Goal: Communication & Community: Answer question/provide support

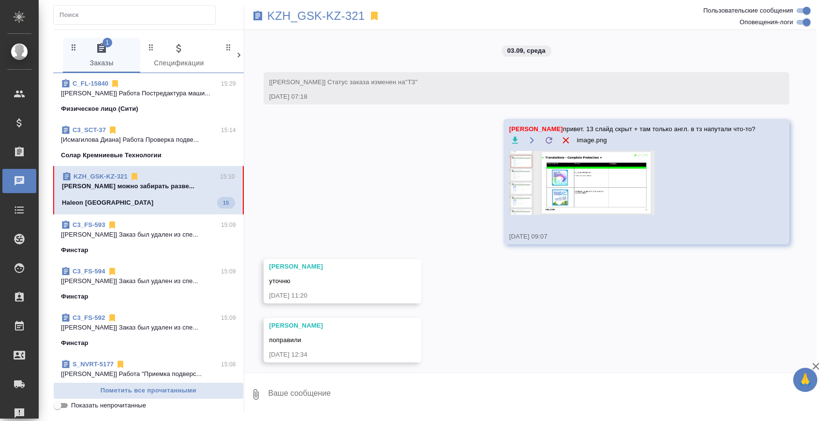
scroll to position [1895, 0]
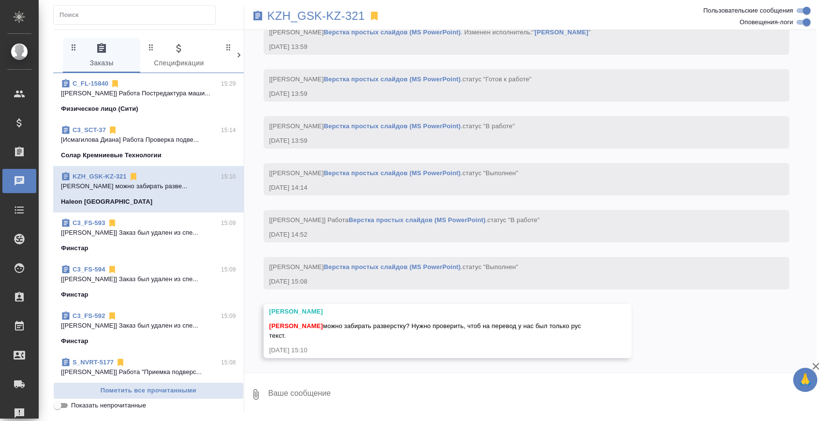
click at [384, 268] on link "Верстка простых слайдов (MS PowerPoint)" at bounding box center [392, 266] width 137 height 7
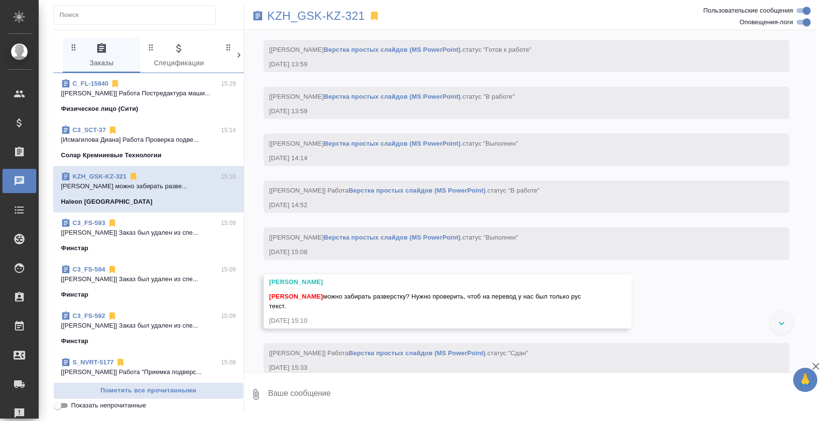
scroll to position [1942, 0]
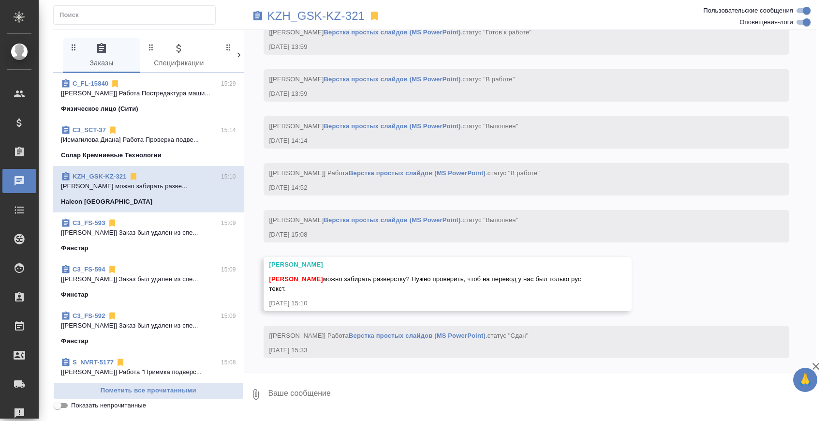
click at [320, 396] on textarea at bounding box center [541, 394] width 549 height 33
paste textarea "https://drive.awatera.com/apps/files/files/10270306?dir=/Shares/GSK/Orders/KZH_…"
type textarea "https://drive.awatera.com/apps/files/files/10270306?dir=/Shares/GSK/Orders/KZH_…"
type textarea "л"
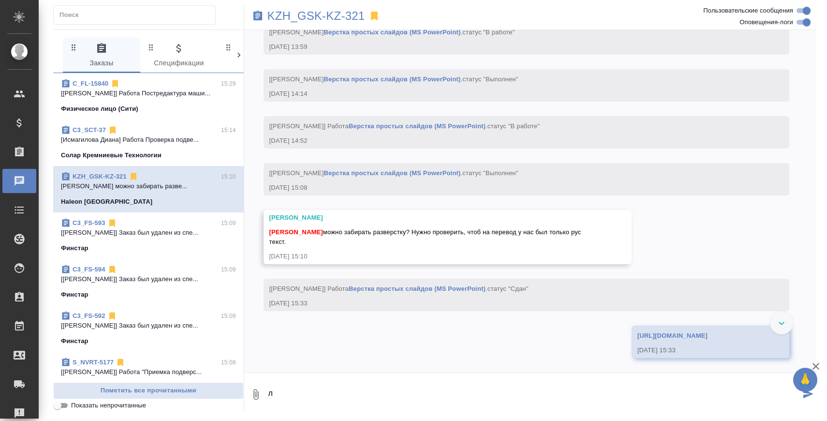
scroll to position [1999, 0]
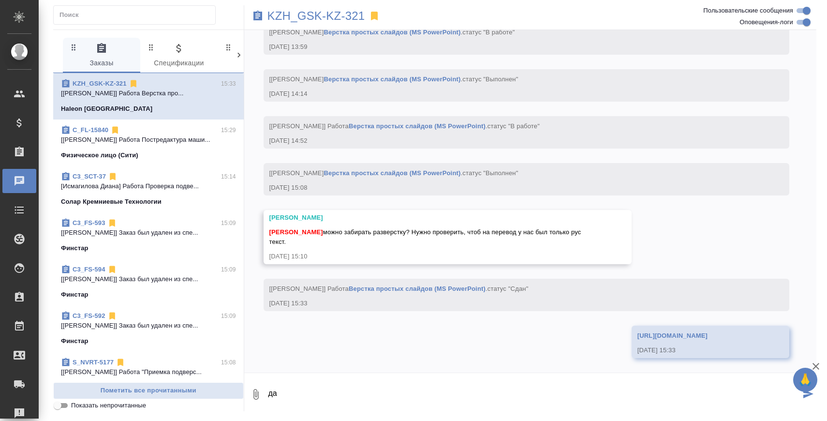
type textarea "да"
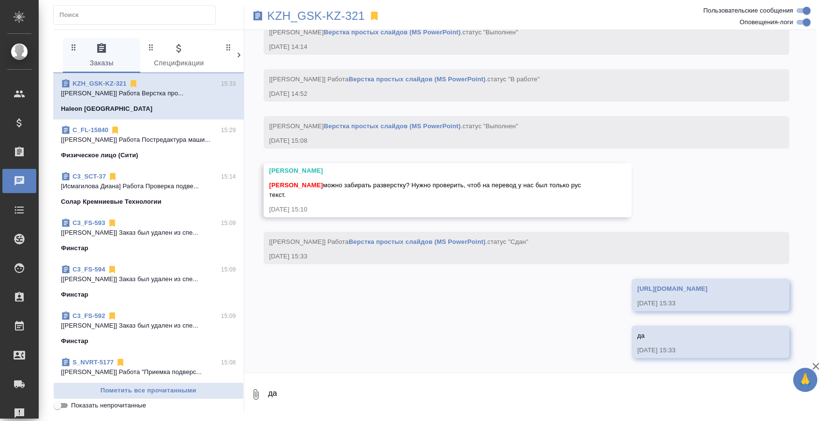
scroll to position [2046, 0]
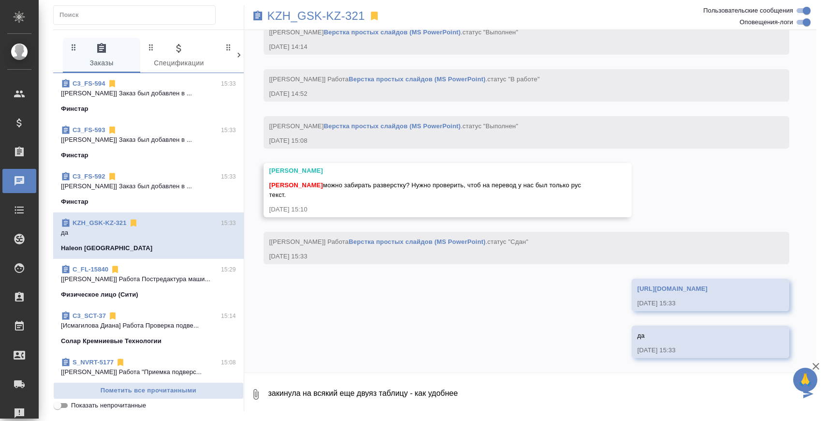
type textarea "закинула на всякий еще двуяз таблицу - как удобнее"
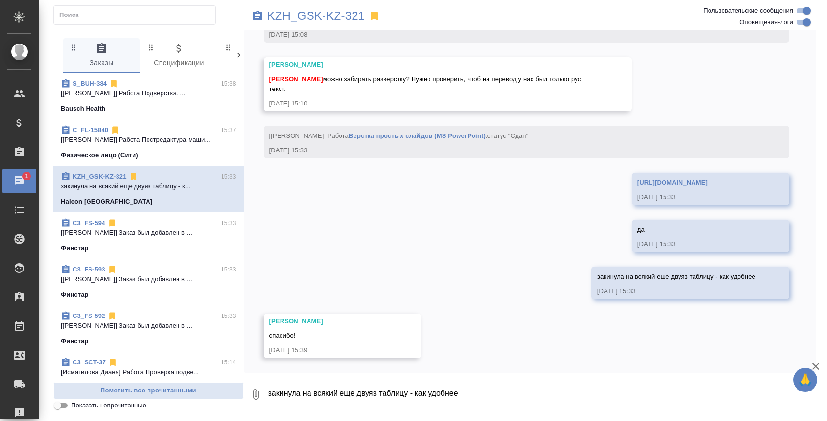
scroll to position [2152, 0]
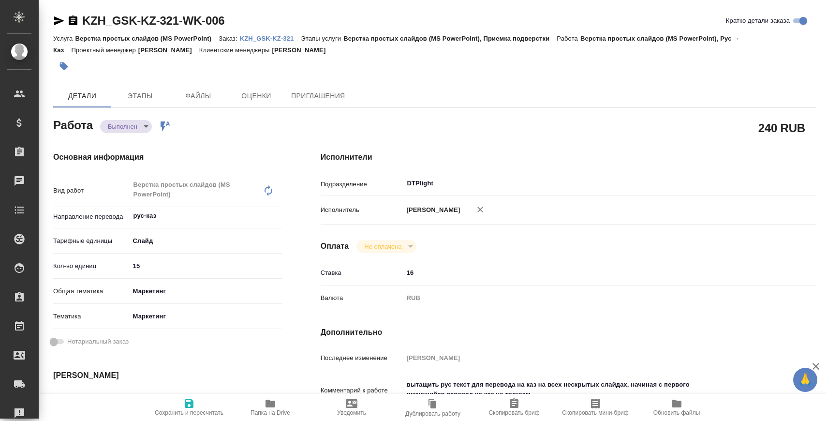
click at [258, 413] on span "Папка на Drive" at bounding box center [271, 412] width 40 height 7
click at [132, 127] on body "🙏 .cls-1 fill:#fff; AWATERA [PERSON_NAME] Спецификации Заказы 0 Чаты Todo Проек…" at bounding box center [413, 249] width 827 height 499
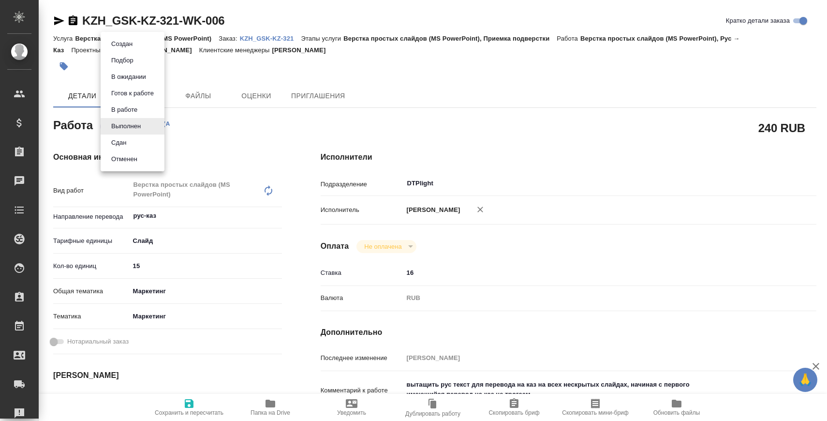
click at [132, 138] on li "Сдан" at bounding box center [133, 142] width 64 height 16
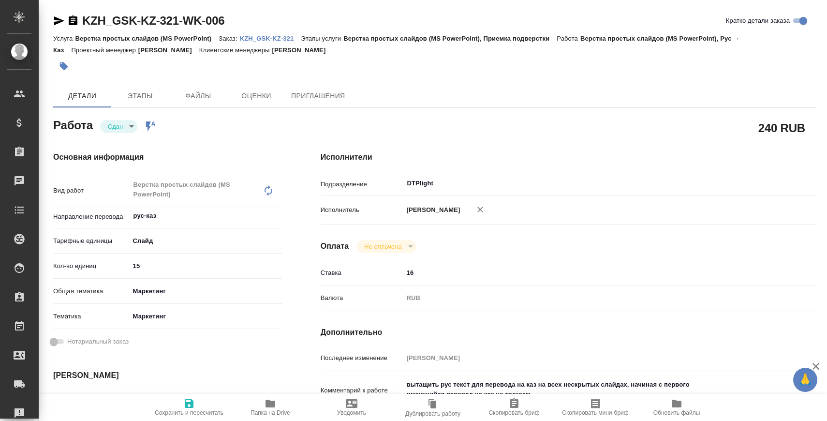
type textarea "x"
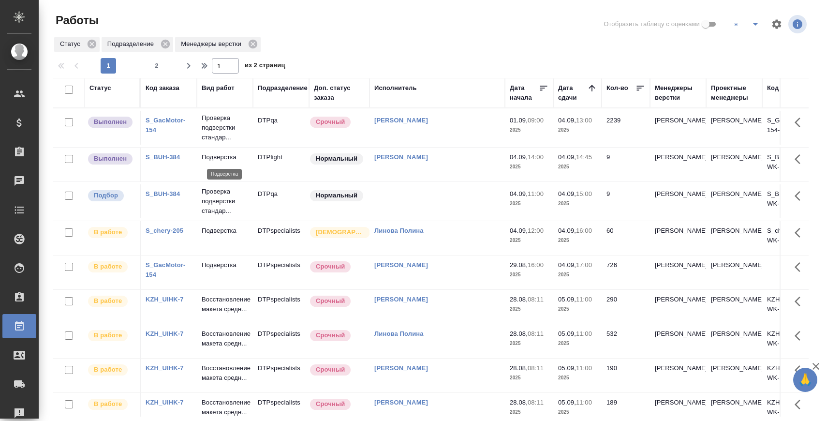
click at [227, 159] on p "Подверстка" at bounding box center [225, 157] width 46 height 10
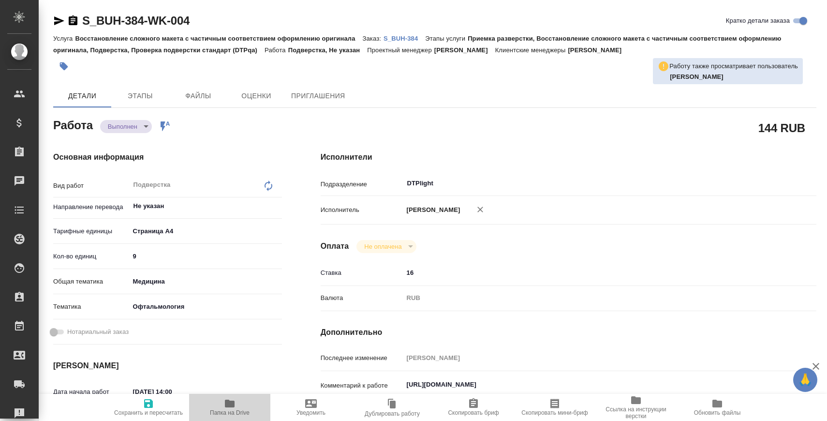
click at [236, 408] on span "Папка на Drive" at bounding box center [230, 407] width 70 height 18
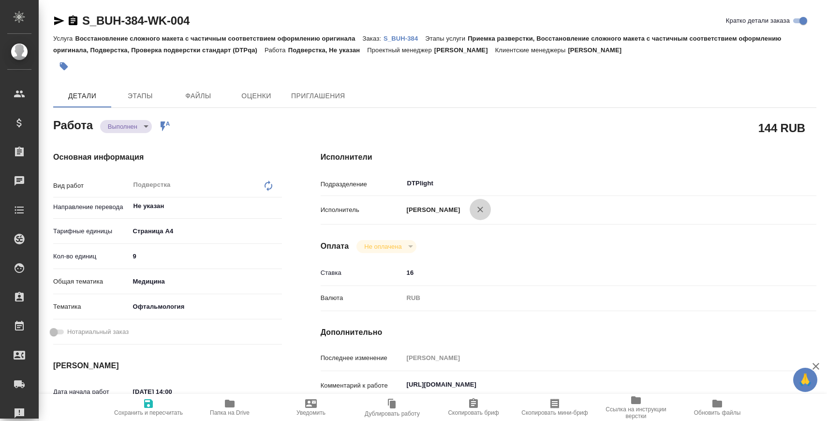
click at [485, 205] on icon "button" at bounding box center [480, 210] width 10 height 10
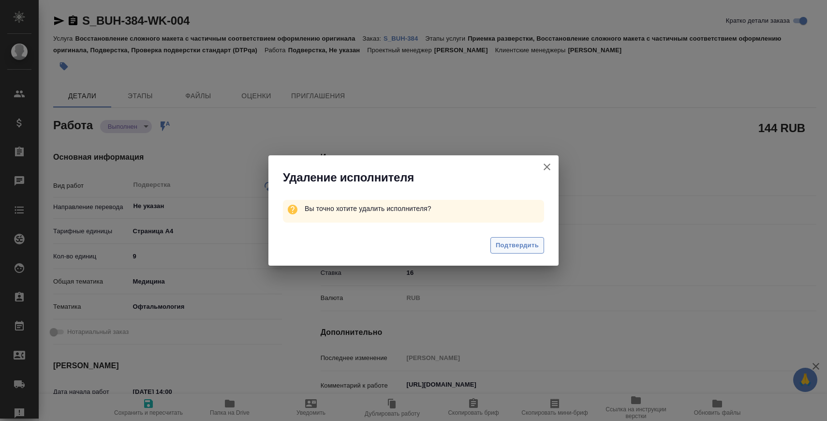
click at [513, 248] on span "Подтвердить" at bounding box center [517, 245] width 43 height 11
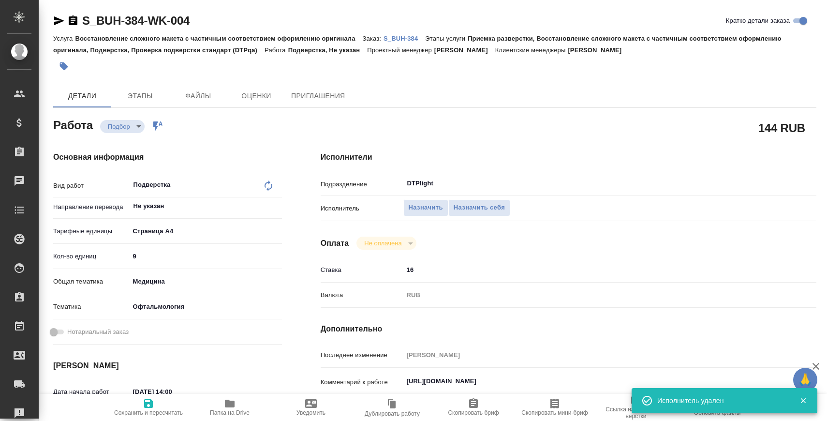
type textarea "x"
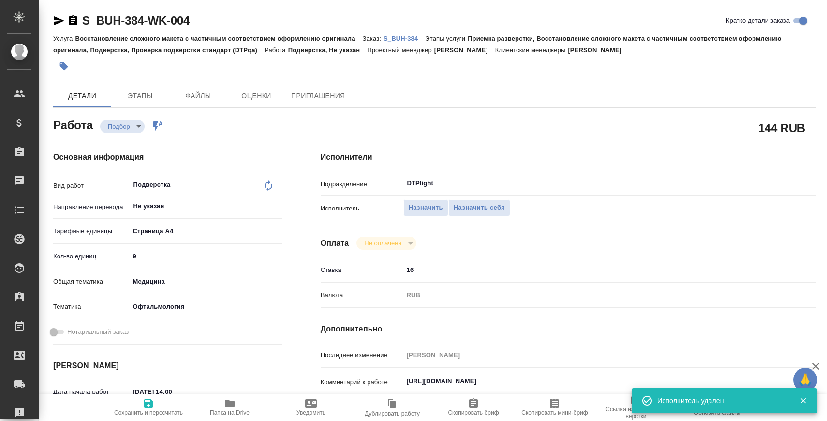
type textarea "x"
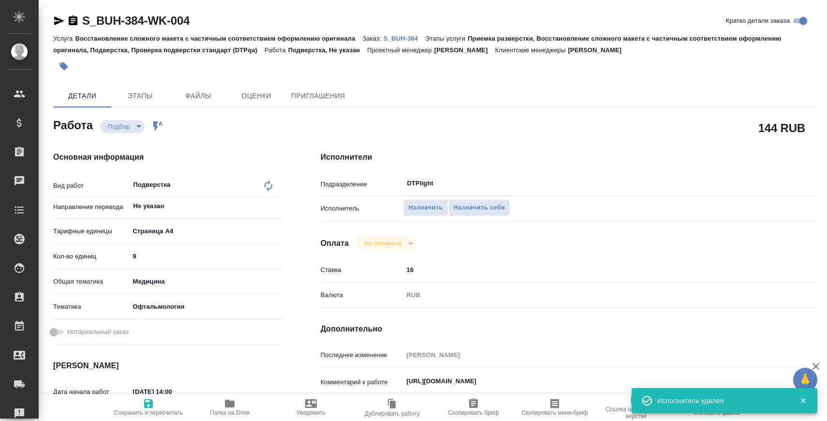
type textarea "x"
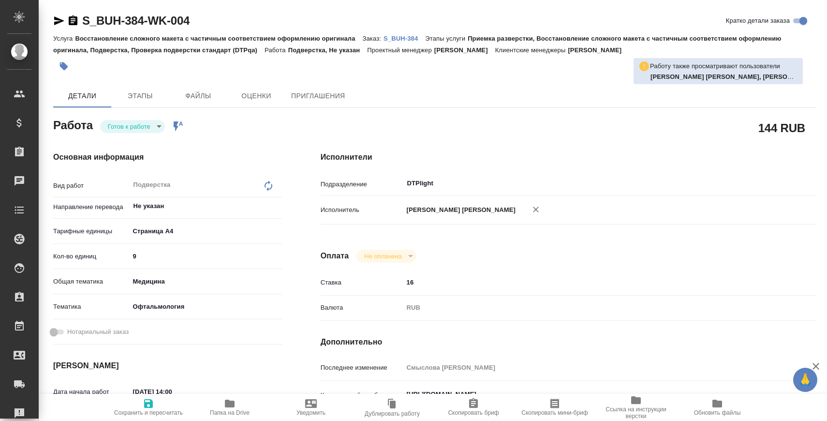
click at [59, 21] on icon "button" at bounding box center [59, 20] width 10 height 9
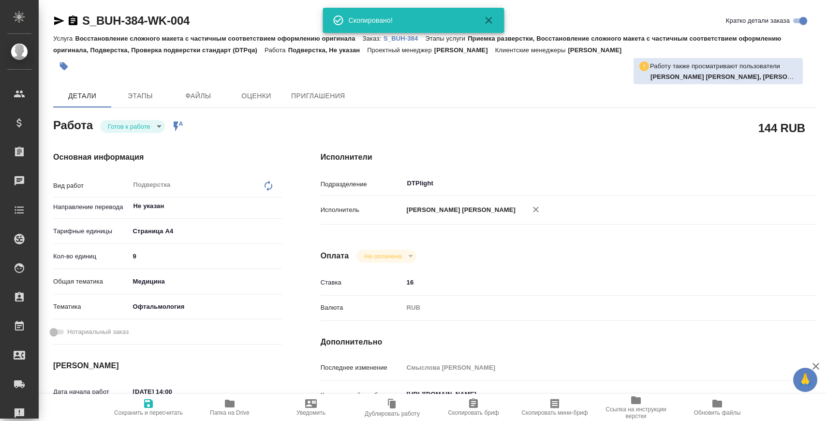
type textarea "x"
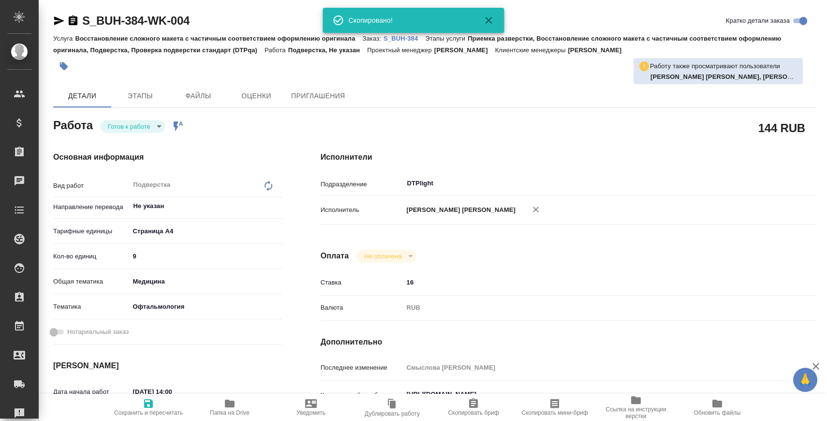
type textarea "x"
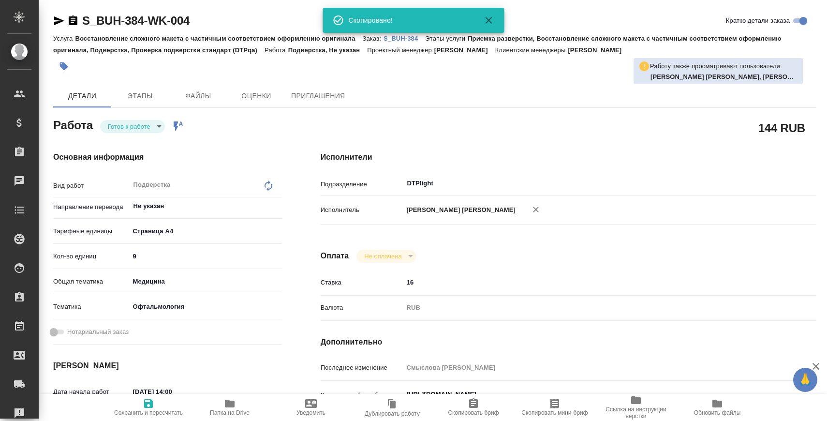
type textarea "x"
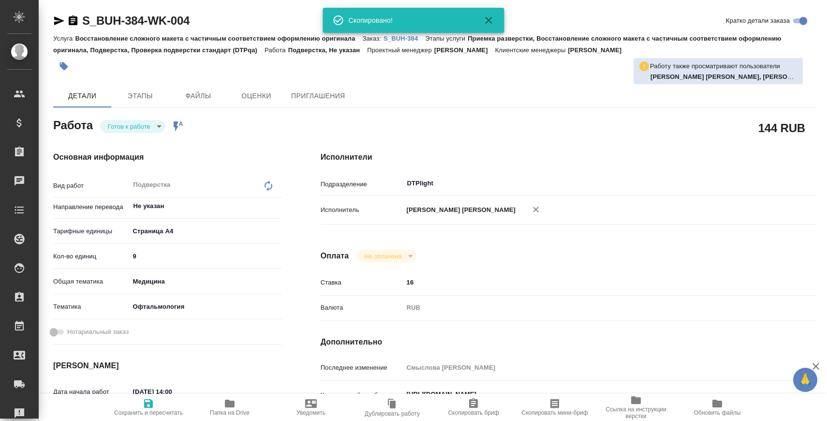
type textarea "x"
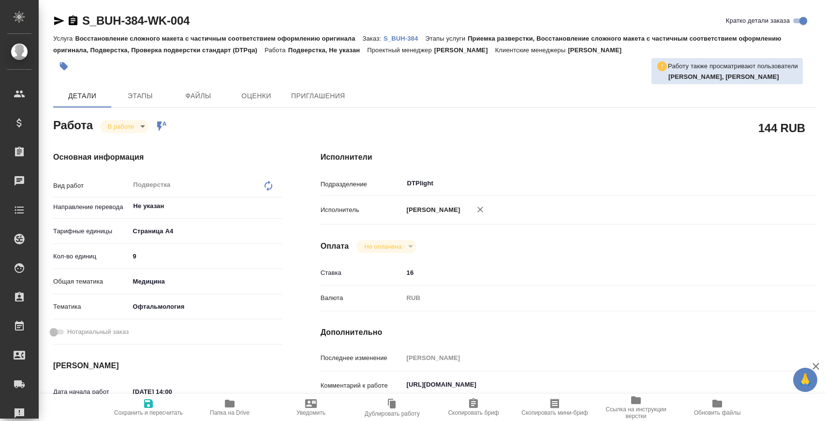
click at [401, 35] on p "S_BUH-384" at bounding box center [404, 38] width 42 height 7
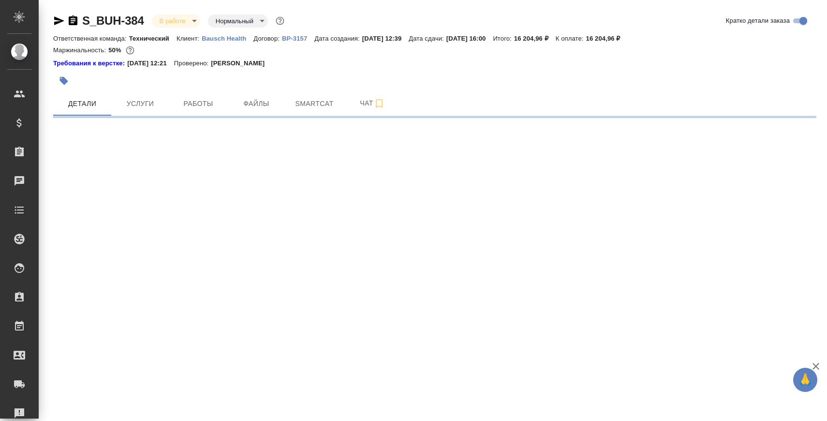
select select "RU"
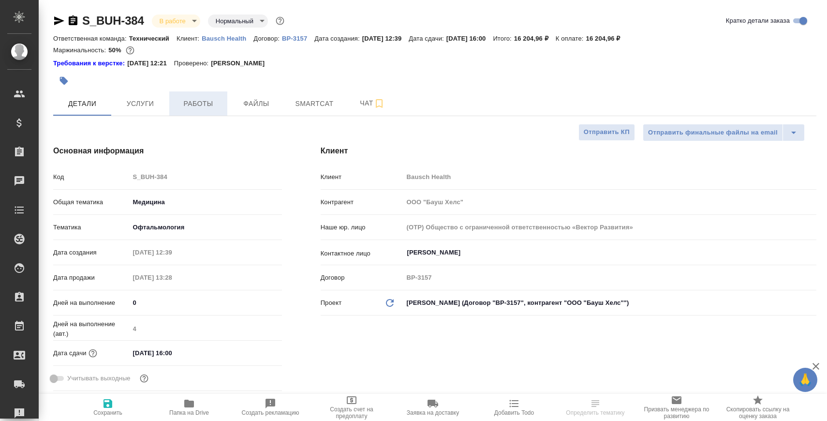
type textarea "x"
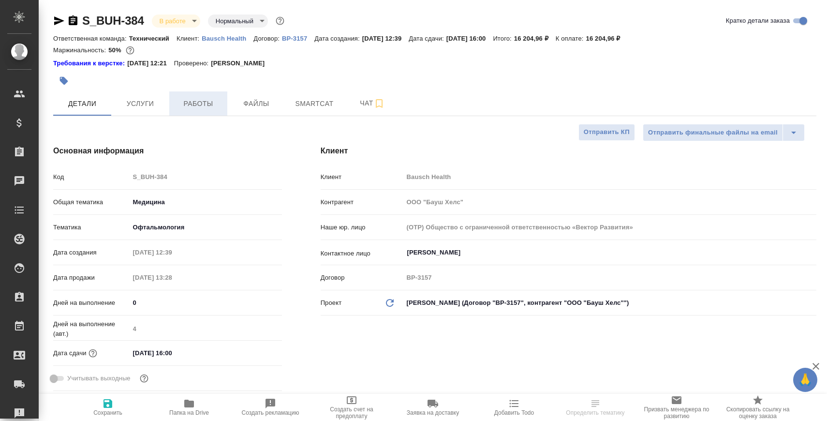
type textarea "x"
click at [206, 103] on span "Работы" at bounding box center [198, 104] width 46 height 12
type input "[PERSON_NAME]"
type input "Переверзева Анна a.pereverzeva"
type textarea "x"
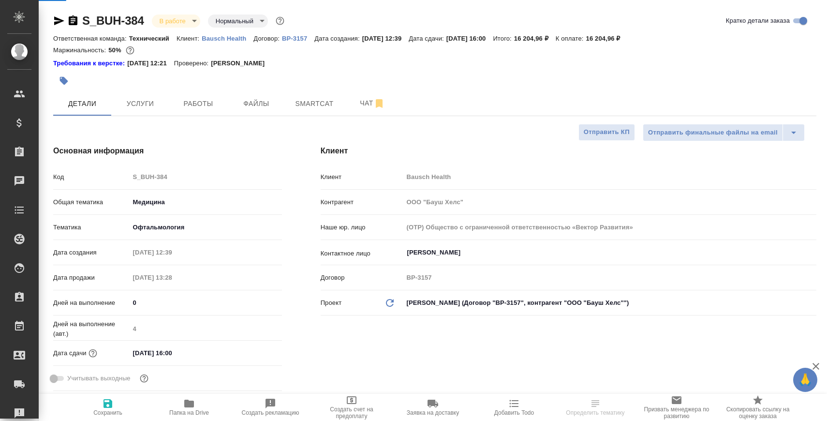
type textarea "x"
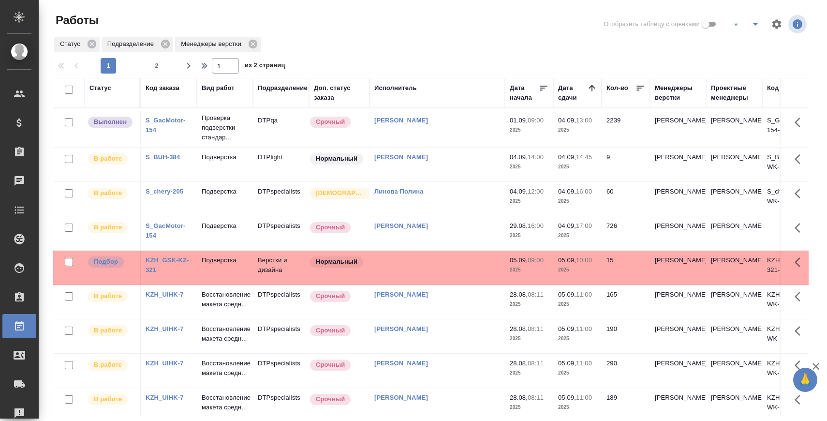
click at [164, 69] on div "1 2" at bounding box center [132, 65] width 97 height 15
click at [160, 68] on span "2" at bounding box center [156, 66] width 15 height 10
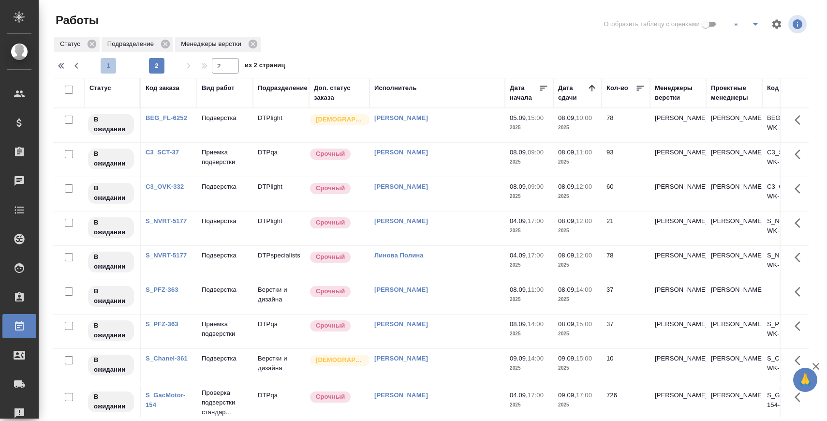
click at [110, 65] on span "1" at bounding box center [108, 66] width 15 height 10
type input "1"
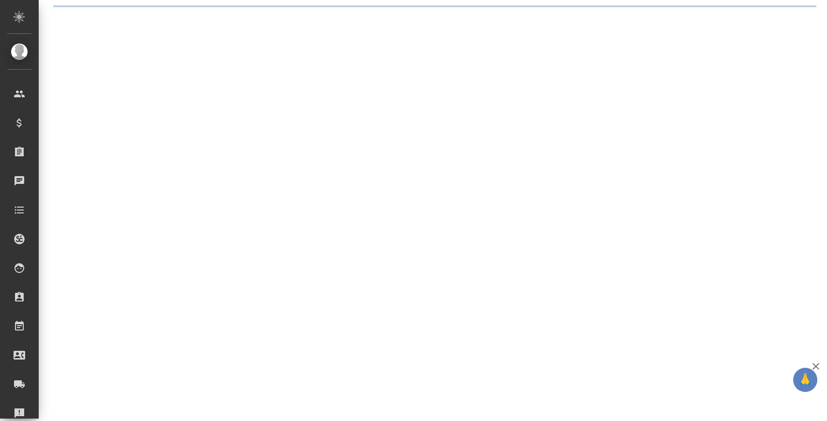
select select "RU"
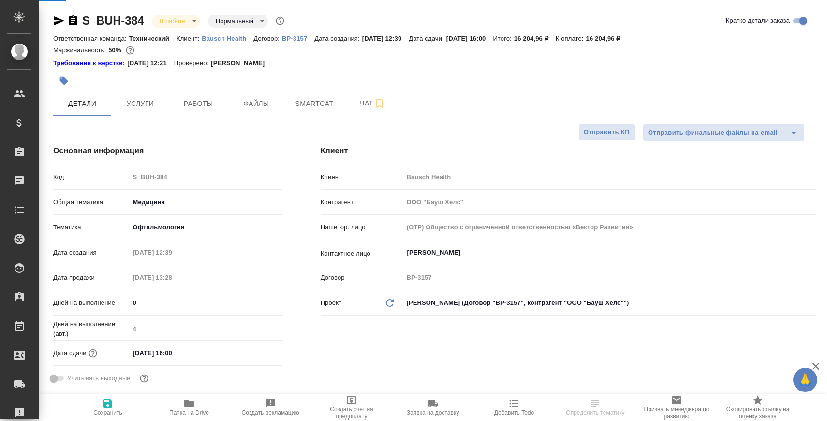
type textarea "x"
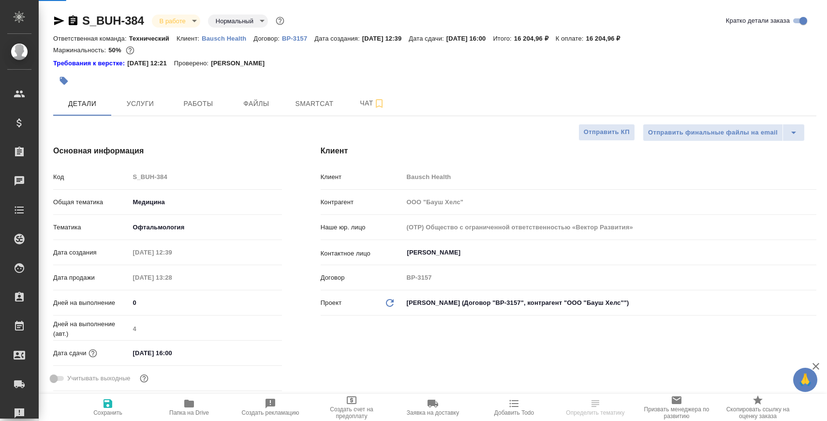
type textarea "x"
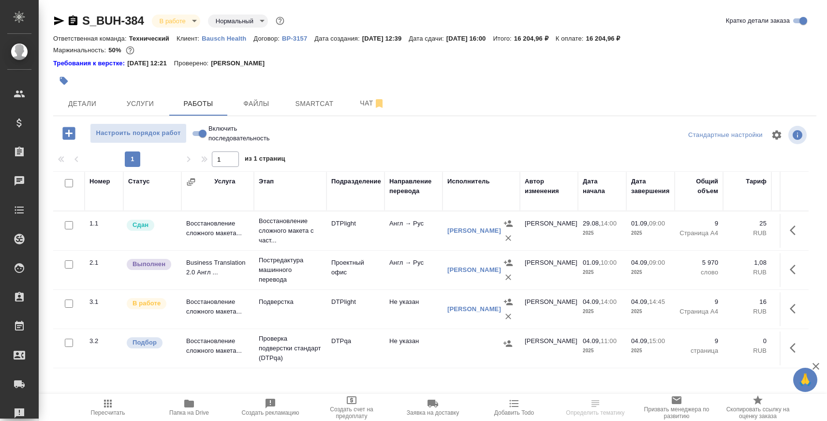
click at [790, 337] on div at bounding box center [794, 347] width 18 height 23
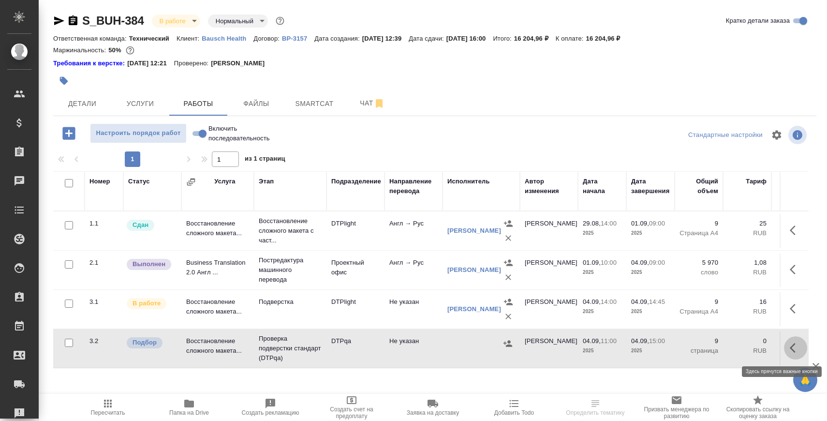
click at [791, 344] on icon "button" at bounding box center [796, 348] width 12 height 12
click at [760, 351] on icon "button" at bounding box center [759, 347] width 7 height 9
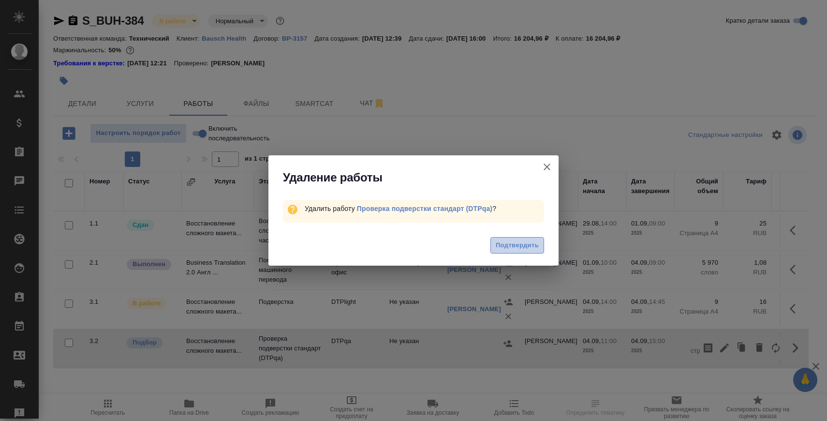
click at [516, 246] on span "Подтвердить" at bounding box center [517, 245] width 43 height 11
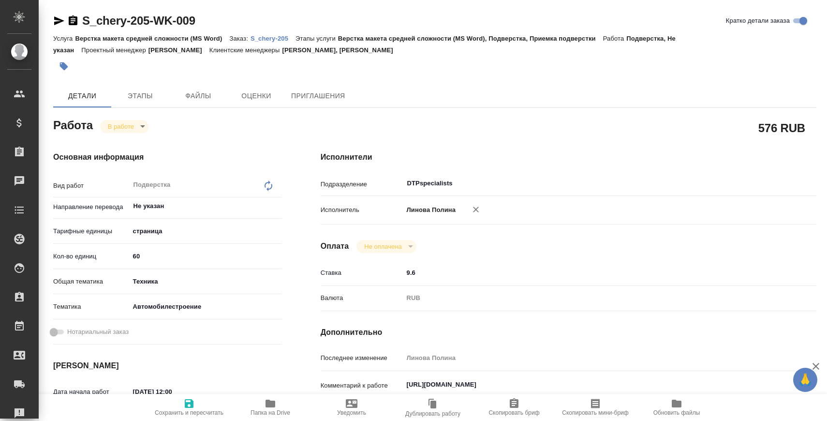
type textarea "x"
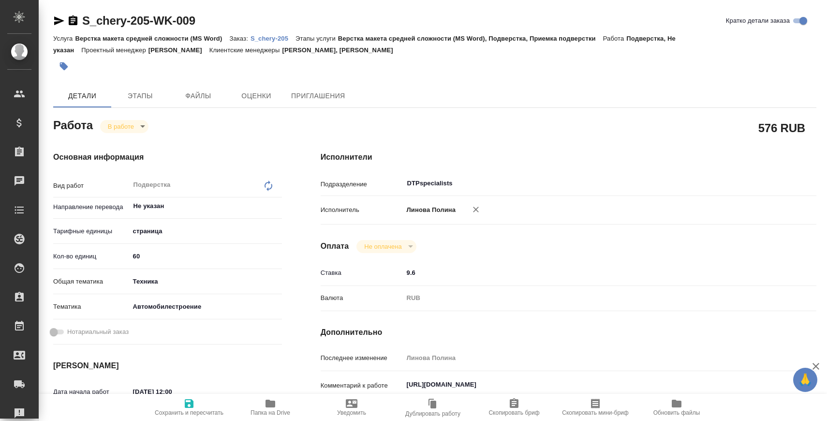
type textarea "x"
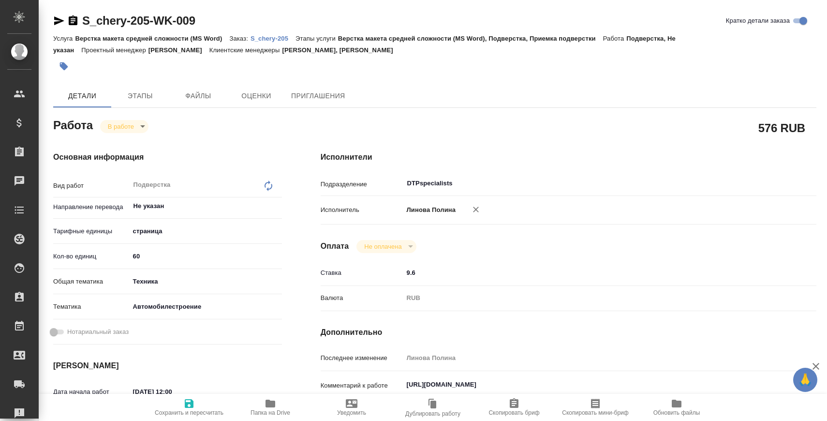
type textarea "x"
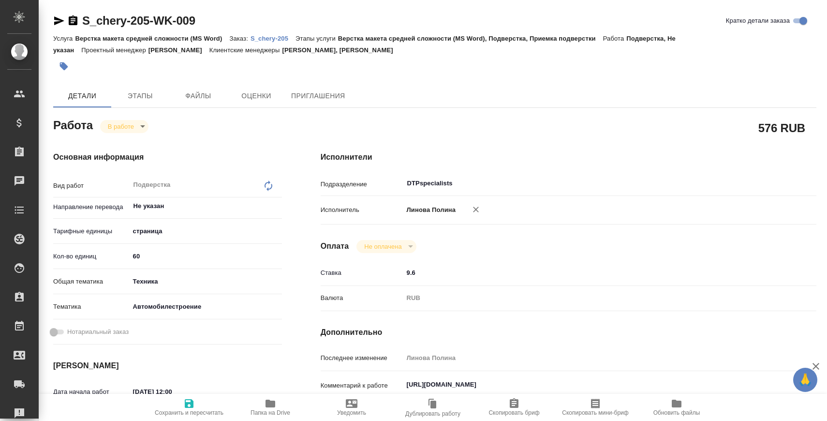
type textarea "x"
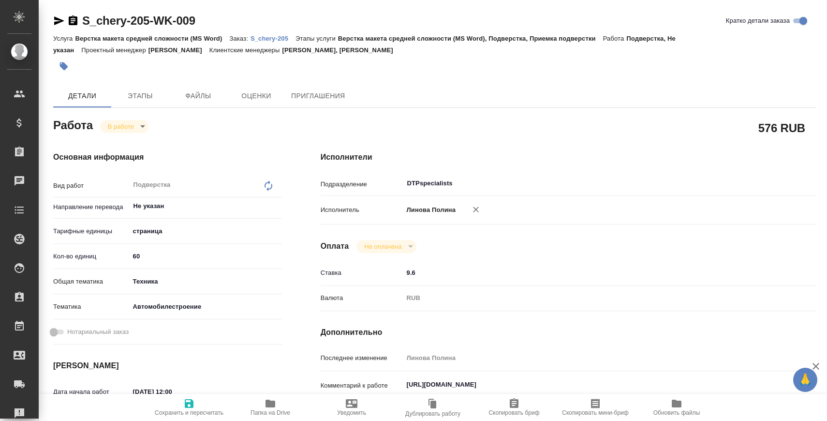
click at [286, 37] on p "S_chery-205" at bounding box center [273, 38] width 45 height 7
type textarea "x"
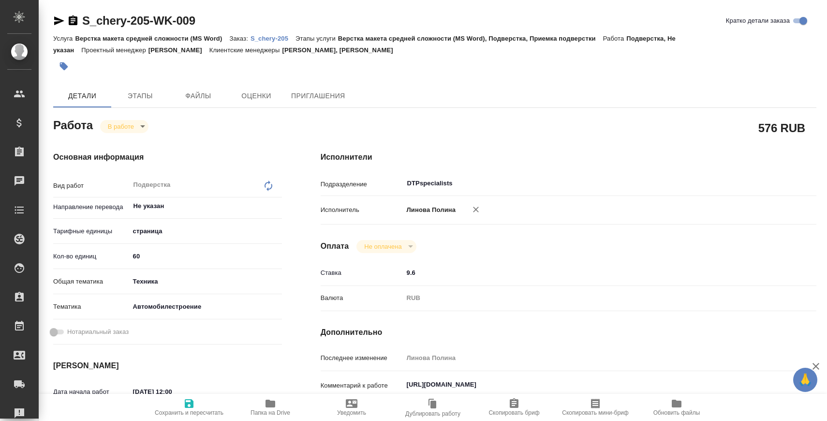
type textarea "x"
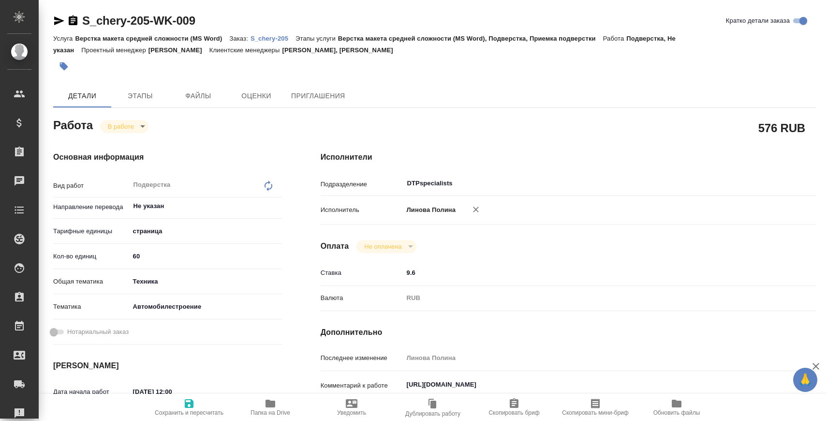
type textarea "x"
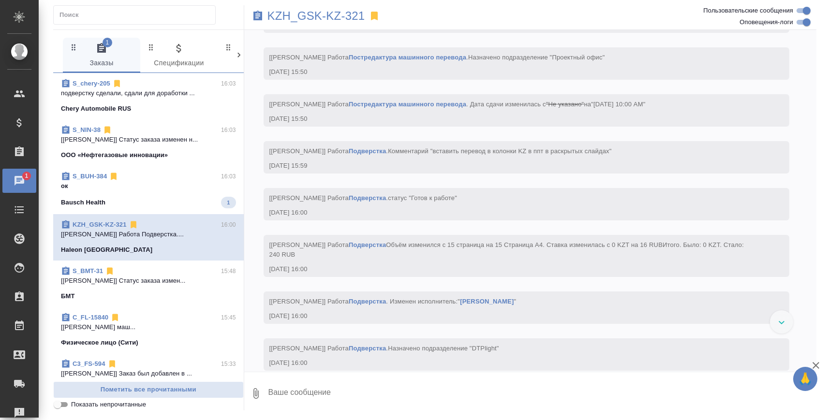
scroll to position [2978, 0]
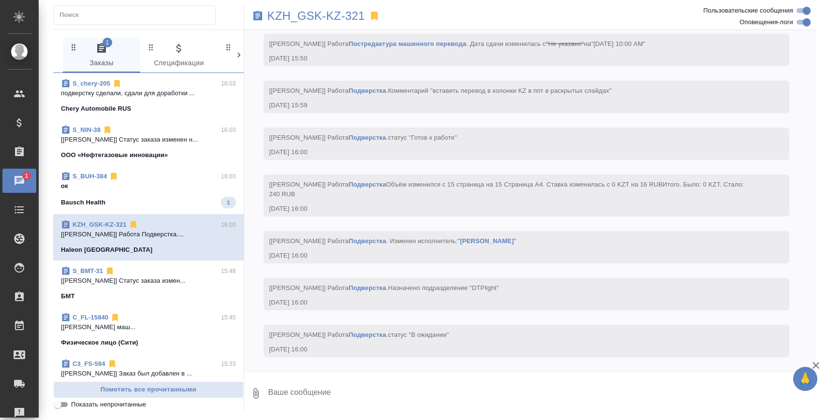
click at [205, 194] on span "S_BUH-384 16:03 ок Bausch Health 1" at bounding box center [148, 190] width 175 height 37
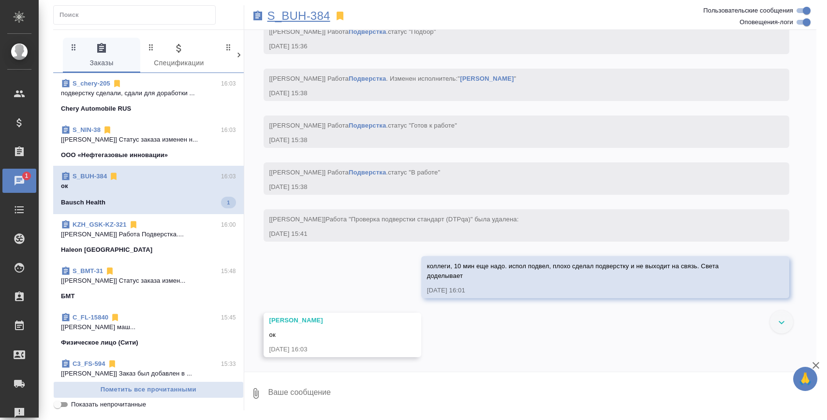
scroll to position [3634, 0]
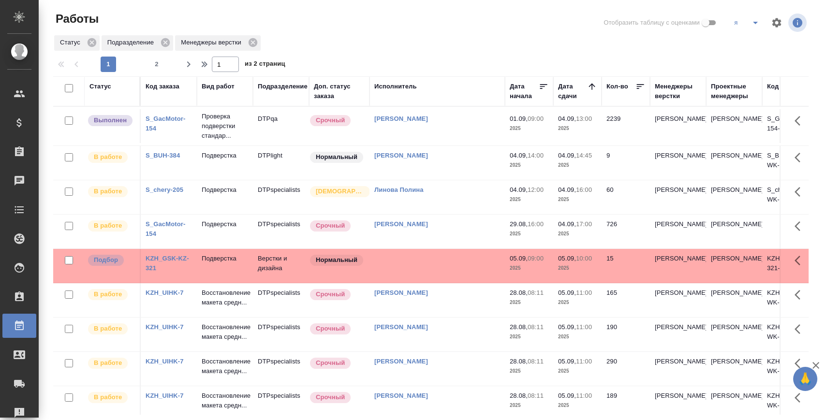
click at [147, 64] on div "1 2" at bounding box center [132, 64] width 97 height 15
click at [156, 64] on span "2" at bounding box center [156, 64] width 15 height 10
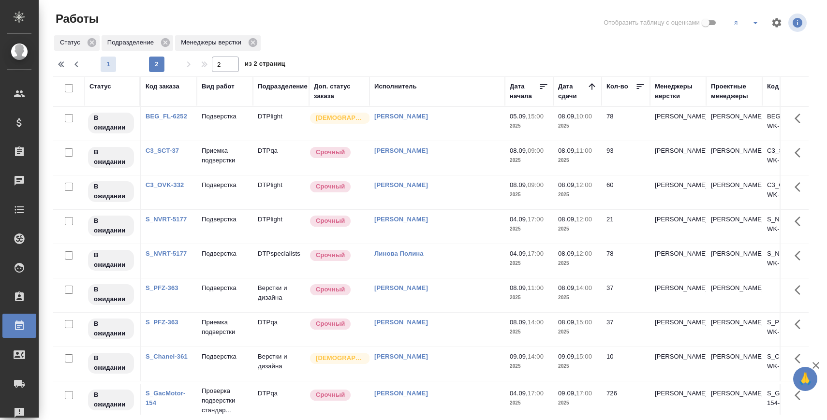
click at [112, 65] on span "1" at bounding box center [108, 64] width 15 height 10
type input "1"
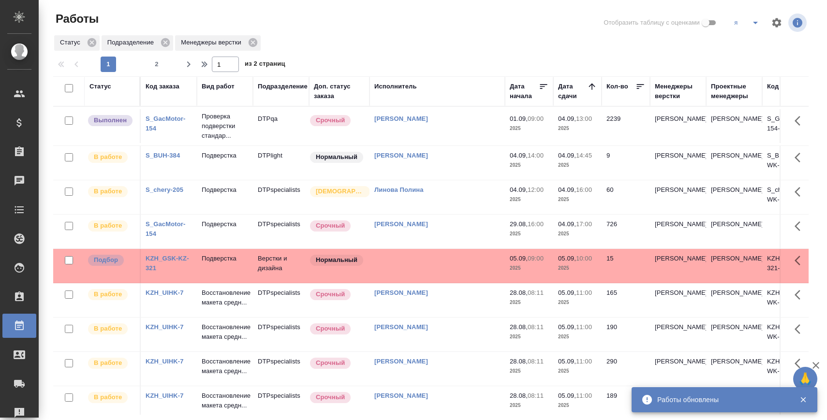
click at [221, 194] on p "Подверстка" at bounding box center [225, 190] width 46 height 10
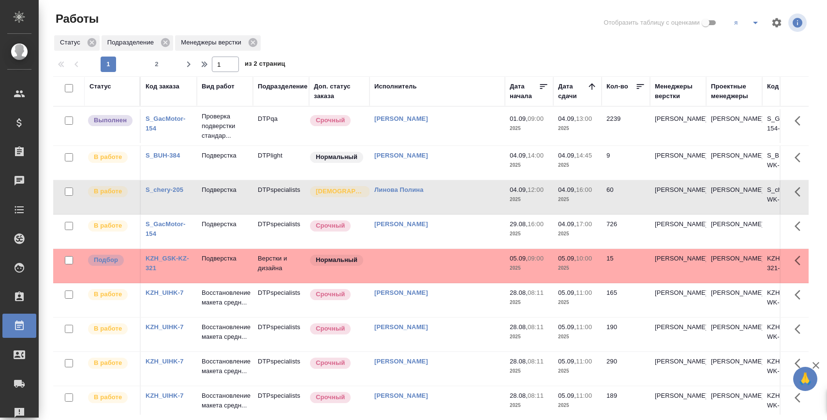
click at [155, 194] on div "S_chery-205" at bounding box center [169, 190] width 46 height 10
click at [175, 185] on div "S_chery-205" at bounding box center [169, 190] width 46 height 10
click at [162, 188] on link "S_chery-205" at bounding box center [165, 189] width 38 height 7
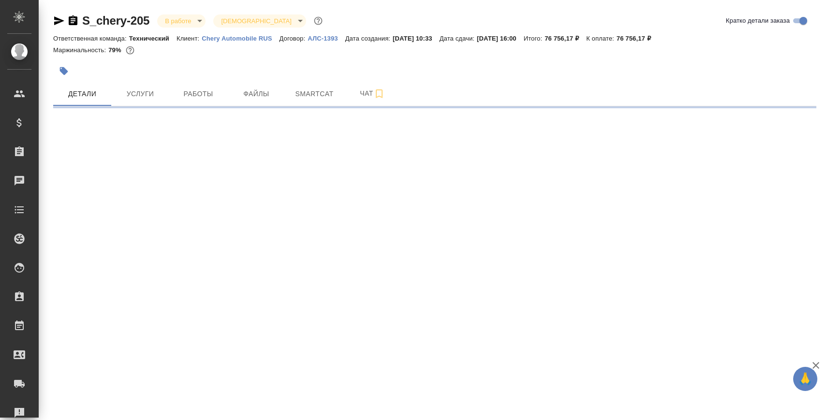
select select "RU"
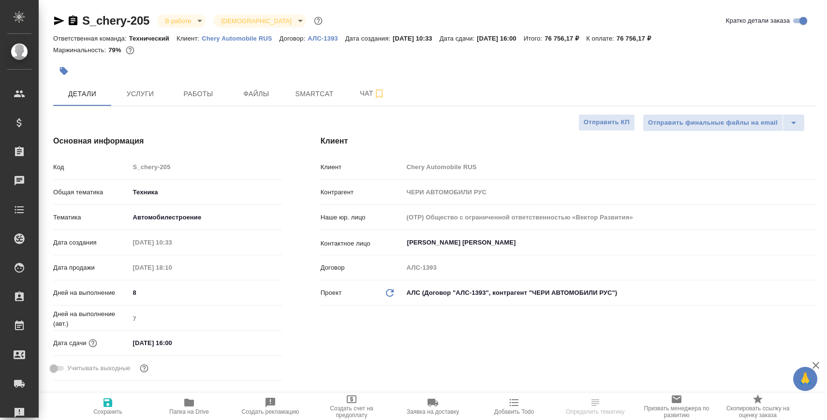
type textarea "x"
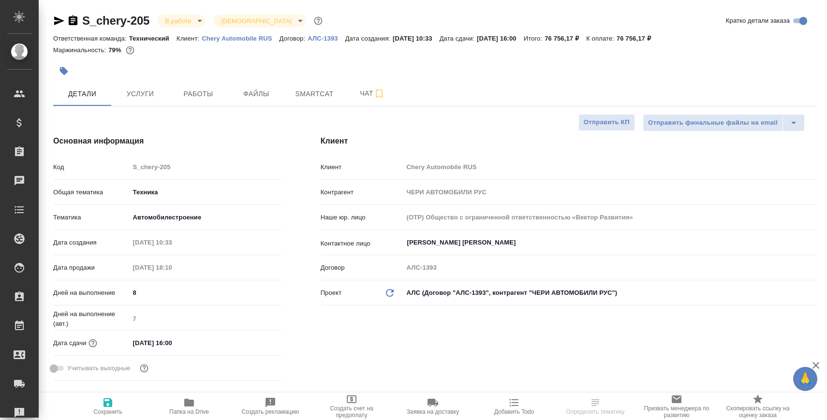
type textarea "x"
click at [203, 409] on span "Папка на Drive" at bounding box center [189, 412] width 40 height 7
type textarea "x"
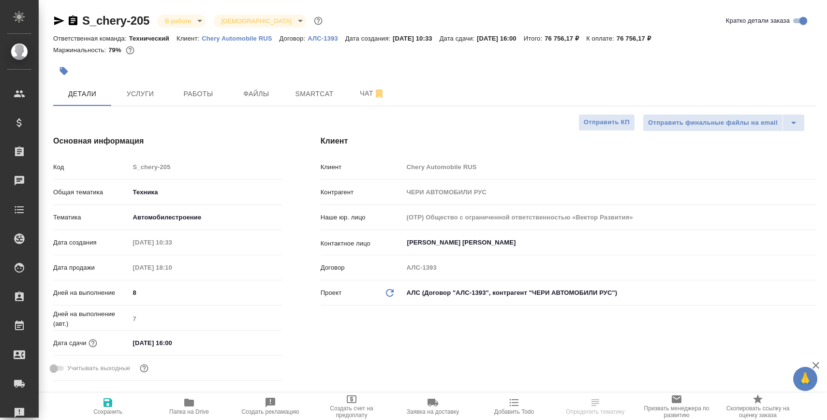
select select "RU"
type textarea "x"
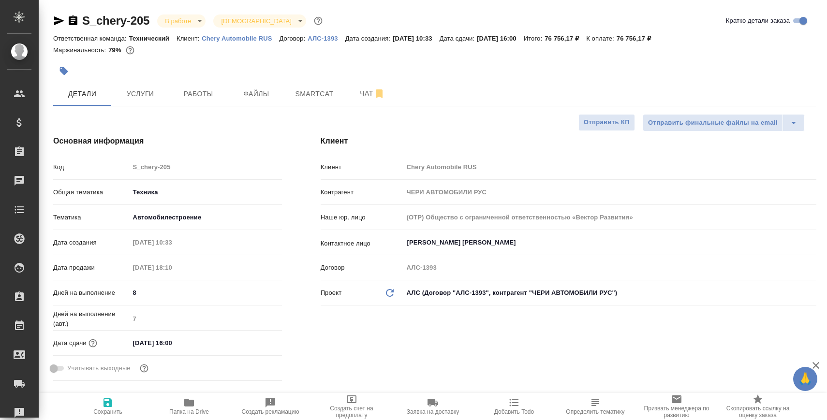
type textarea "x"
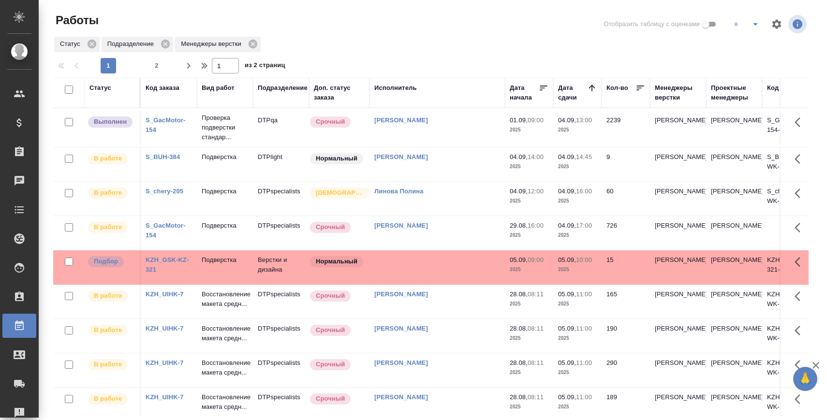
click at [171, 193] on link "S_chery-205" at bounding box center [165, 191] width 38 height 7
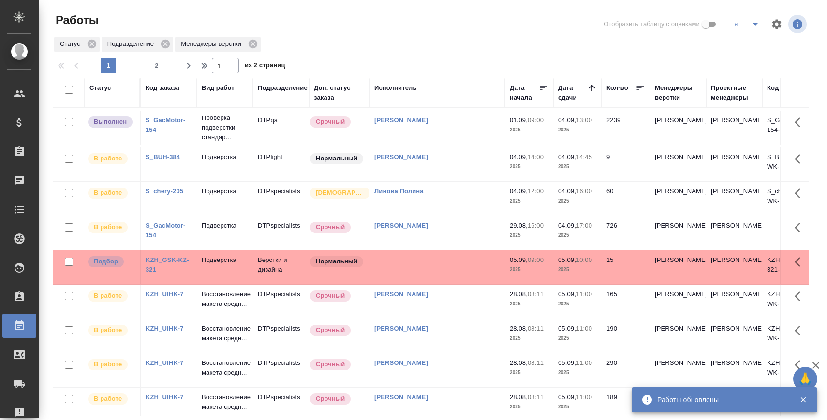
click at [153, 259] on link "KZH_GSK-KZ-321" at bounding box center [168, 264] width 44 height 17
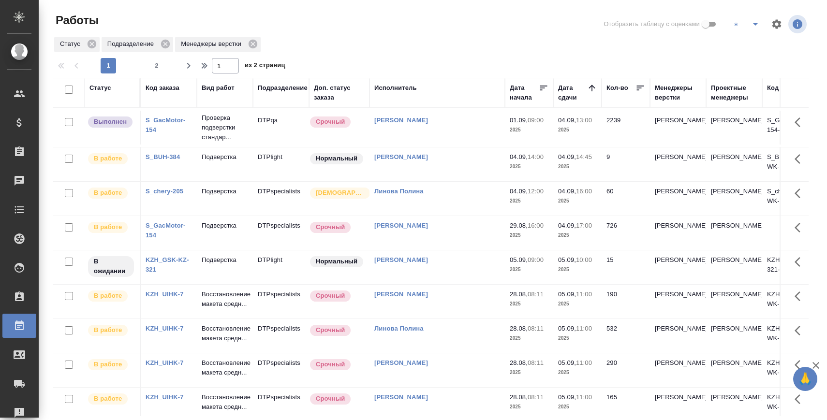
click at [170, 157] on link "S_BUH-384" at bounding box center [163, 156] width 34 height 7
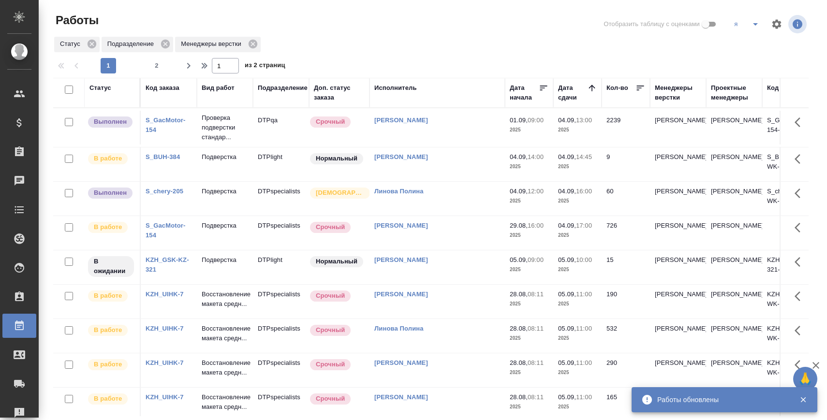
click at [239, 194] on p "Подверстка" at bounding box center [225, 192] width 46 height 10
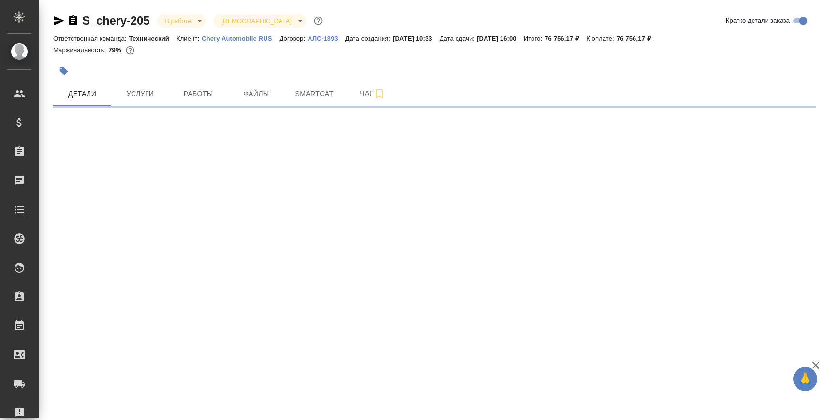
select select "RU"
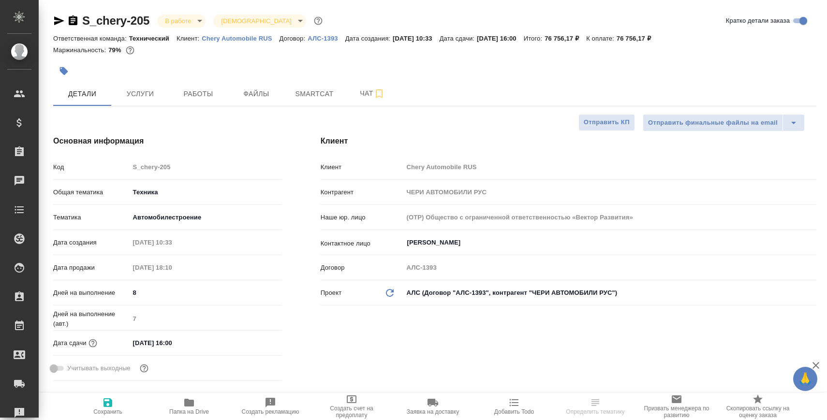
type textarea "x"
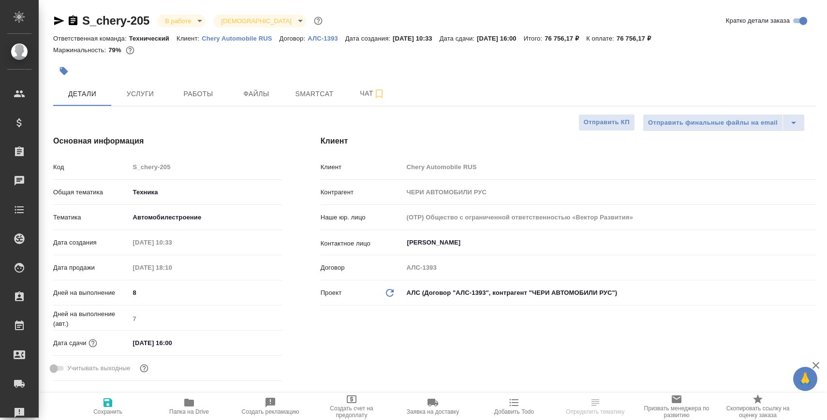
type textarea "x"
click at [211, 98] on span "Работы" at bounding box center [198, 94] width 46 height 12
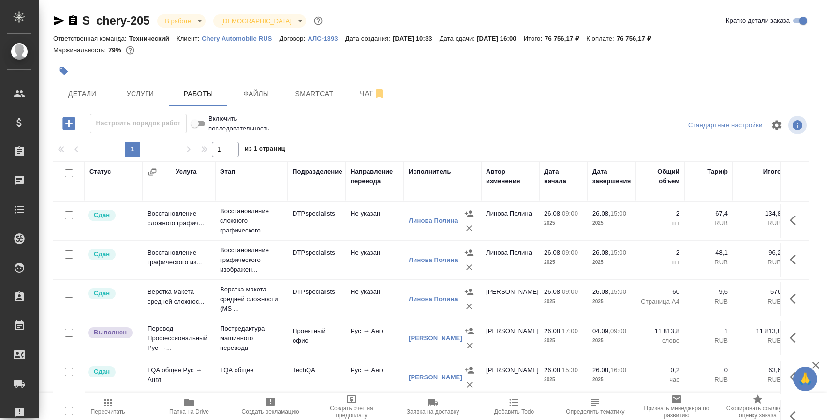
scroll to position [56, 0]
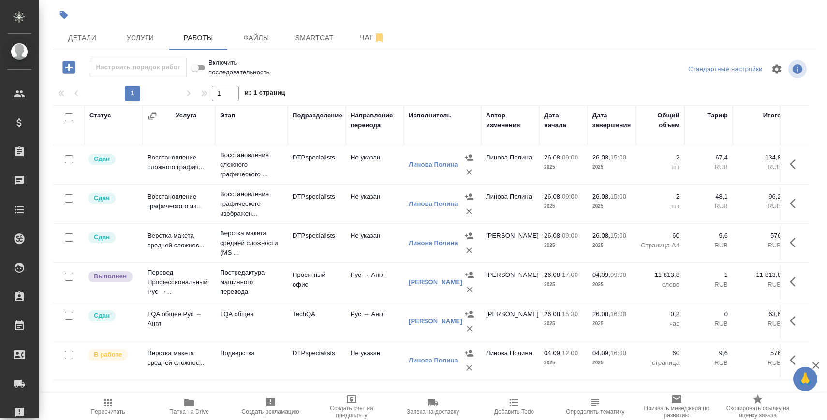
click at [237, 364] on td "Подверстка" at bounding box center [251, 361] width 73 height 34
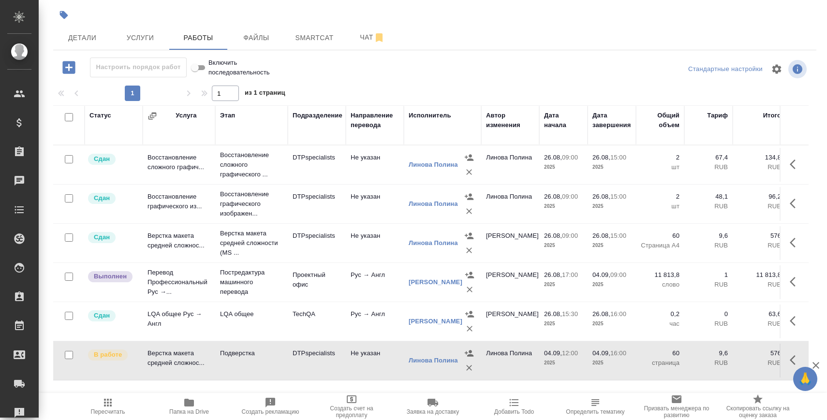
click at [237, 364] on td "Подверстка" at bounding box center [251, 361] width 73 height 34
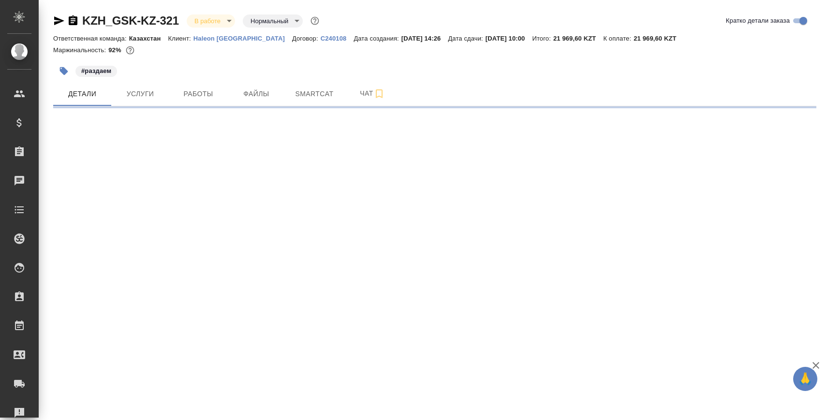
select select "RU"
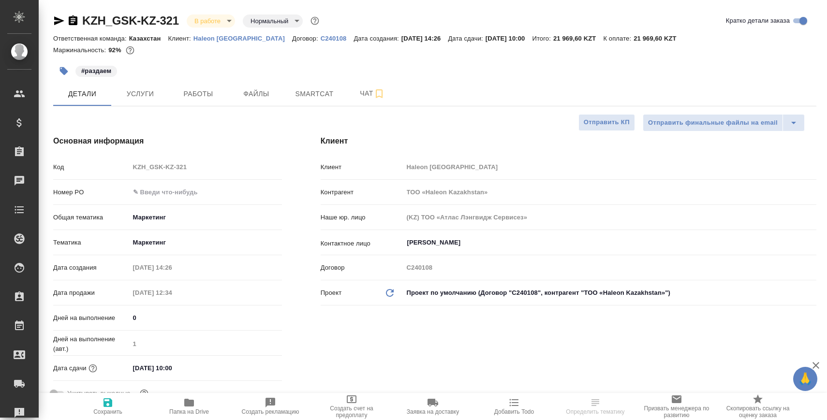
type textarea "x"
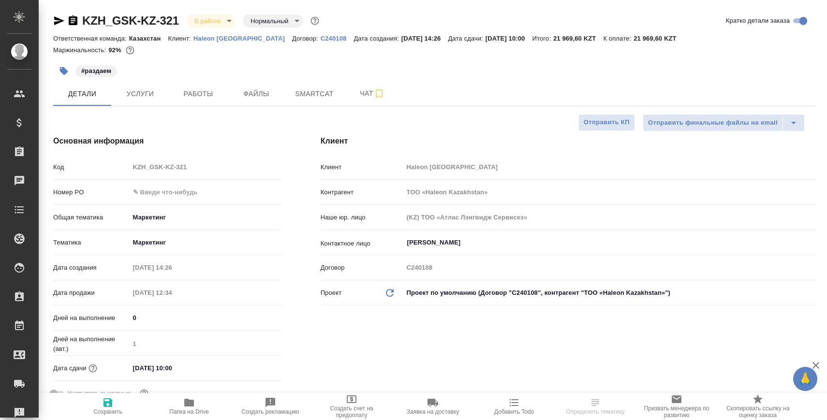
type textarea "x"
select select "RU"
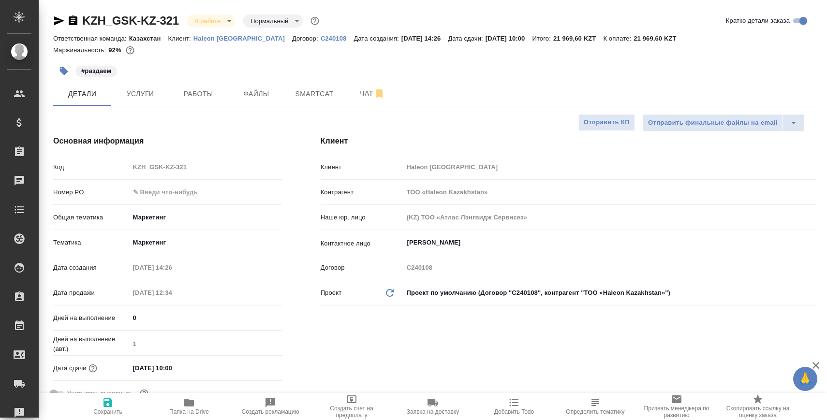
type textarea "x"
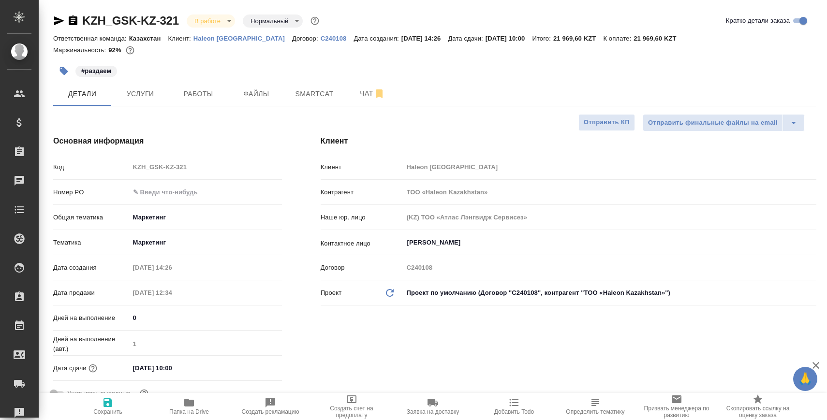
type textarea "x"
click at [194, 83] on button "Работы" at bounding box center [198, 94] width 58 height 24
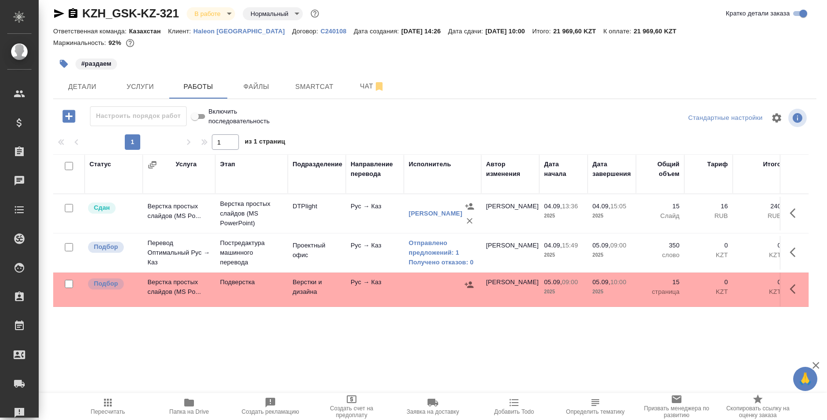
scroll to position [8, 0]
click at [236, 285] on p "Подверстка" at bounding box center [251, 282] width 63 height 10
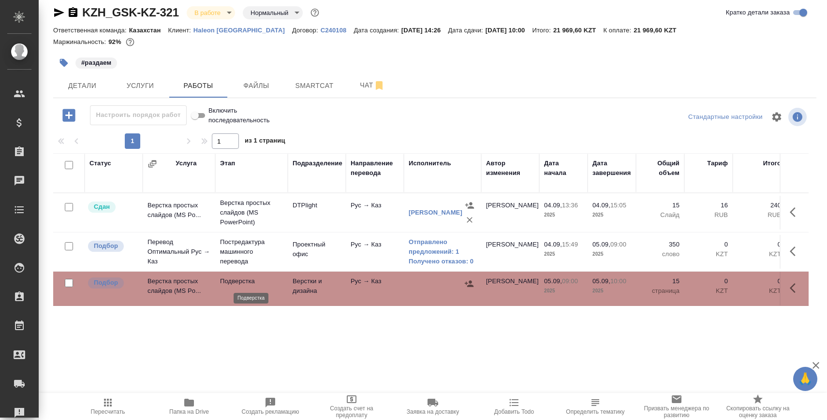
click at [236, 285] on p "Подверстка" at bounding box center [251, 282] width 63 height 10
click at [118, 409] on span "Пересчитать" at bounding box center [108, 412] width 34 height 7
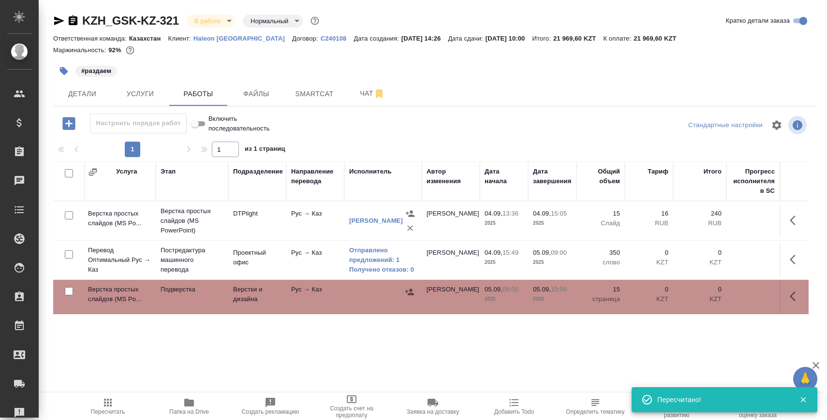
scroll to position [0, 0]
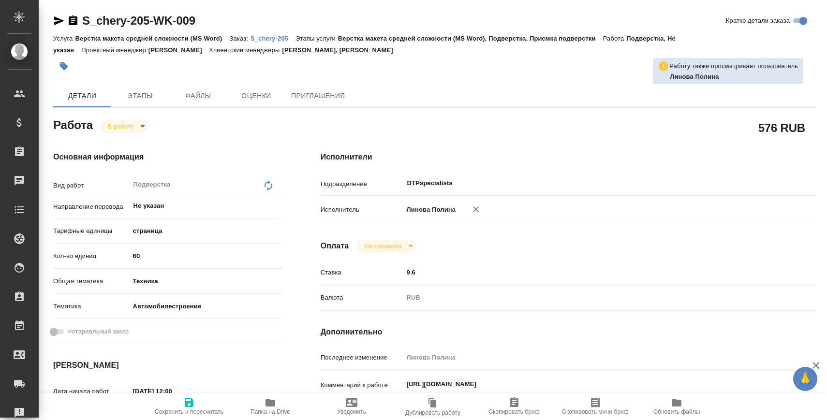
type textarea "x"
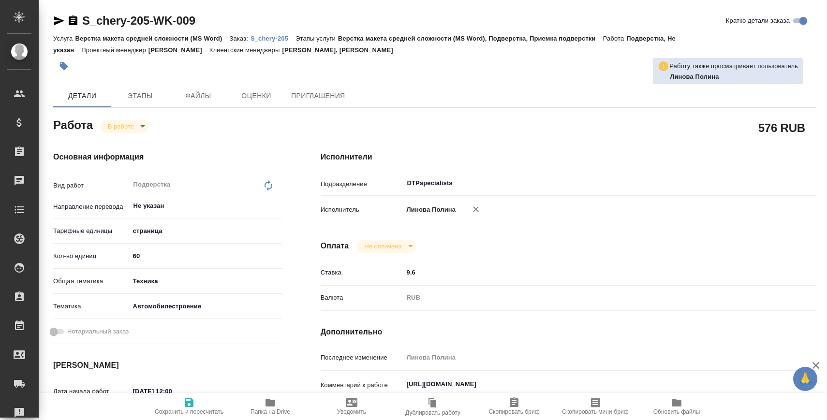
type textarea "x"
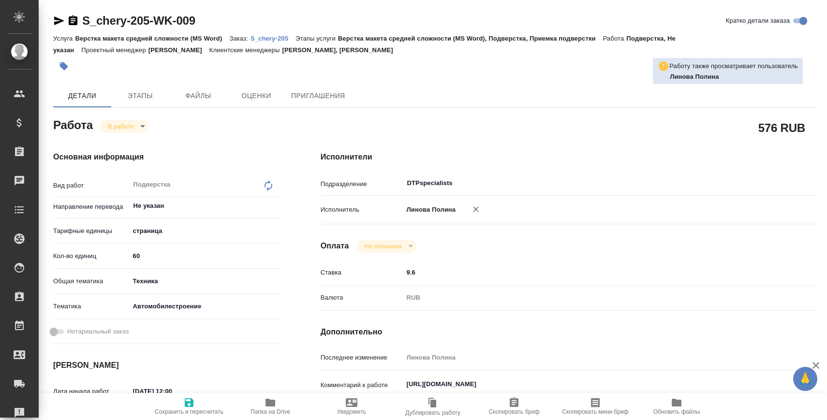
type textarea "x"
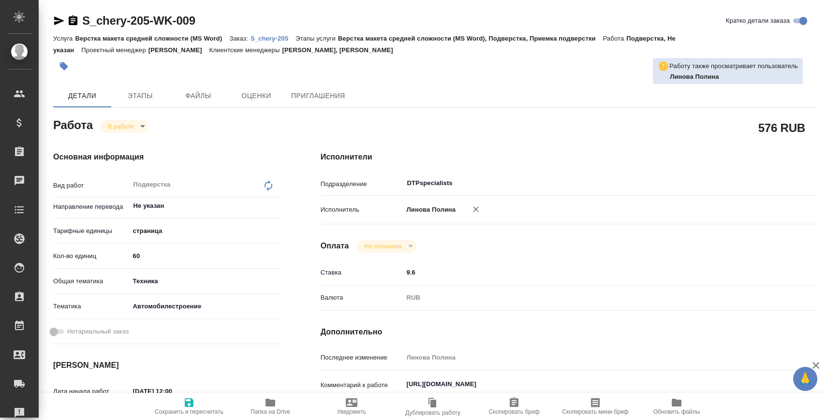
click at [258, 405] on span "Папка на Drive" at bounding box center [271, 406] width 70 height 18
type textarea "x"
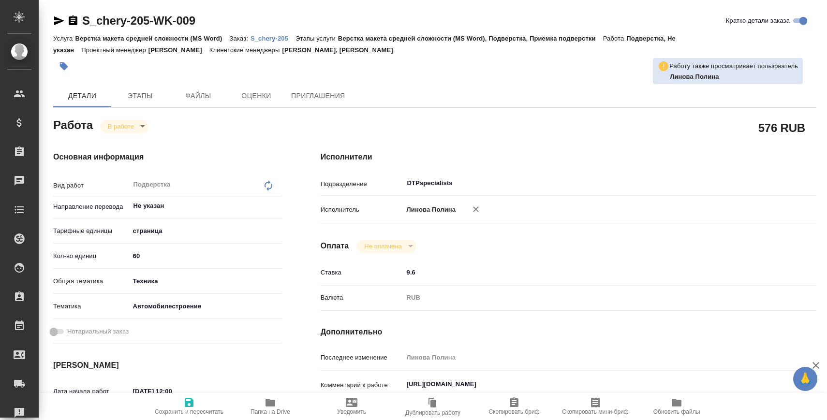
type textarea "x"
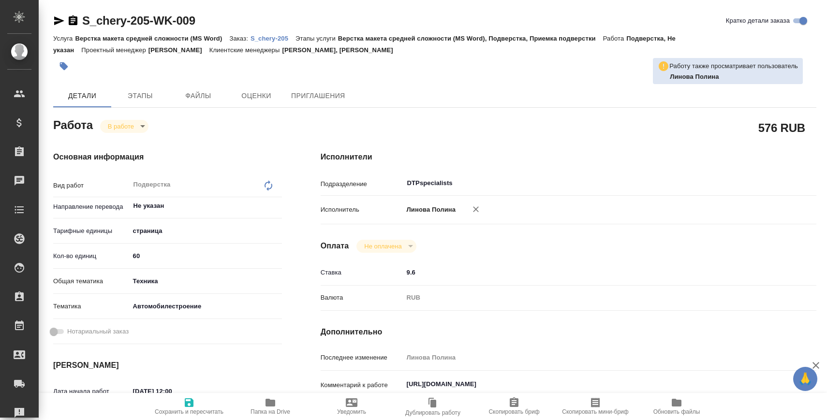
type textarea "x"
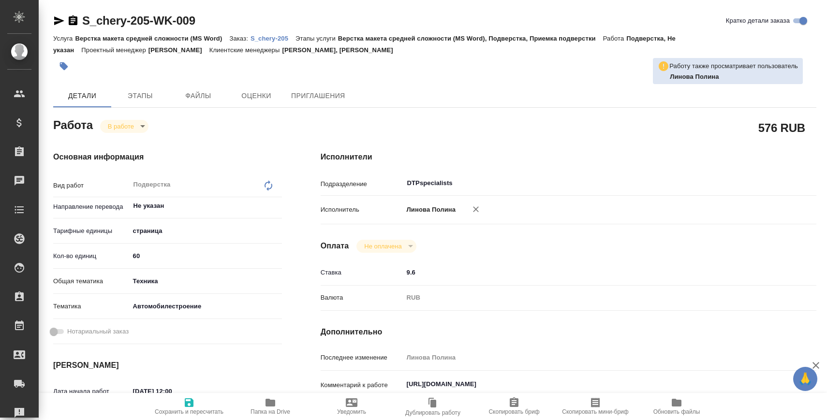
type textarea "x"
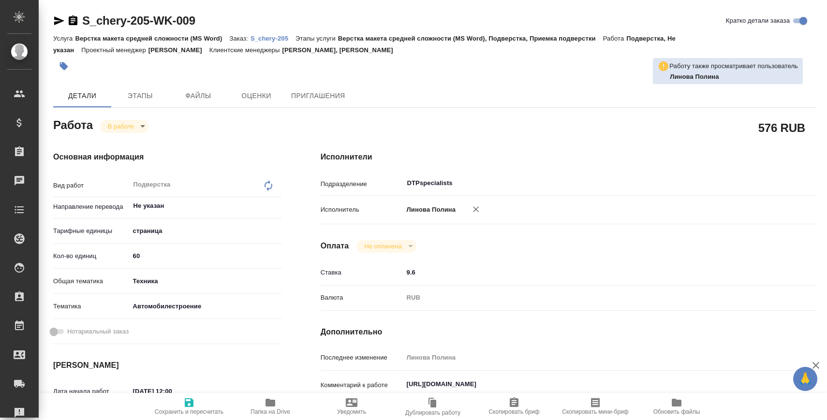
type textarea "x"
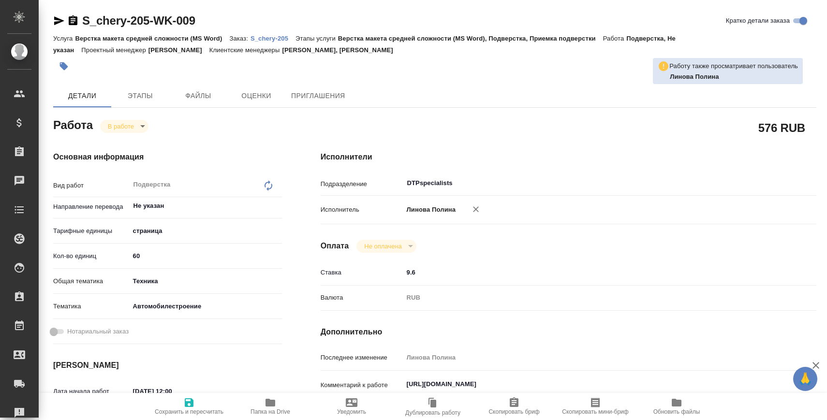
type textarea "x"
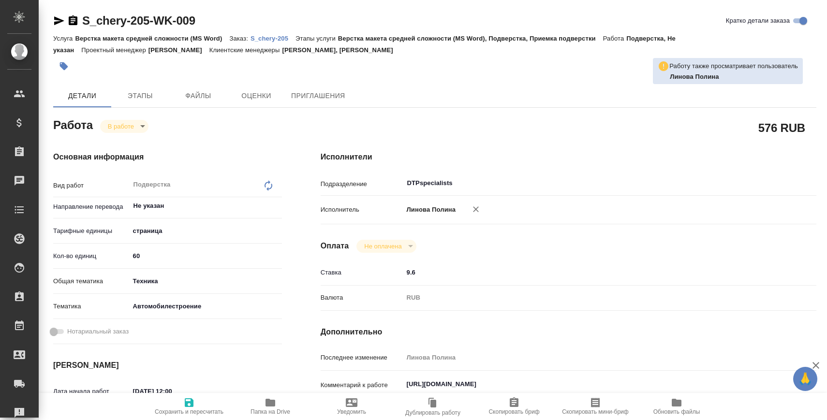
type textarea "x"
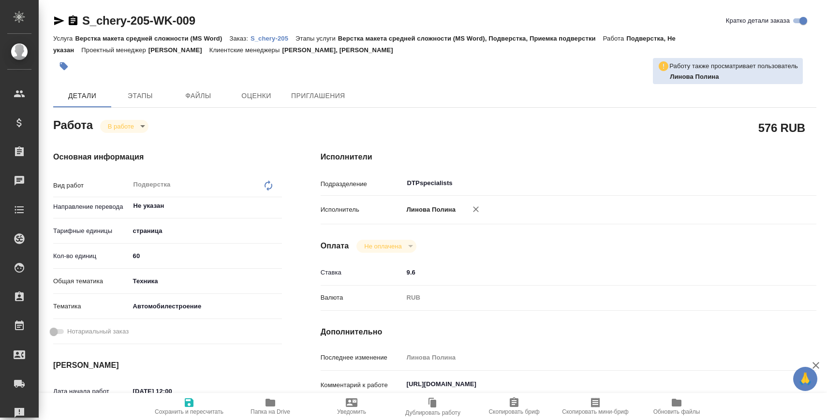
type textarea "x"
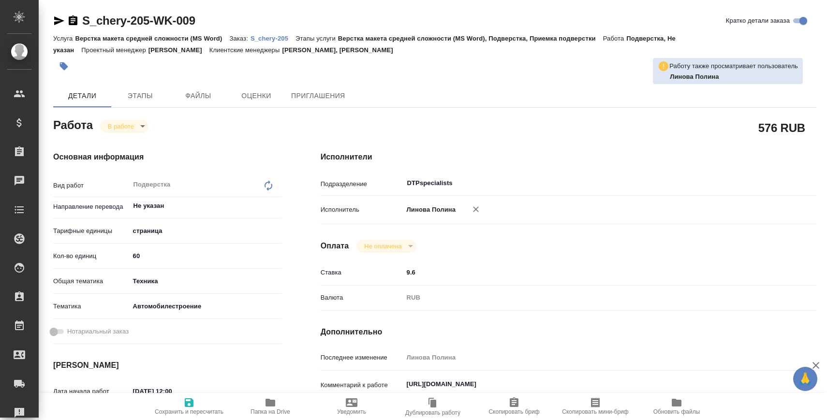
type textarea "x"
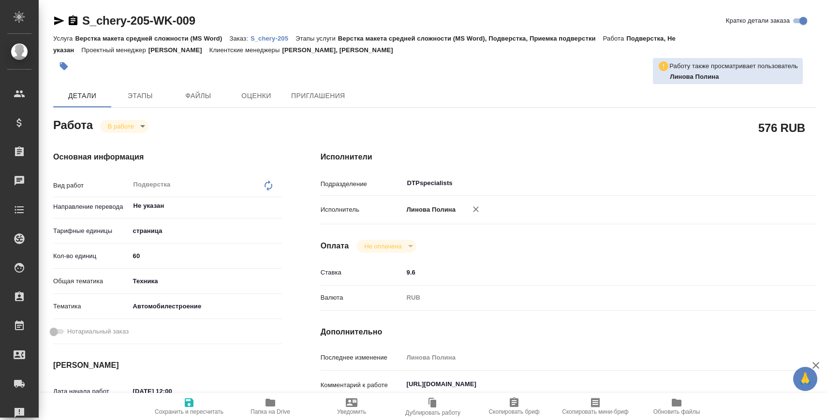
type textarea "x"
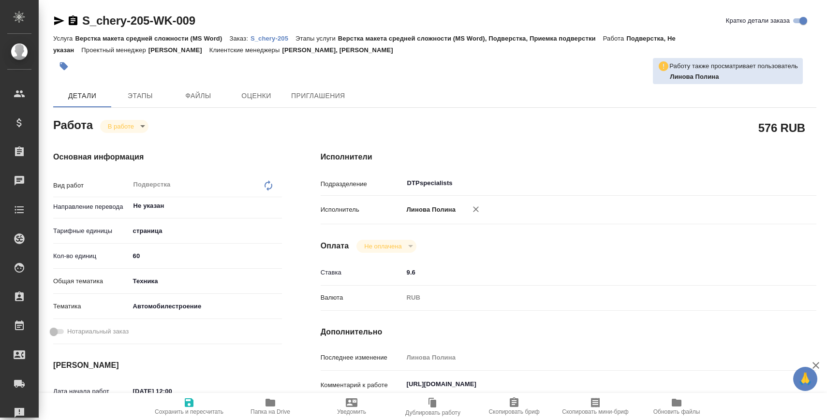
type textarea "x"
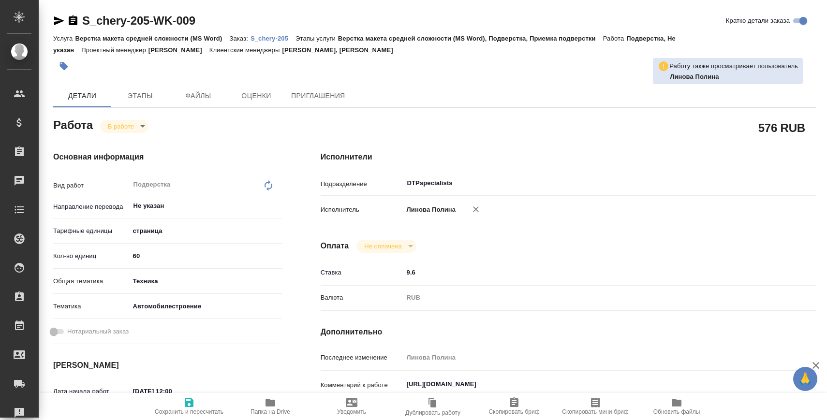
type textarea "x"
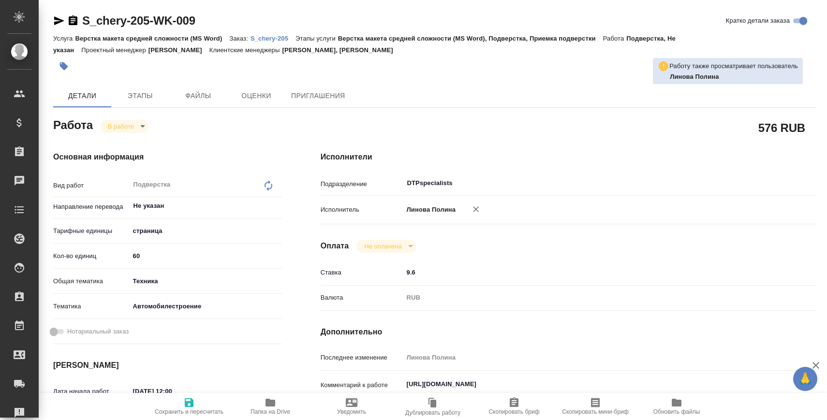
type textarea "x"
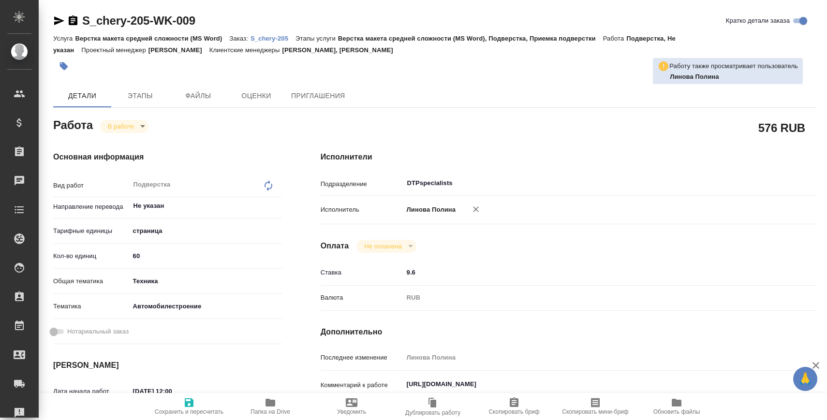
type textarea "x"
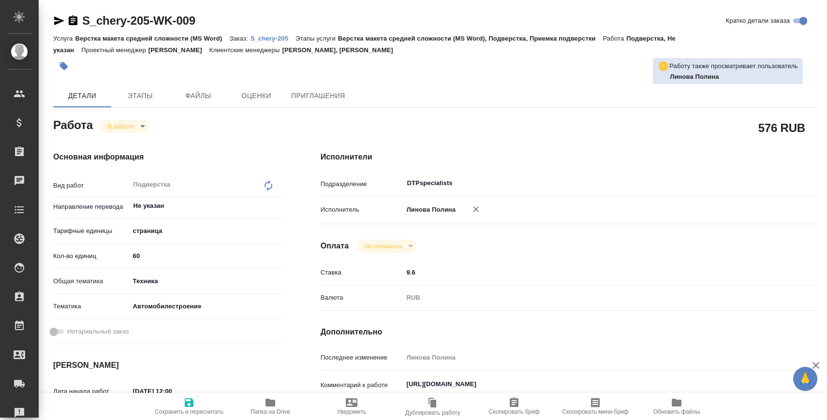
type textarea "x"
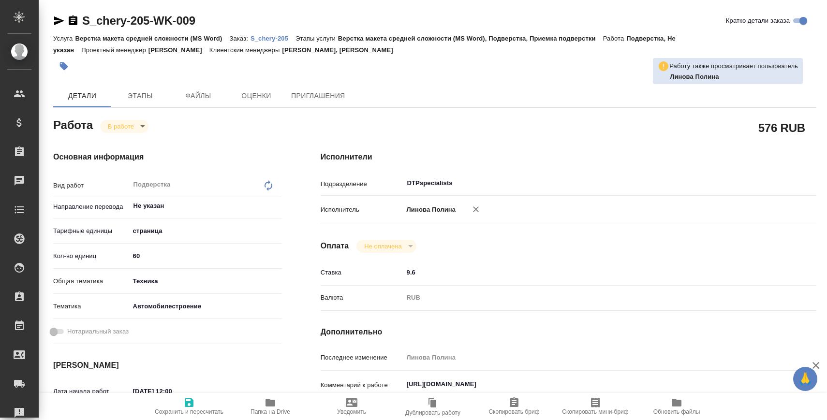
type textarea "x"
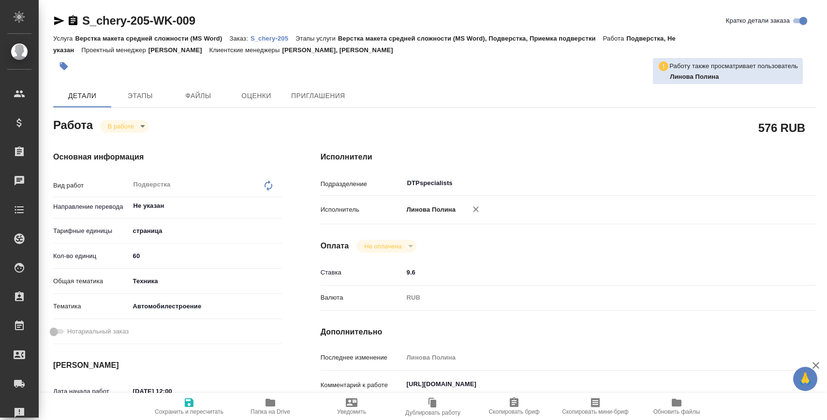
type textarea "x"
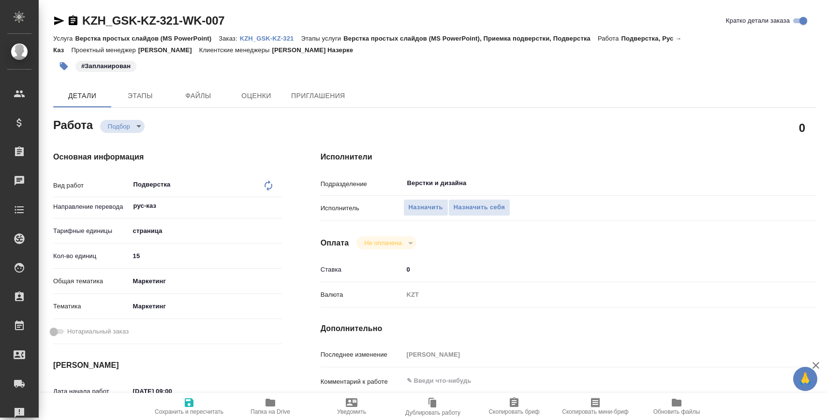
type textarea "x"
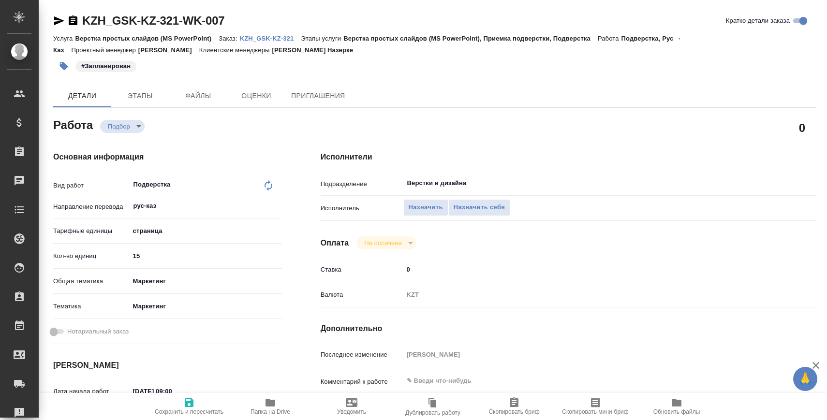
type textarea "x"
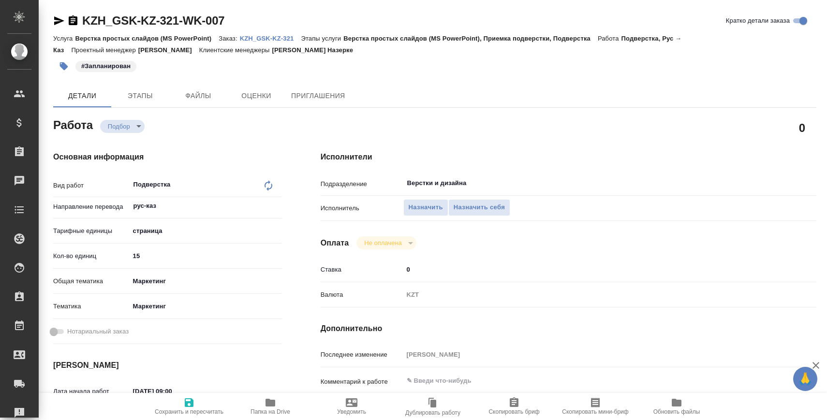
scroll to position [227, 0]
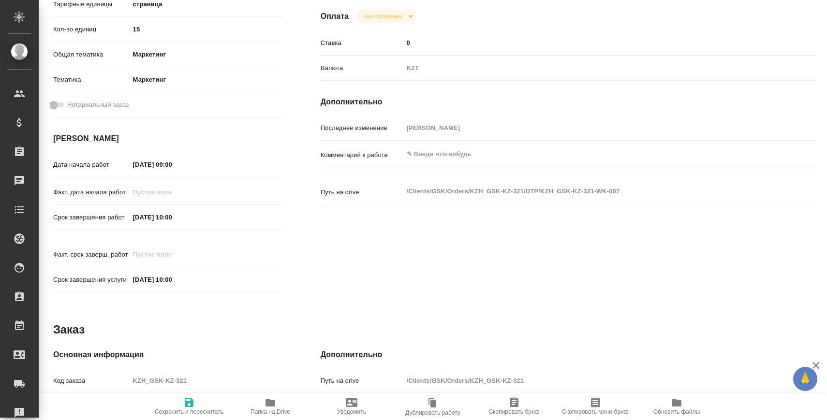
type textarea "x"
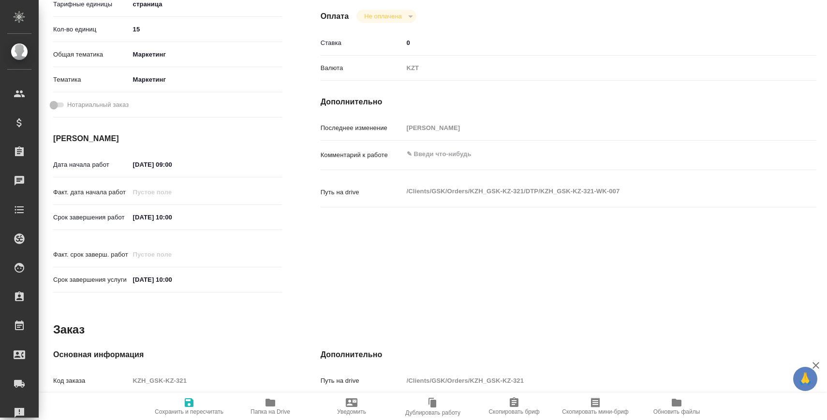
type textarea "x"
click at [483, 149] on textarea at bounding box center [589, 155] width 371 height 16
type textarea "вс"
type textarea "x"
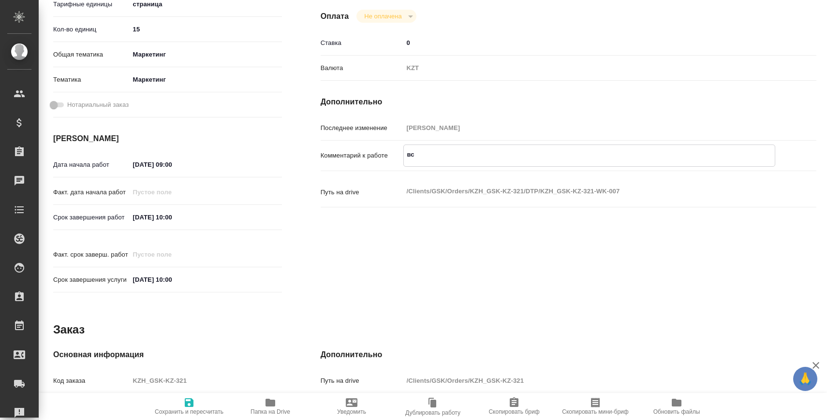
type textarea "x"
type textarea "вст"
type textarea "x"
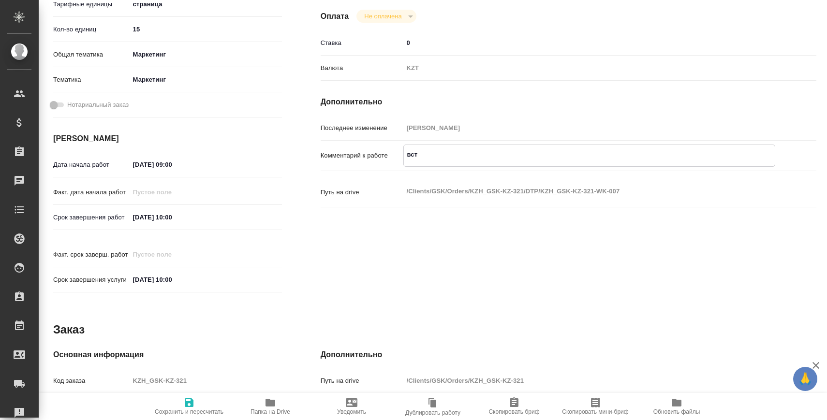
type textarea "x"
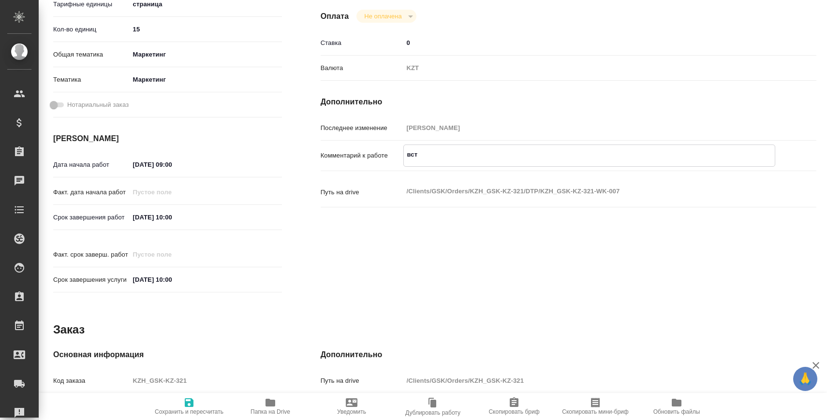
type textarea "вста"
type textarea "x"
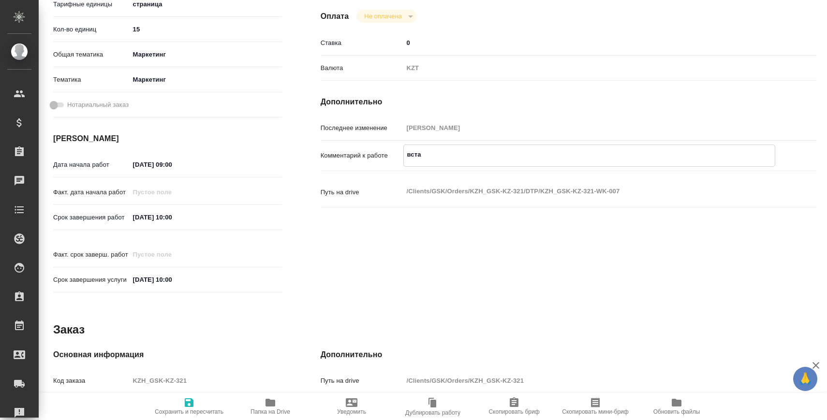
type textarea "встав"
type textarea "x"
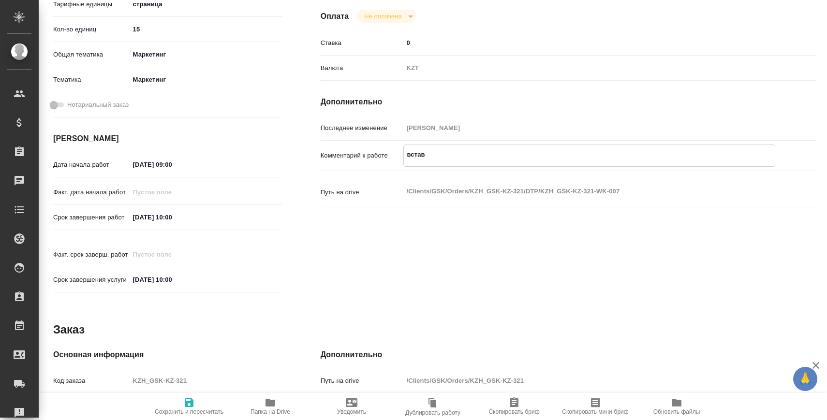
type textarea "x"
type textarea "встави"
type textarea "x"
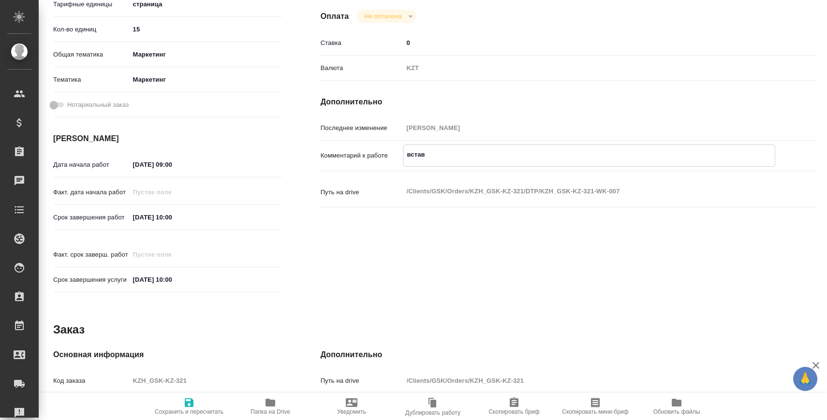
type textarea "x"
type textarea "вставит"
type textarea "x"
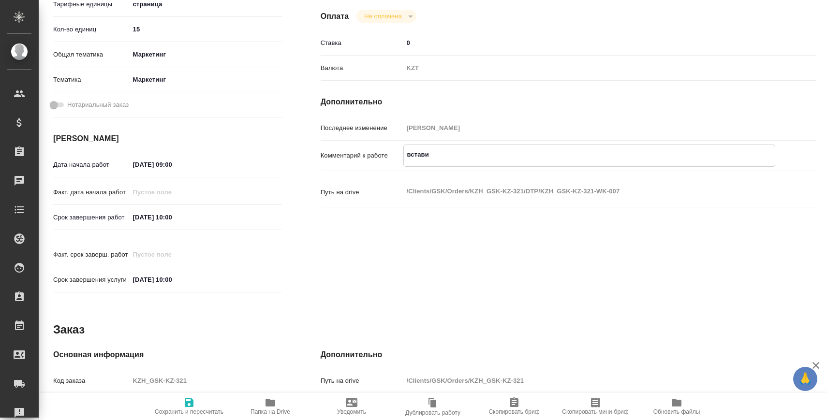
type textarea "x"
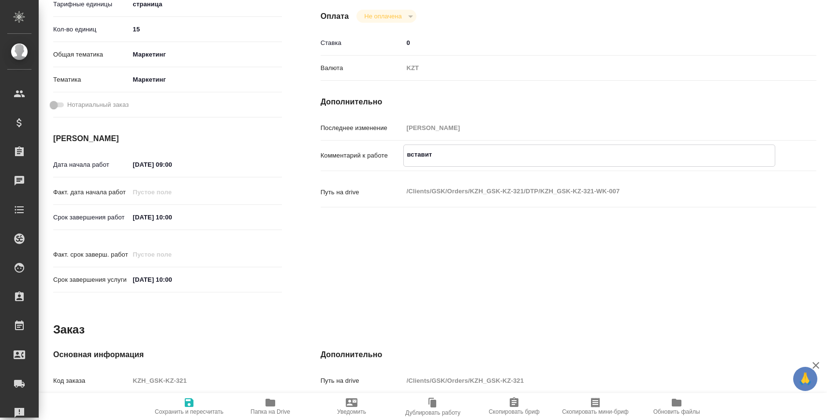
type textarea "x"
type textarea "вставит"
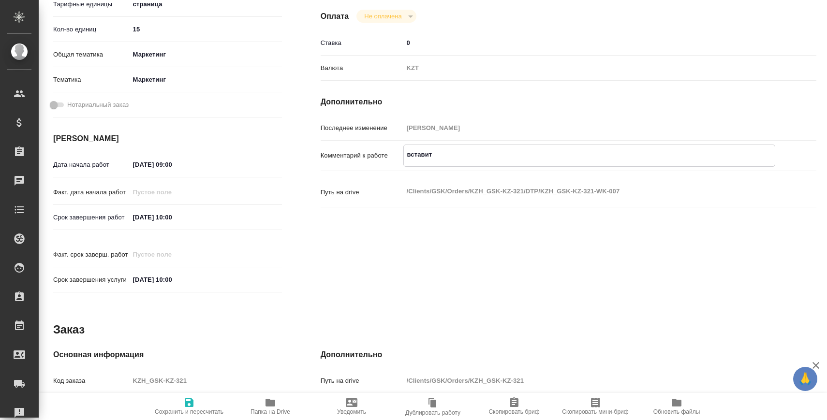
type textarea "x"
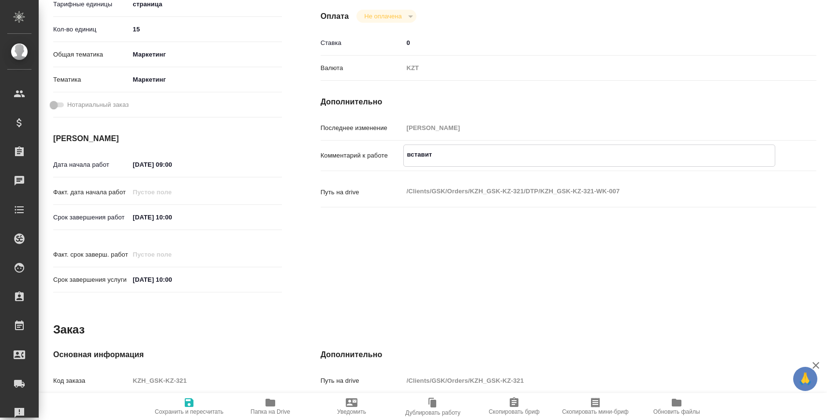
type textarea "вставит"
type textarea "x"
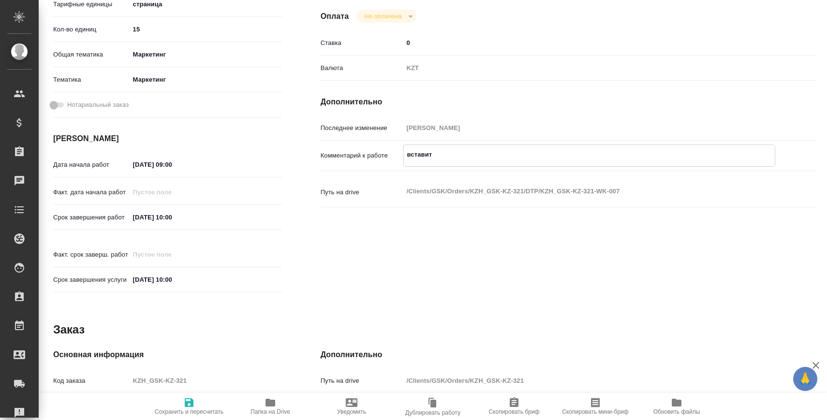
type textarea "x"
type textarea "вставить"
type textarea "x"
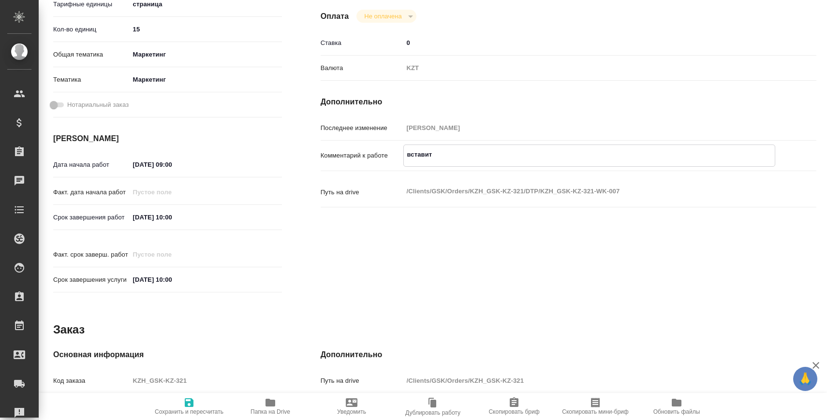
type textarea "x"
type textarea "вставить"
type textarea "x"
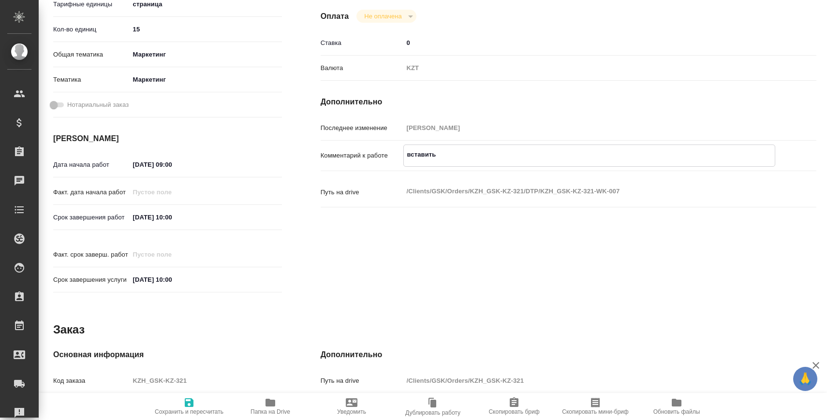
type textarea "x"
type textarea "вставить п"
type textarea "x"
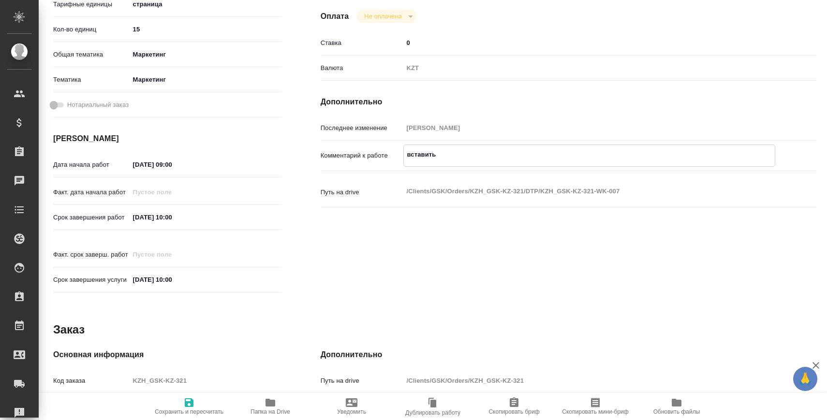
type textarea "x"
type textarea "вставить пе"
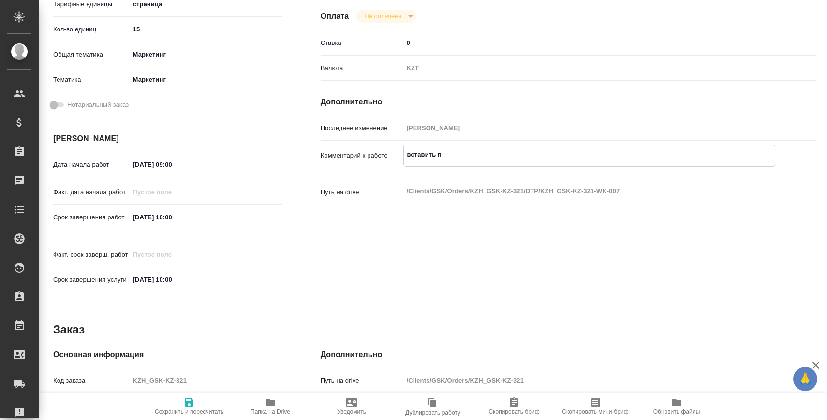
type textarea "x"
type textarea "вставить пер"
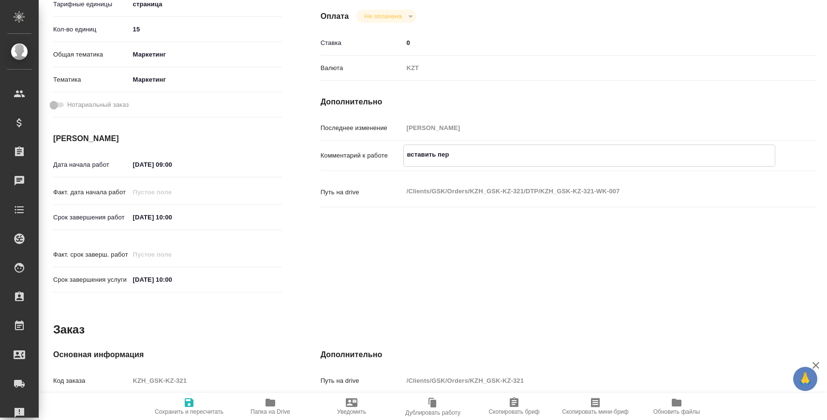
type textarea "x"
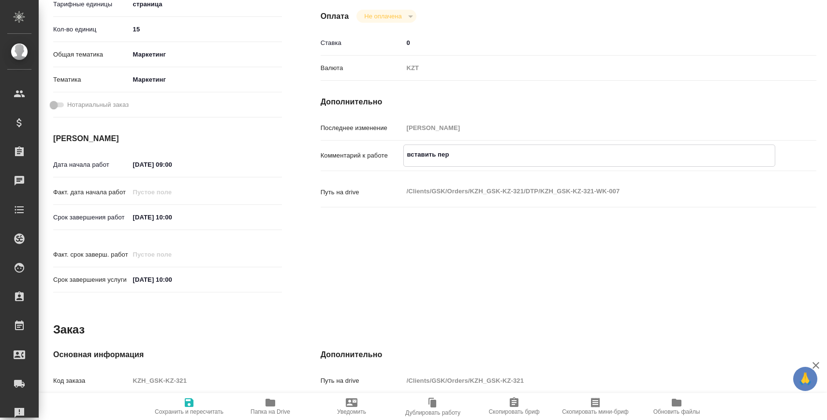
type textarea "x"
type textarea "вставить пере"
type textarea "x"
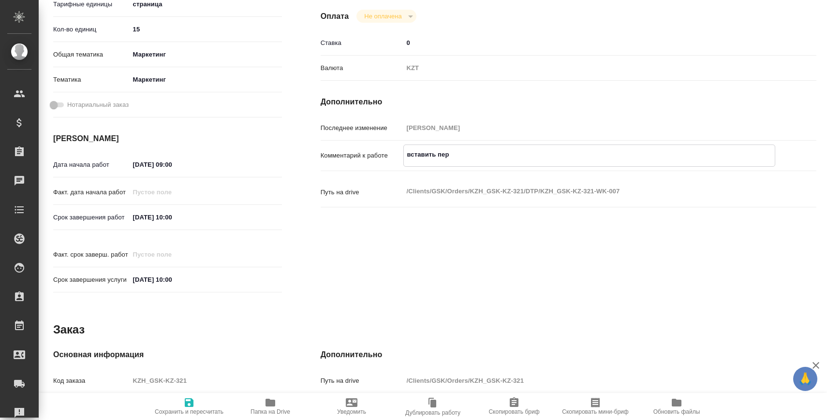
type textarea "x"
type textarea "вставить перев"
type textarea "x"
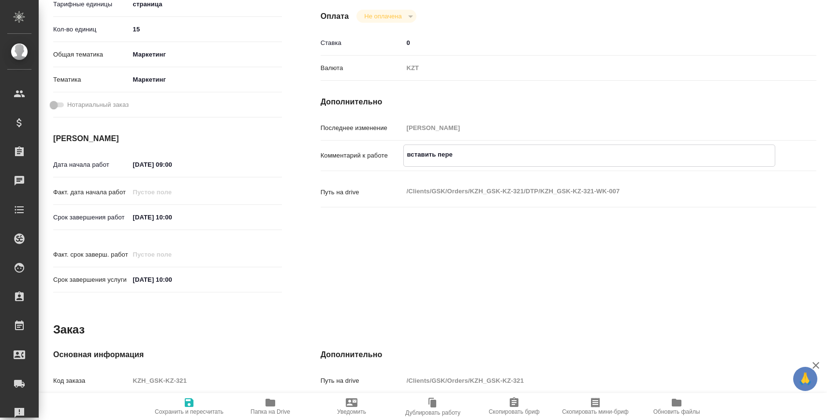
type textarea "x"
type textarea "вставить перево"
type textarea "x"
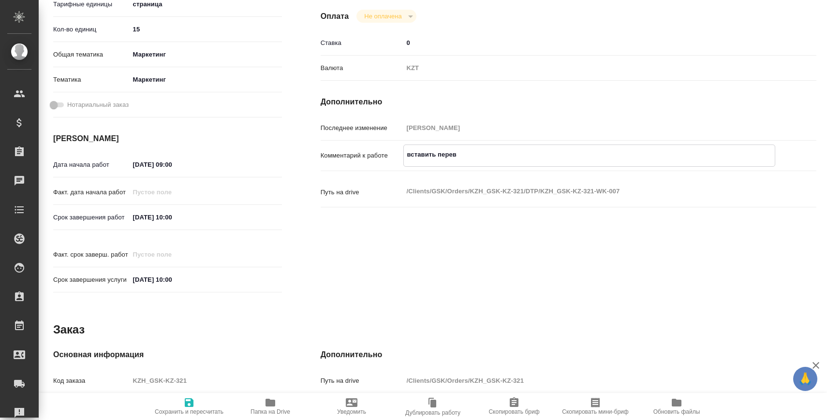
type textarea "x"
type textarea "вставить перевод"
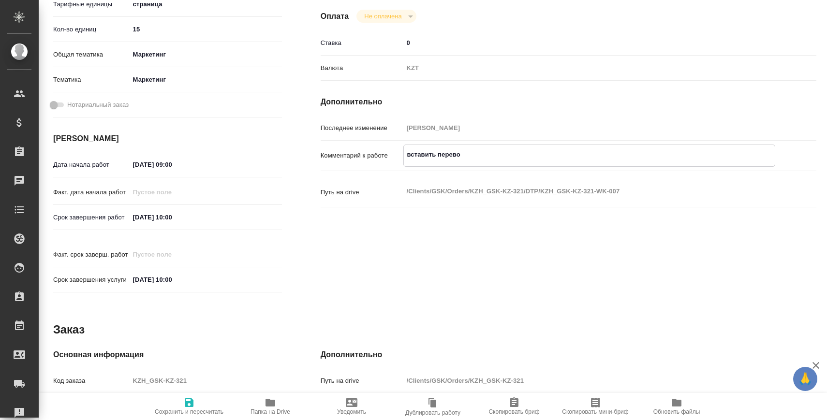
type textarea "x"
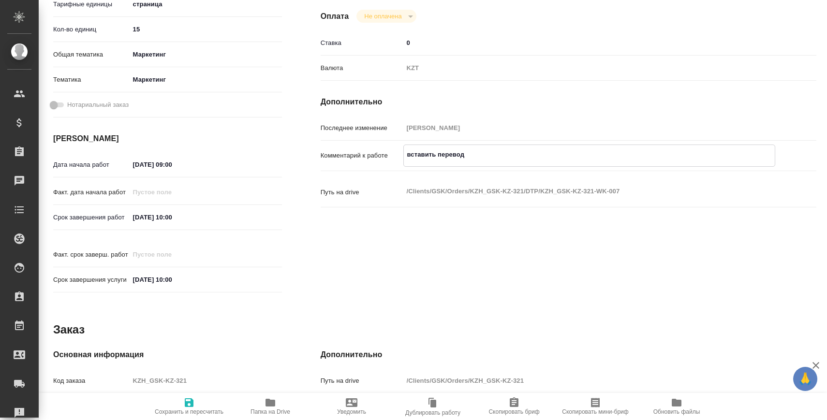
type textarea "вставить перевод"
type textarea "x"
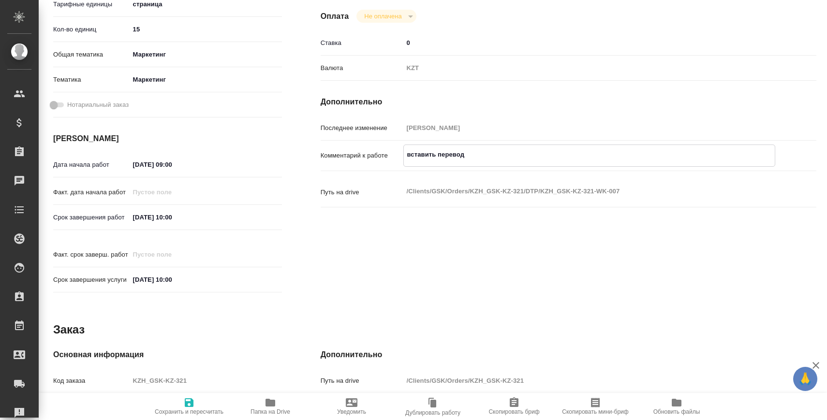
type textarea "x"
type textarea "вставить перевод в"
type textarea "x"
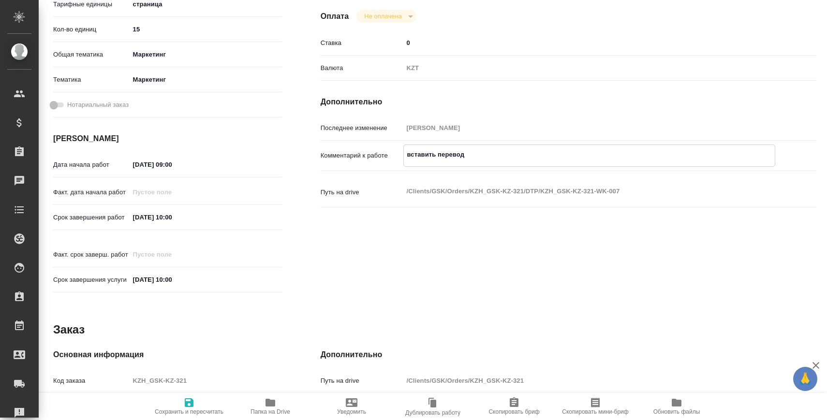
type textarea "x"
type textarea "вставить перевод вк"
type textarea "x"
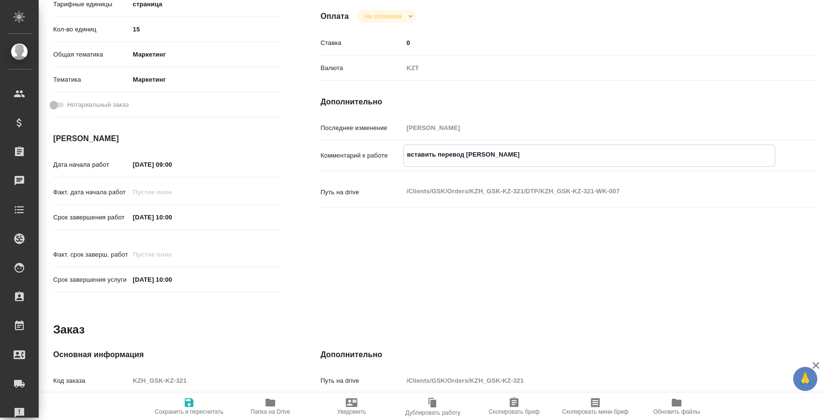
type textarea "x"
type textarea "вставить перевод в"
type textarea "x"
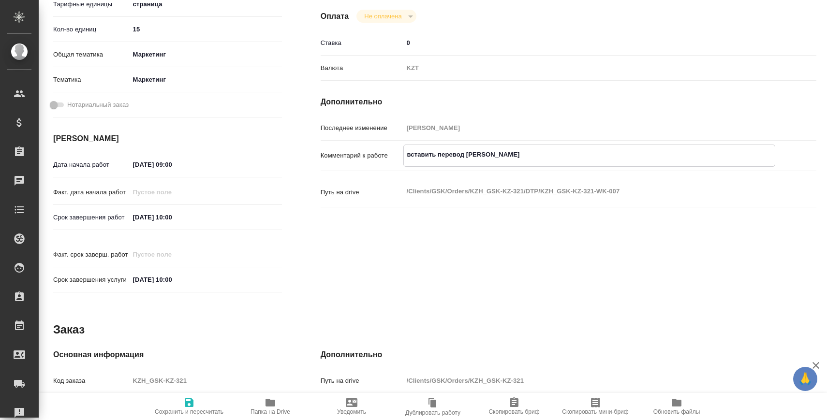
type textarea "x"
type textarea "вставить перевод"
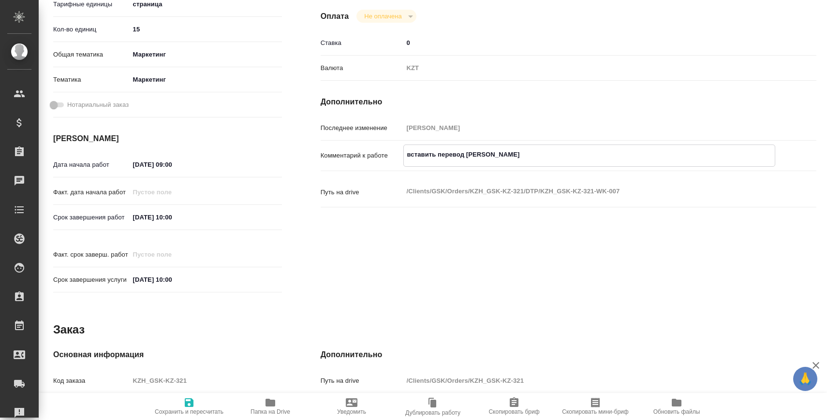
type textarea "x"
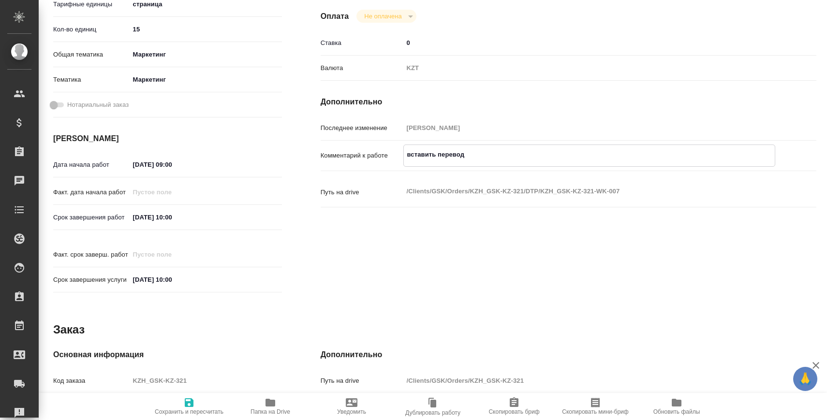
type textarea "вставить перевод в"
type textarea "x"
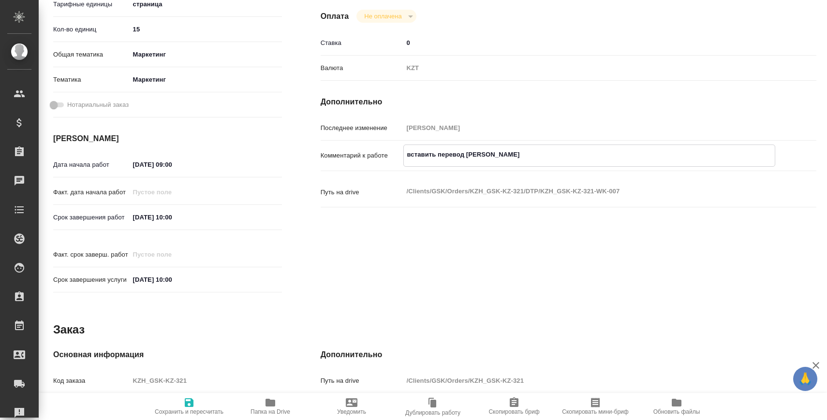
type textarea "вставить перевод в"
type textarea "x"
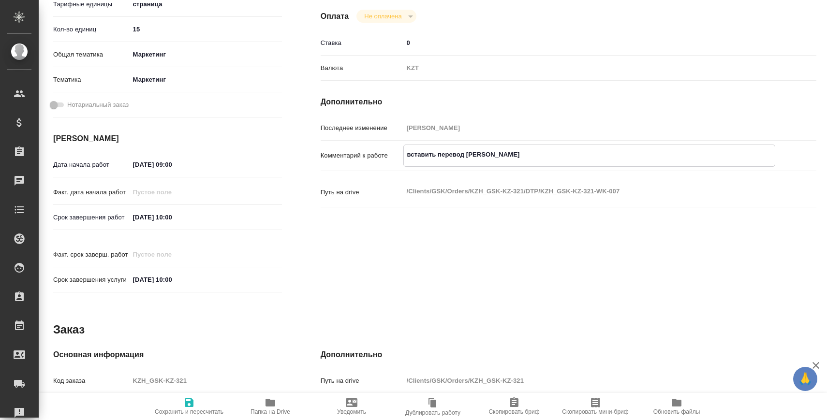
type textarea "x"
type textarea "вставить перевод в к"
type textarea "x"
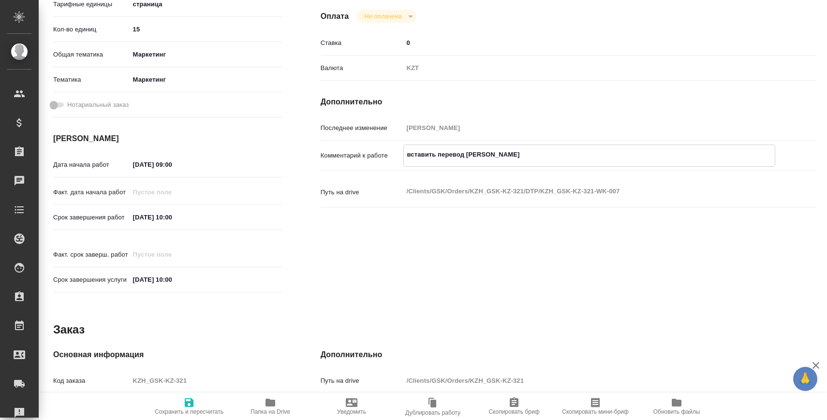
type textarea "x"
type textarea "вставить перевод в ко"
type textarea "x"
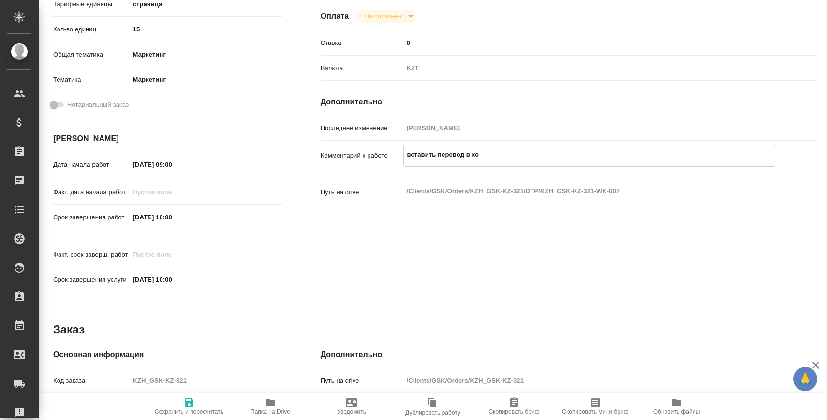
type textarea "x"
type textarea "вставить перевод в кол"
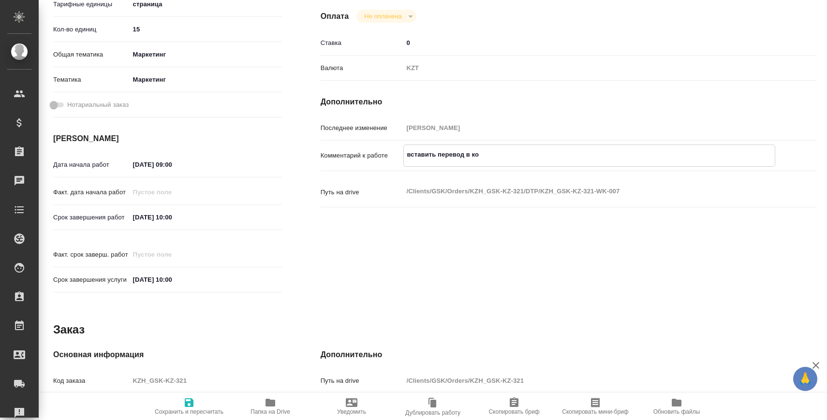
type textarea "x"
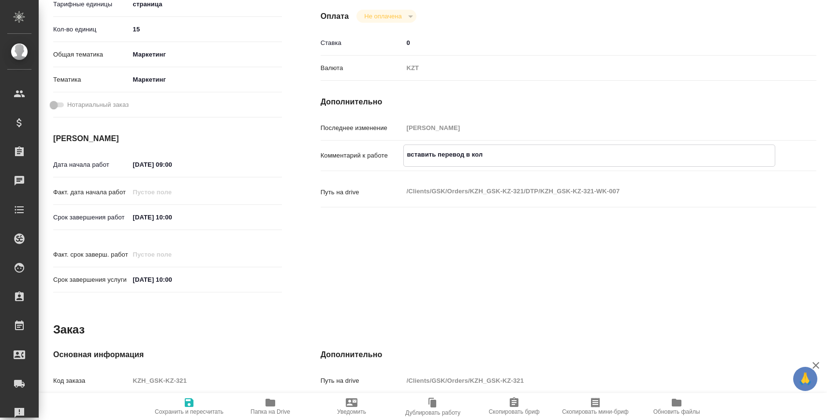
type textarea "вставить перевод в коло"
type textarea "x"
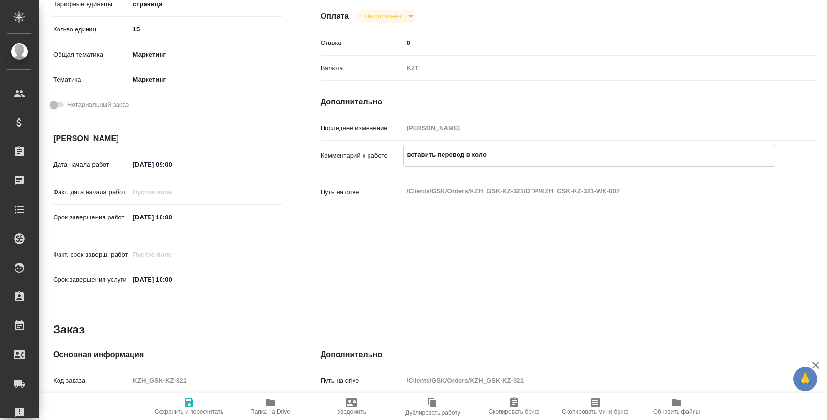
type textarea "x"
type textarea "вставить перевод в колон"
type textarea "x"
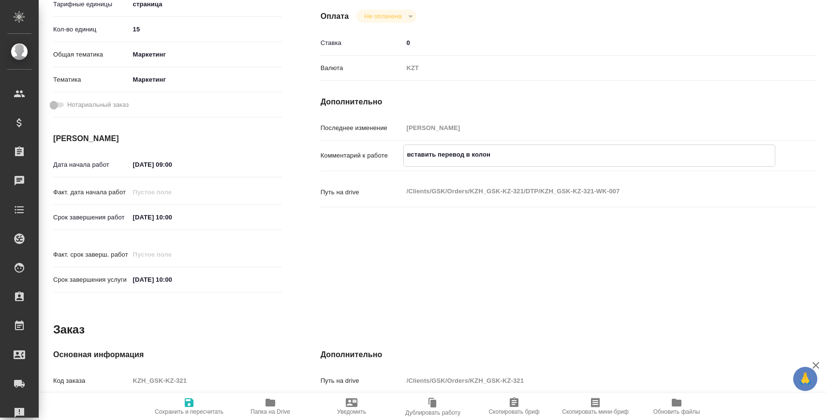
type textarea "x"
type textarea "вставить перевод в колонк"
type textarea "x"
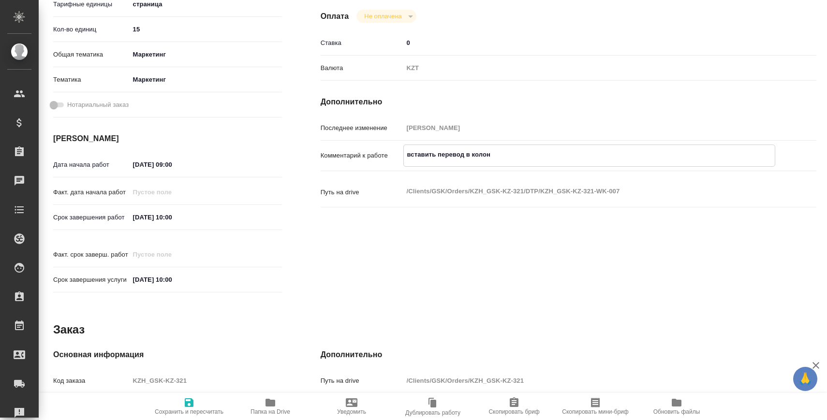
type textarea "x"
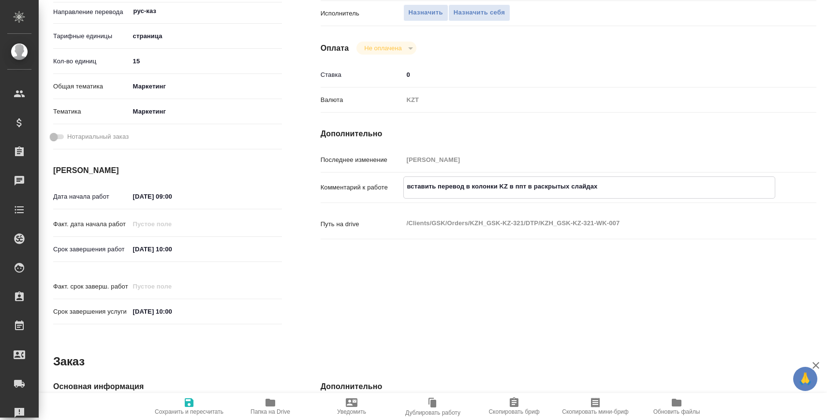
scroll to position [170, 0]
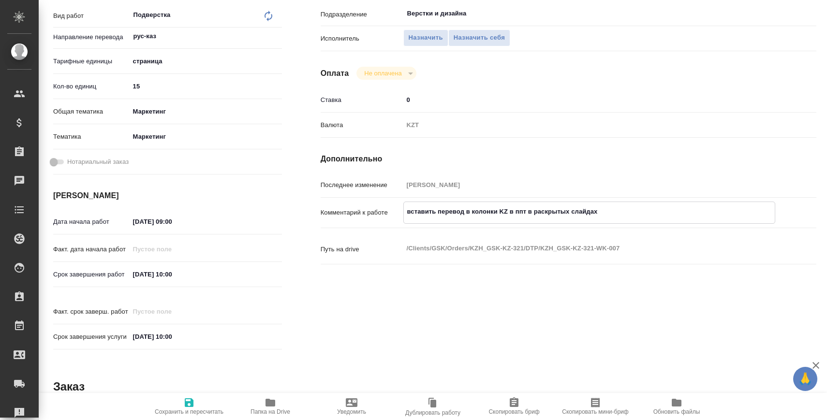
click at [183, 410] on span "Сохранить и пересчитать" at bounding box center [189, 412] width 69 height 7
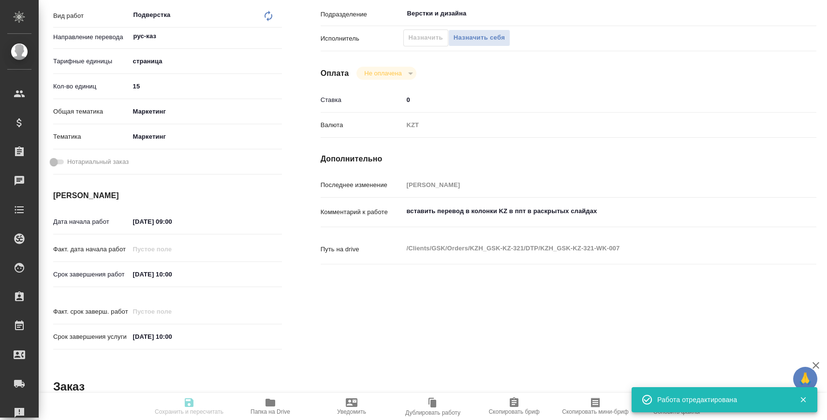
scroll to position [52, 0]
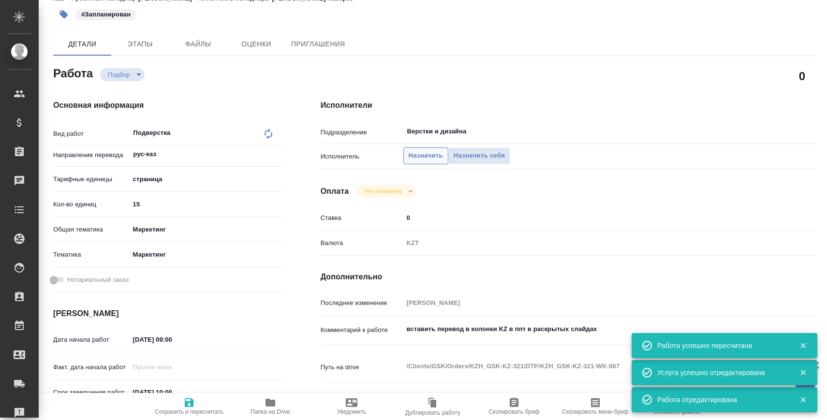
click at [423, 153] on span "Назначить" at bounding box center [426, 155] width 34 height 11
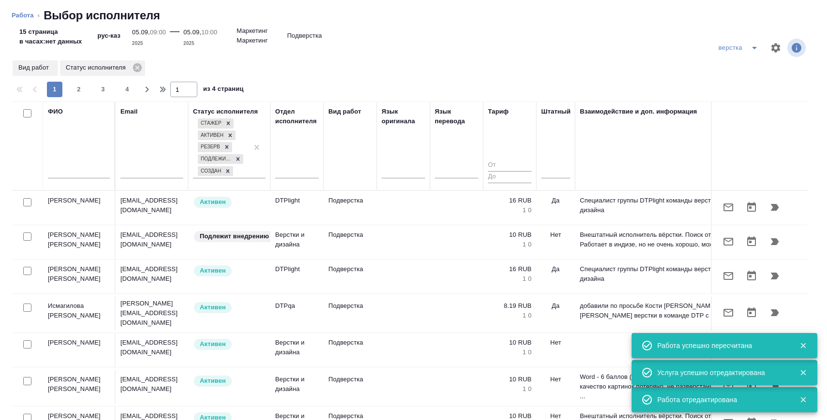
click at [88, 173] on input "text" at bounding box center [79, 172] width 62 height 12
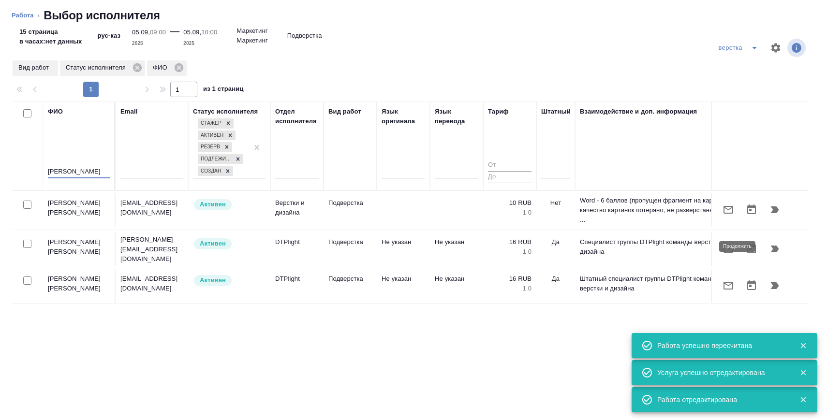
click at [775, 246] on icon "button" at bounding box center [775, 249] width 8 height 7
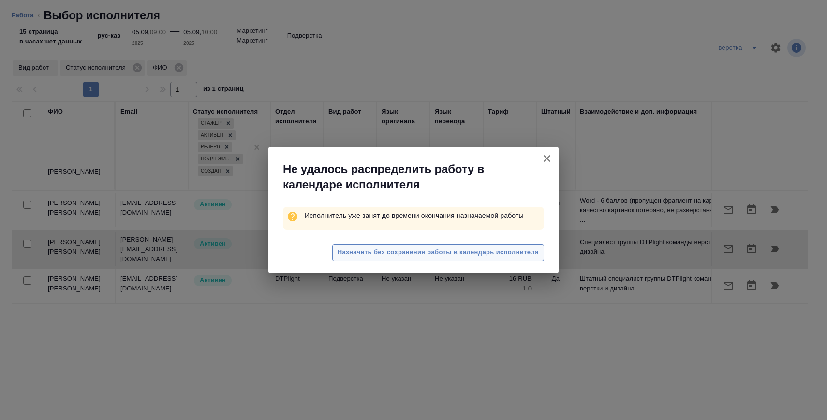
click at [425, 247] on span "Назначить без сохранения работы в календарь исполнителя" at bounding box center [438, 252] width 201 height 11
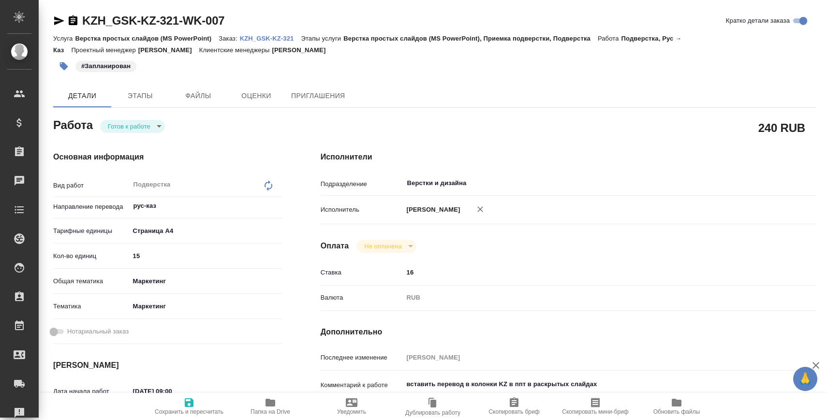
click at [446, 203] on div "[PERSON_NAME]" at bounding box center [589, 210] width 372 height 20
click at [492, 181] on input "Верстки и дизайна" at bounding box center [573, 183] width 334 height 12
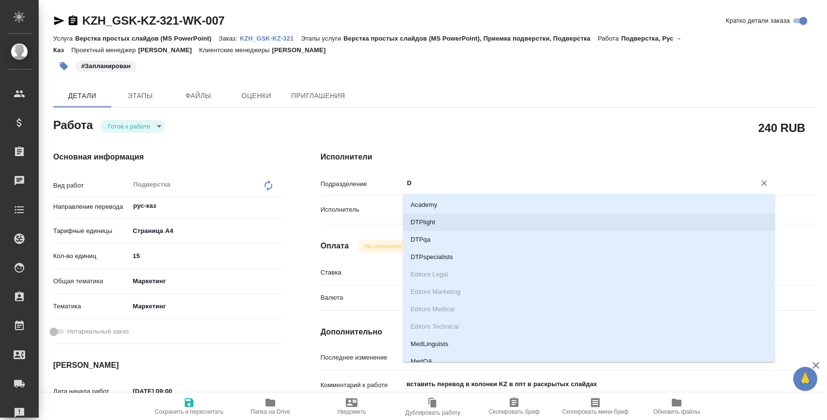
click at [460, 220] on li "DTPlight" at bounding box center [589, 222] width 372 height 17
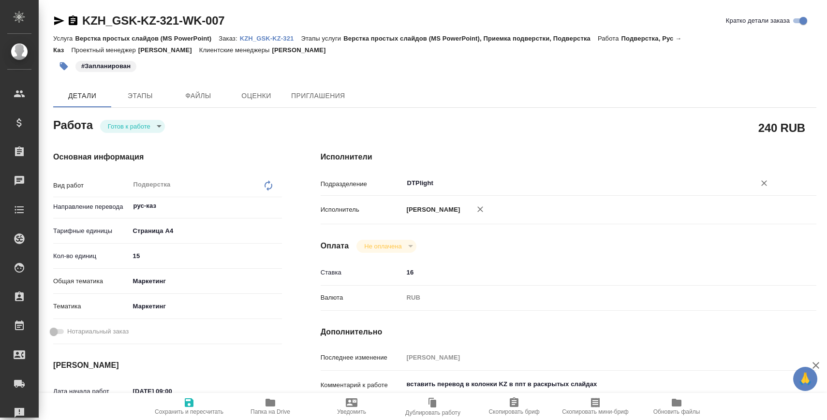
type input "DTPlight"
click at [189, 401] on icon "button" at bounding box center [189, 403] width 12 height 12
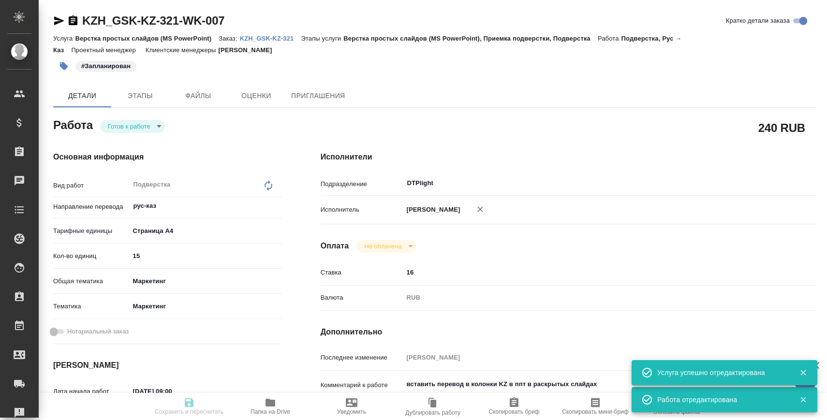
click at [117, 124] on body "🙏 .cls-1 fill:#fff; AWATERA Zaborova Aleksandra Клиенты Спецификации Заказы 0 Ч…" at bounding box center [413, 249] width 827 height 498
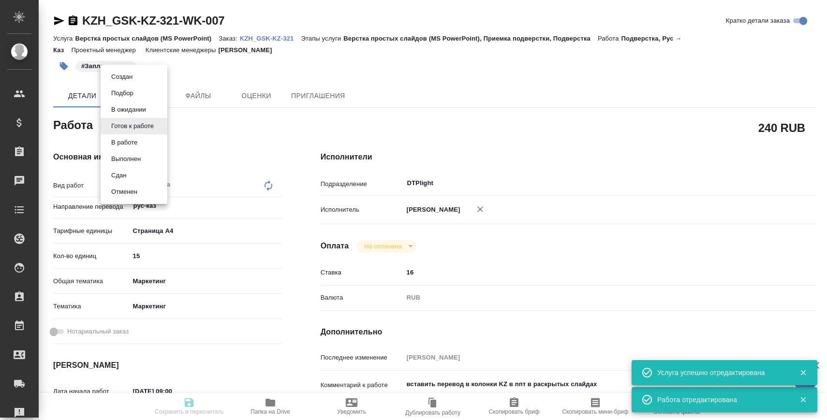
click at [124, 115] on button "В ожидании" at bounding box center [128, 109] width 41 height 11
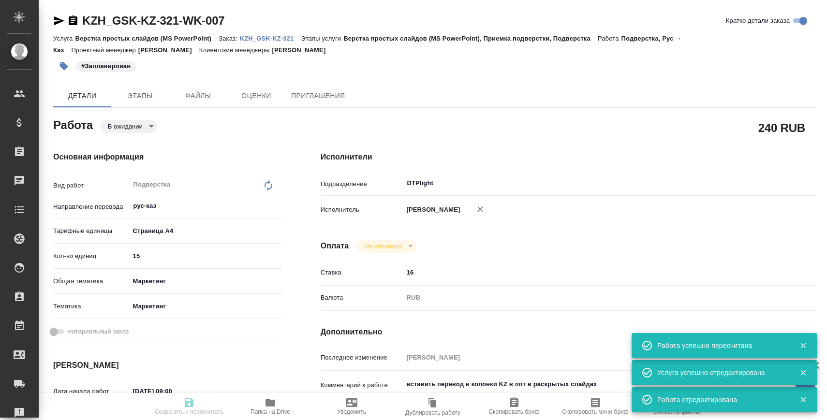
type textarea "x"
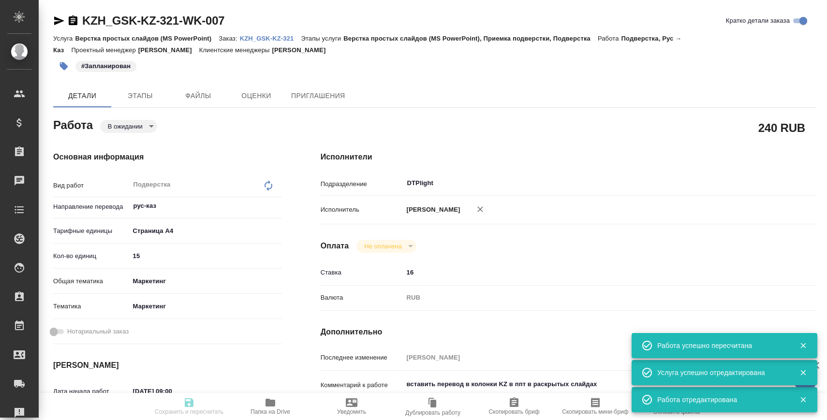
type textarea "x"
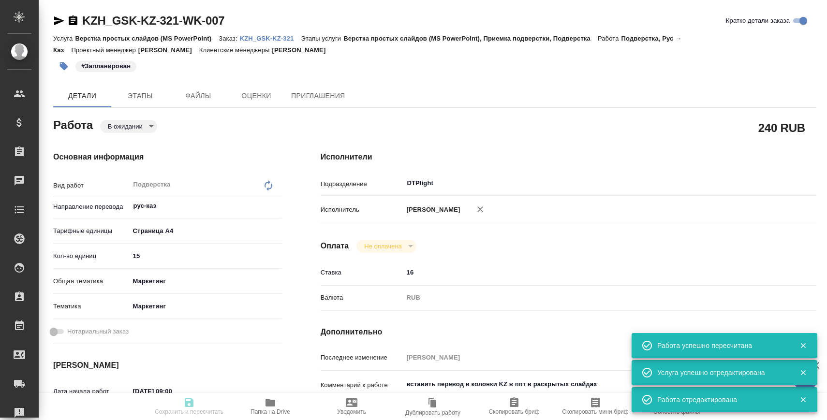
click at [60, 23] on icon "button" at bounding box center [59, 21] width 12 height 12
type textarea "x"
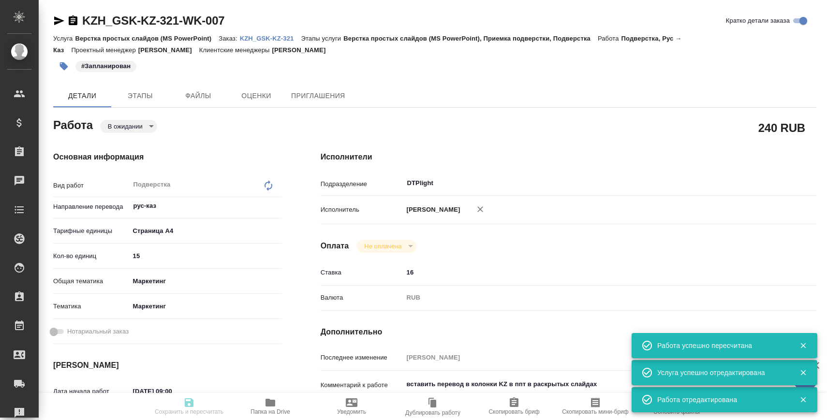
type textarea "x"
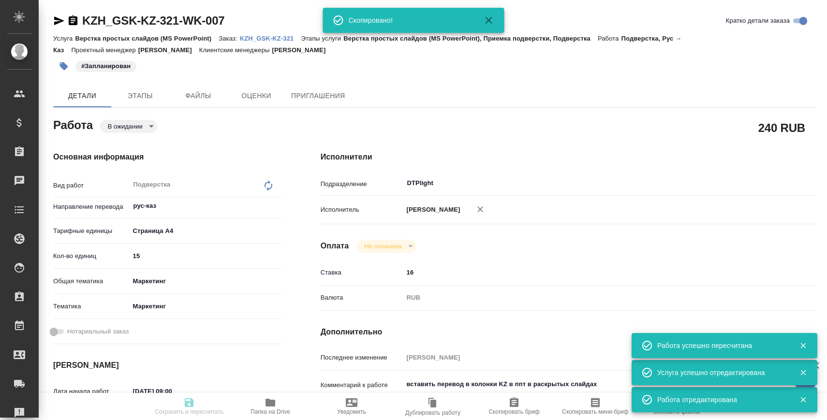
type textarea "x"
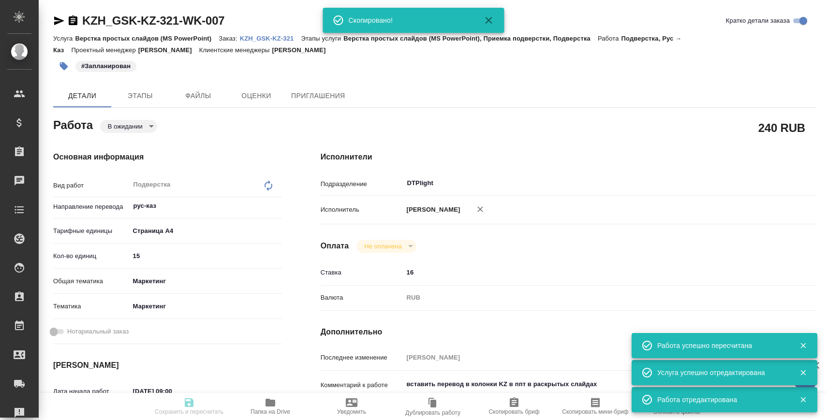
type textarea "x"
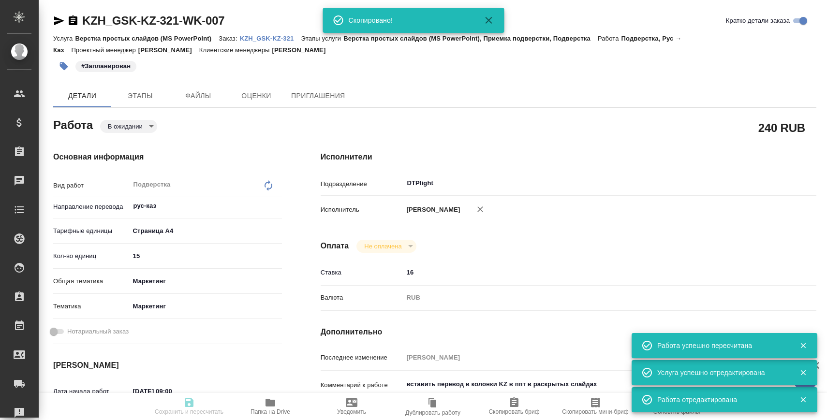
type input "pending"
type textarea "Подверстка"
type textarea "x"
type input "рус-каз"
type input "5f036ec4e16dec2d6b59c8ff"
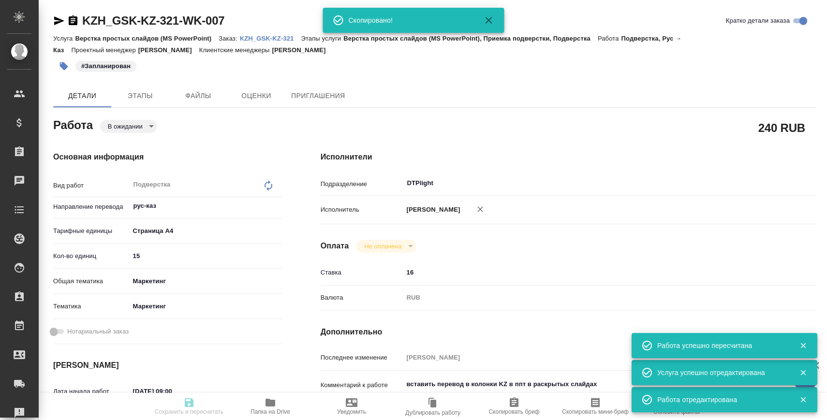
type input "15"
type input "marketing"
type input "5a8b8b956a9677013d343d63"
type input "05.09.2025 09:00"
type input "05.09.2025 10:00"
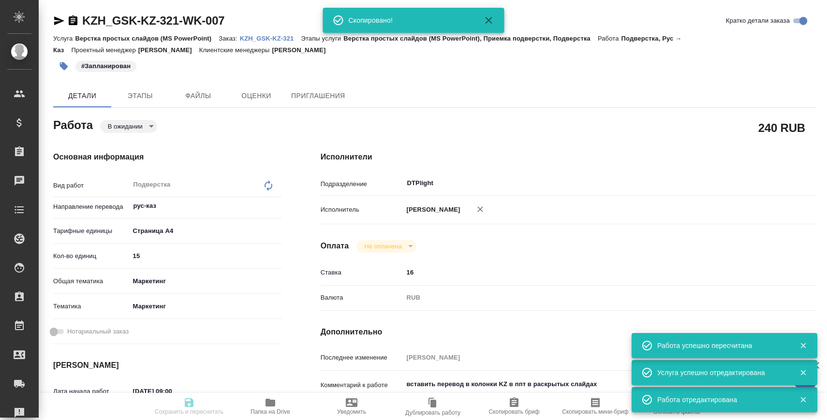
type input "05.09.2025 10:00"
type input "DTPlight"
type input "notPayed"
type input "16"
type input "RUB"
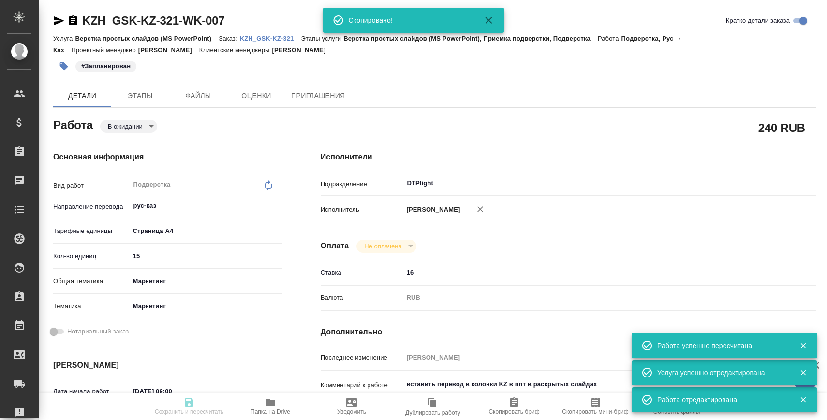
type input "[PERSON_NAME]"
type textarea "вставить перевод в колонки KZ в ппт в раскрытых слайдах"
type textarea "x"
type textarea "/Clients/GSK/Orders/KZH_GSK-KZ-321/DTP/KZH_GSK-KZ-321-WK-007"
type textarea "x"
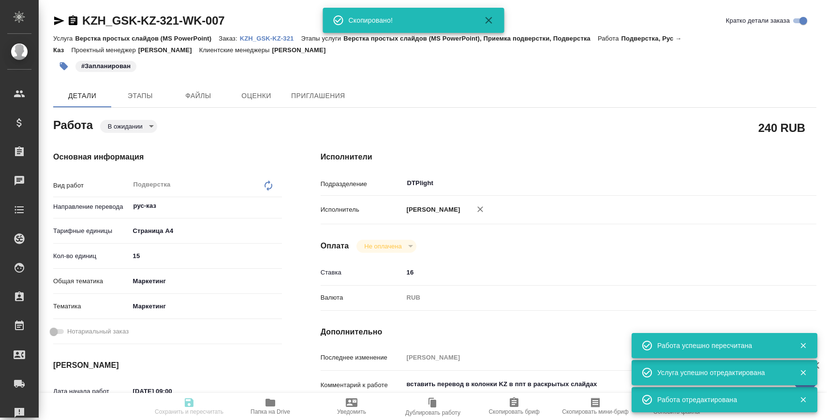
type input "KZH_GSK-KZ-321"
type input "Верстка простых слайдов (MS PowerPoint)"
type input "Верстка простых слайдов (MS PowerPoint), Приемка подверстки, Подверстка"
type input "Кошербаева Назерке"
type input "[PERSON_NAME]"
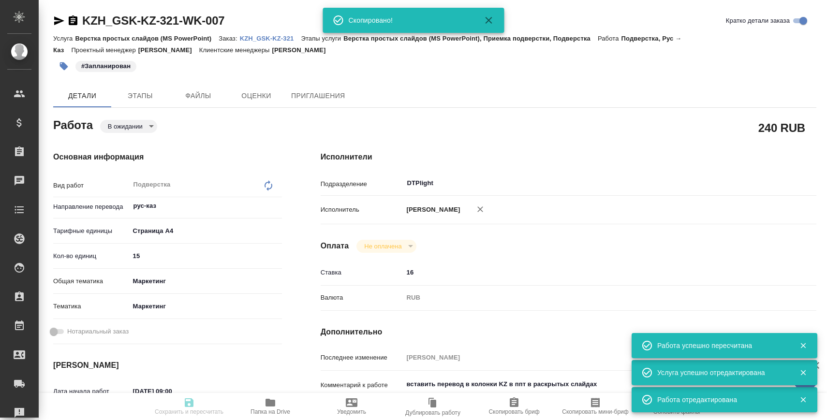
type input "/Clients/GSK/Orders/KZH_GSK-KZ-321"
type textarea "x"
type textarea "перевести текст с рус на каз на всех нескрытых слайдах, начиная с первого"
type textarea "x"
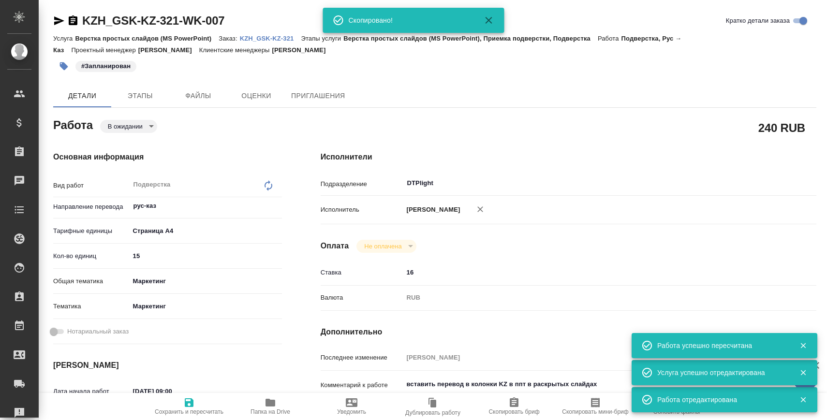
type textarea "x"
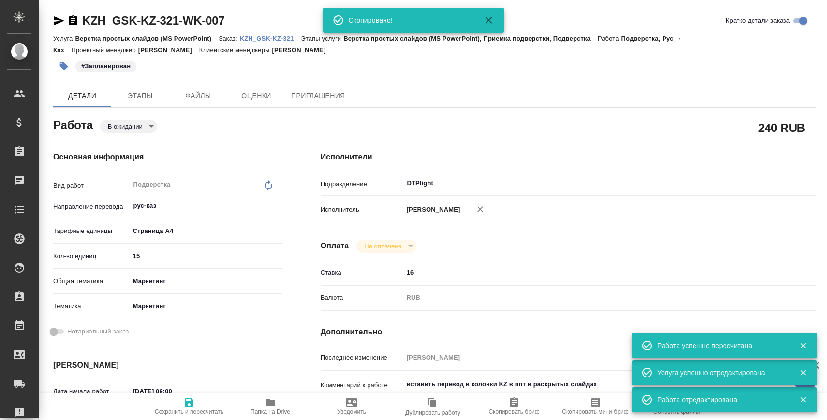
type textarea "x"
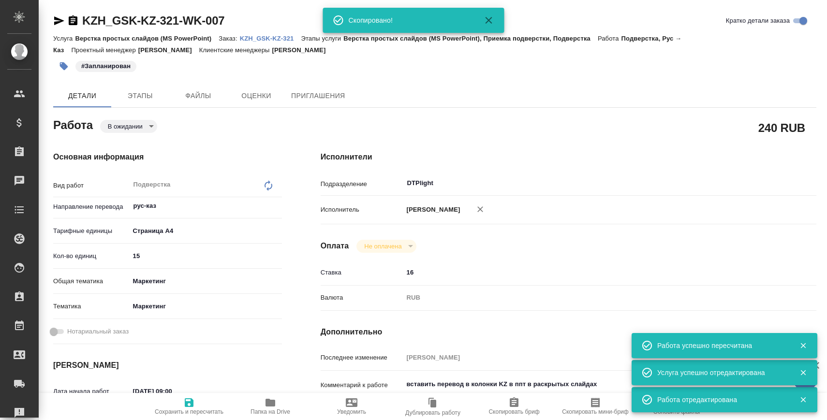
type textarea "x"
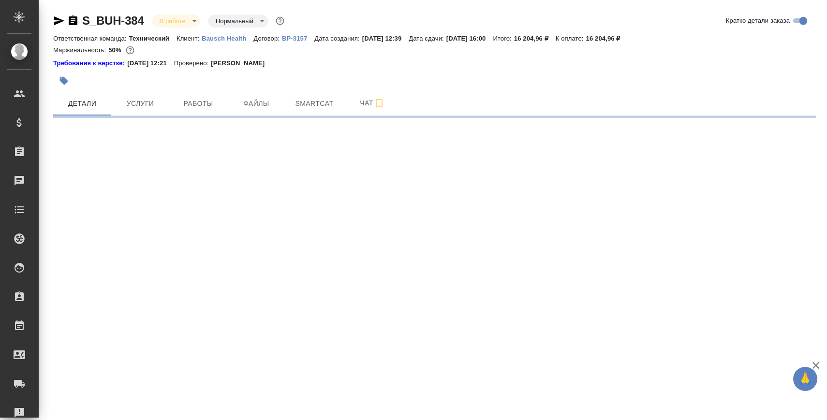
select select "RU"
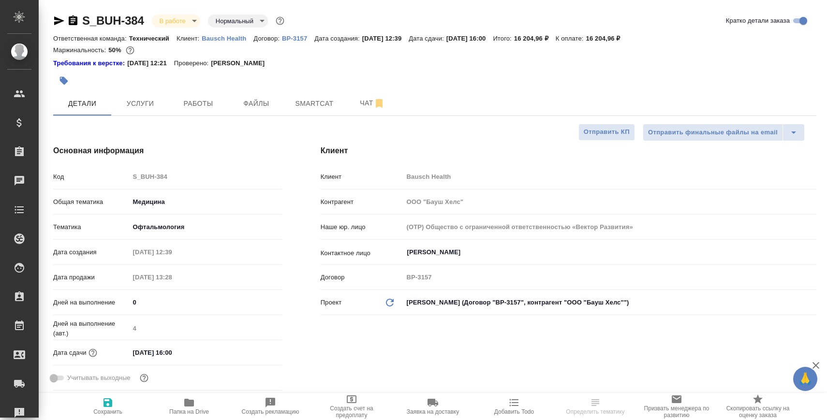
type textarea "x"
click at [197, 86] on div at bounding box center [307, 80] width 509 height 21
click at [197, 102] on span "Работы" at bounding box center [198, 104] width 46 height 12
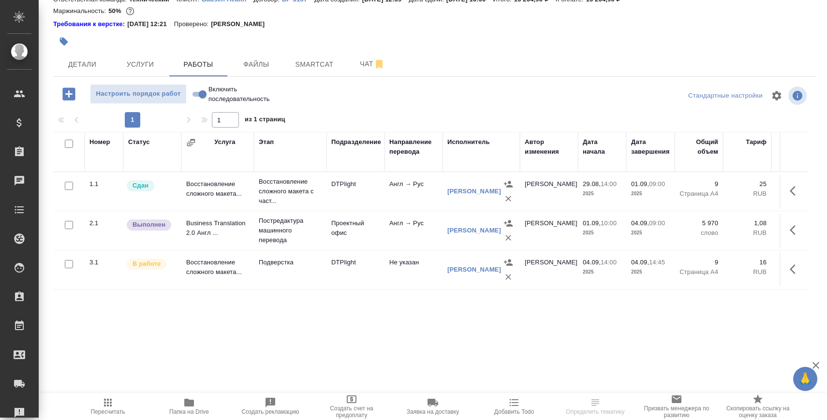
scroll to position [4, 0]
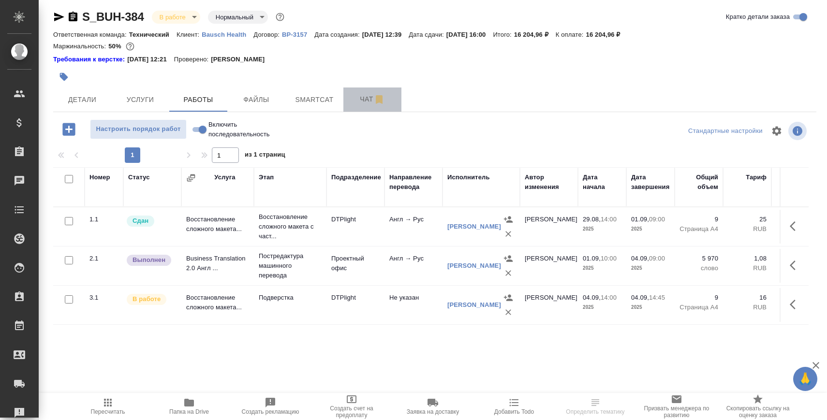
click at [357, 100] on span "Чат" at bounding box center [372, 99] width 46 height 12
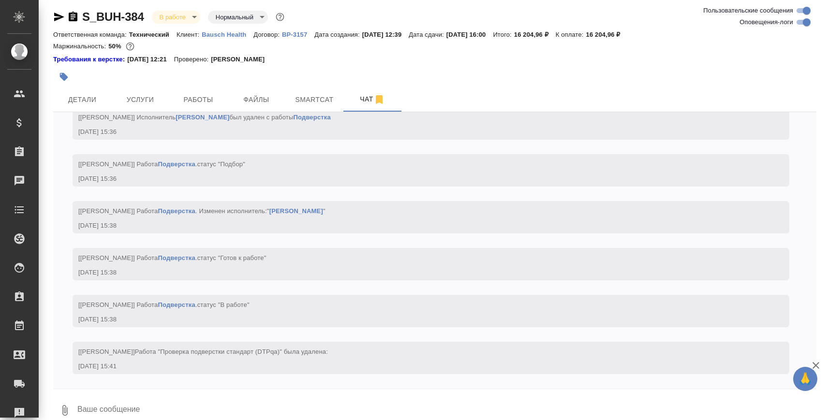
click at [158, 405] on textarea at bounding box center [446, 410] width 740 height 33
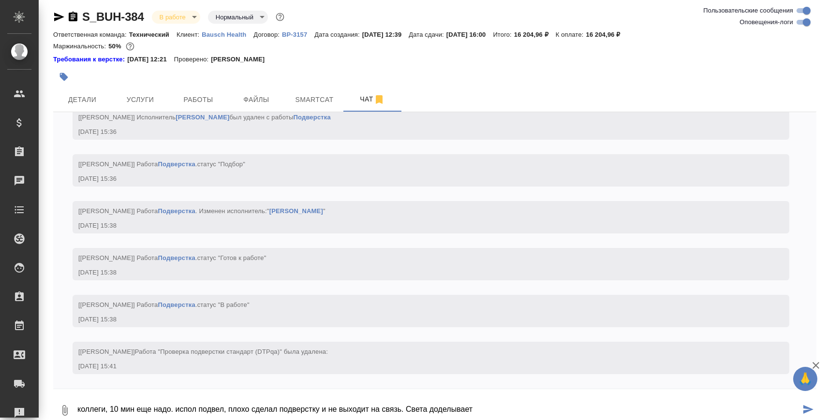
type textarea "коллеги, 10 мин еще надо. испол подвел, плохо сделал подверстку и не выходит на…"
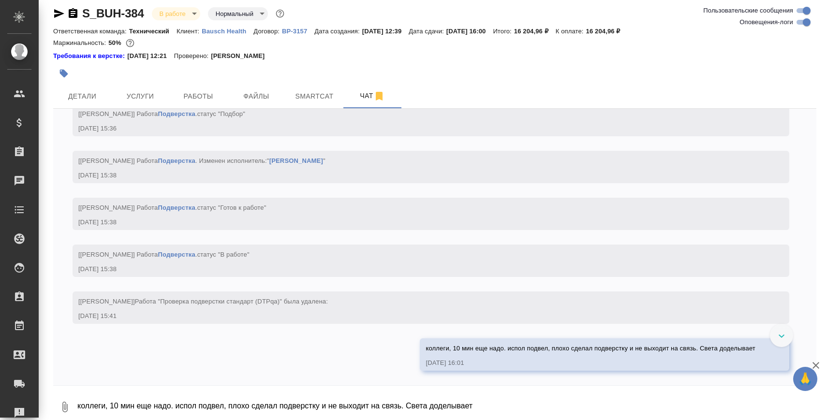
scroll to position [3526, 0]
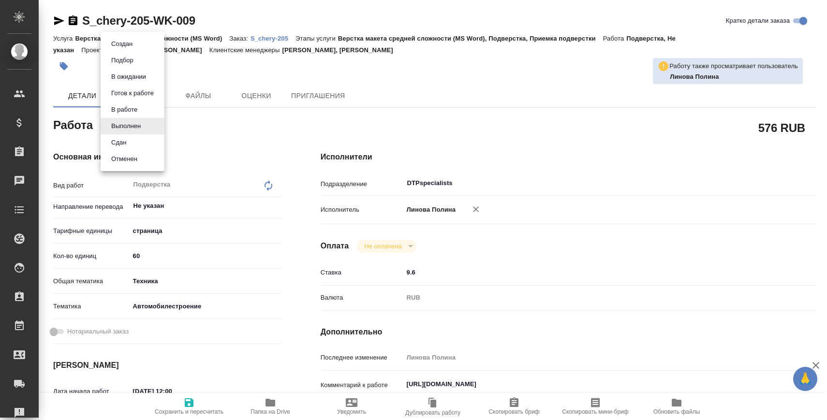
click at [147, 128] on body "🙏 .cls-1 fill:#fff; AWATERA [PERSON_NAME] Спецификации Заказы Чаты Todo Проекты…" at bounding box center [413, 249] width 827 height 498
click at [147, 144] on li "Сдан" at bounding box center [133, 142] width 64 height 16
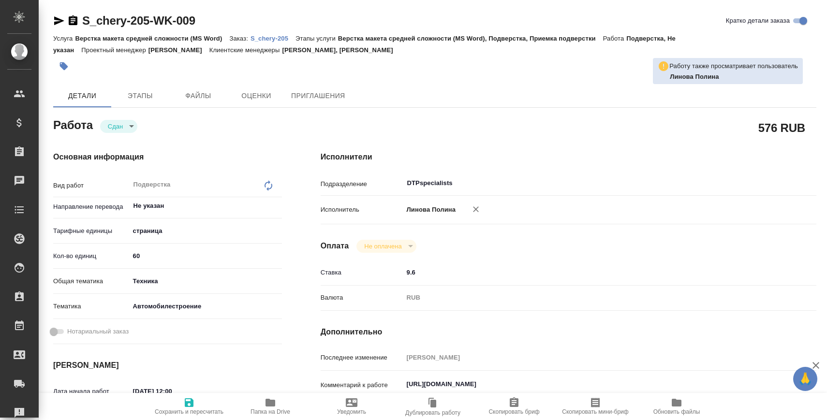
type textarea "x"
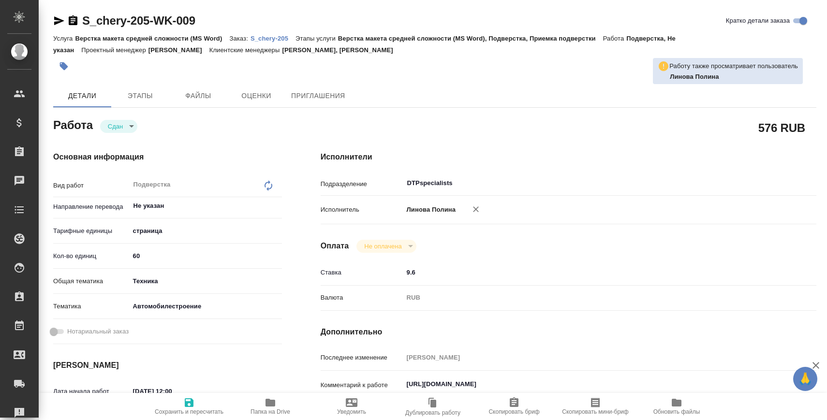
type textarea "x"
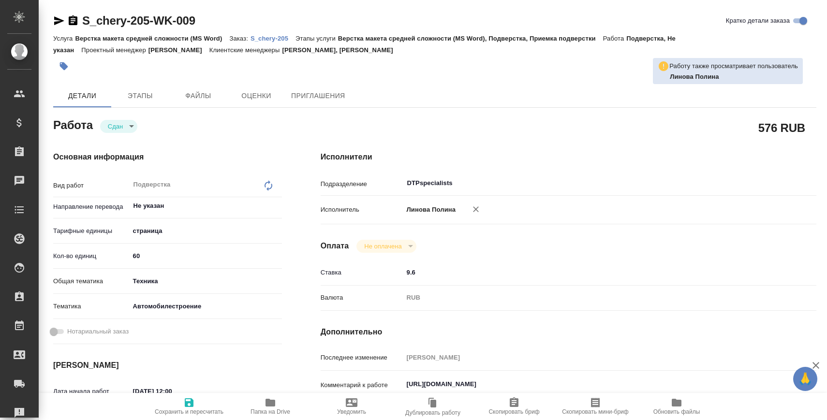
type textarea "x"
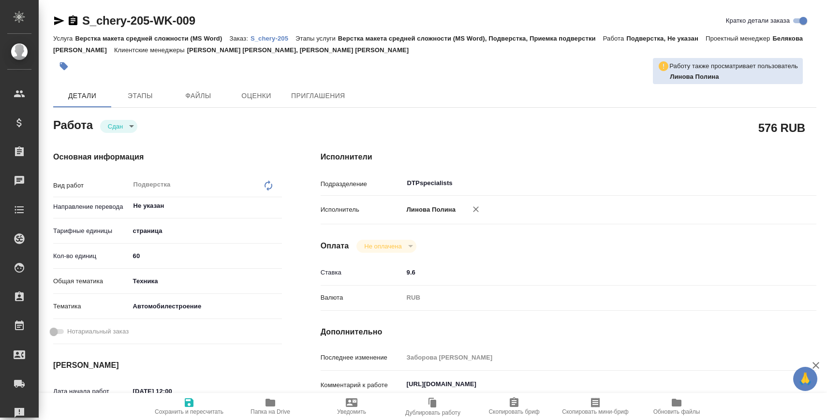
type textarea "x"
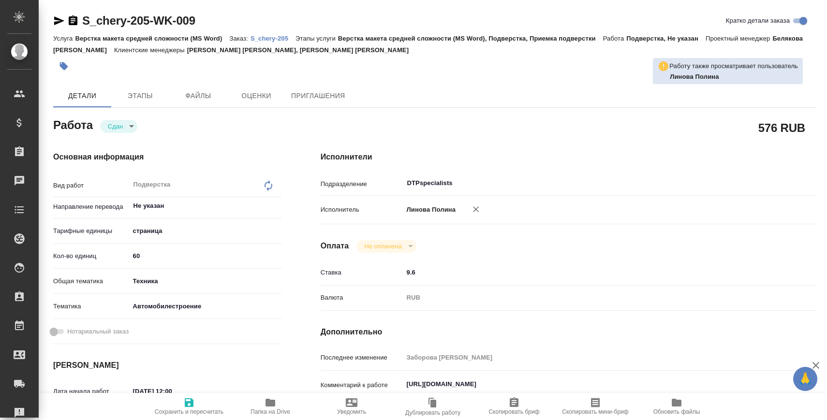
type textarea "x"
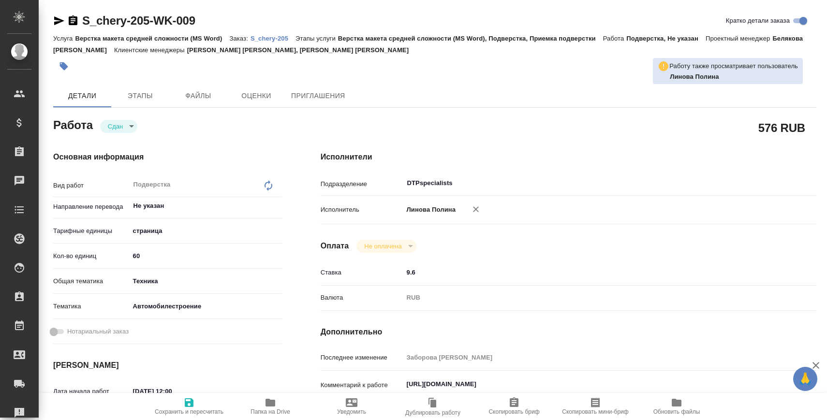
type textarea "x"
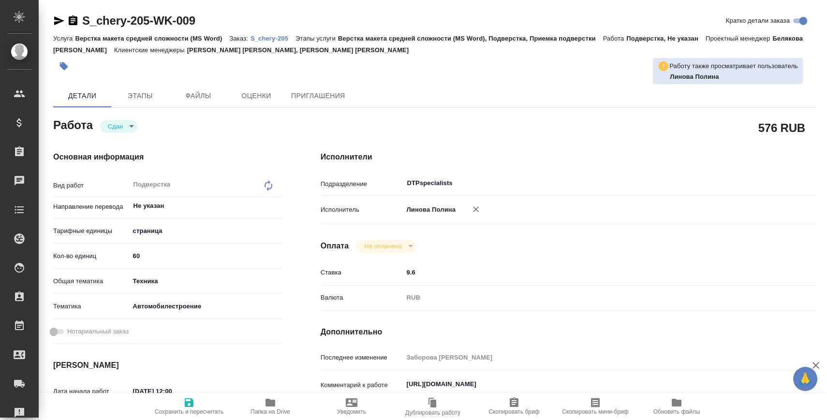
type textarea "x"
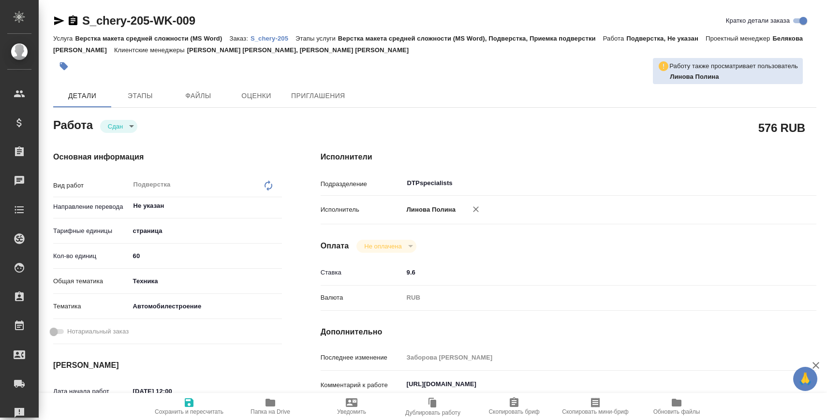
type textarea "x"
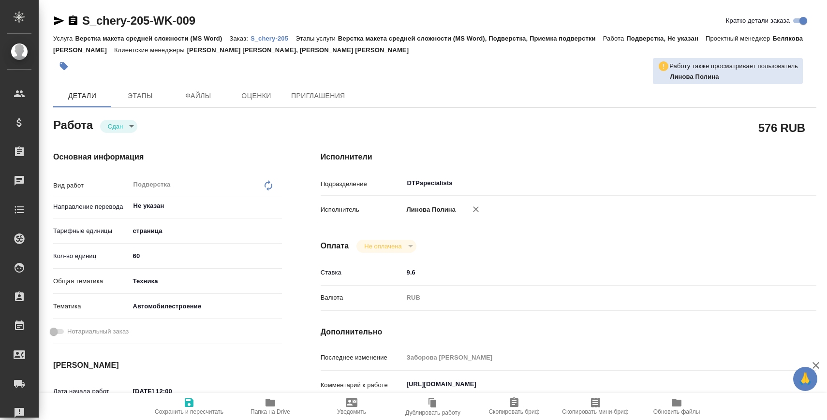
type textarea "x"
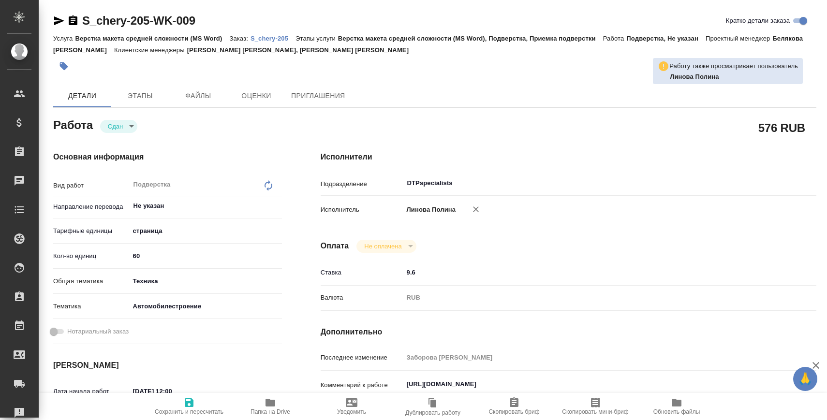
click at [279, 36] on p "S_chery-205" at bounding box center [273, 38] width 45 height 7
type textarea "x"
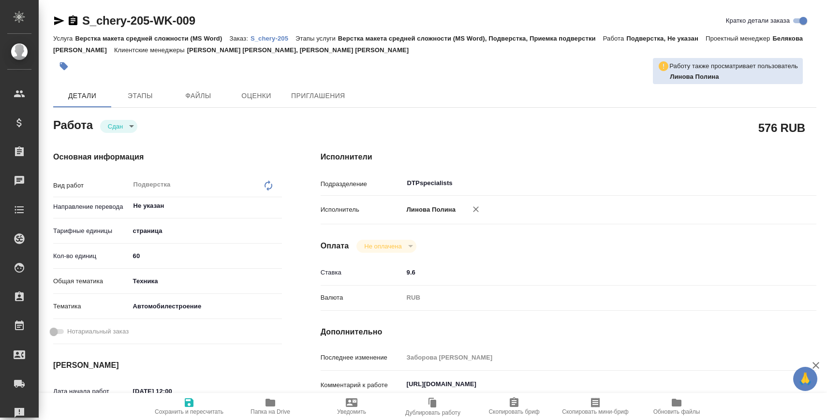
type textarea "x"
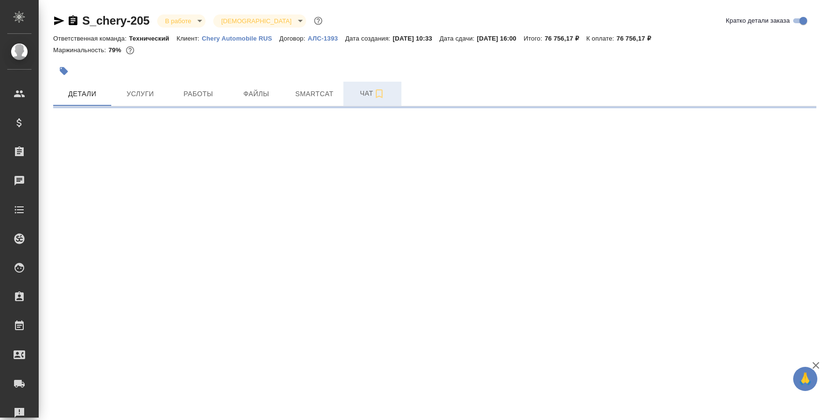
click at [355, 88] on span "Чат" at bounding box center [372, 94] width 46 height 12
select select "RU"
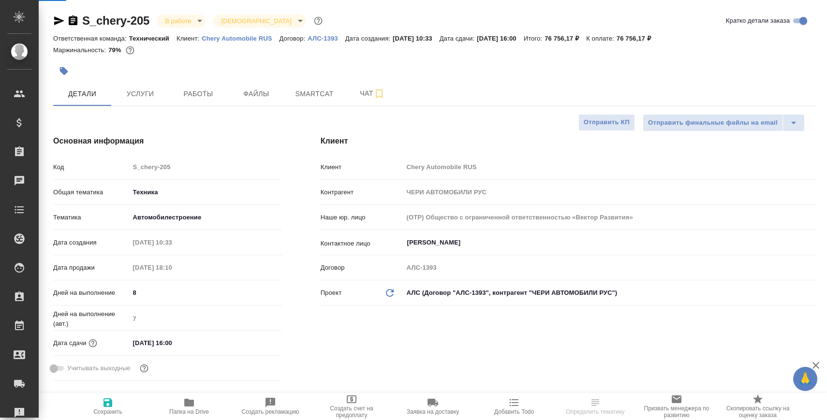
type textarea "x"
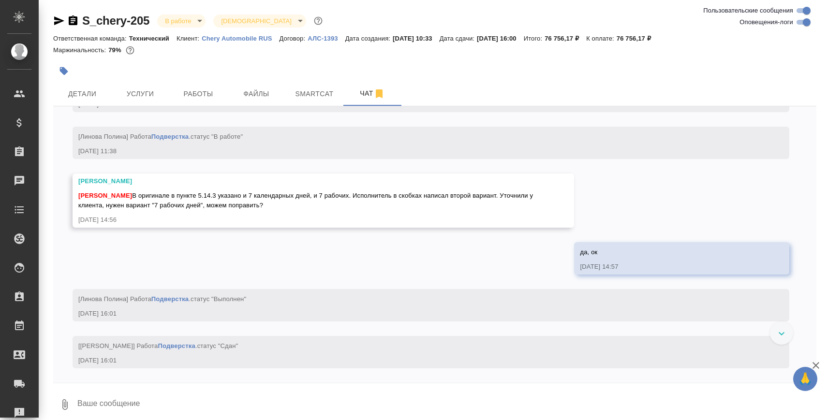
scroll to position [5427, 0]
click at [216, 393] on textarea at bounding box center [446, 404] width 740 height 33
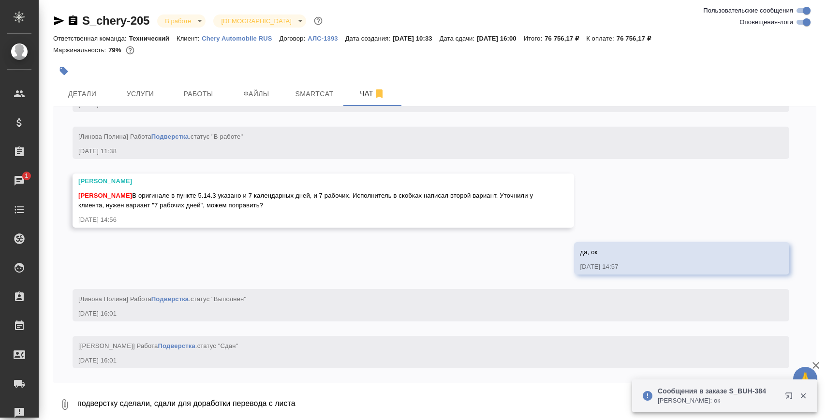
paste textarea "[URL][DOMAIN_NAME]"
type textarea "подверстку сделали, сдали для доработки перевода с листа [URL][DOMAIN_NAME]"
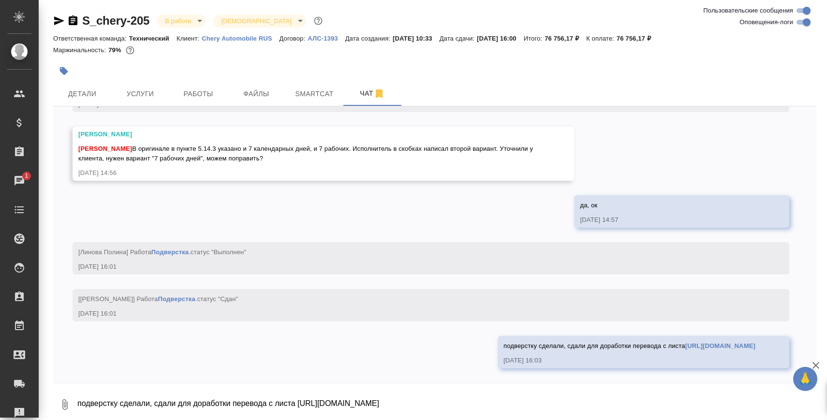
scroll to position [5474, 0]
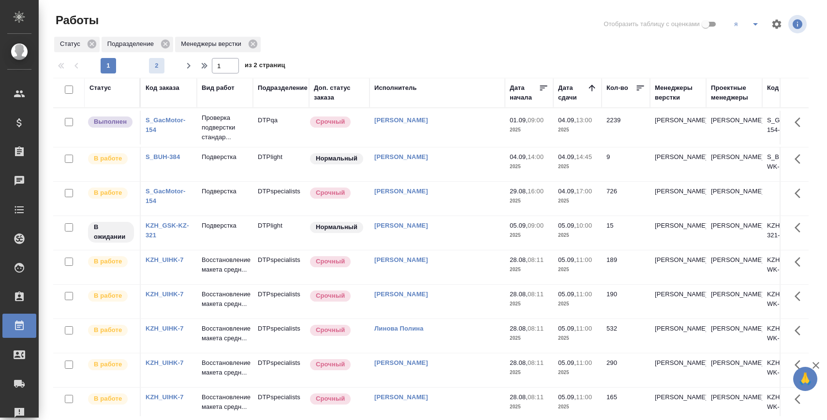
click at [153, 67] on span "2" at bounding box center [156, 66] width 15 height 10
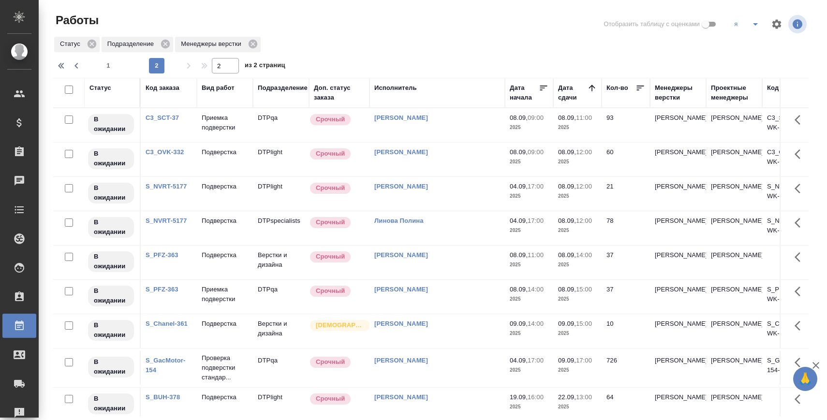
click at [116, 57] on div at bounding box center [434, 55] width 763 height 5
click at [112, 62] on span "1" at bounding box center [108, 66] width 15 height 10
type input "1"
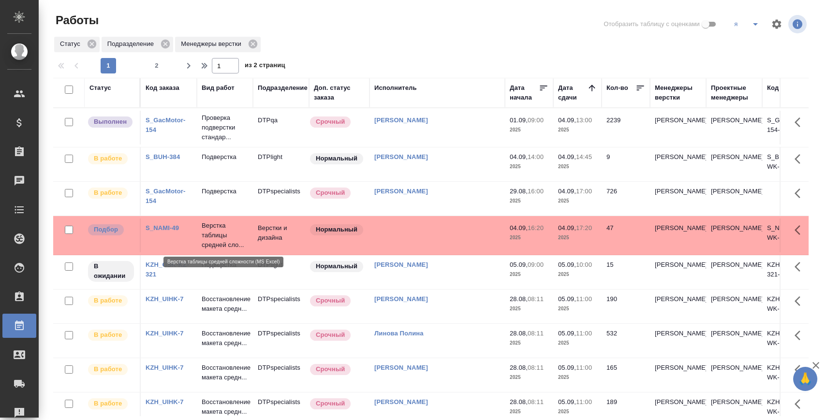
click at [212, 237] on p "Верстка таблицы средней сло..." at bounding box center [225, 235] width 46 height 29
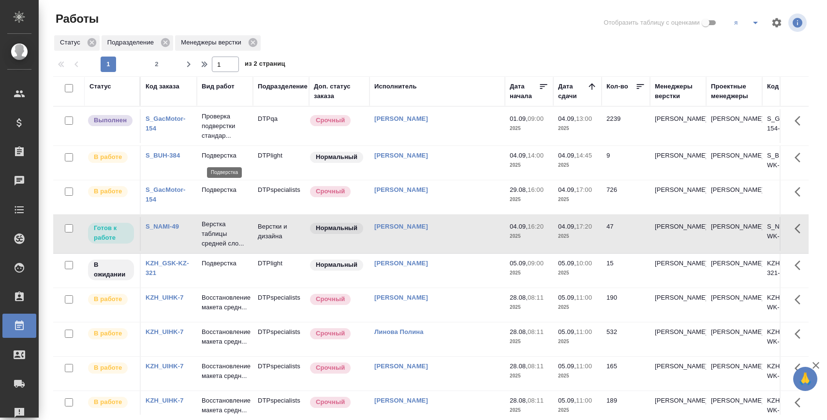
click at [229, 160] on p "Подверстка" at bounding box center [225, 156] width 46 height 10
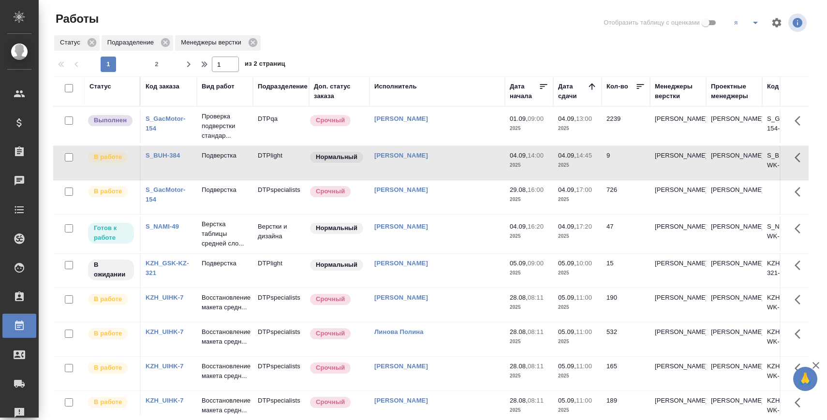
click at [170, 189] on link "S_GacMotor-154" at bounding box center [166, 194] width 40 height 17
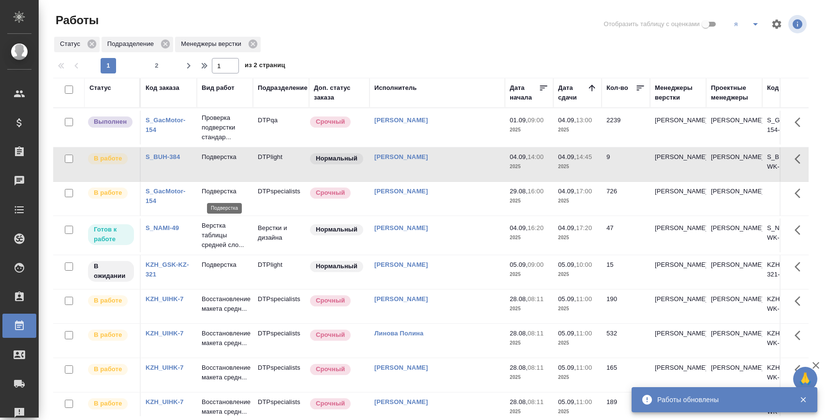
click at [234, 194] on p "Подверстка" at bounding box center [225, 192] width 46 height 10
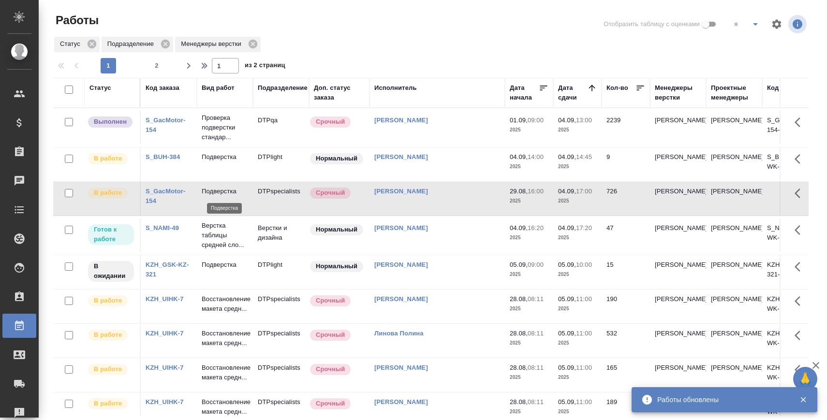
click at [221, 128] on p "Проверка подверстки стандар..." at bounding box center [225, 127] width 46 height 29
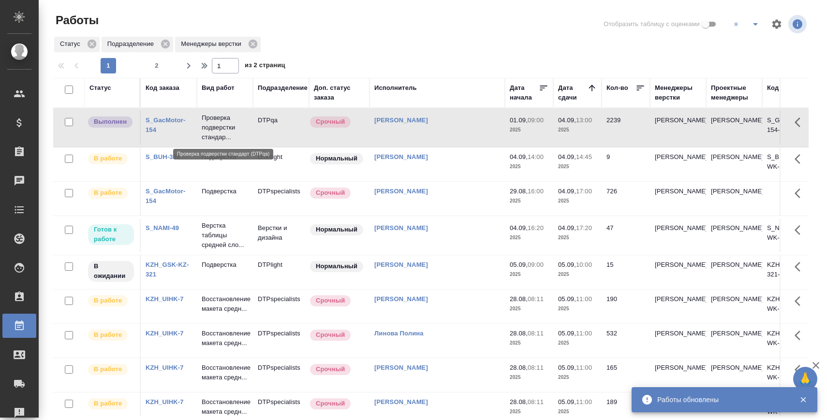
click at [157, 154] on link "S_BUH-384" at bounding box center [163, 156] width 34 height 7
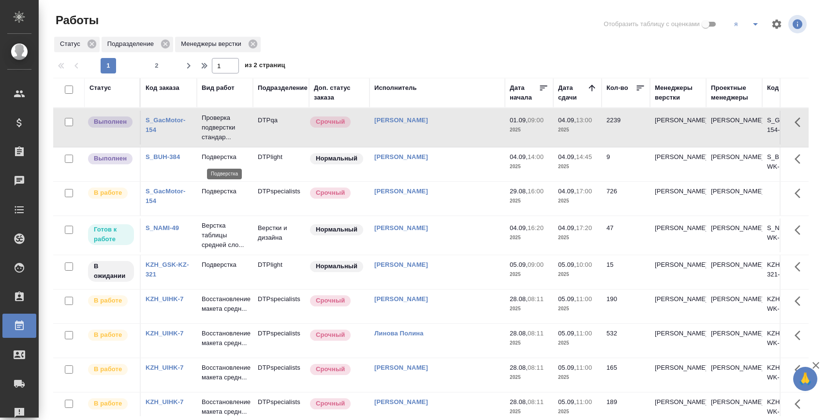
click at [222, 154] on p "Подверстка" at bounding box center [225, 157] width 46 height 10
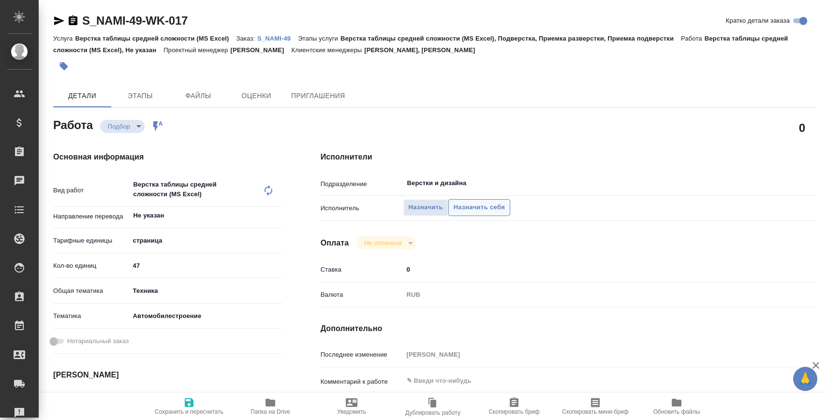
click at [480, 202] on span "Назначить себя" at bounding box center [479, 207] width 51 height 11
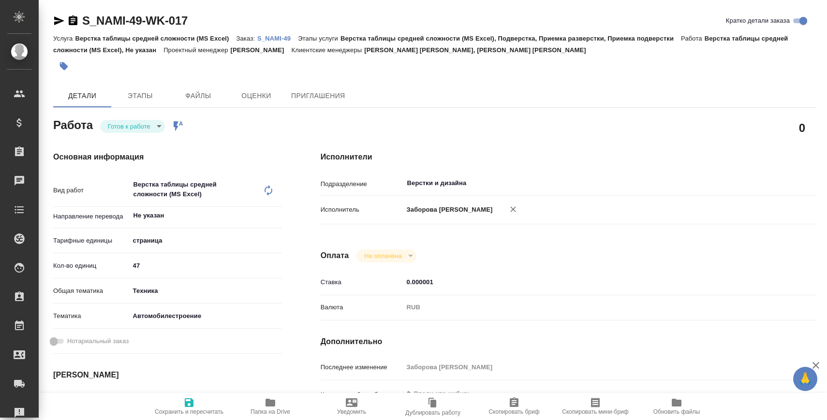
type textarea "x"
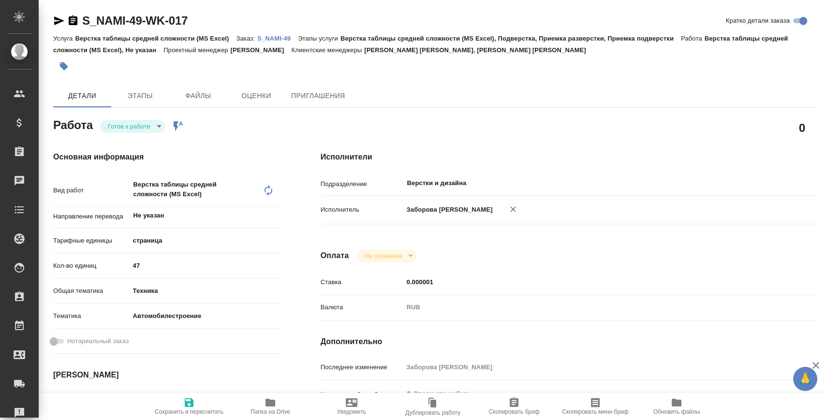
type textarea "x"
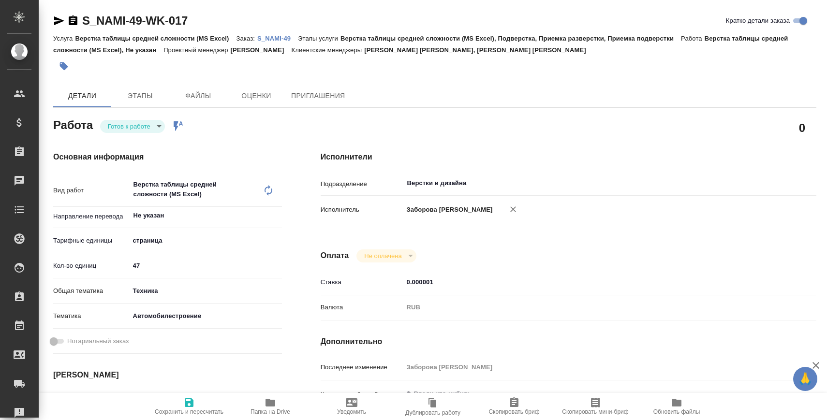
type textarea "x"
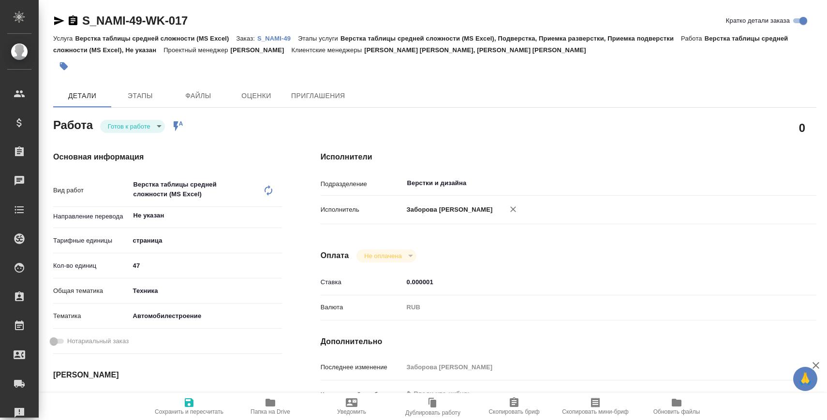
click at [271, 403] on icon "button" at bounding box center [270, 403] width 10 height 8
type textarea "x"
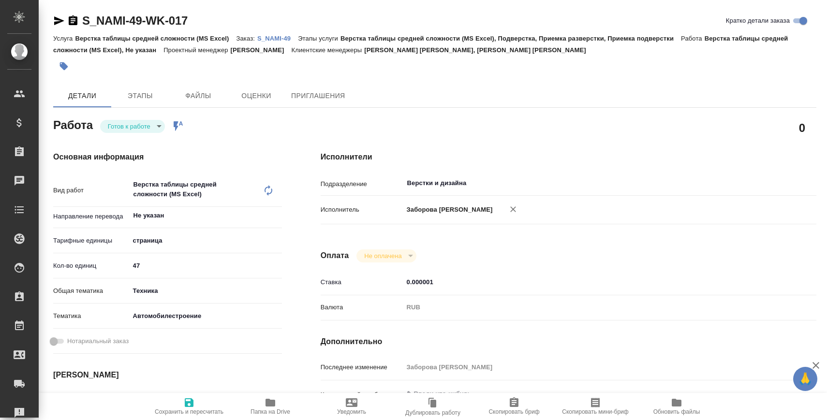
type textarea "x"
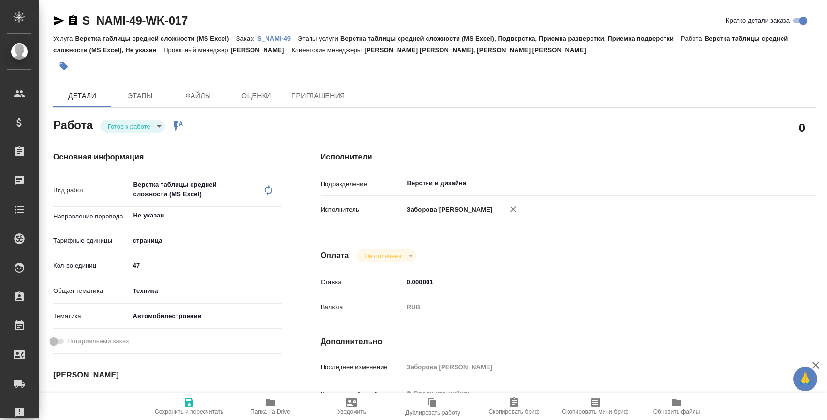
type textarea "x"
click at [190, 97] on span "Файлы" at bounding box center [198, 96] width 46 height 12
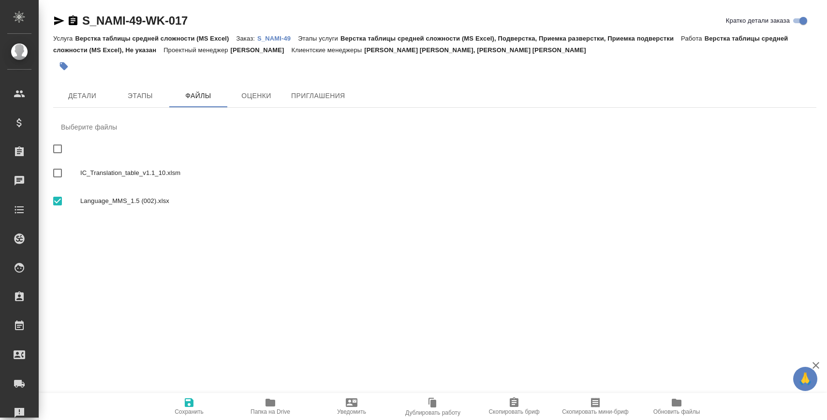
click at [144, 173] on span "IC_Translation_table_v1.1_10.xlsm" at bounding box center [444, 173] width 728 height 10
checkbox input "true"
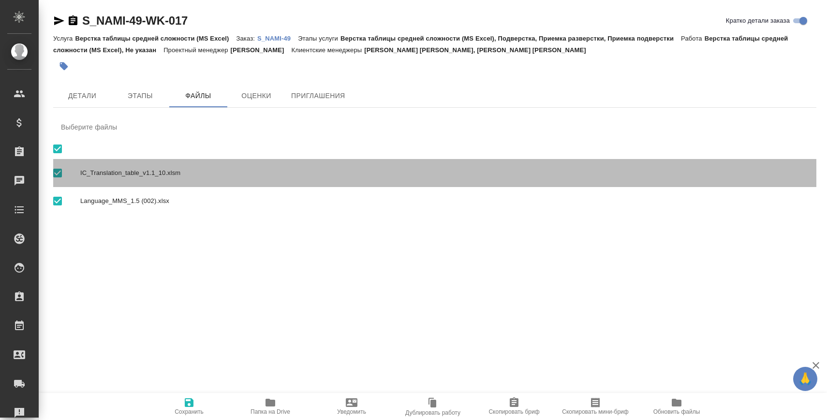
click at [170, 173] on span "IC_Translation_table_v1.1_10.xlsm" at bounding box center [444, 173] width 728 height 10
checkbox input "false"
click at [170, 173] on span "IC_Translation_table_v1.1_10.xlsm" at bounding box center [444, 173] width 728 height 10
checkbox input "true"
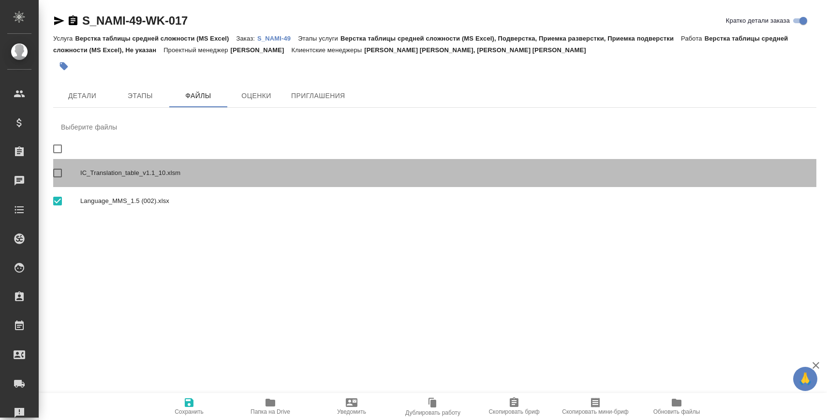
checkbox input "true"
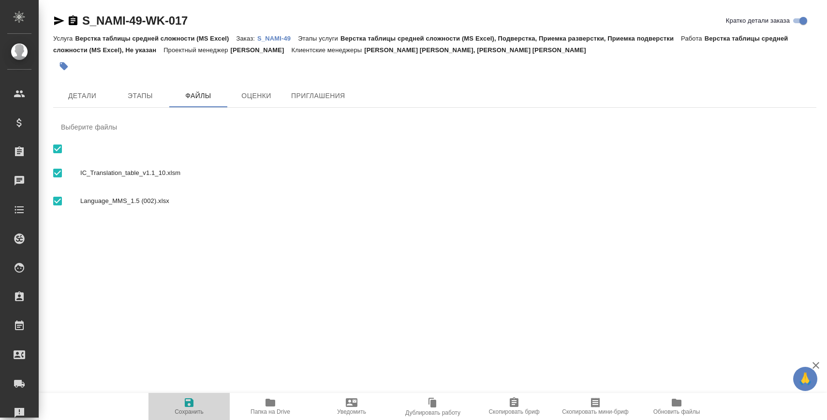
click at [179, 411] on span "Сохранить" at bounding box center [189, 412] width 29 height 7
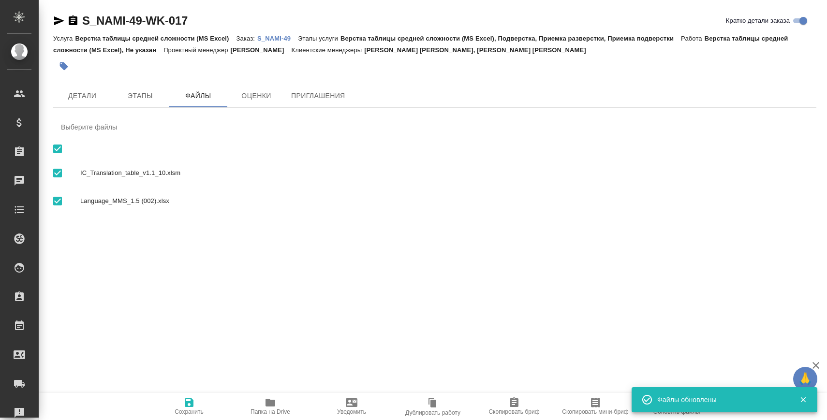
click at [286, 40] on p "S_NAMI-49" at bounding box center [277, 38] width 41 height 7
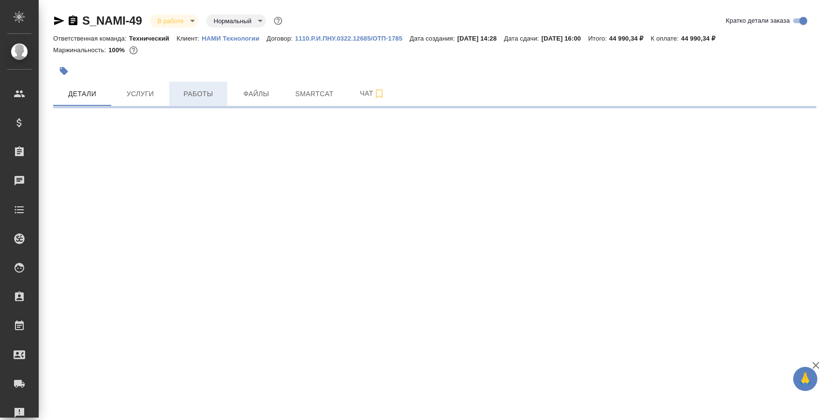
click at [201, 103] on button "Работы" at bounding box center [198, 94] width 58 height 24
select select "RU"
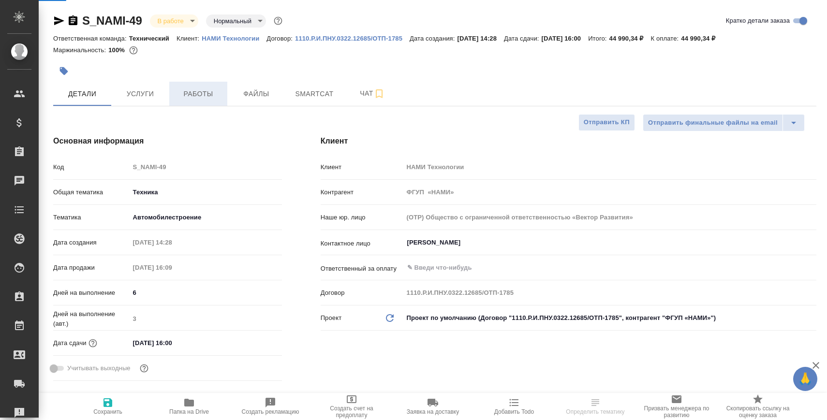
type textarea "x"
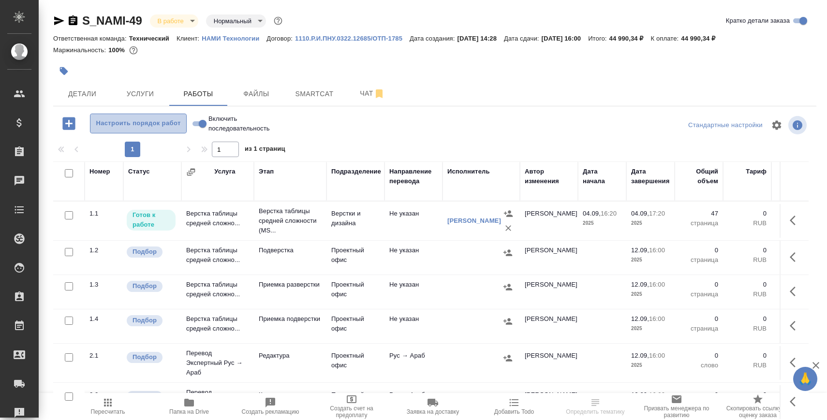
click at [139, 123] on span "Настроить порядок работ" at bounding box center [138, 123] width 86 height 11
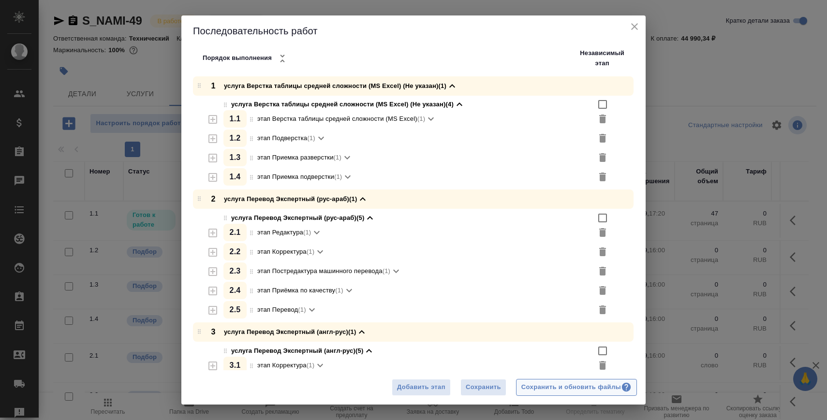
click at [607, 386] on div "Сохранить и обновить файлы" at bounding box center [576, 387] width 110 height 11
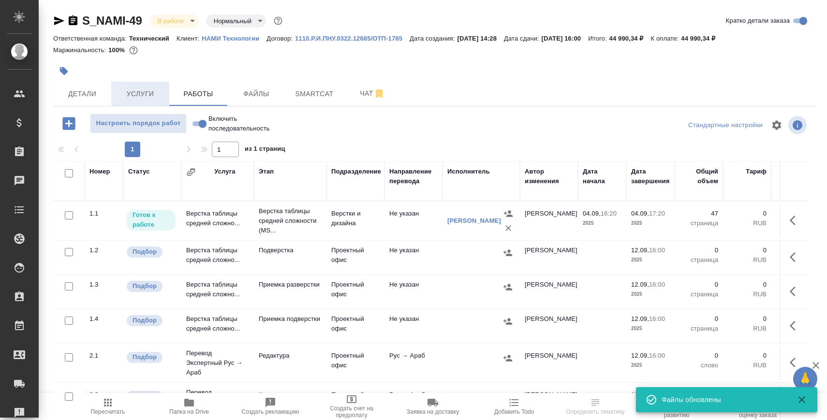
click at [133, 99] on span "Услуги" at bounding box center [140, 94] width 46 height 12
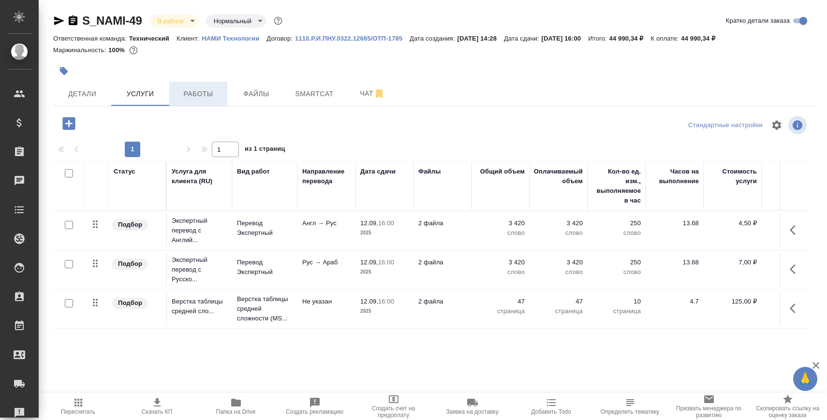
click at [190, 93] on span "Работы" at bounding box center [198, 94] width 46 height 12
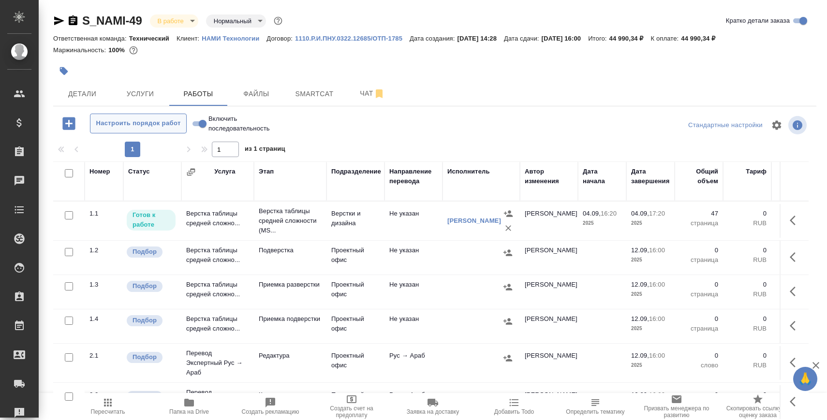
click at [150, 125] on span "Настроить порядок работ" at bounding box center [138, 123] width 86 height 11
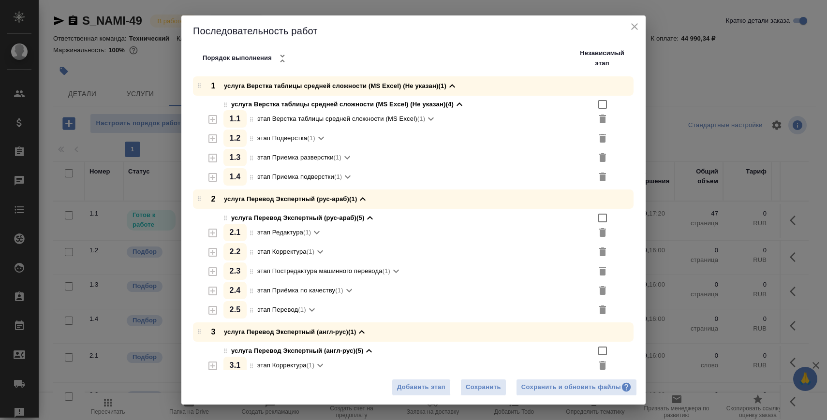
click at [212, 140] on icon "button" at bounding box center [213, 139] width 12 height 12
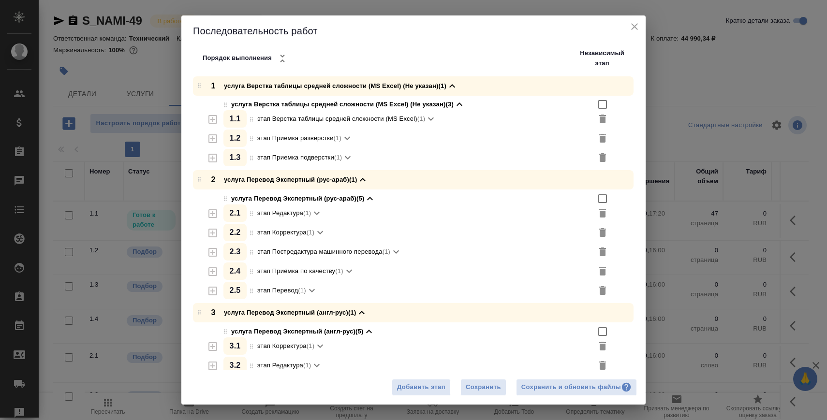
click at [596, 154] on li "этап Приемка подверстки (1)" at bounding box center [446, 158] width 399 height 18
click at [603, 152] on icon "button" at bounding box center [603, 158] width 12 height 12
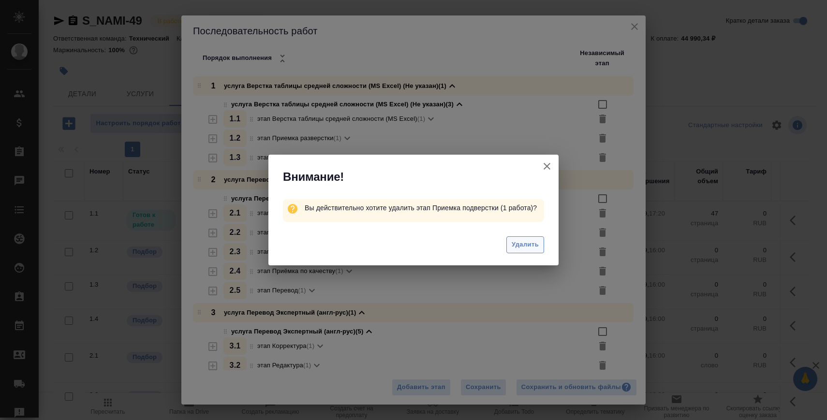
click at [510, 241] on button "Удалить" at bounding box center [525, 244] width 38 height 17
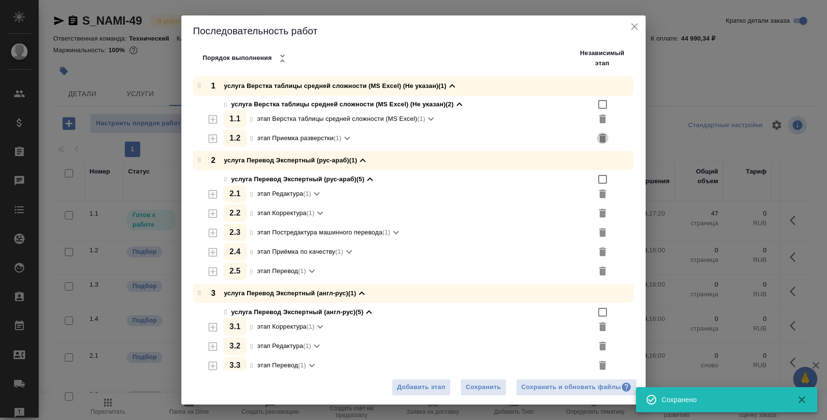
click at [603, 139] on icon "button" at bounding box center [602, 138] width 7 height 9
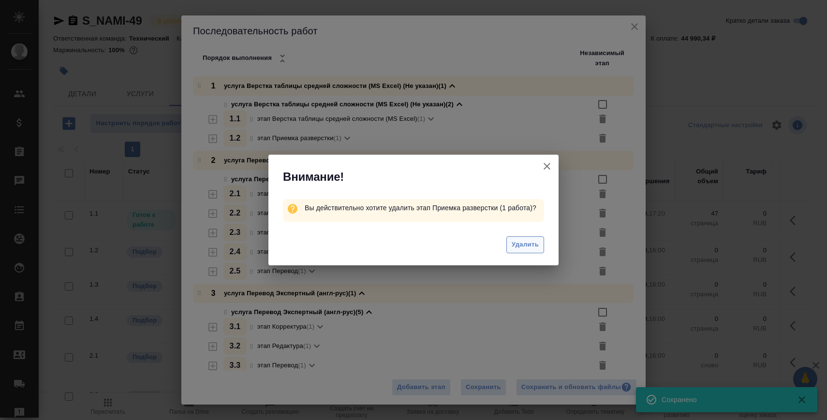
click at [514, 245] on span "Удалить" at bounding box center [525, 244] width 27 height 11
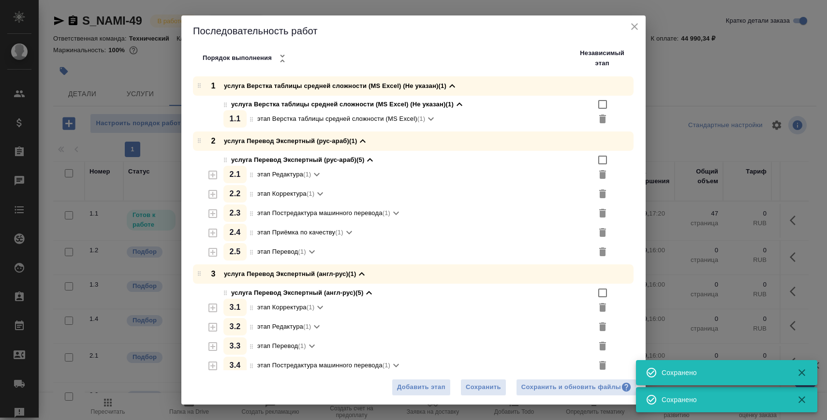
click at [550, 388] on div "Сохранить и обновить файлы" at bounding box center [576, 387] width 110 height 11
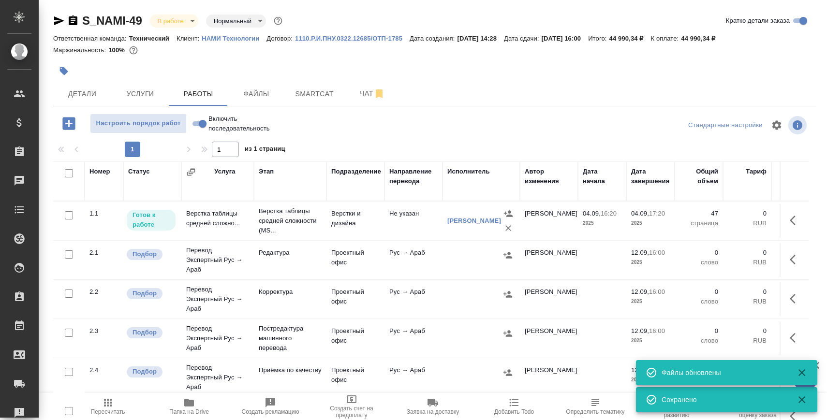
click at [200, 122] on input "Включить последовательность" at bounding box center [202, 124] width 35 height 12
checkbox input "true"
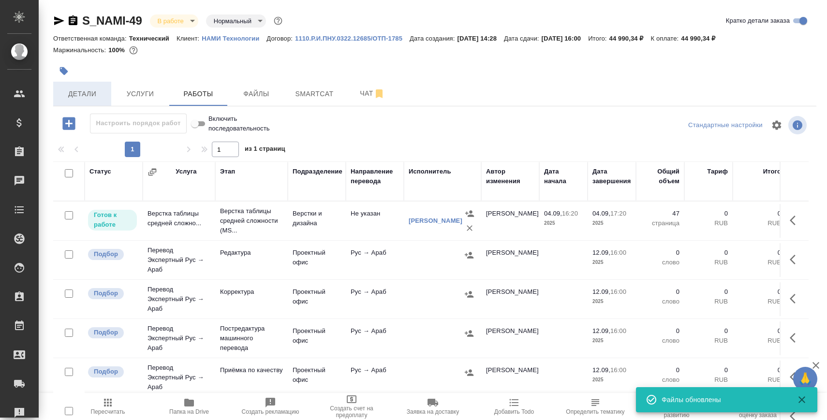
click at [76, 88] on span "Детали" at bounding box center [82, 94] width 46 height 12
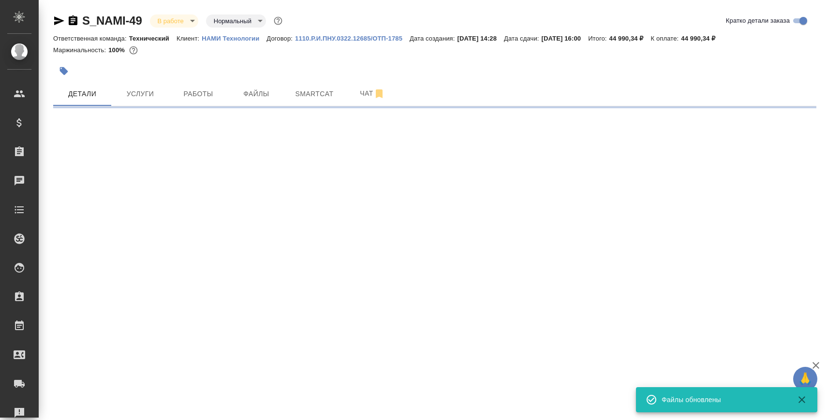
select select "RU"
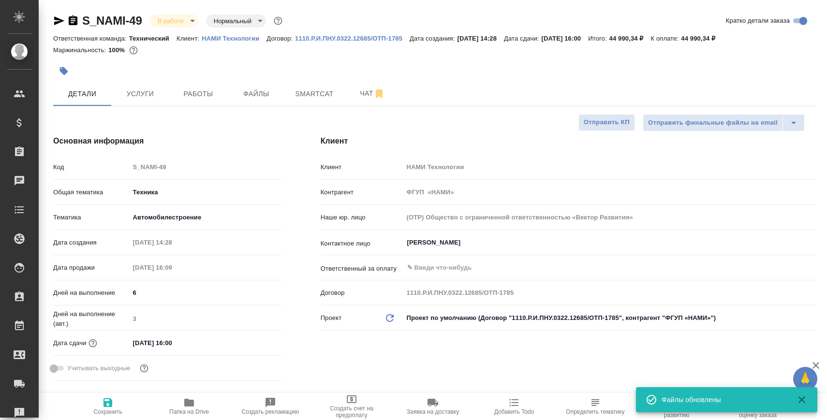
type textarea "x"
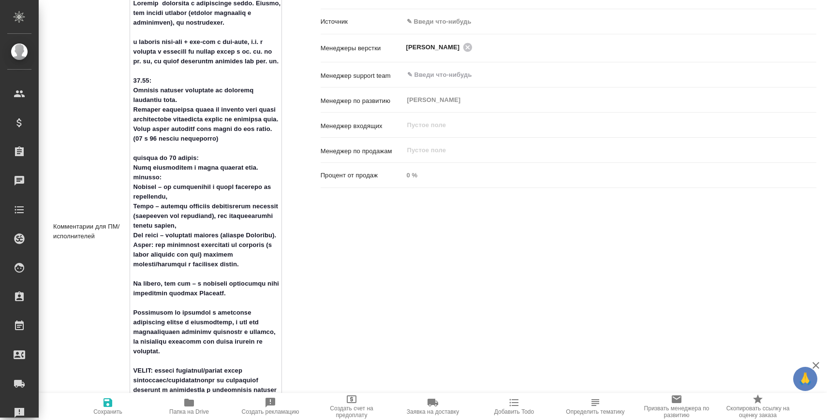
scroll to position [565, 0]
drag, startPoint x: 131, startPoint y: 190, endPoint x: 171, endPoint y: 203, distance: 42.7
click at [171, 203] on textarea at bounding box center [205, 230] width 151 height 471
click at [183, 220] on textarea at bounding box center [205, 230] width 151 height 471
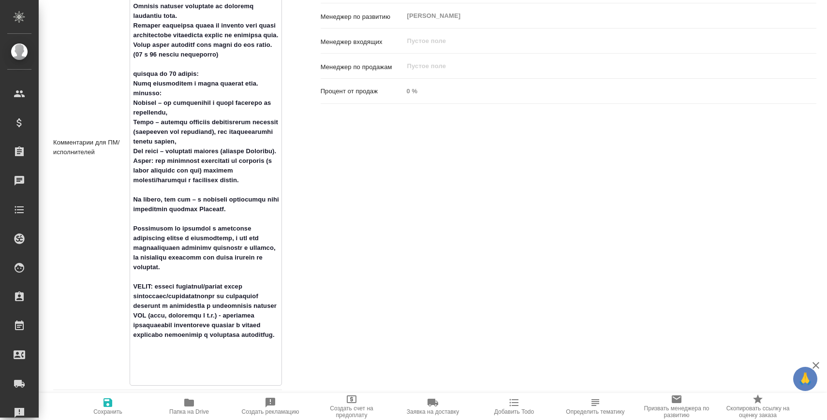
scroll to position [644, 0]
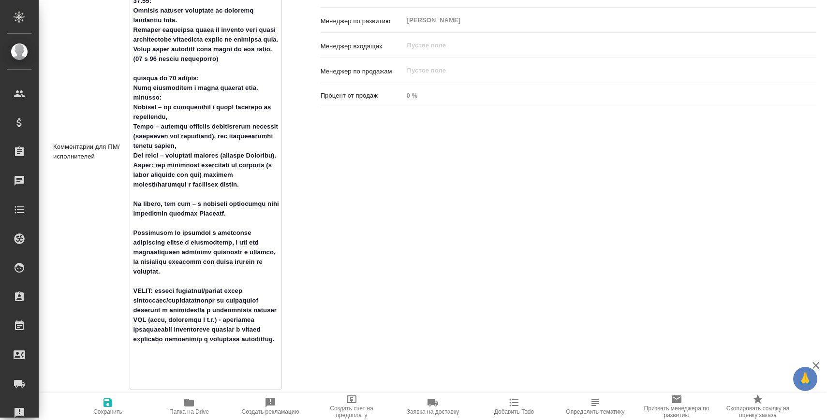
type textarea "x"
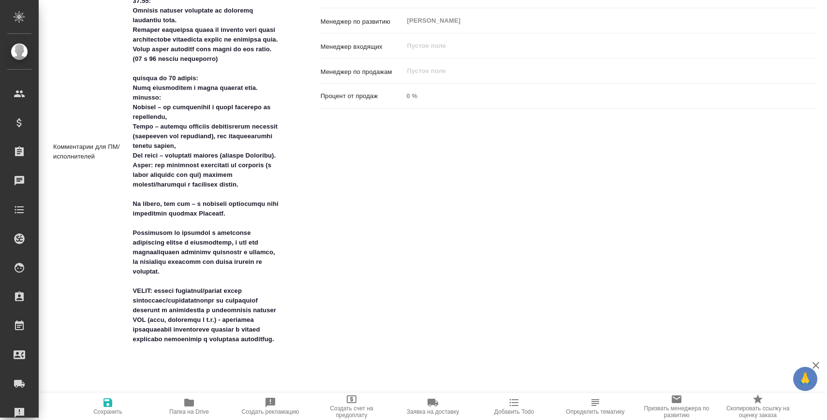
type textarea "x"
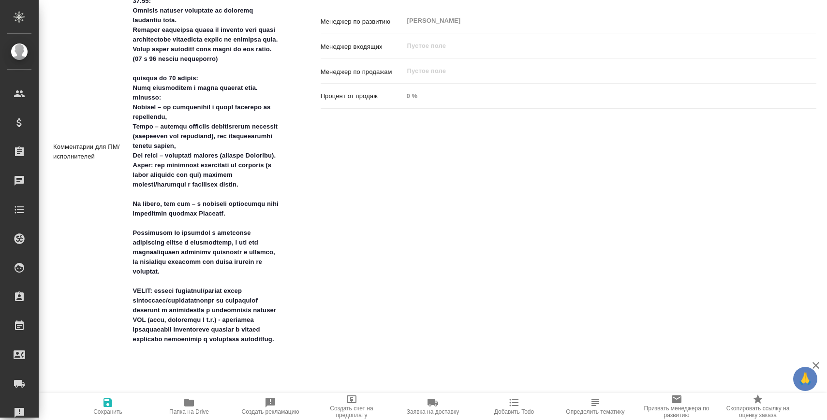
type textarea "x"
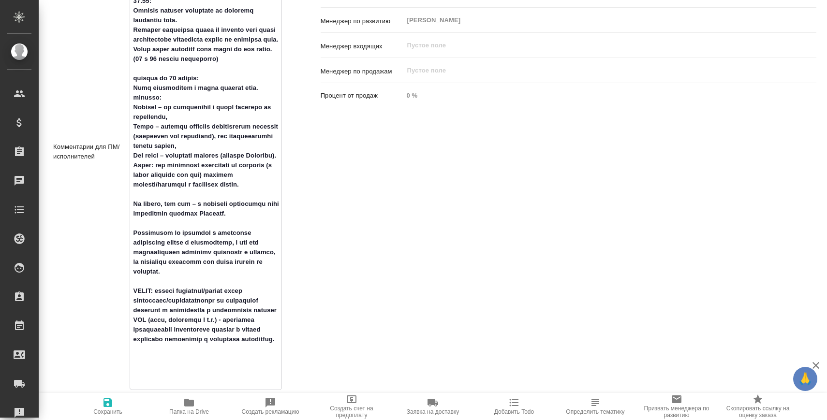
click at [233, 229] on textarea at bounding box center [205, 150] width 151 height 471
type textarea "x"
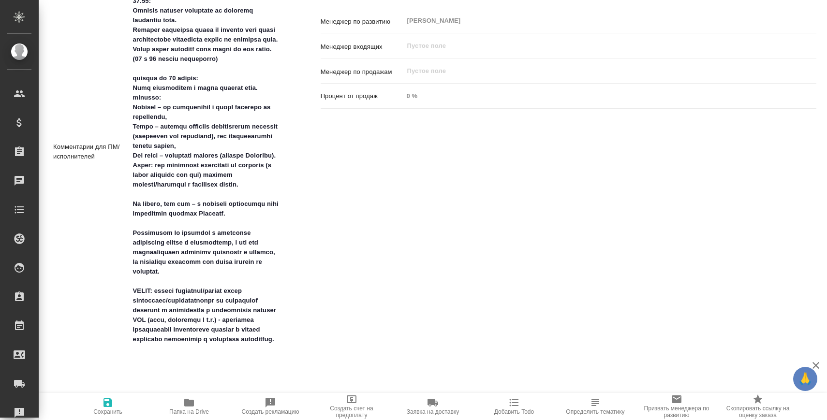
type textarea "x"
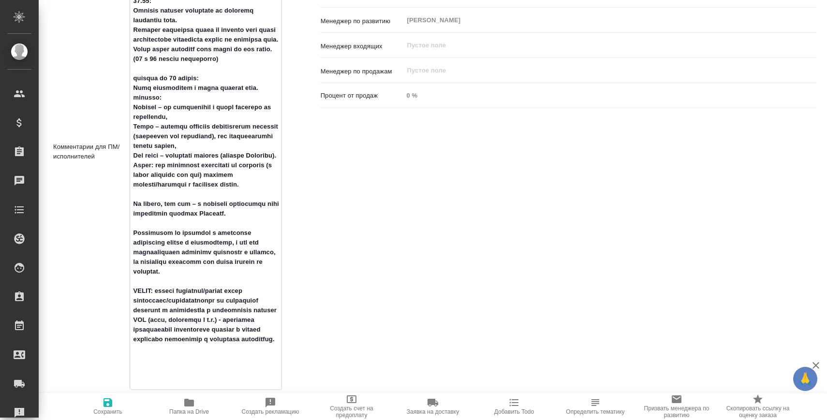
type textarea "x"
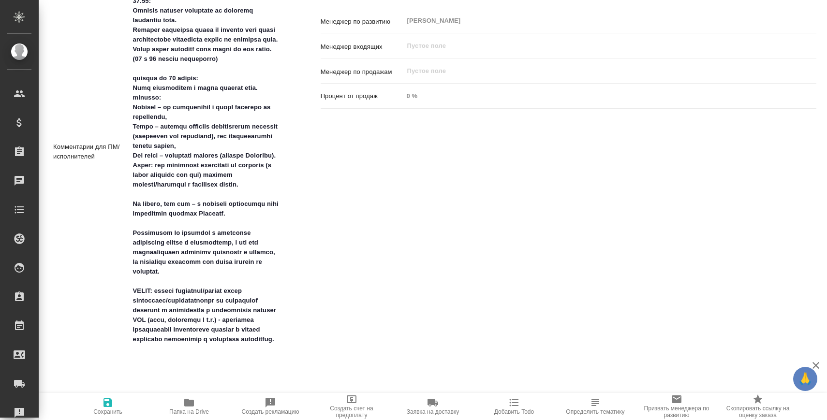
type textarea "x"
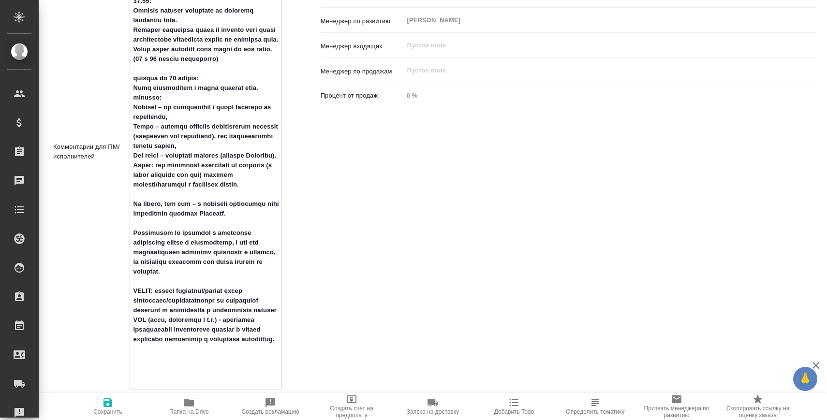
scroll to position [644, 0]
type textarea "x"
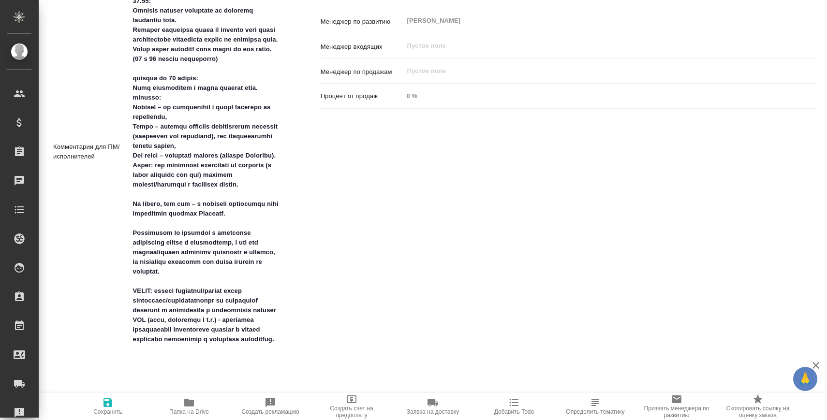
type textarea "x"
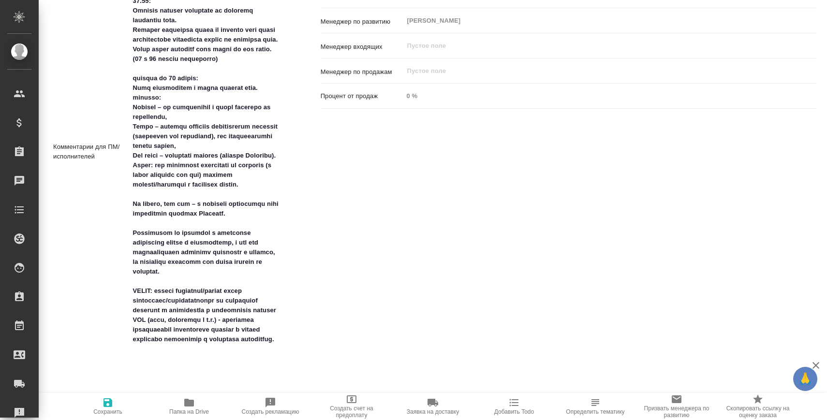
type textarea "x"
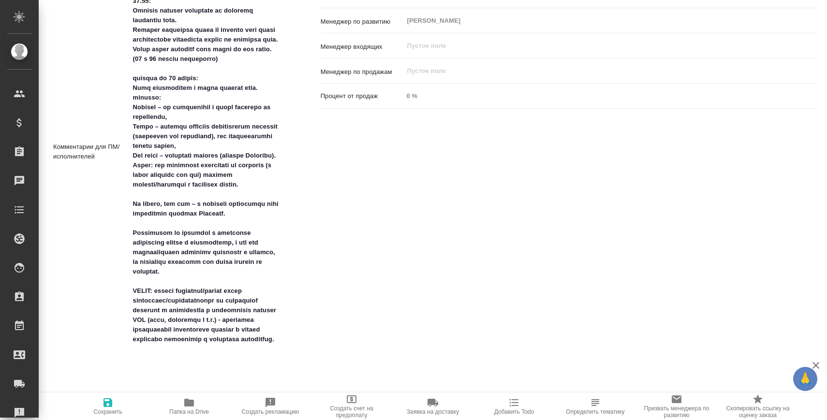
type textarea "x"
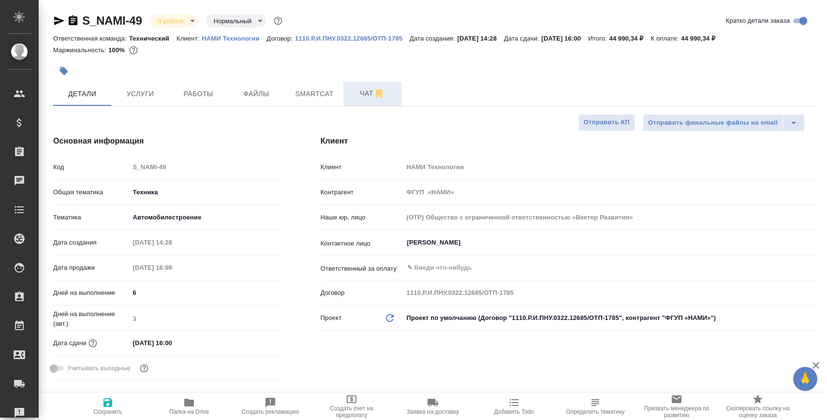
type textarea "x"
click at [354, 89] on span "Чат" at bounding box center [372, 94] width 46 height 12
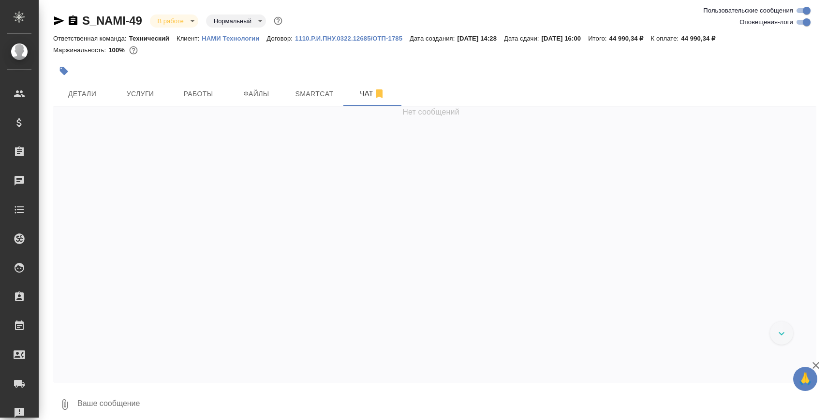
click at [224, 398] on textarea at bounding box center [446, 404] width 740 height 33
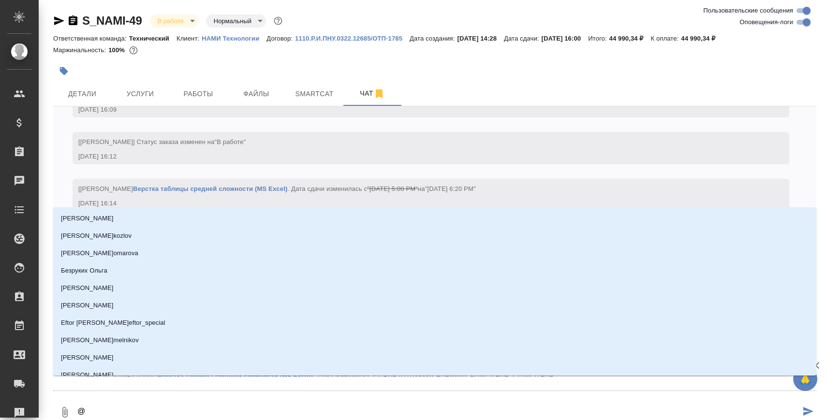
type textarea "@Y"
type input "Y"
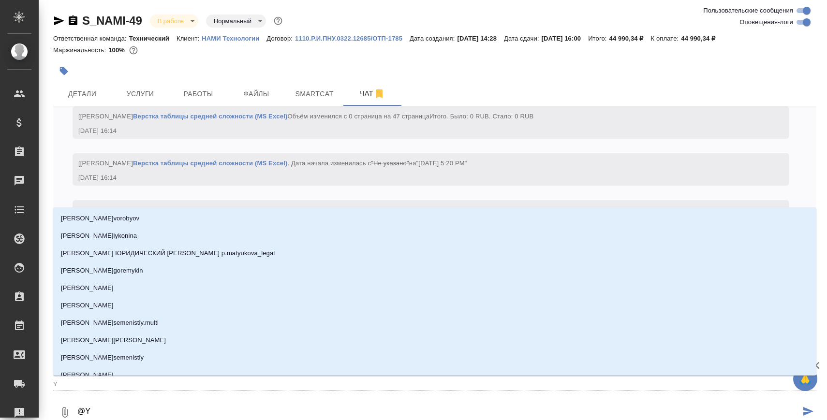
type textarea "@YB"
type input "YB"
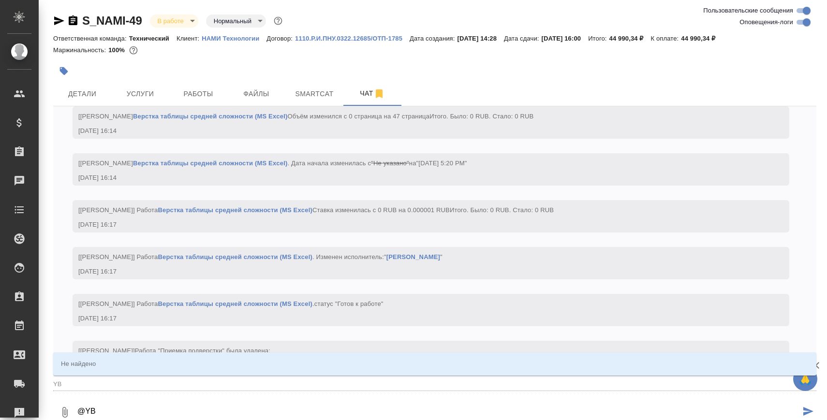
type textarea "@YBe"
type input "YBe"
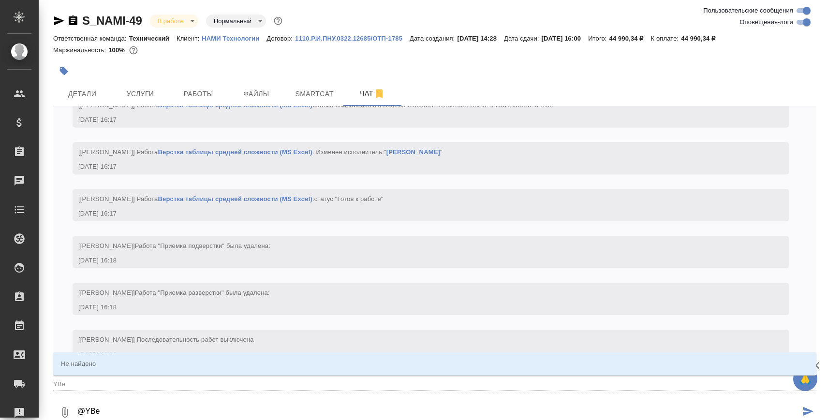
type textarea "@YB"
type input "YB"
type textarea "@Y"
type input "Y"
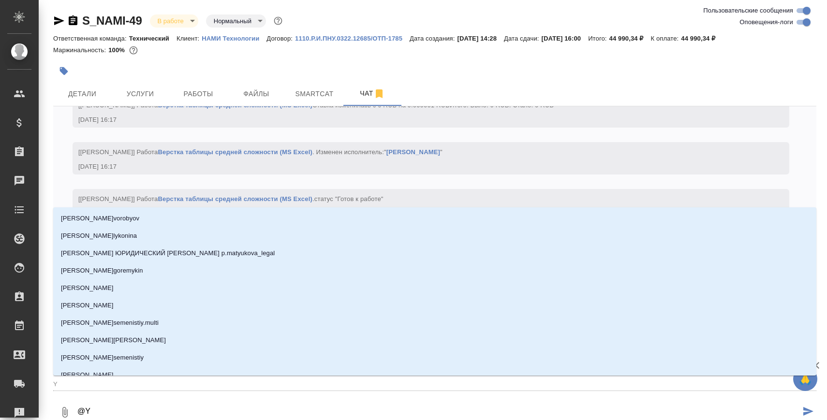
type textarea "@"
type textarea "@Y"
type input "Y"
type textarea "@Yb"
type input "Yb"
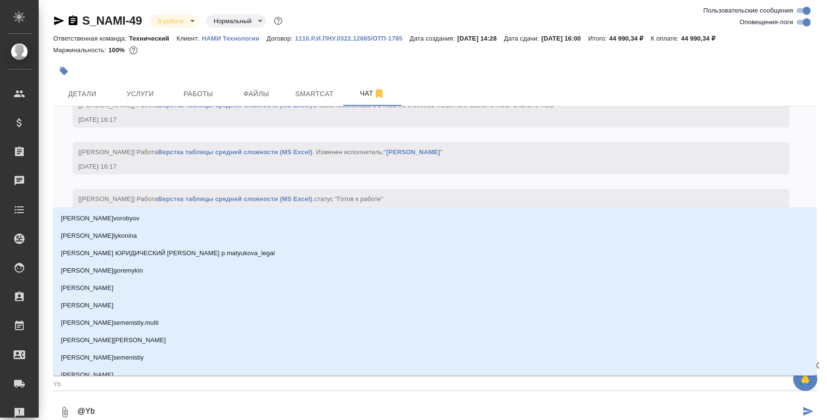
type textarea "@Ybr"
type input "Ybr"
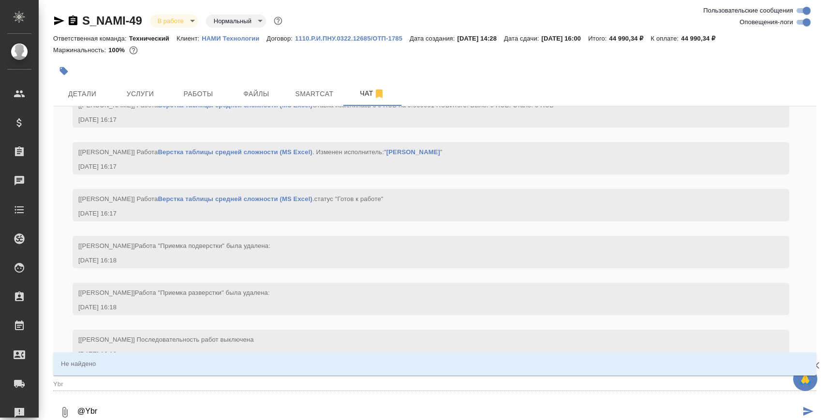
type textarea "@Yb"
type input "Yb"
type textarea "@Y"
type input "Y"
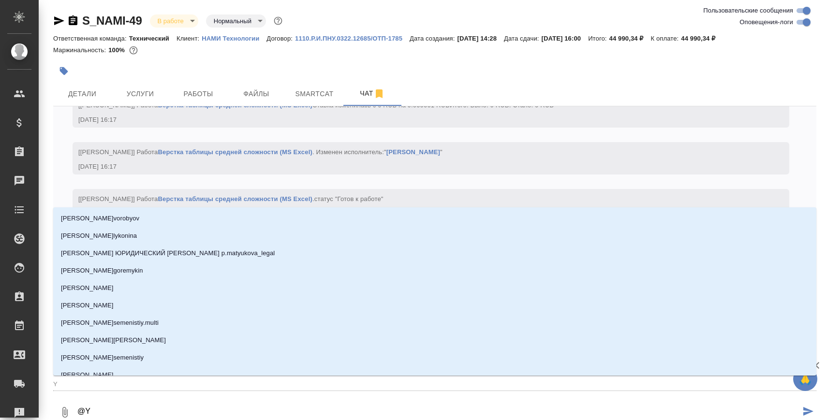
type textarea "@"
type textarea "@Н"
type input "Н"
type textarea "@Ни"
type input "Ни"
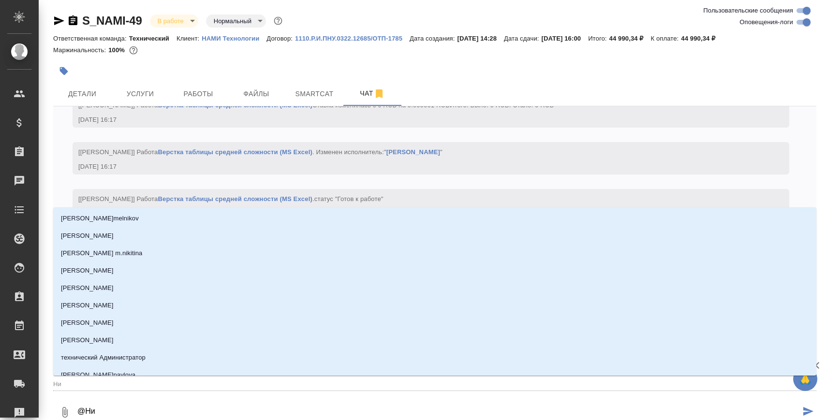
type textarea "@Ник"
type input "Ник"
type textarea "@Ники"
type input "Ники"
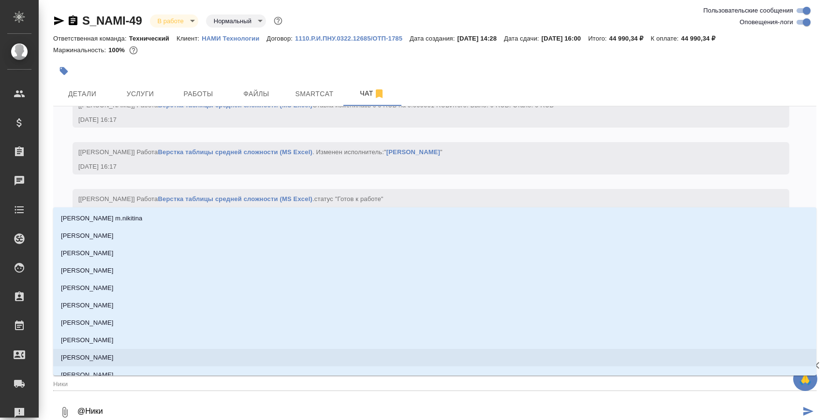
type textarea "@Никиф"
type input "Никиф"
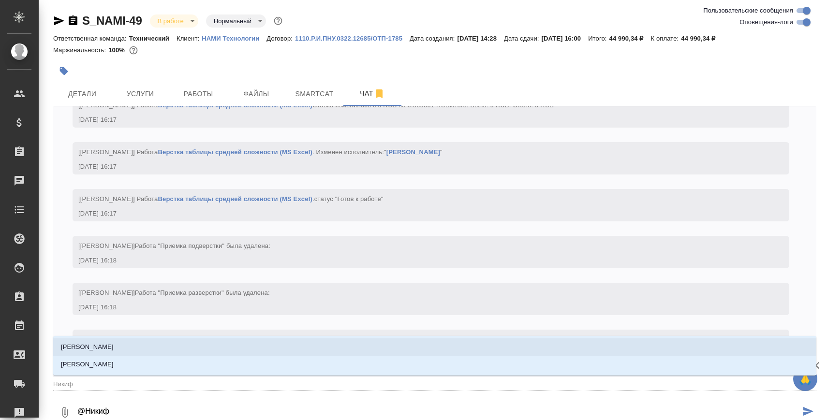
click at [183, 350] on li "[PERSON_NAME]" at bounding box center [434, 347] width 763 height 17
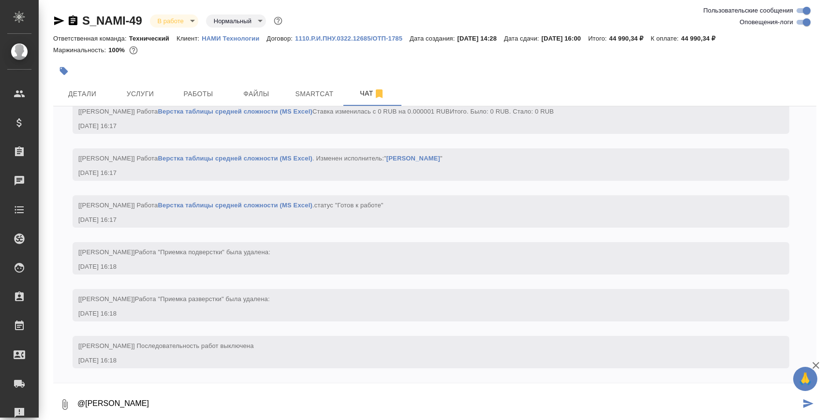
paste textarea "х"
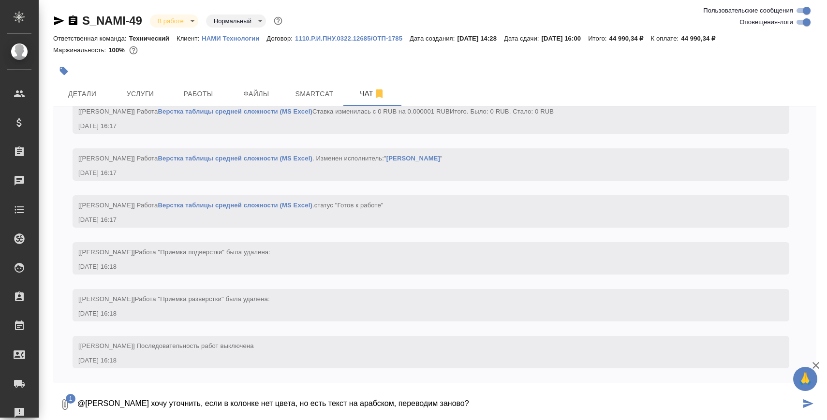
type textarea "@Никифорова Валерия хочу уточнить, если в колонке нет цвета, но есть текст на а…"
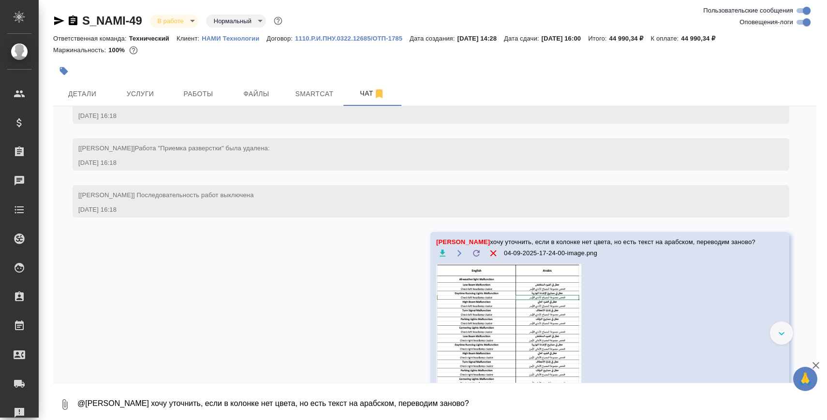
scroll to position [4322, 0]
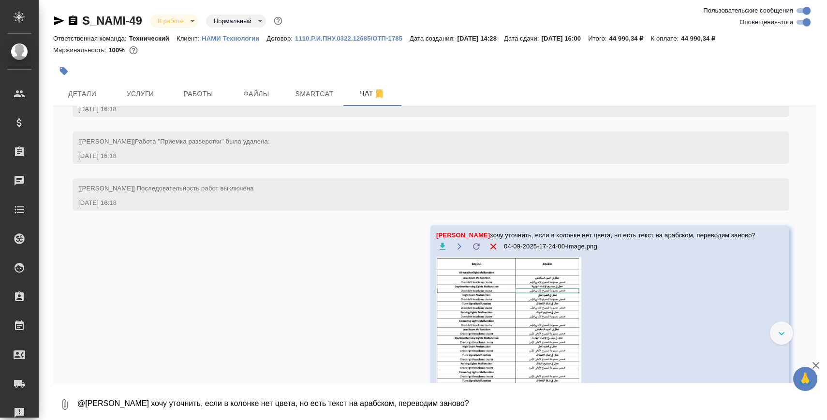
click at [500, 289] on img at bounding box center [508, 330] width 145 height 147
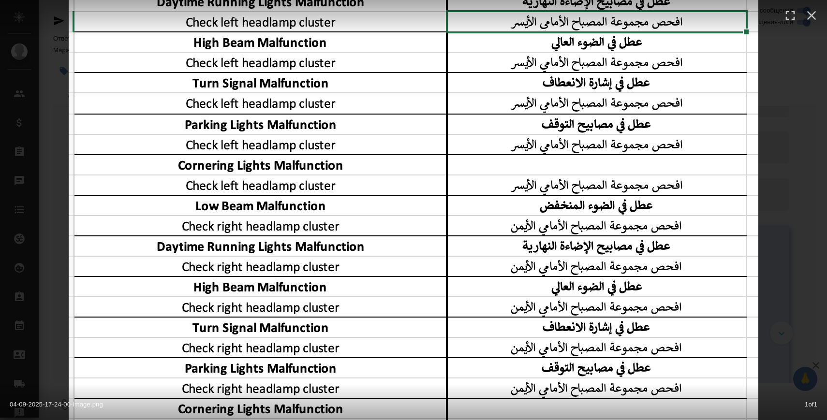
click at [772, 168] on div "04-09-2025-17-24-00-image.png 1 of 1" at bounding box center [413, 210] width 827 height 420
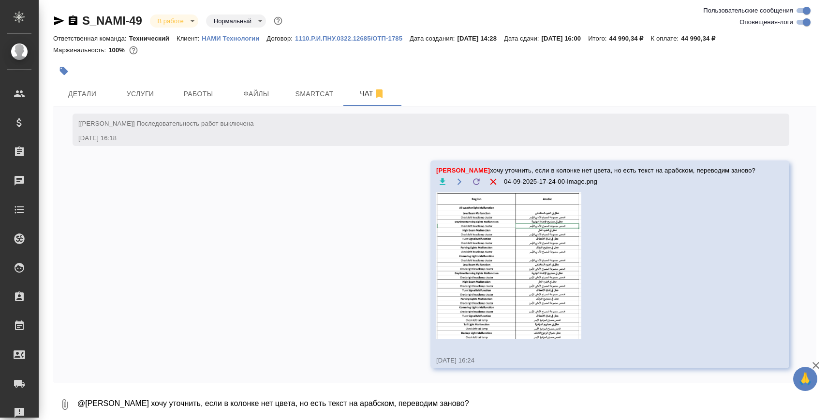
scroll to position [4385, 0]
click at [73, 102] on button "Детали" at bounding box center [82, 94] width 58 height 24
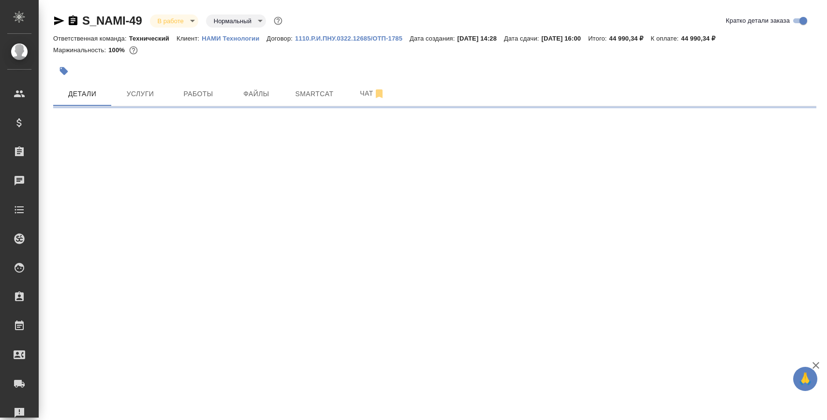
select select "RU"
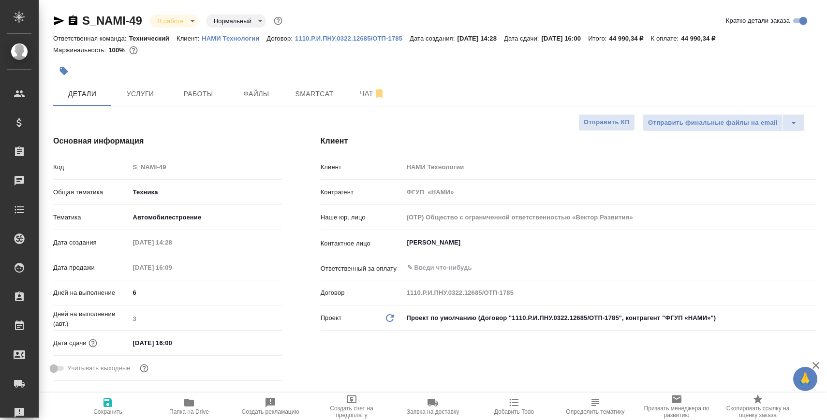
type textarea "x"
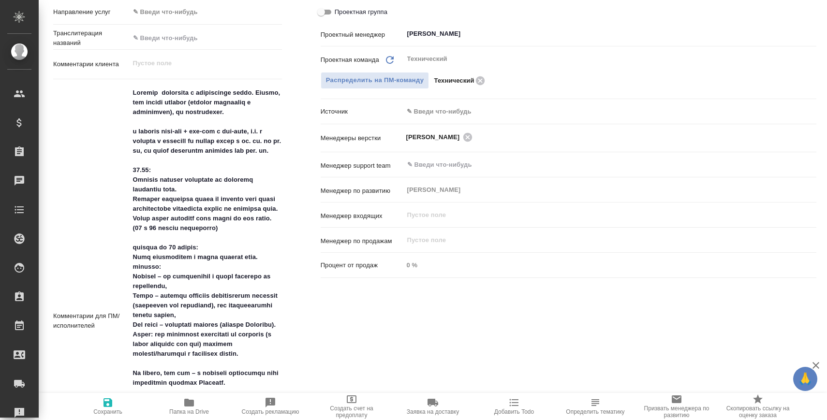
scroll to position [504, 0]
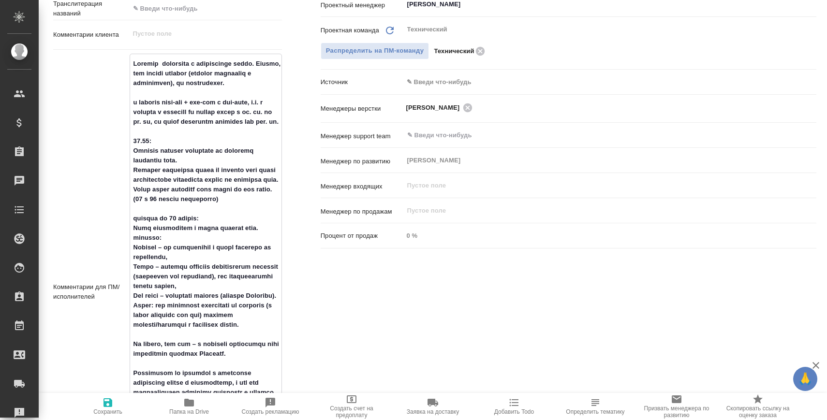
drag, startPoint x: 133, startPoint y: 317, endPoint x: 172, endPoint y: 325, distance: 40.0
click at [172, 325] on textarea at bounding box center [205, 291] width 151 height 471
click at [192, 321] on textarea at bounding box center [205, 291] width 151 height 471
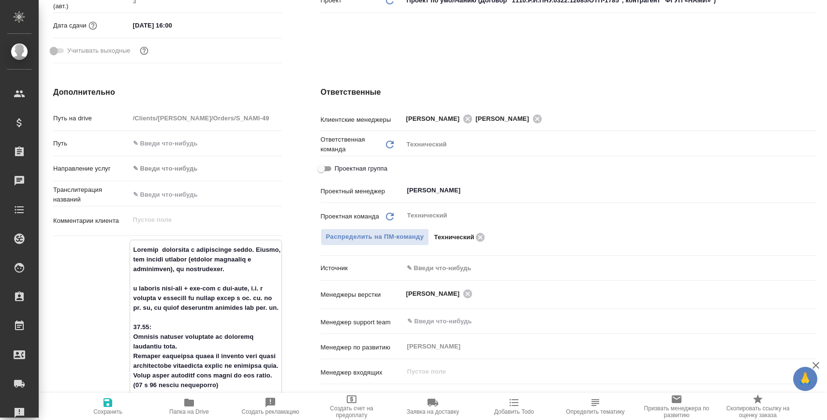
scroll to position [0, 0]
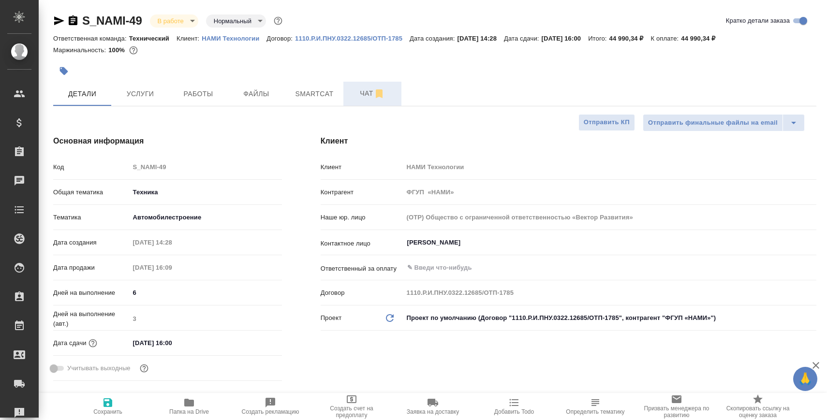
type textarea "x"
click at [352, 90] on span "Чат" at bounding box center [372, 94] width 46 height 12
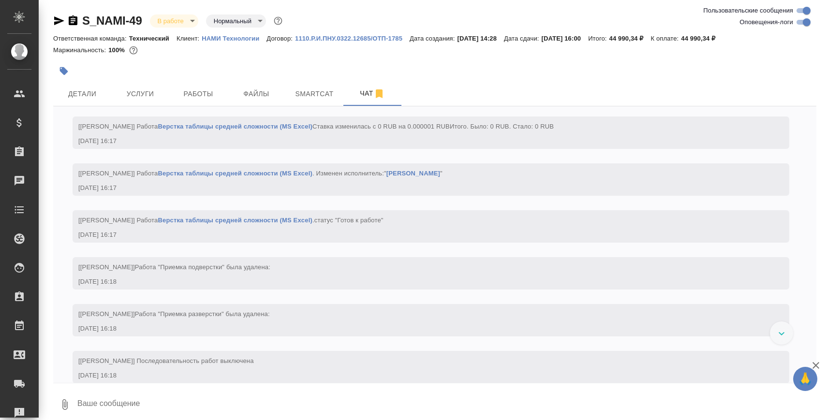
scroll to position [4397, 0]
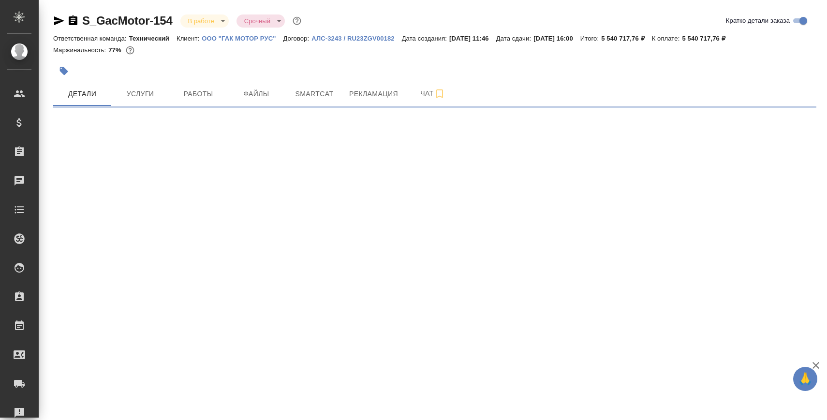
select select "RU"
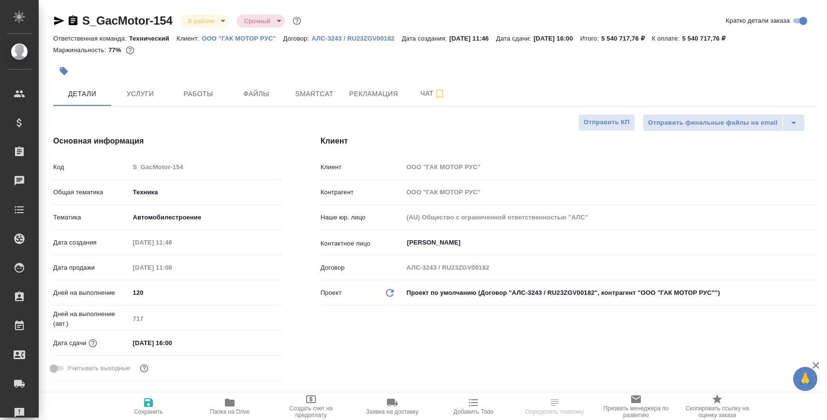
type textarea "x"
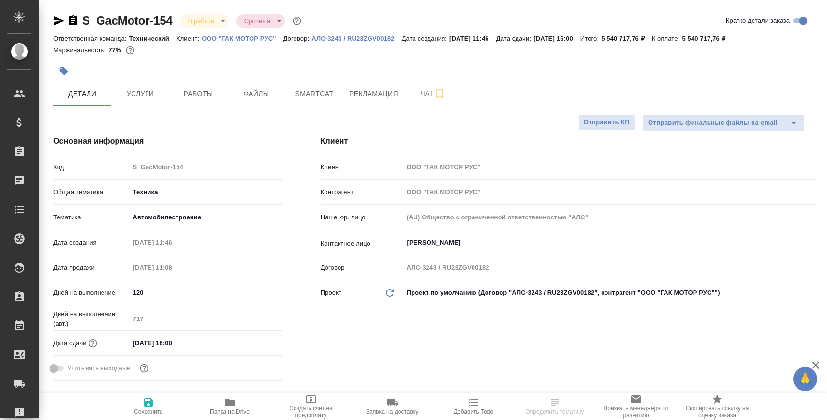
type textarea "x"
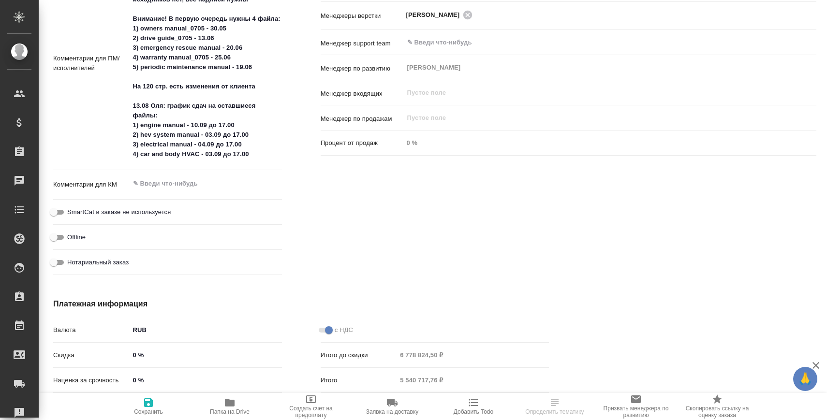
type textarea "x"
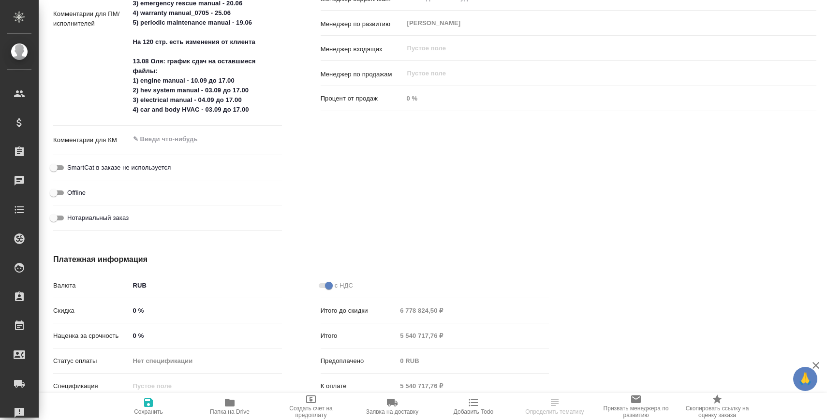
scroll to position [508, 0]
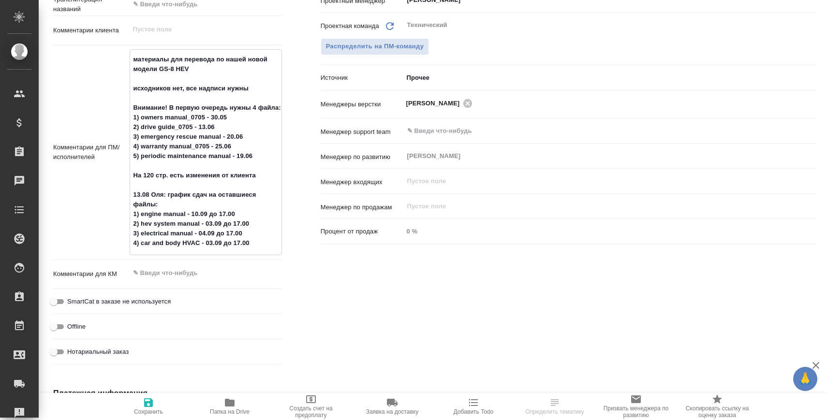
drag, startPoint x: 260, startPoint y: 243, endPoint x: 98, endPoint y: 199, distance: 168.0
click at [98, 199] on div "Комментарии для ПМ/исполнителей материалы для перевода по нашей новой модели GS…" at bounding box center [167, 152] width 229 height 206
type textarea "x"
select select "RU"
type textarea "x"
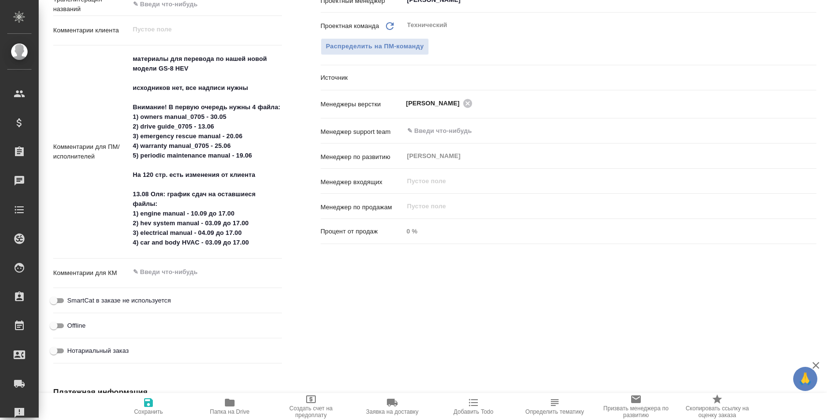
type textarea "x"
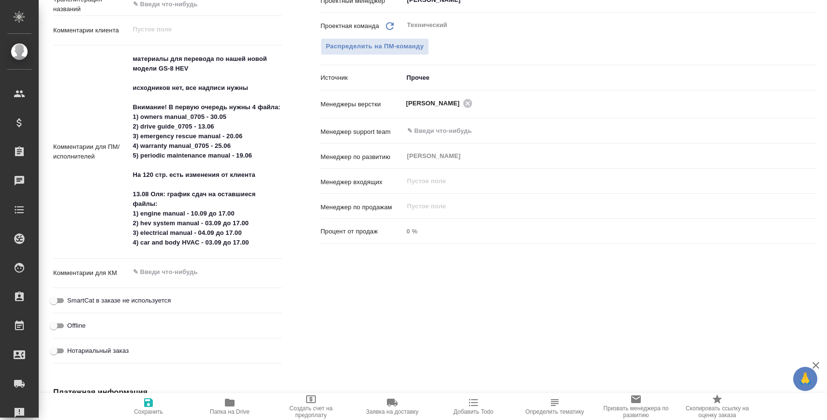
scroll to position [0, 0]
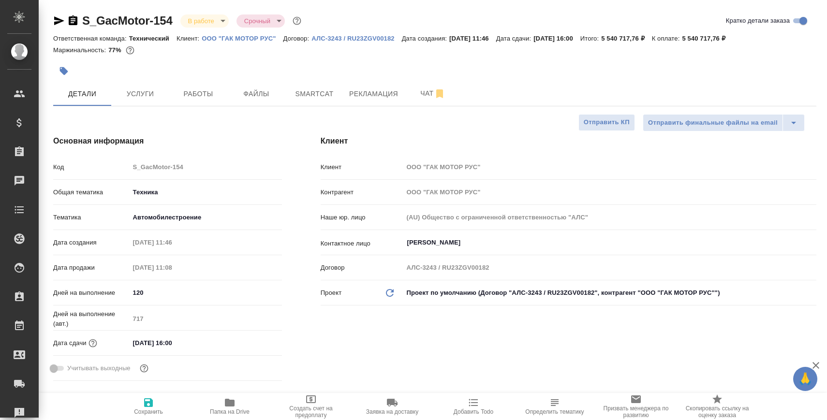
type textarea "x"
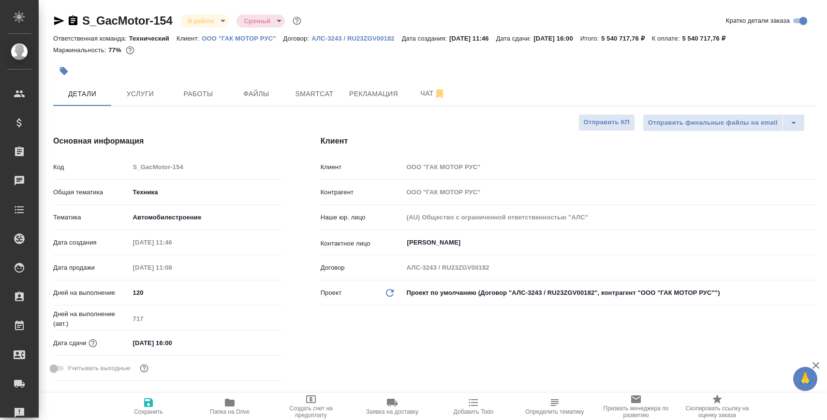
type textarea "x"
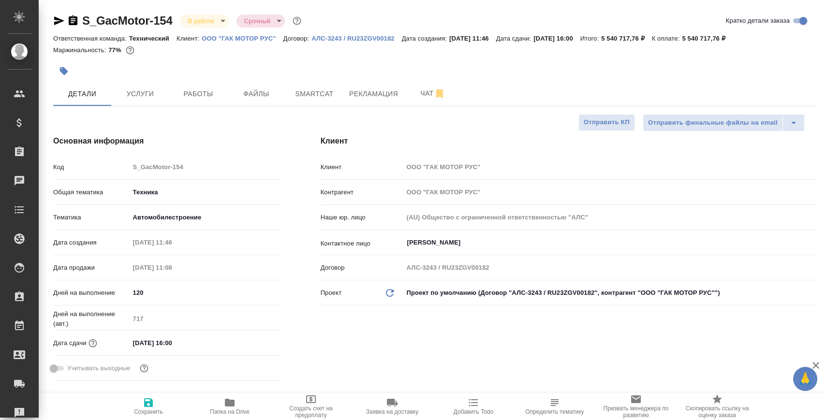
type textarea "x"
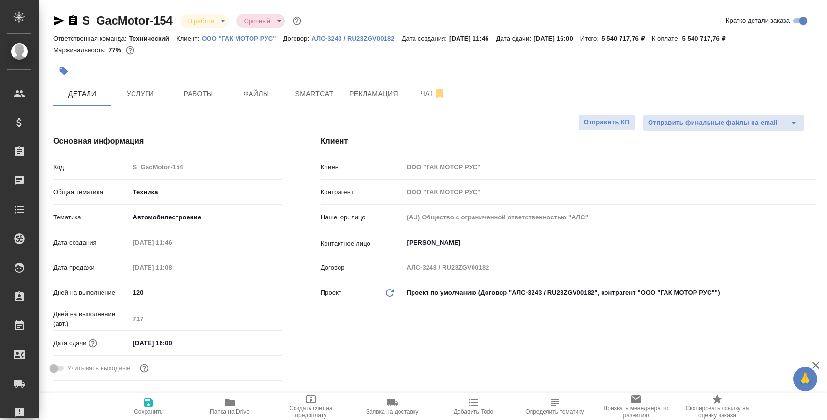
type textarea "x"
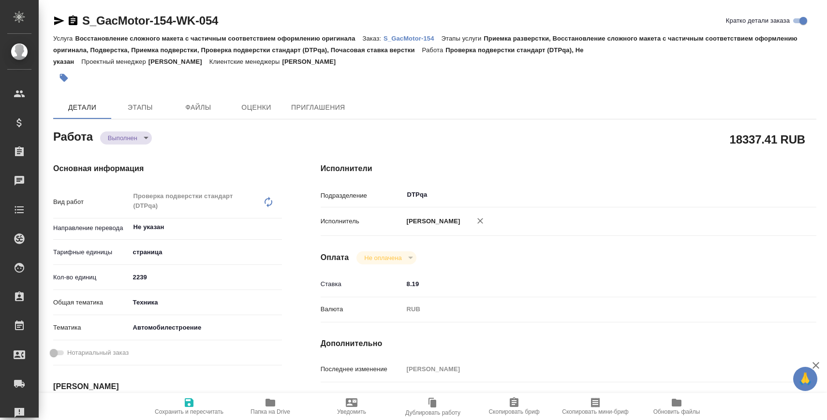
click at [239, 394] on button "Папка на Drive" at bounding box center [270, 406] width 81 height 27
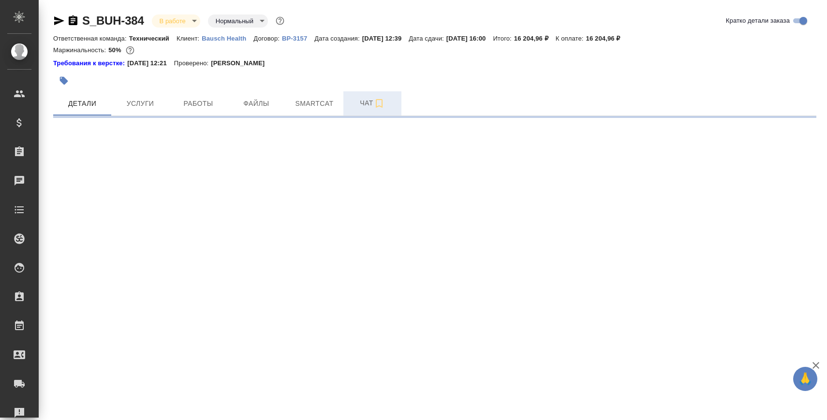
click at [358, 104] on span "Чат" at bounding box center [372, 103] width 46 height 12
select select "RU"
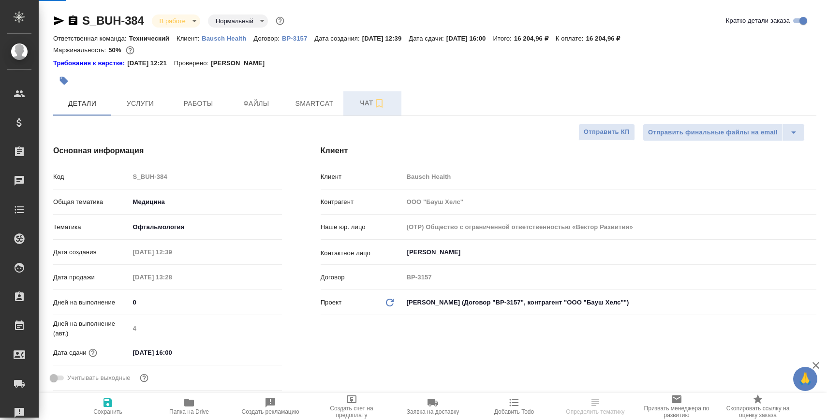
type textarea "x"
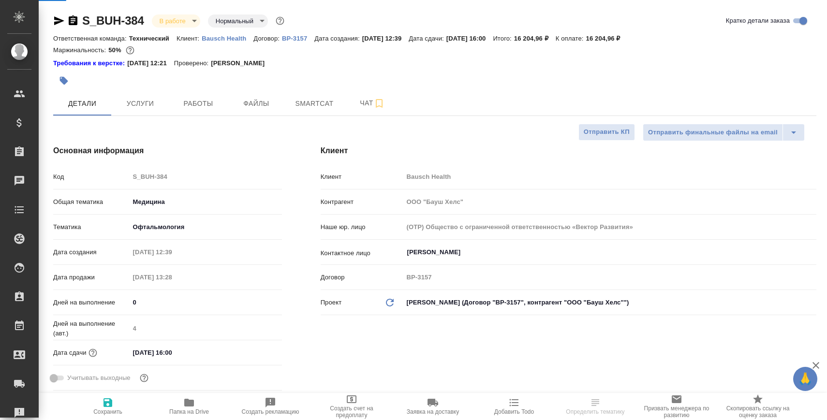
type textarea "x"
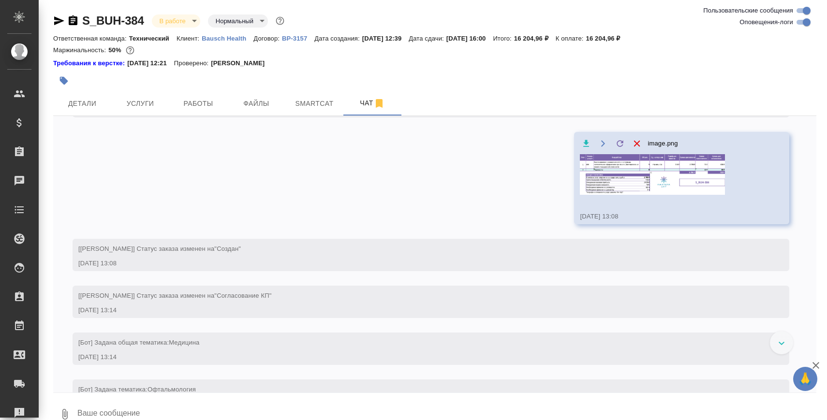
click at [309, 404] on textarea at bounding box center [446, 414] width 740 height 33
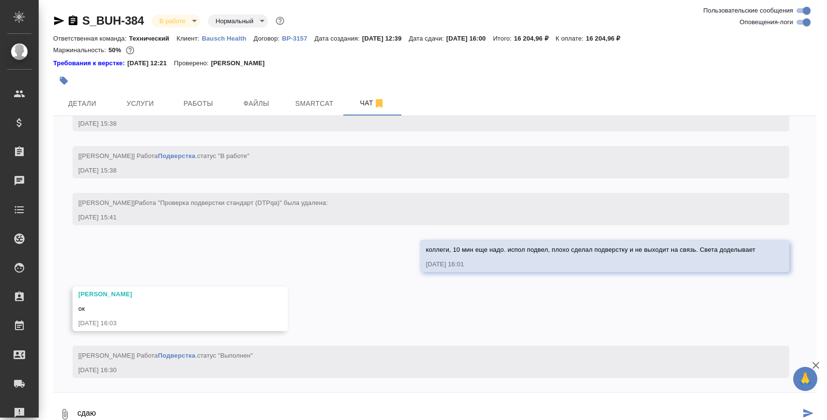
scroll to position [3632, 0]
paste textarea "[URL][DOMAIN_NAME]"
type textarea "сдаю[URL][DOMAIN_NAME]"
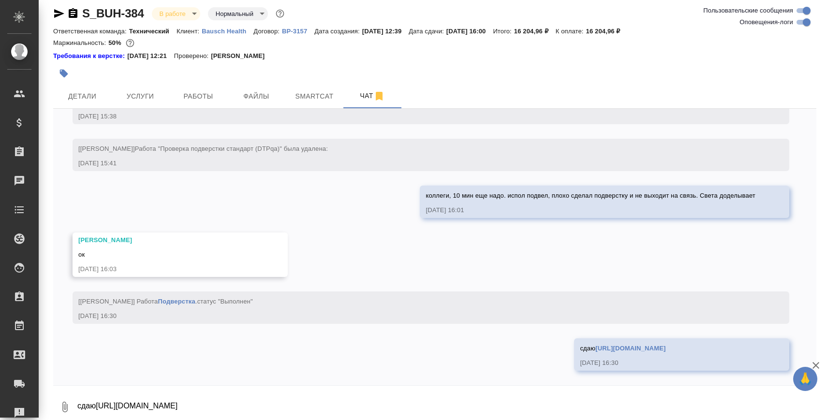
scroll to position [3679, 0]
click at [195, 302] on link "Подверстка" at bounding box center [176, 301] width 37 height 7
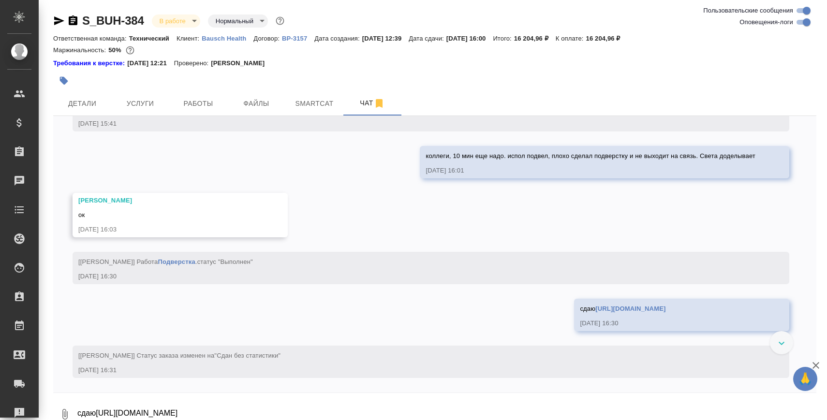
scroll to position [3726, 0]
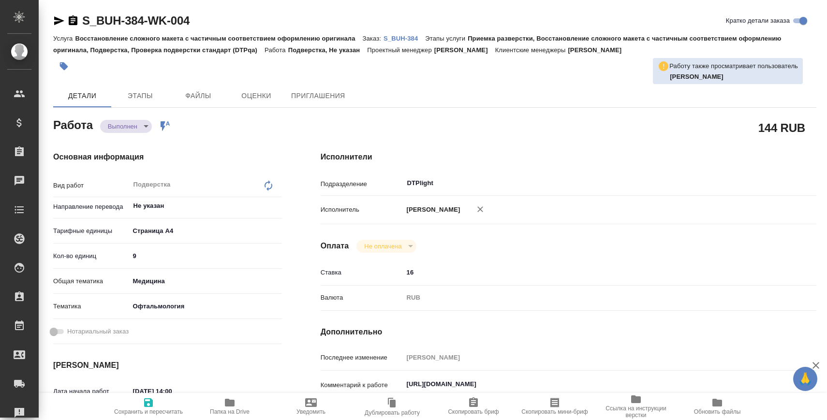
type textarea "x"
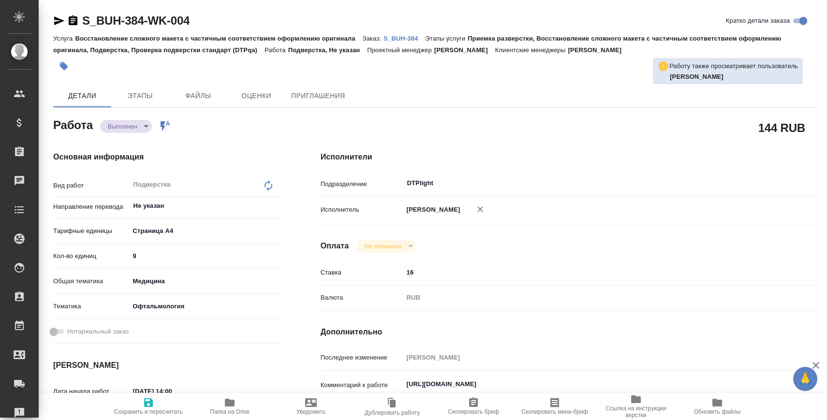
type textarea "x"
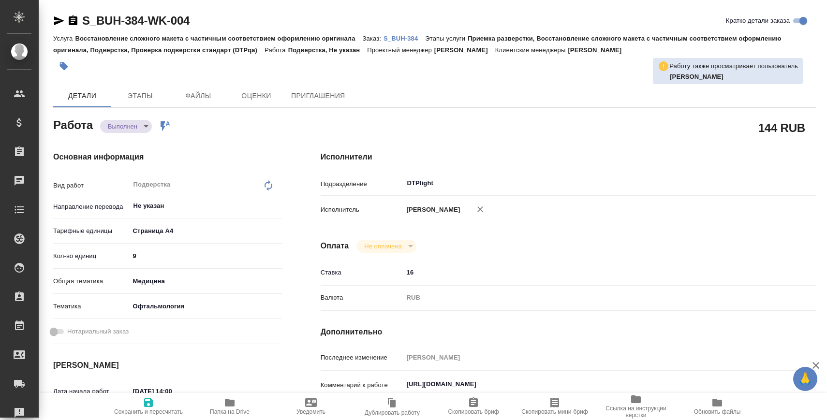
type textarea "x"
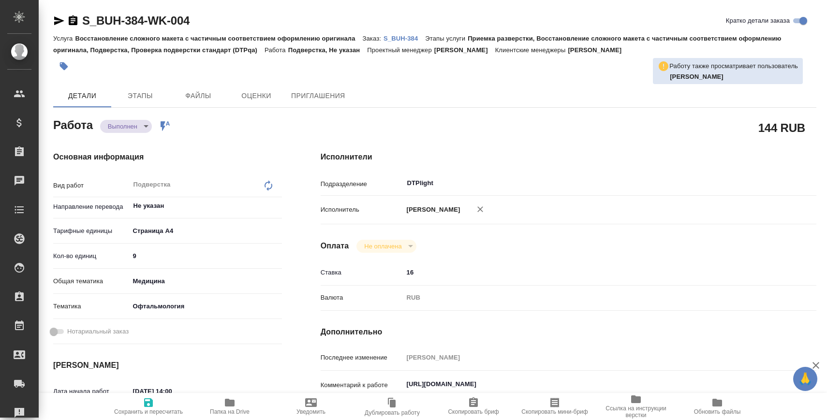
type textarea "x"
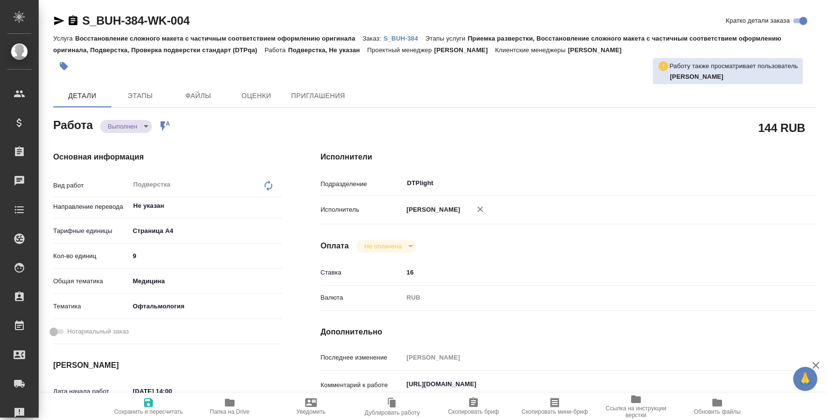
type textarea "x"
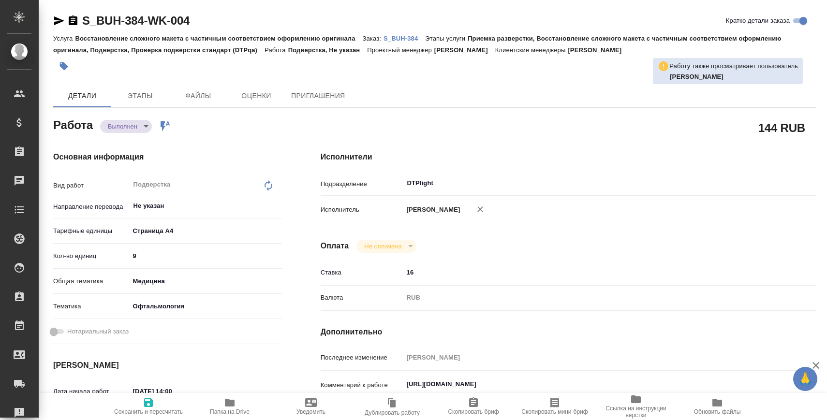
type textarea "x"
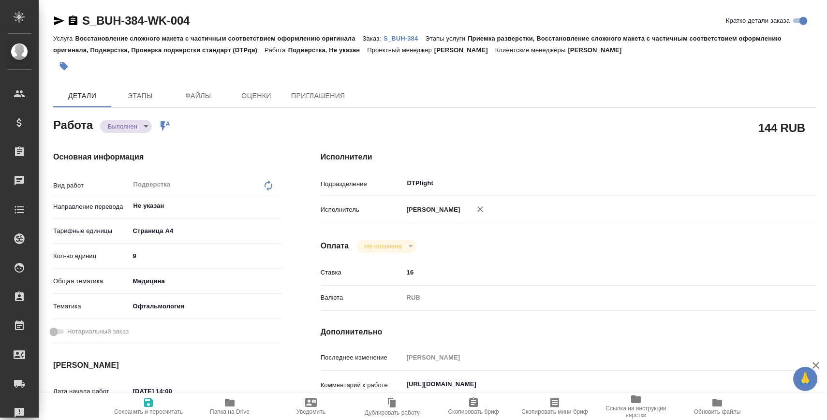
type textarea "x"
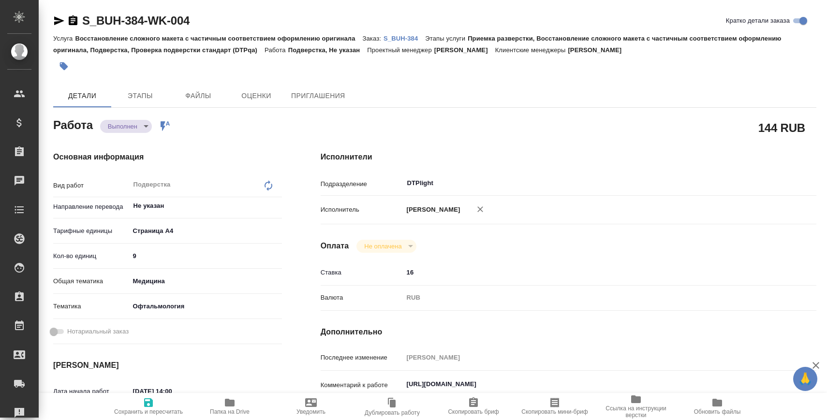
type textarea "x"
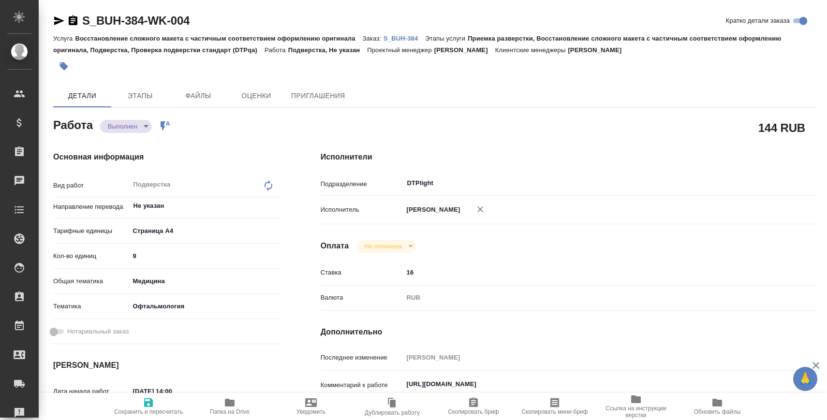
type textarea "x"
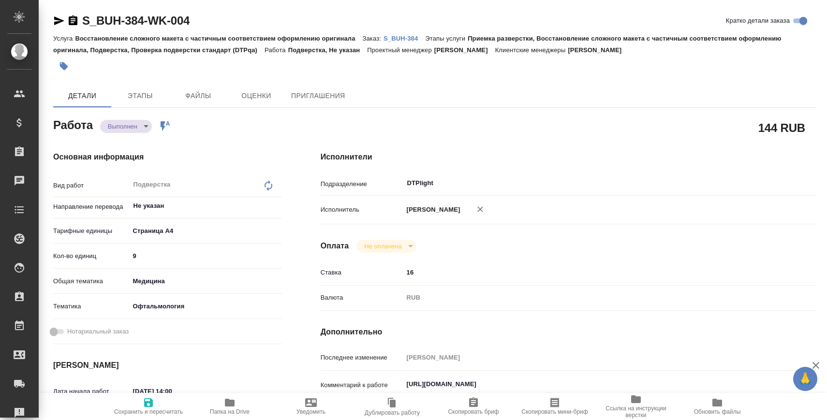
click at [146, 127] on body "🙏 .cls-1 fill:#fff; AWATERA [PERSON_NAME] Спецификации Заказы Чаты Todo Проекты…" at bounding box center [413, 249] width 827 height 498
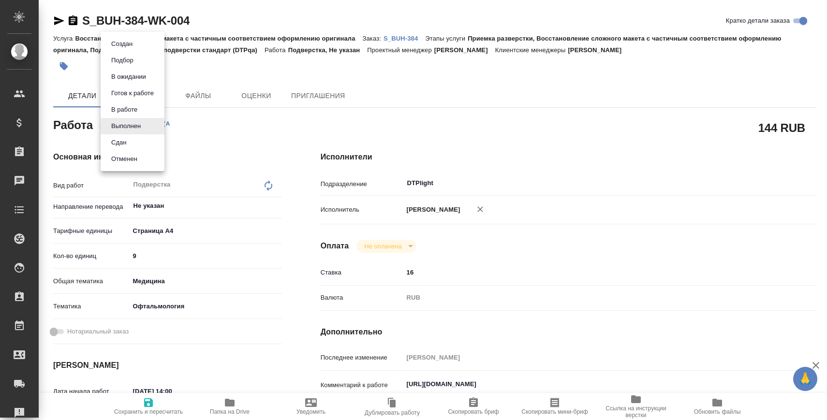
type textarea "x"
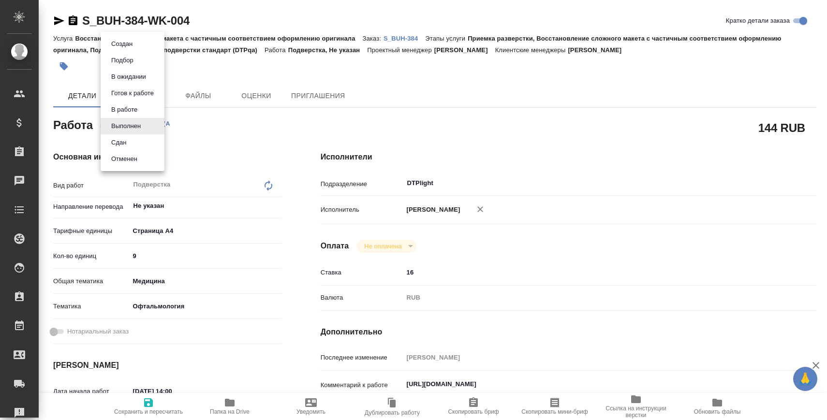
click at [139, 145] on li "Сдан" at bounding box center [133, 142] width 64 height 16
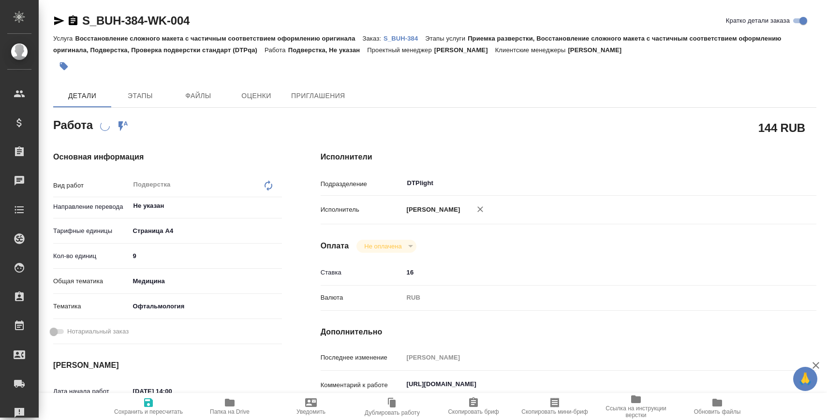
type textarea "x"
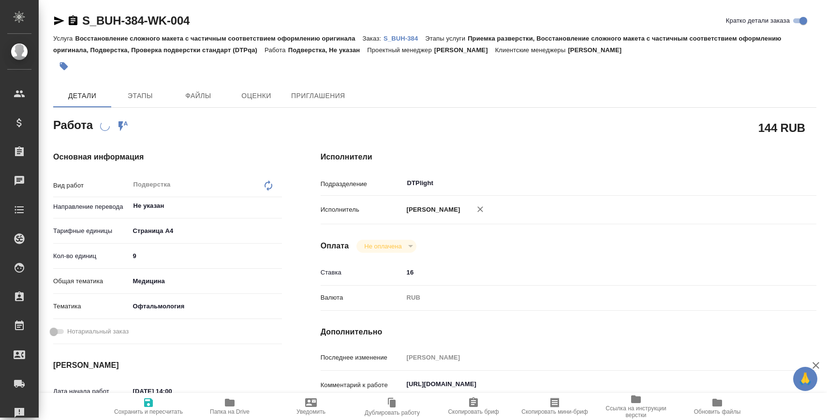
type textarea "x"
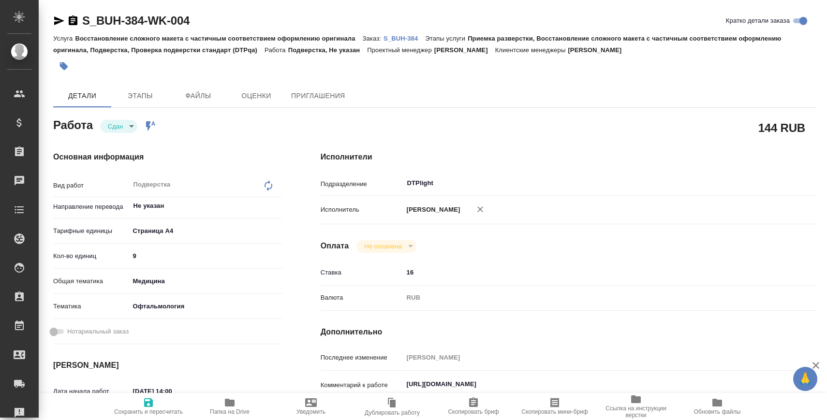
type textarea "x"
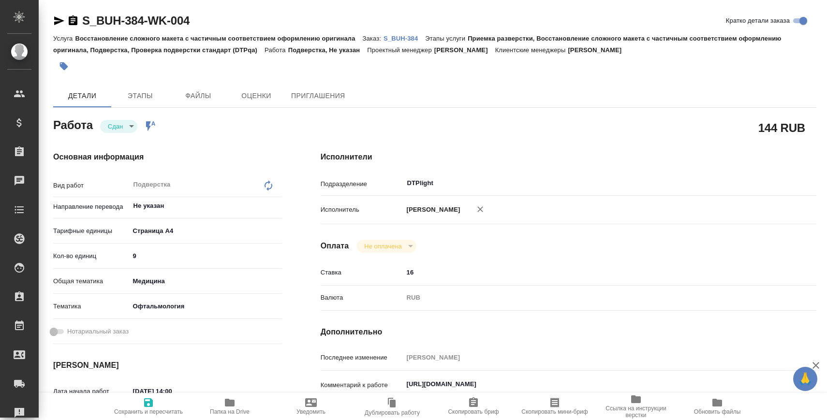
type textarea "x"
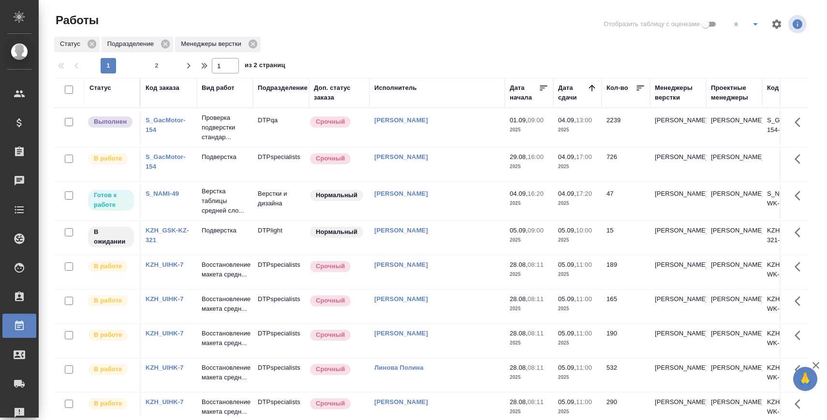
click at [173, 194] on link "S_NAMI-49" at bounding box center [162, 193] width 33 height 7
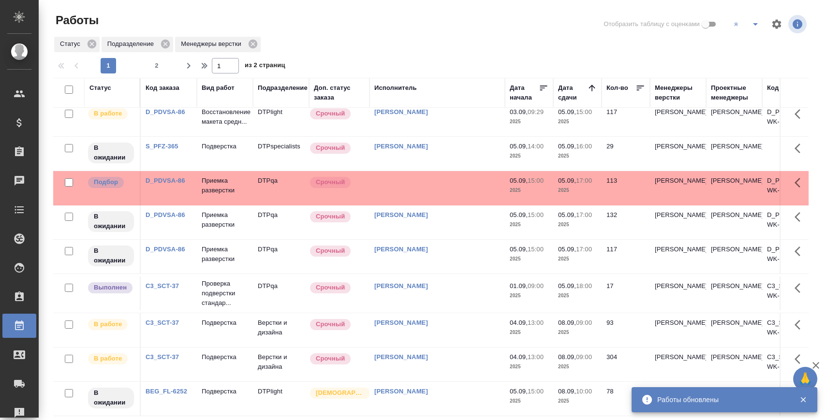
scroll to position [1, 0]
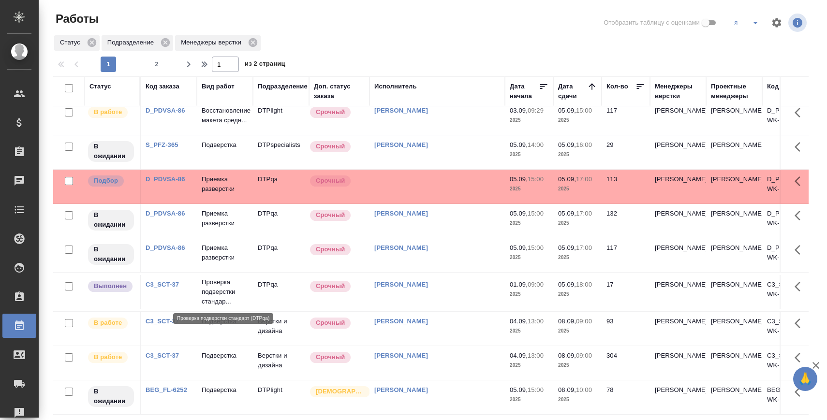
click at [238, 284] on p "Проверка подверстки стандар..." at bounding box center [225, 292] width 46 height 29
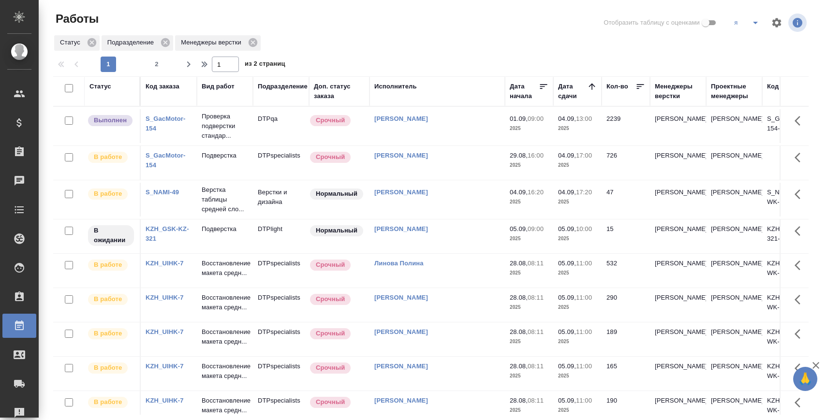
scroll to position [0, 0]
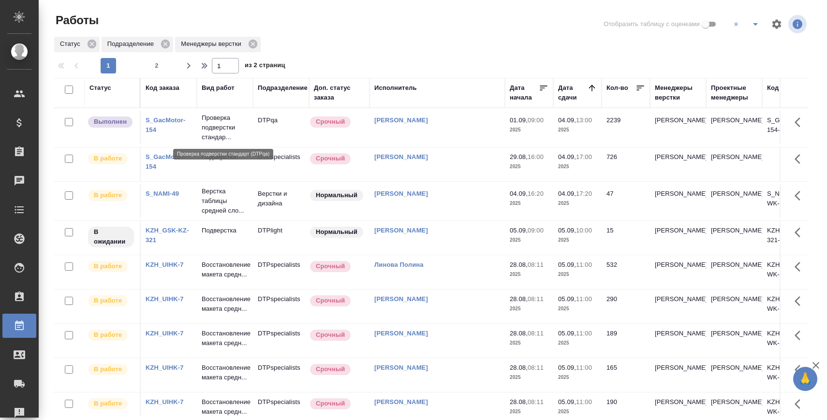
click at [221, 128] on p "Проверка подверстки стандар..." at bounding box center [225, 127] width 46 height 29
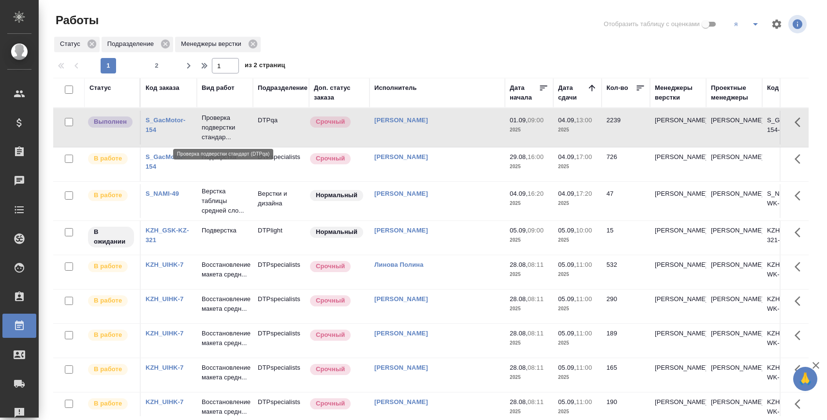
click at [221, 128] on p "Проверка подверстки стандар..." at bounding box center [225, 127] width 46 height 29
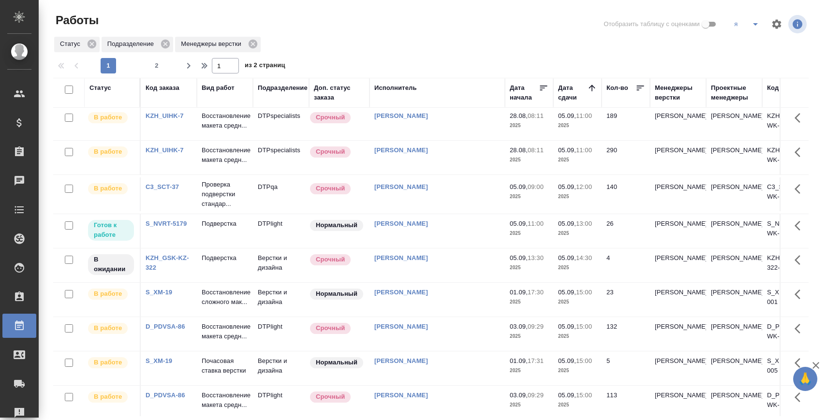
scroll to position [261, 0]
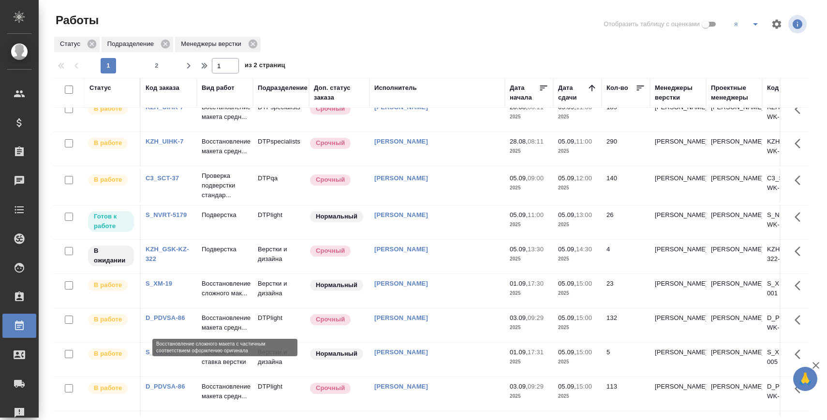
click at [218, 298] on p "Восстановление сложного мак..." at bounding box center [225, 288] width 46 height 19
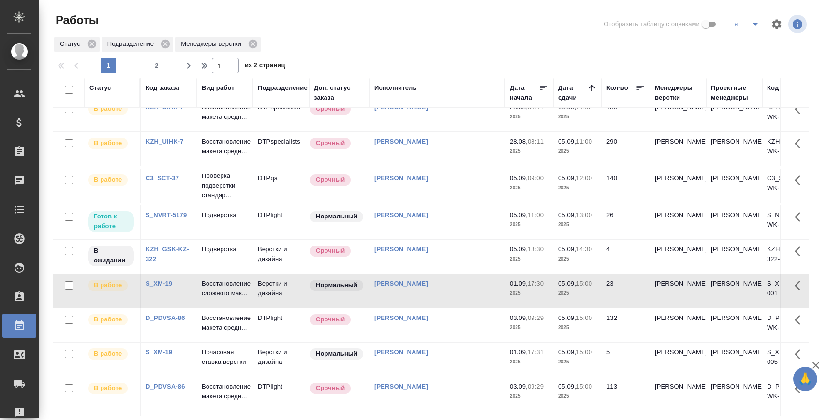
click at [166, 287] on link "S_XM-19" at bounding box center [159, 283] width 27 height 7
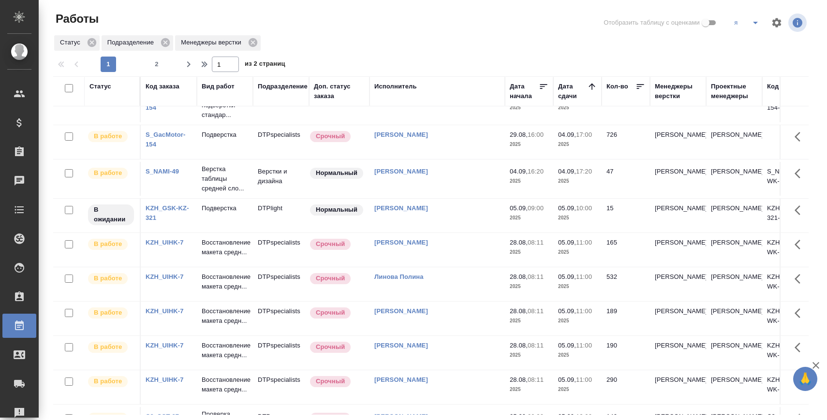
scroll to position [0, 0]
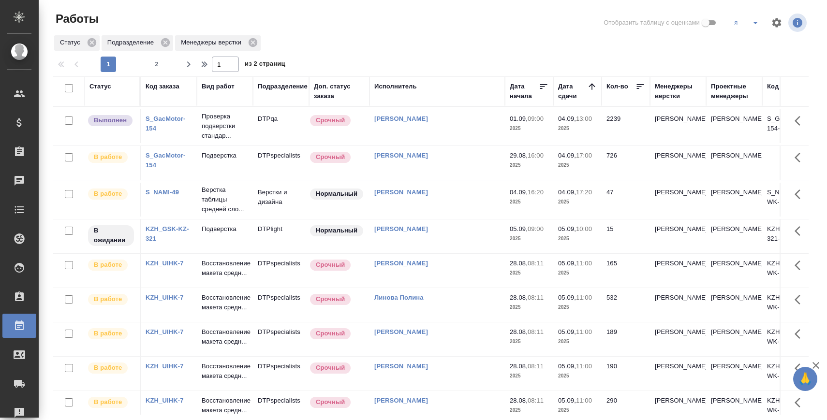
click at [170, 191] on link "S_NAMI-49" at bounding box center [162, 192] width 33 height 7
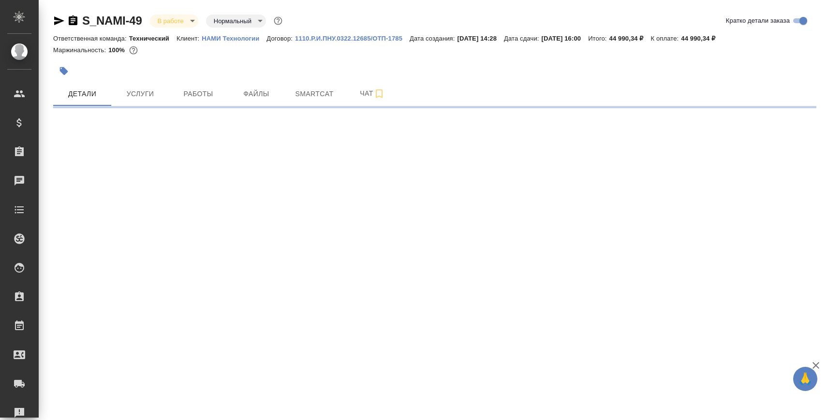
select select "RU"
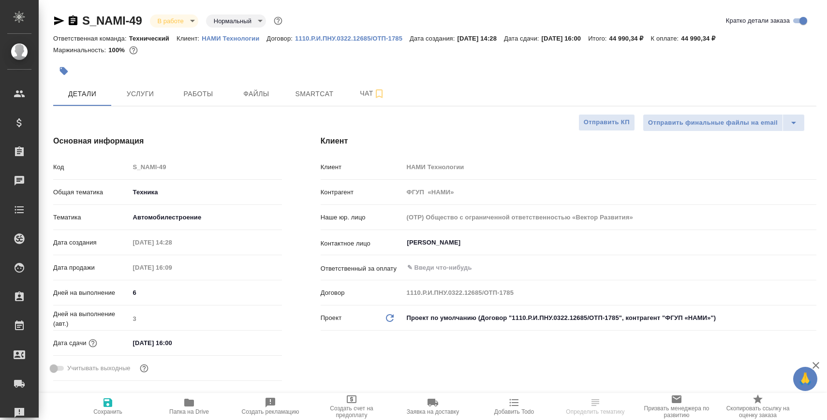
type textarea "x"
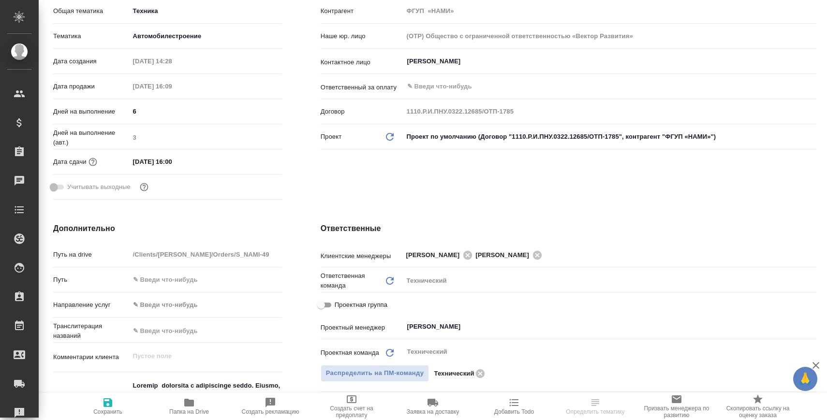
type textarea "x"
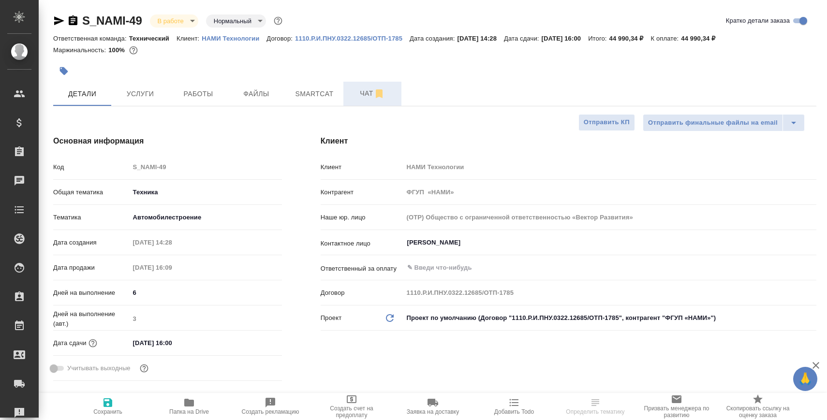
click at [354, 89] on span "Чат" at bounding box center [372, 94] width 46 height 12
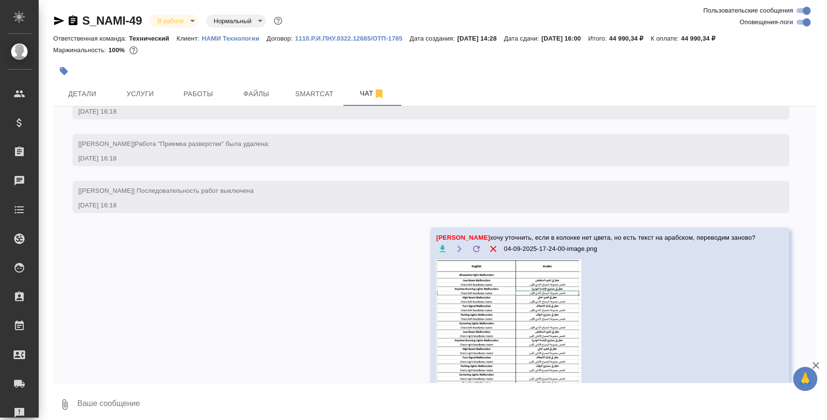
scroll to position [4397, 0]
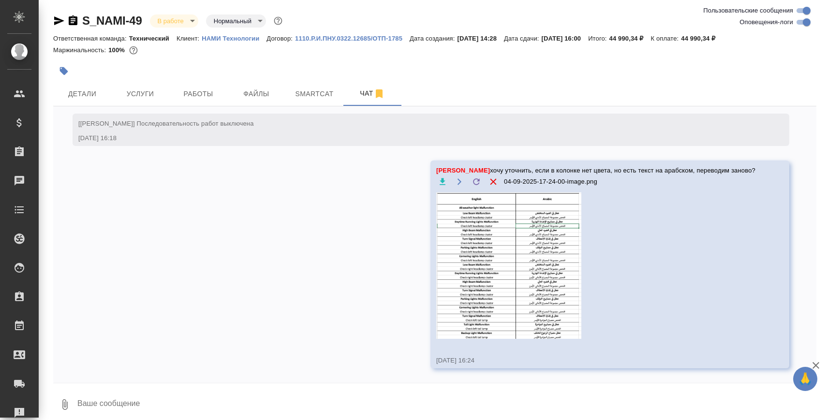
click at [413, 404] on textarea at bounding box center [446, 404] width 740 height 33
type textarea "типа, т"
type textarea "т"
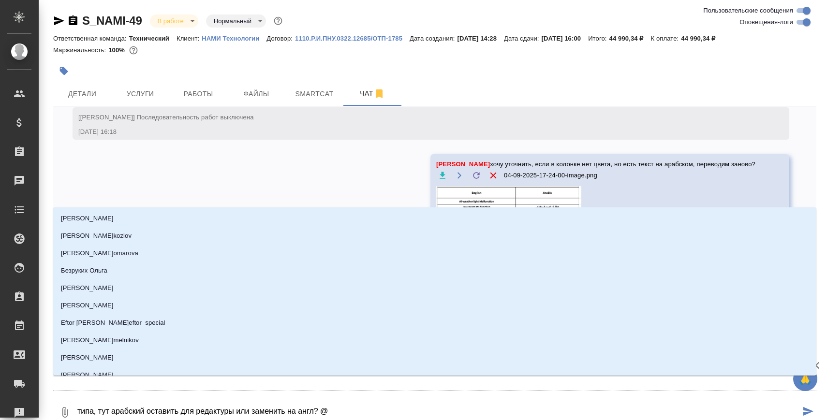
type textarea "типа, тут арабский оставить для редактуры или заменить на англ? @С"
type input "С"
type textarea "типа, тут арабский оставить для редактуры или заменить на англ? @Се"
type input "Се"
type textarea "типа, тут арабский оставить для редактуры или заменить на англ? @Сер"
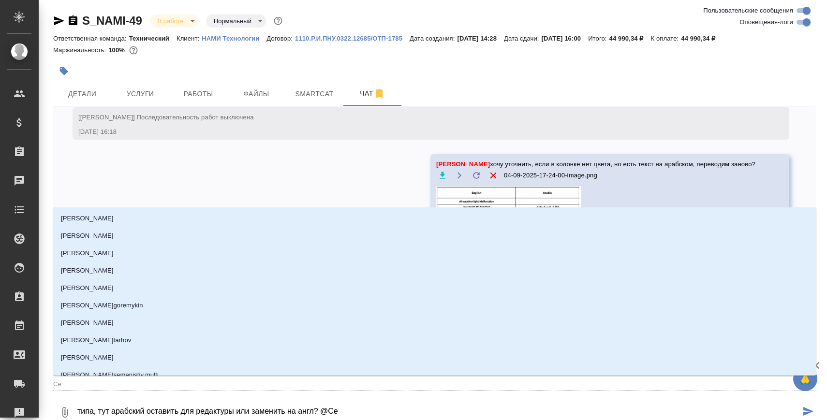
type input "Сер"
type textarea "типа, тут арабский оставить для редактуры или заменить на англ? @Серг"
type input "Серг"
type textarea "типа, тут арабский оставить для редактуры или заменить на англ? @Серге"
type input "Серге"
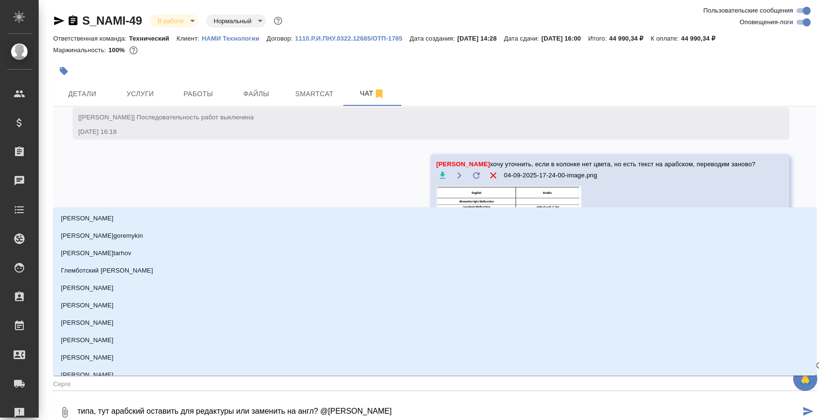
type textarea "типа, тут арабский оставить для редактуры или заменить на англ? @Сергее"
type input "Сергее"
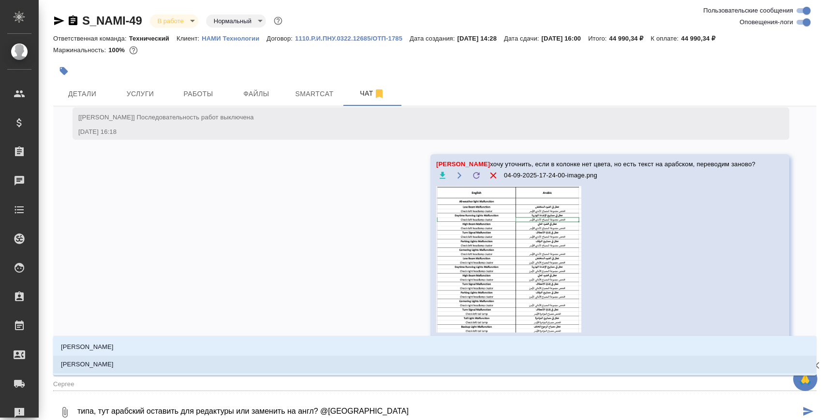
click at [306, 368] on li "[PERSON_NAME]" at bounding box center [434, 364] width 763 height 17
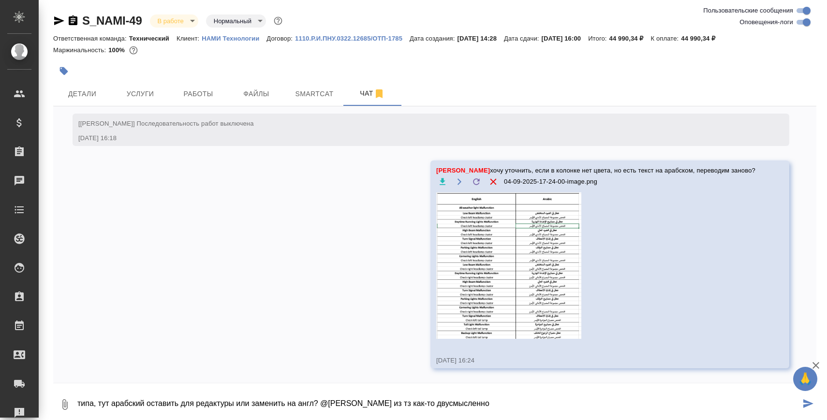
type textarea "типа, тут арабский оставить для редактуры или заменить на англ? @Сергеева Анаст…"
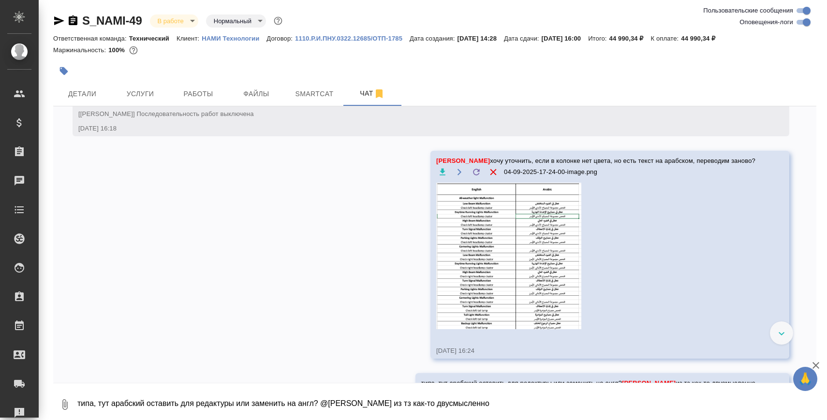
scroll to position [4444, 0]
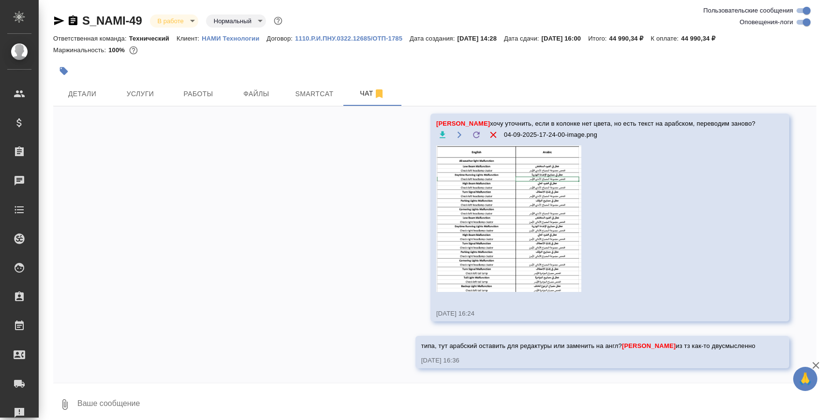
paste textarea "е"
type textarea "еще есть зачеркнутый текст"
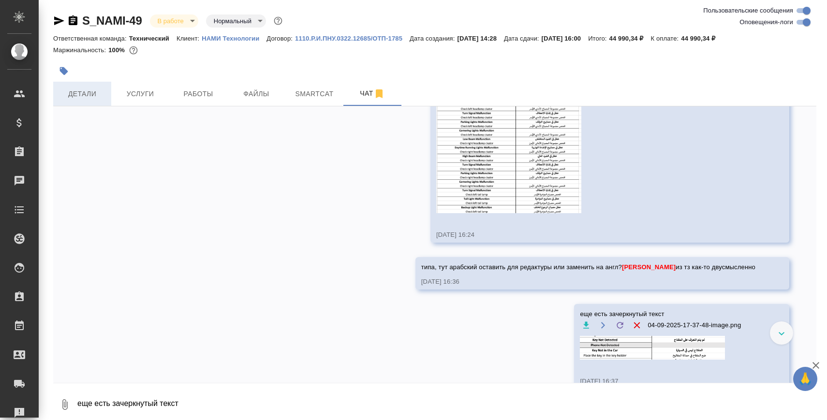
scroll to position [4520, 0]
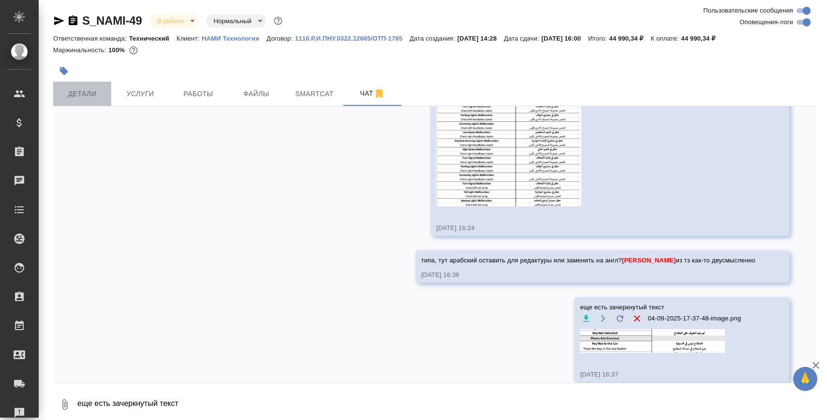
click at [78, 101] on button "Детали" at bounding box center [82, 94] width 58 height 24
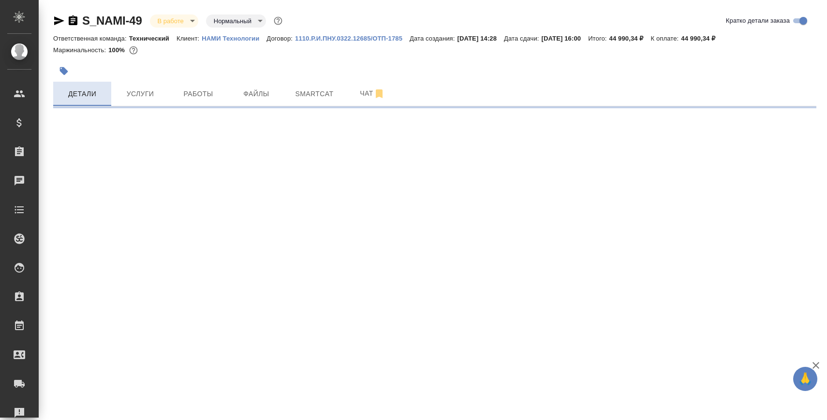
select select "RU"
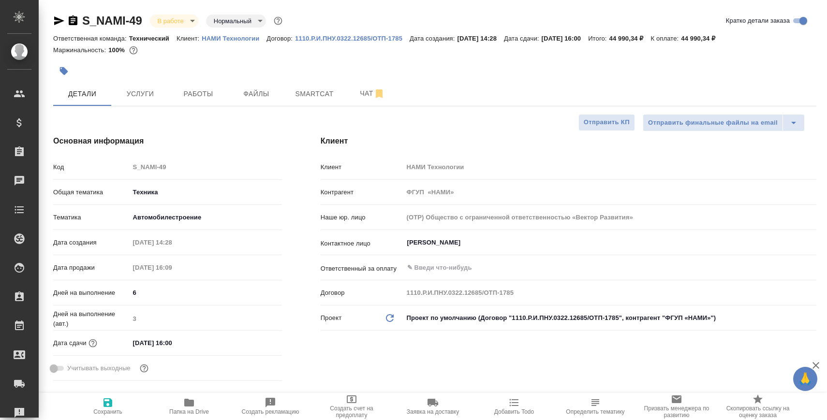
type textarea "x"
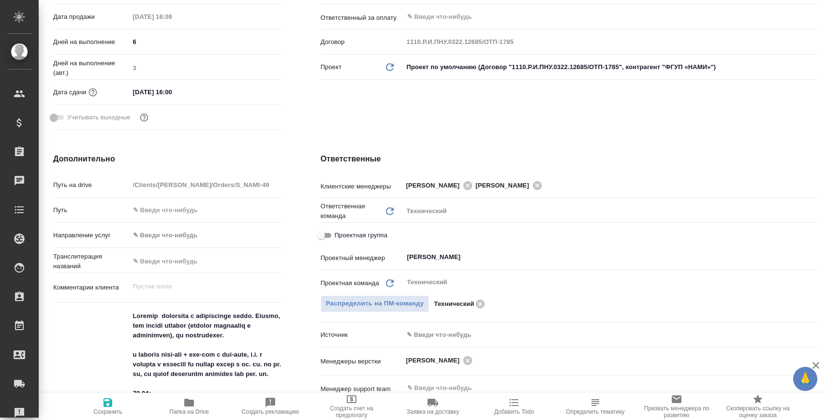
scroll to position [5, 0]
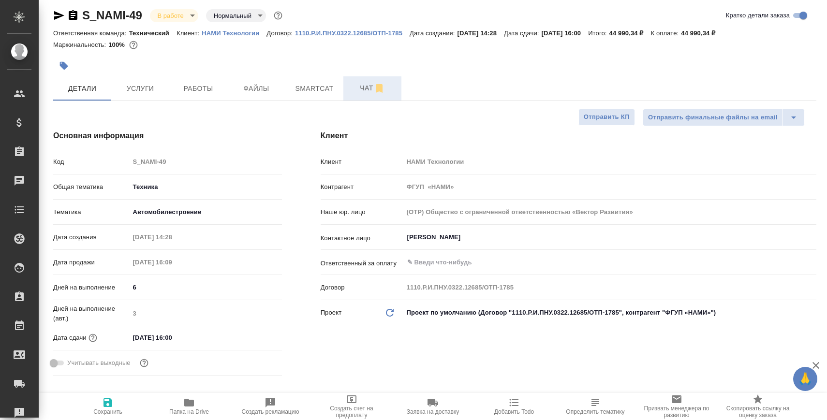
click at [357, 88] on span "Чат" at bounding box center [372, 88] width 46 height 12
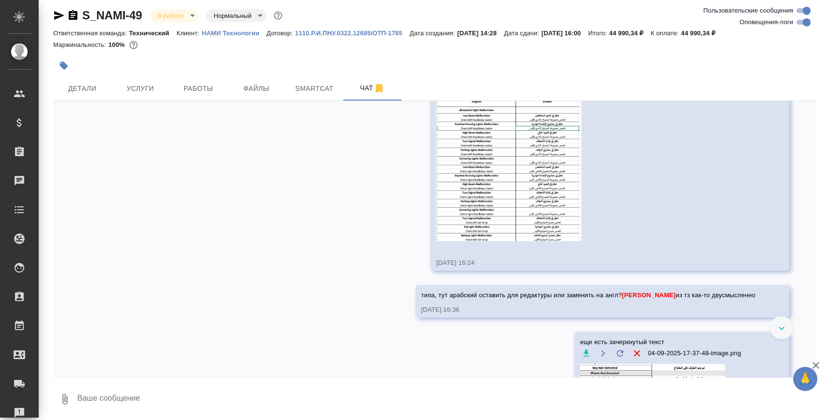
scroll to position [4543, 0]
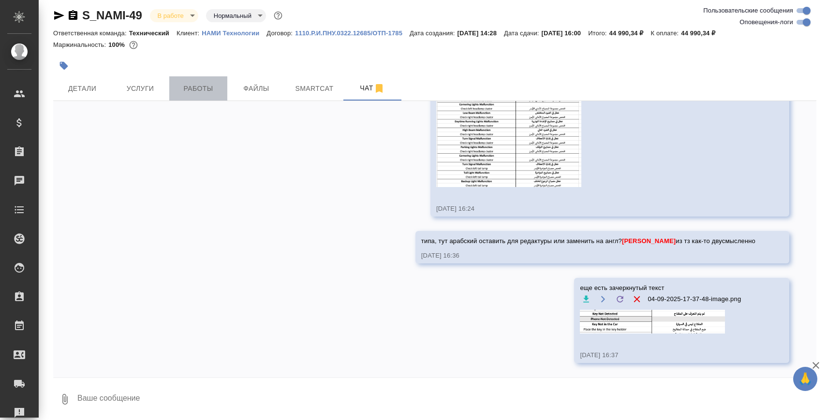
click at [203, 89] on span "Работы" at bounding box center [198, 89] width 46 height 12
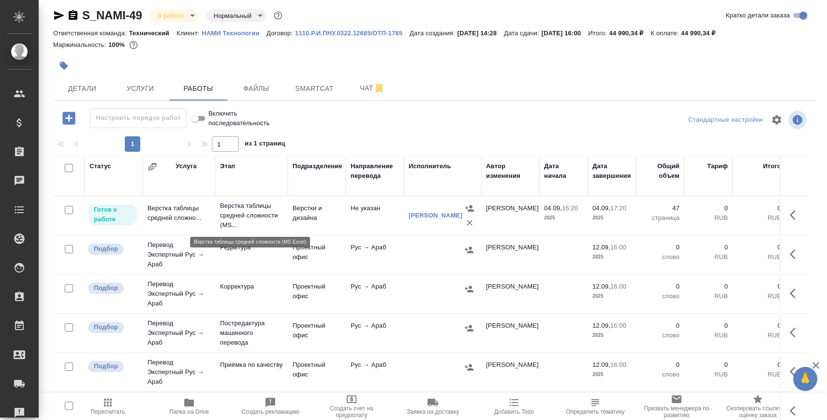
click at [241, 221] on p "Верстка таблицы средней сложности (MS..." at bounding box center [251, 215] width 63 height 29
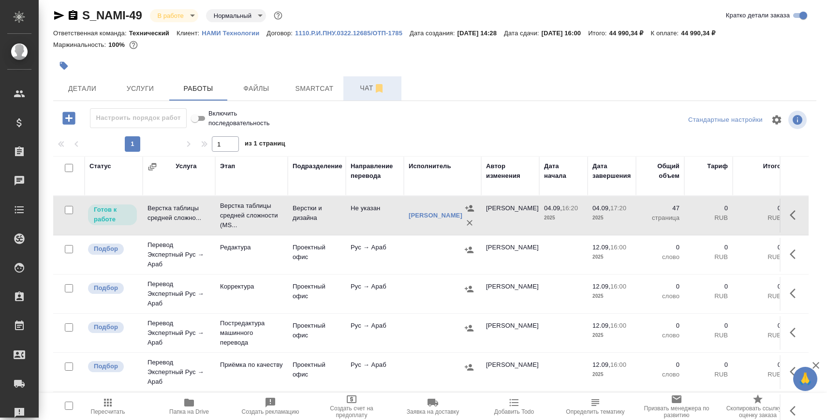
click at [355, 85] on span "Чат" at bounding box center [372, 88] width 46 height 12
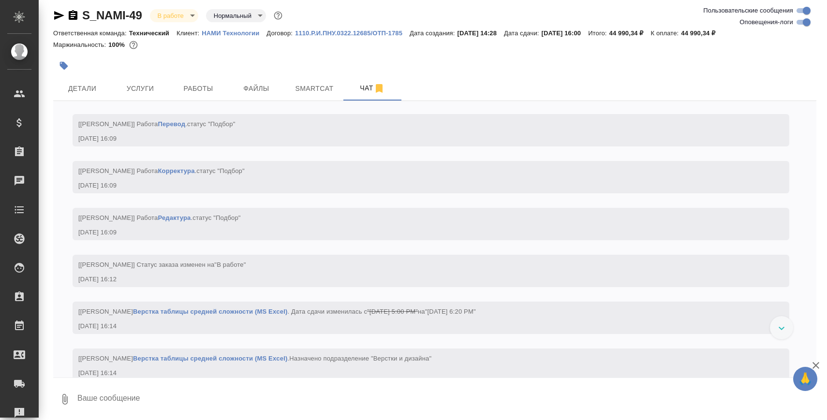
click at [270, 394] on textarea at bounding box center [446, 399] width 740 height 33
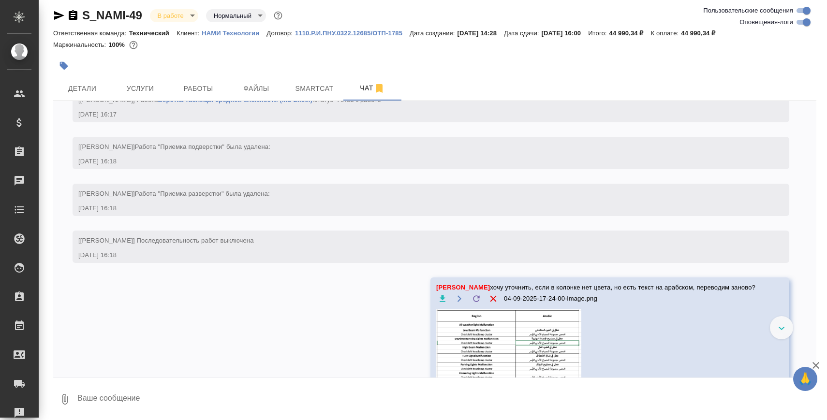
paste textarea "т"
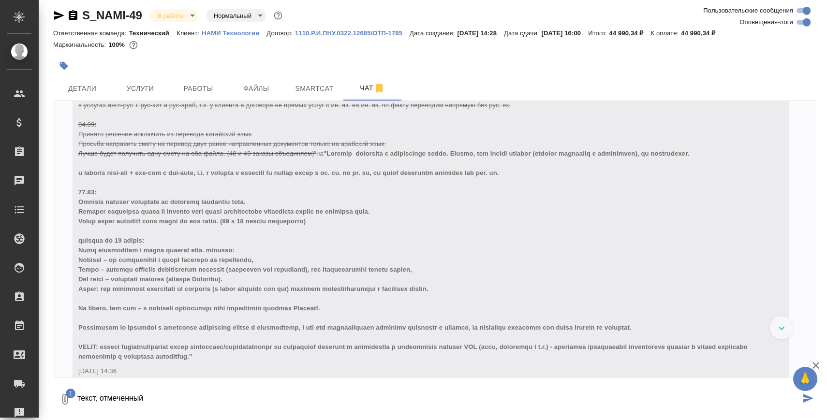
scroll to position [2933, 0]
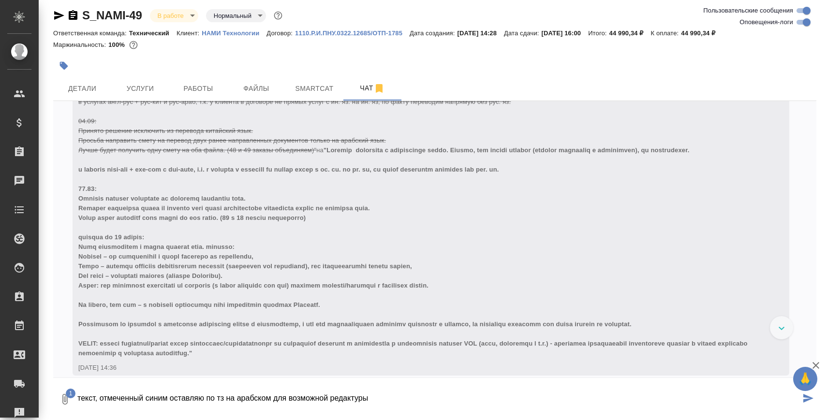
type textarea "текст, отмеченный синим оставляю по тз на арабском для возможной редактуры"
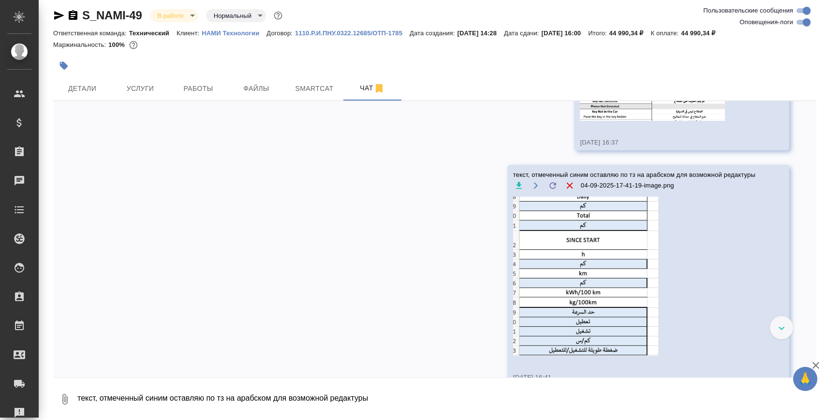
scroll to position [4778, 0]
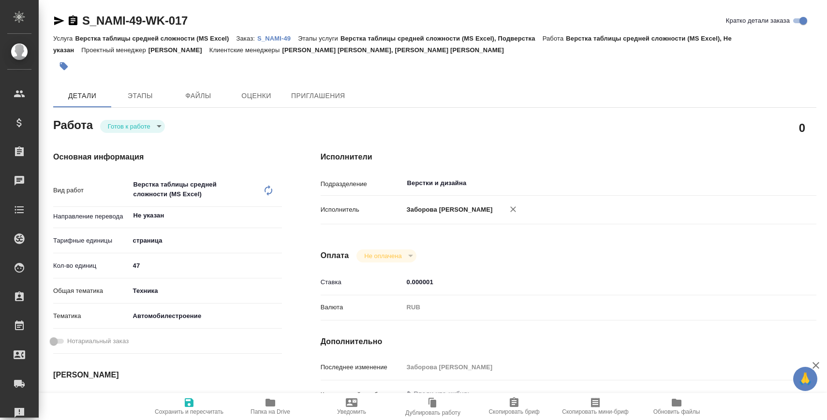
type textarea "x"
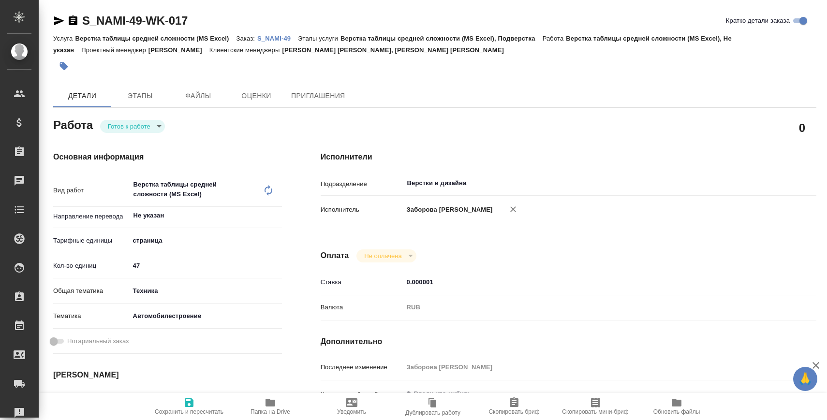
click at [256, 405] on span "Папка на Drive" at bounding box center [271, 406] width 70 height 18
type textarea "x"
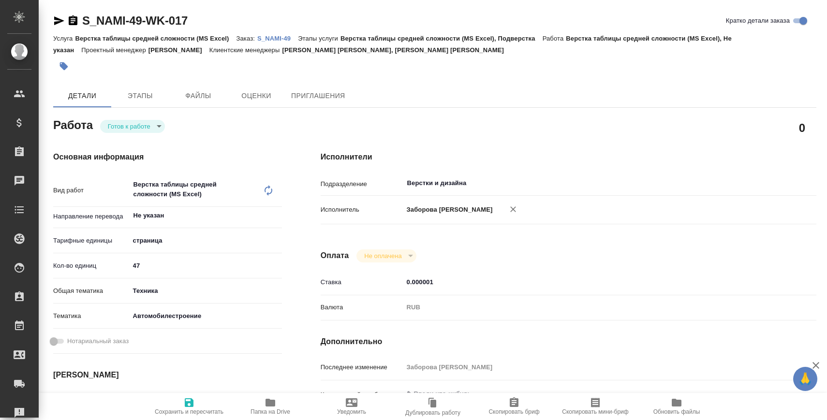
type textarea "x"
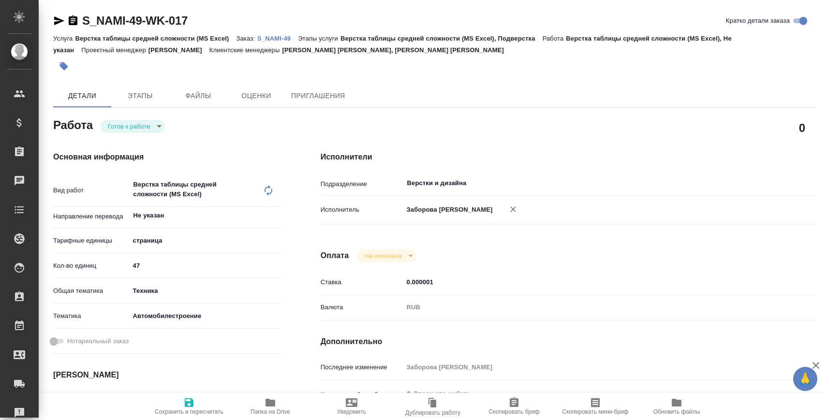
type textarea "x"
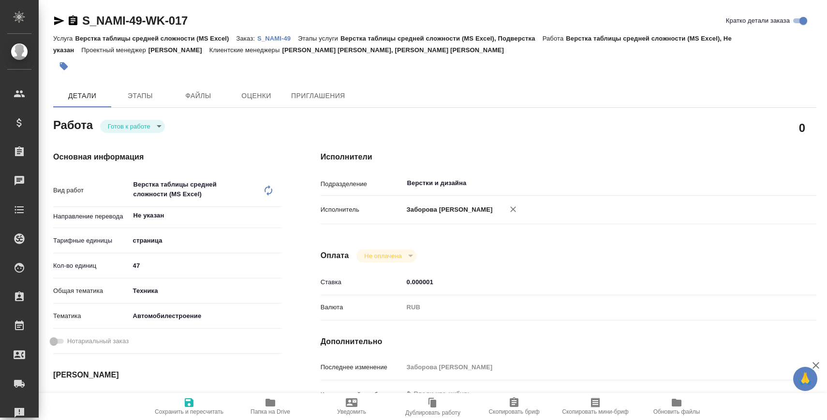
type textarea "x"
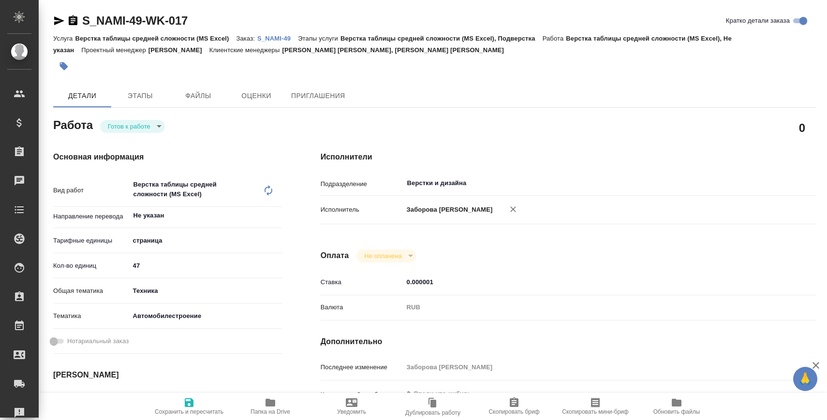
type textarea "x"
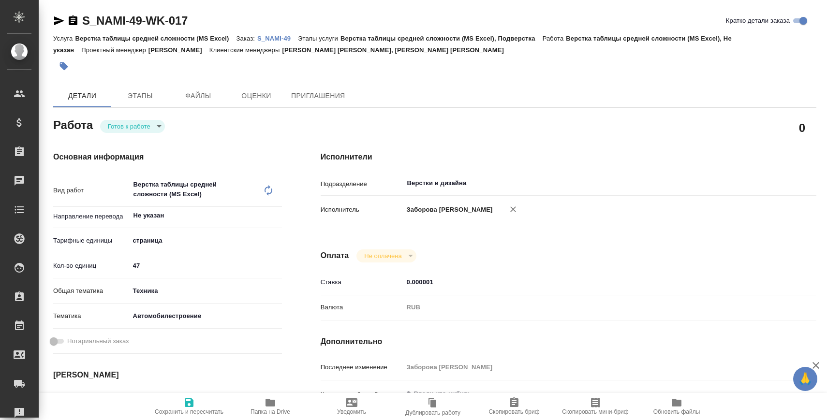
type textarea "x"
click at [146, 128] on body "🙏 .cls-1 fill:#fff; AWATERA Zaborova Aleksandra Клиенты Спецификации Заказы 0 Ч…" at bounding box center [413, 249] width 827 height 498
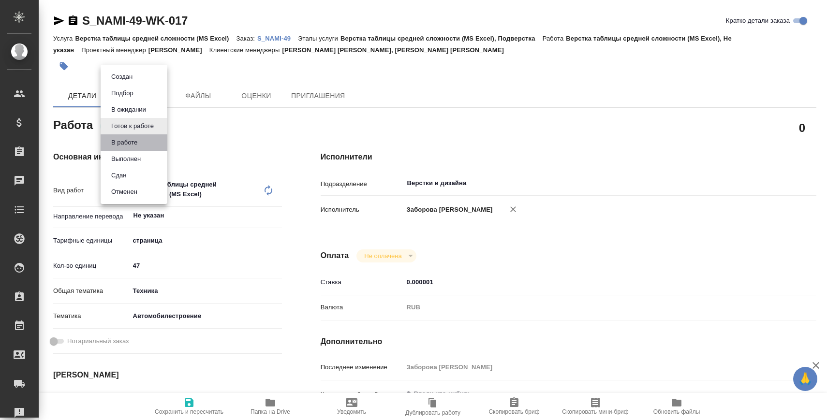
click at [146, 138] on li "В работе" at bounding box center [134, 142] width 67 height 16
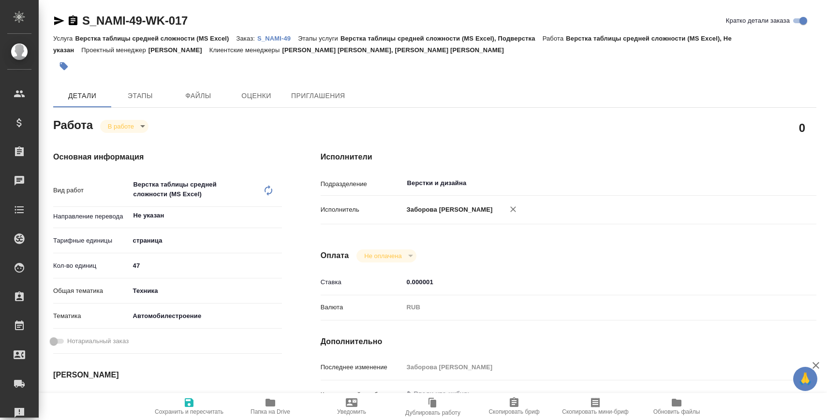
type textarea "x"
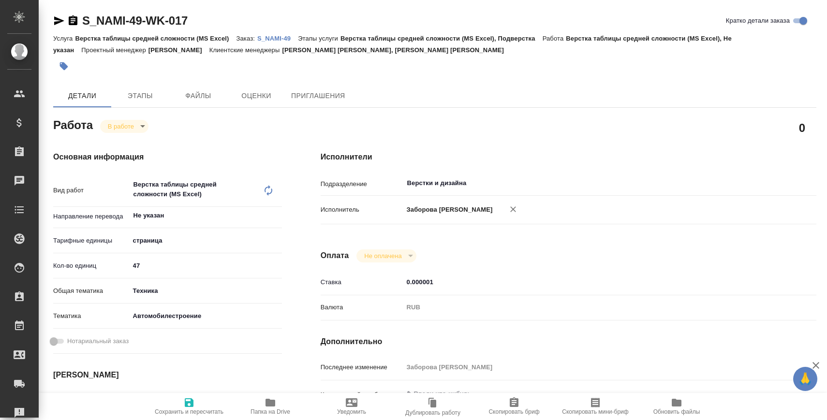
type textarea "x"
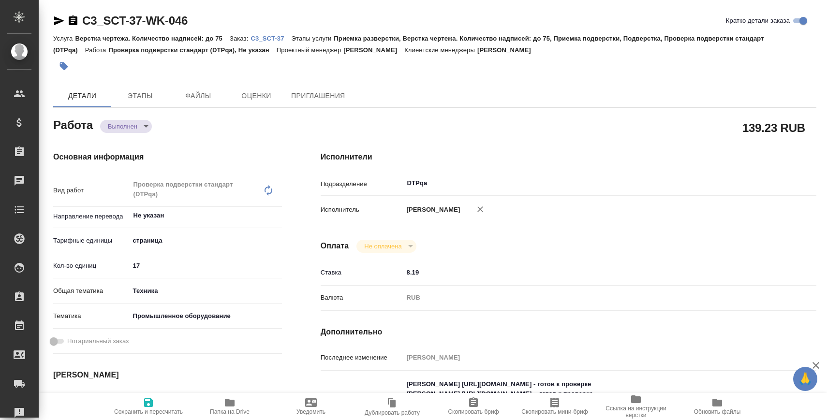
click at [246, 405] on span "Папка на Drive" at bounding box center [230, 406] width 70 height 18
click at [121, 129] on body "🙏 .cls-1 fill:#fff; AWATERA [PERSON_NAME] Спецификации Заказы 0 Чаты Todo Проек…" at bounding box center [413, 249] width 827 height 498
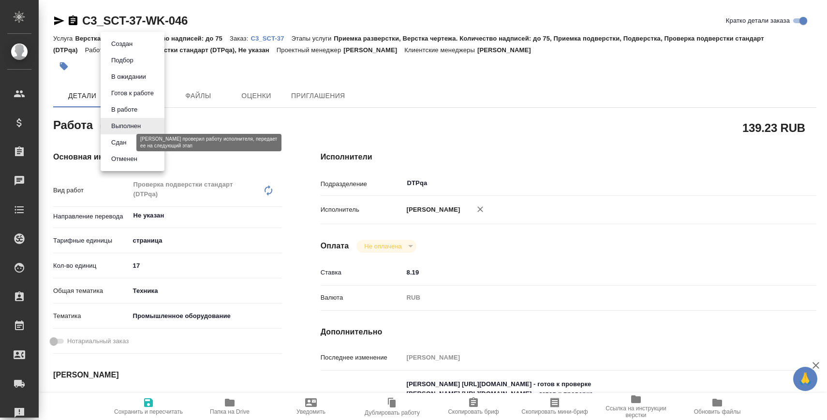
click at [126, 142] on button "Сдан" at bounding box center [118, 142] width 21 height 11
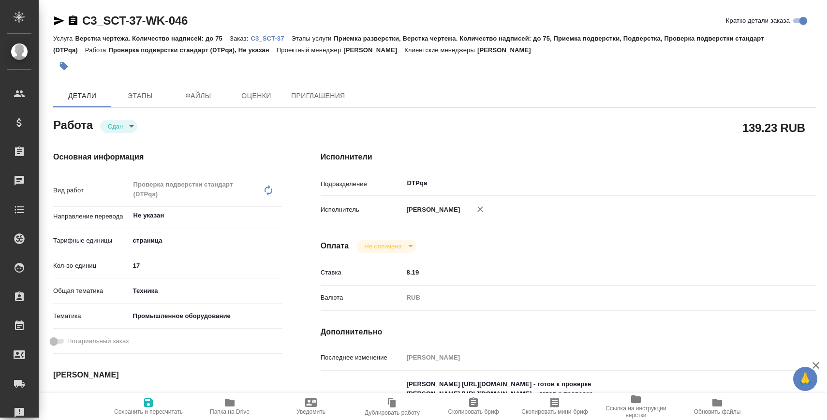
type textarea "x"
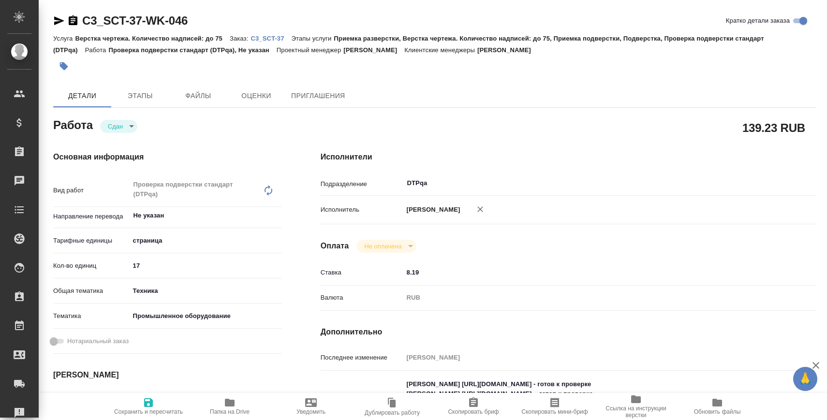
type textarea "x"
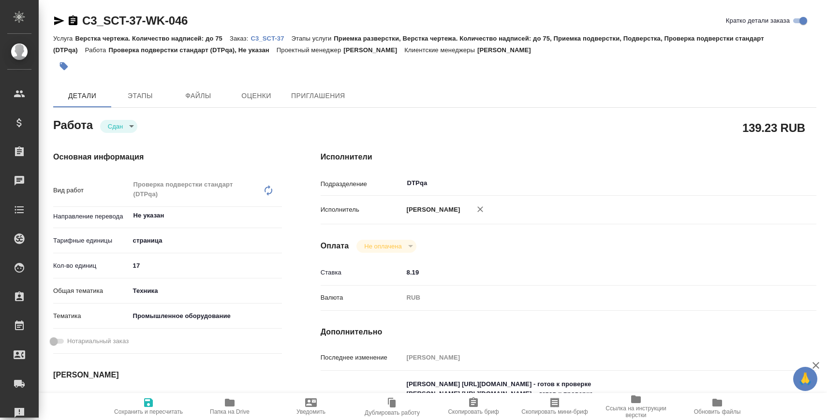
type textarea "x"
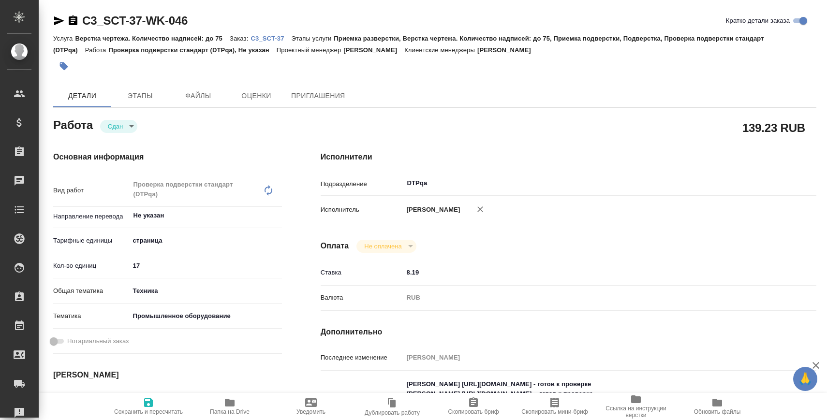
type textarea "x"
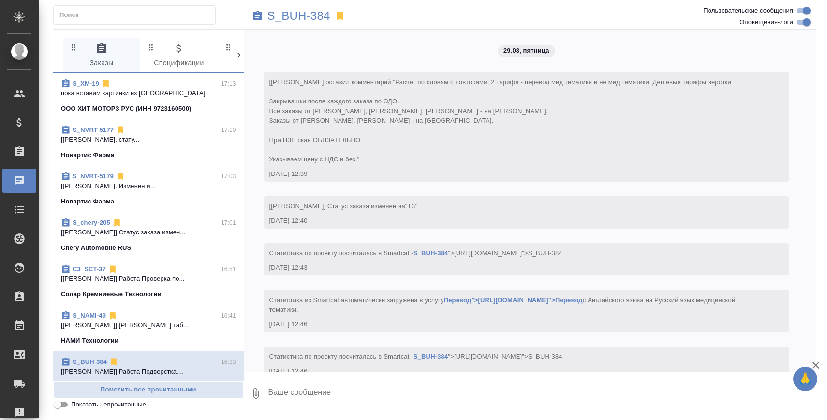
scroll to position [3872, 0]
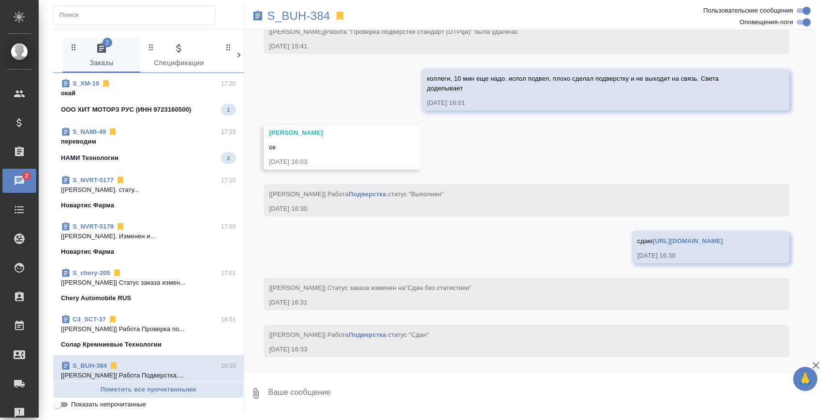
click at [178, 138] on p "переводим" at bounding box center [148, 142] width 175 height 10
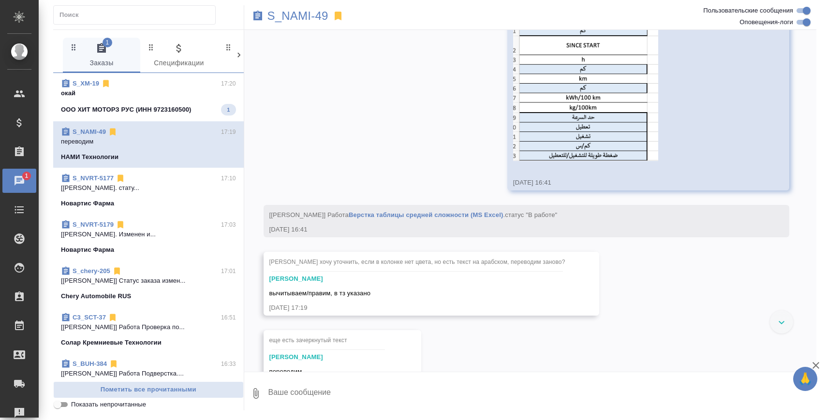
scroll to position [5024, 0]
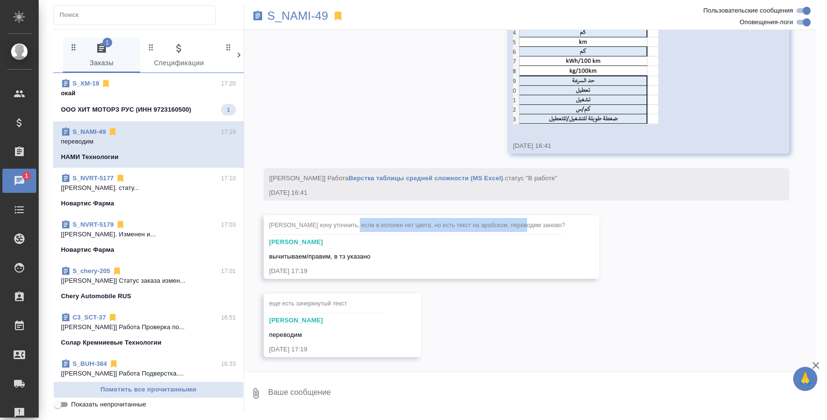
drag, startPoint x: 360, startPoint y: 227, endPoint x: 529, endPoint y: 225, distance: 168.3
click at [529, 225] on span "[PERSON_NAME] хочу уточнить, если в колонке нет цвета, но есть текст на арабско…" at bounding box center [417, 225] width 296 height 7
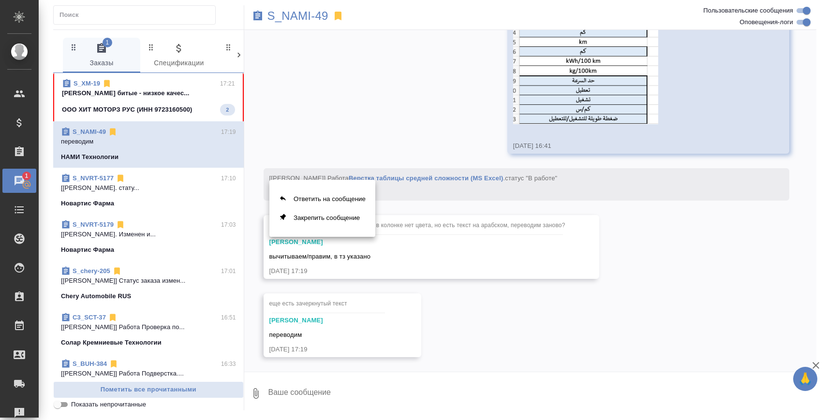
click at [462, 246] on div at bounding box center [413, 210] width 827 height 420
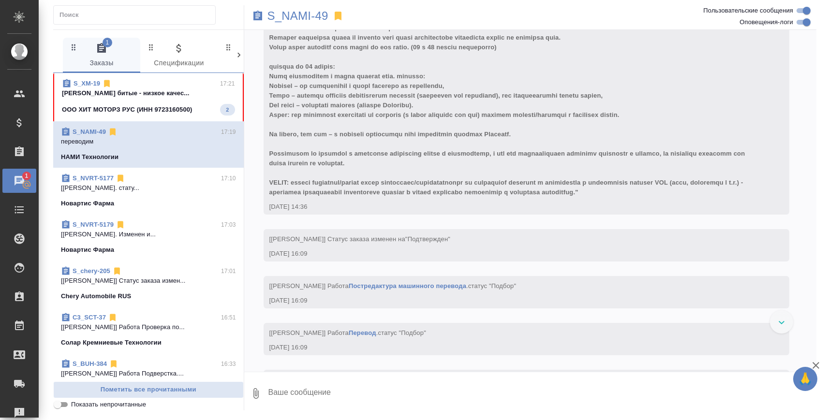
scroll to position [2998, 0]
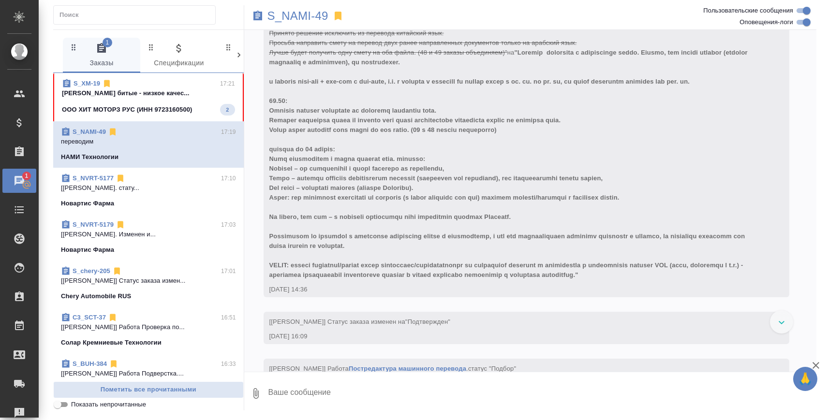
click at [155, 90] on p "[PERSON_NAME] битые - низкое качес..." at bounding box center [148, 93] width 173 height 10
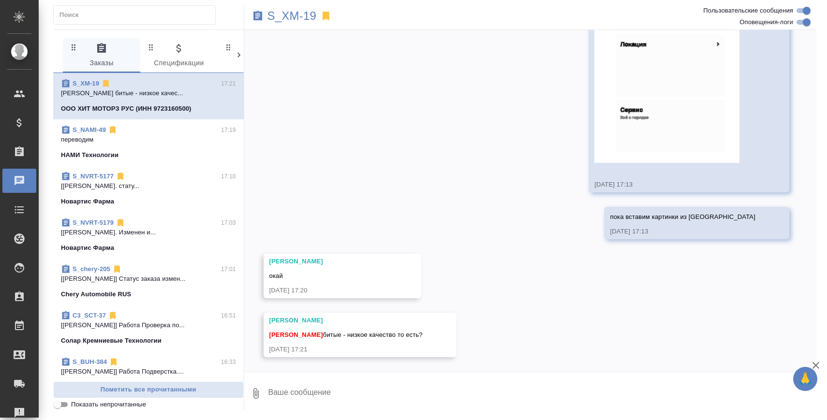
scroll to position [3572, 0]
click at [417, 399] on textarea at bounding box center [541, 393] width 549 height 33
type textarea "е"
drag, startPoint x: 286, startPoint y: 394, endPoint x: 515, endPoint y: 390, distance: 228.3
click at [511, 393] on textarea "нет, на них нет отображения" at bounding box center [533, 393] width 533 height 33
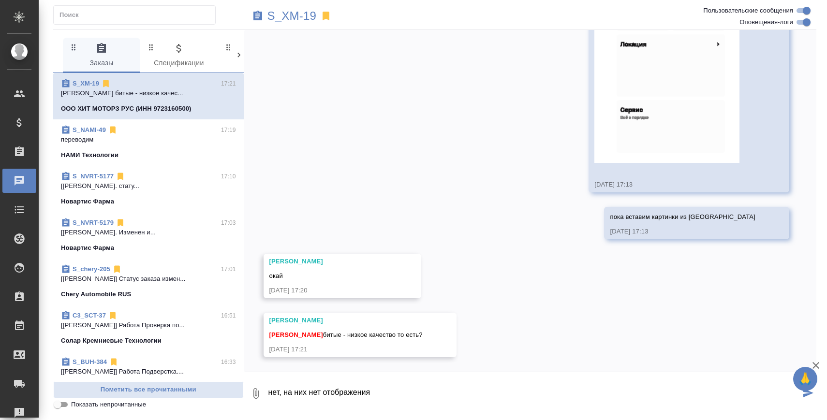
paste textarea "е соответствуют изображениям в ворде. С них пропадают изображения машин, карт и…"
click at [285, 393] on textarea "нет, Не соответствуют изображениям в ворде. С них пропадают изображения машин, …" at bounding box center [533, 393] width 533 height 33
click at [457, 393] on textarea "нет, они не соответствуют изображениям в ворде. С них пропадают изображения маш…" at bounding box center [533, 393] width 533 height 33
click at [463, 393] on textarea "нет, они не соответствуют изображениям в ворде. С них пропадают изображения маш…" at bounding box center [533, 393] width 533 height 33
drag, startPoint x: 456, startPoint y: 394, endPoint x: 511, endPoint y: 394, distance: 55.1
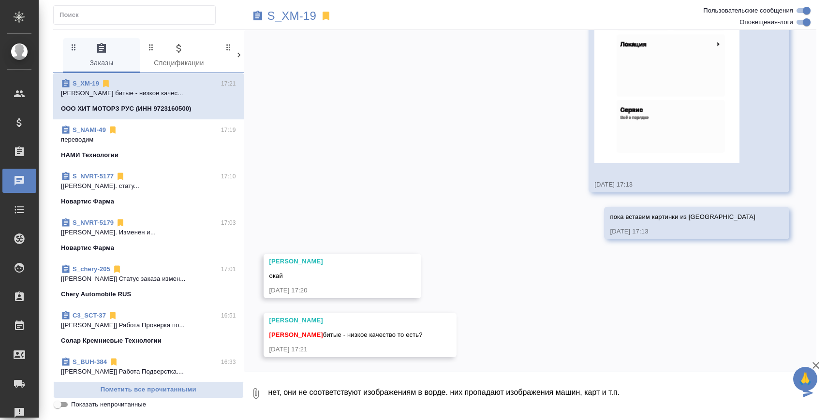
click at [511, 394] on textarea "нет, они не соответствуют изображениям в ворде. них пропадают изображения машин…" at bounding box center [533, 393] width 533 height 33
click at [622, 396] on textarea "нет, они не соответствуют изображениям в ворде- нет изображения машин, карт и т…" at bounding box center [533, 393] width 533 height 33
click at [452, 395] on textarea "нет, они не соответствуют изображениям в ворде- нет изображения машин, карт и т…" at bounding box center [533, 393] width 533 height 33
click at [650, 396] on textarea "нет, они не соответствуют изображениям в ворде - нет изображения машин, карт и …" at bounding box center [533, 393] width 533 height 33
type textarea "нет, они не соответствуют изображениям в ворде - нет изображения машин, карт и …"
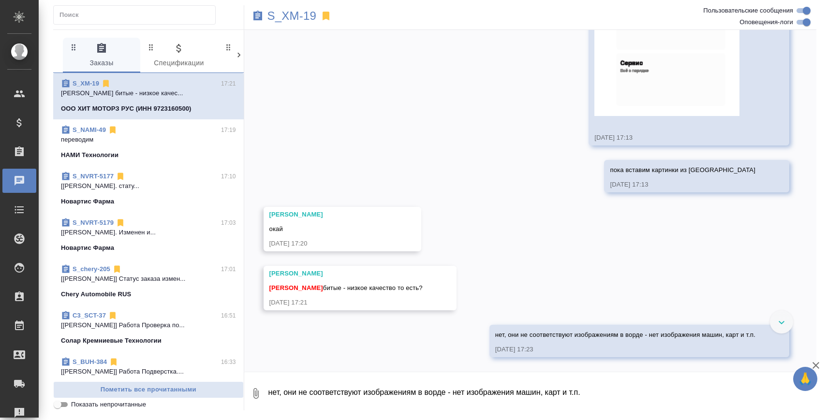
scroll to position [3619, 0]
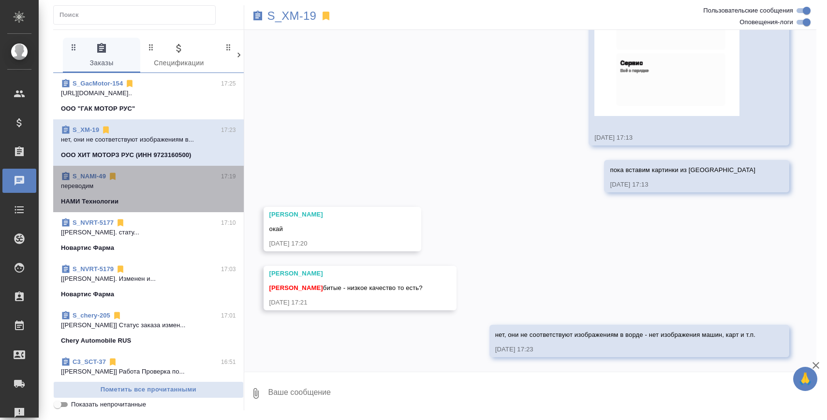
click at [164, 191] on span "S_NAMI-49 17:19 переводим НАМИ Технологии" at bounding box center [148, 189] width 175 height 35
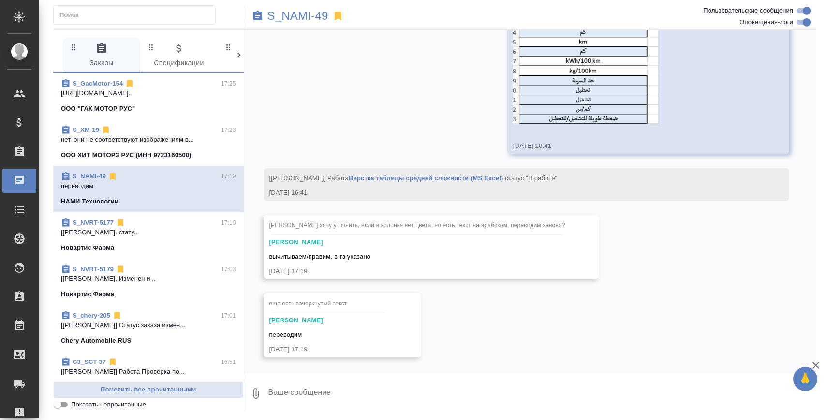
scroll to position [5024, 0]
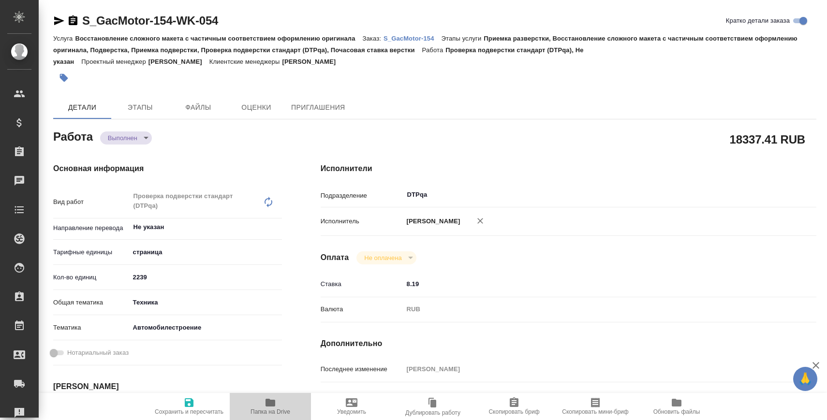
click at [268, 409] on span "Папка на Drive" at bounding box center [271, 412] width 40 height 7
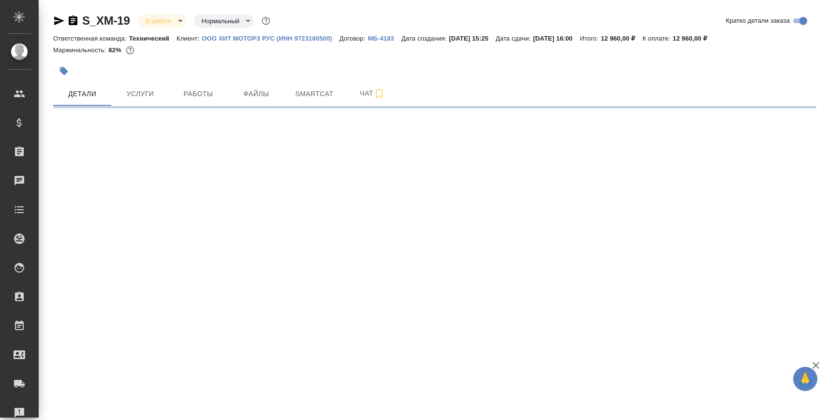
select select "RU"
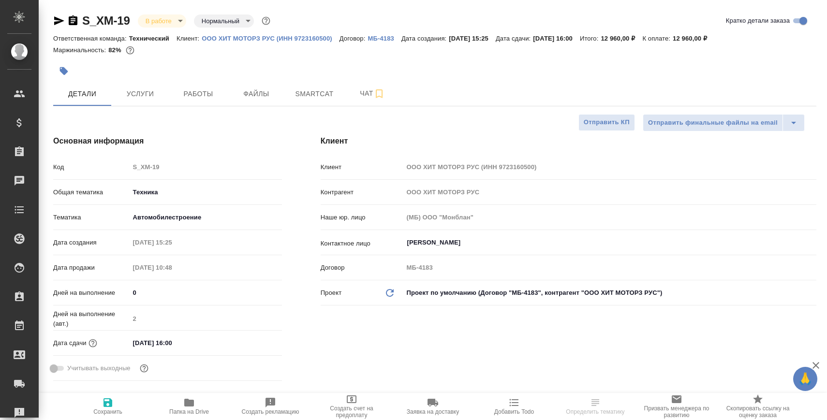
type textarea "x"
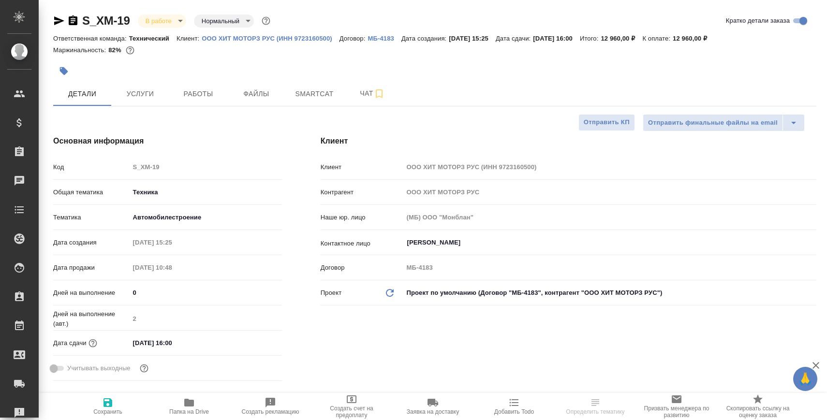
type textarea "x"
click at [194, 398] on icon "button" at bounding box center [189, 403] width 12 height 12
type textarea "x"
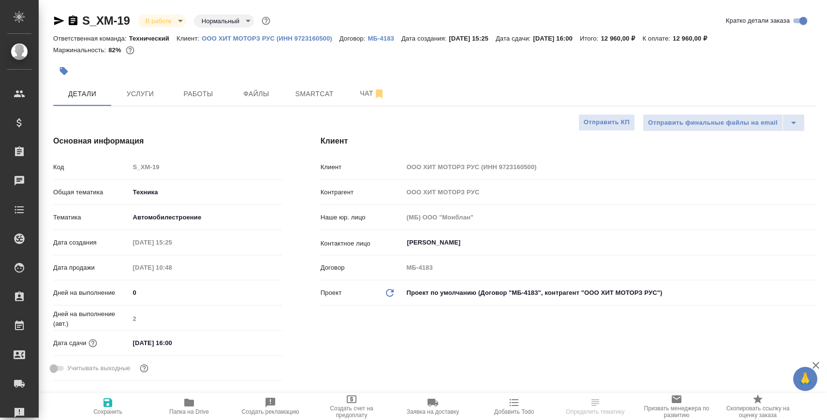
type textarea "x"
click at [357, 93] on span "Чат" at bounding box center [372, 94] width 46 height 12
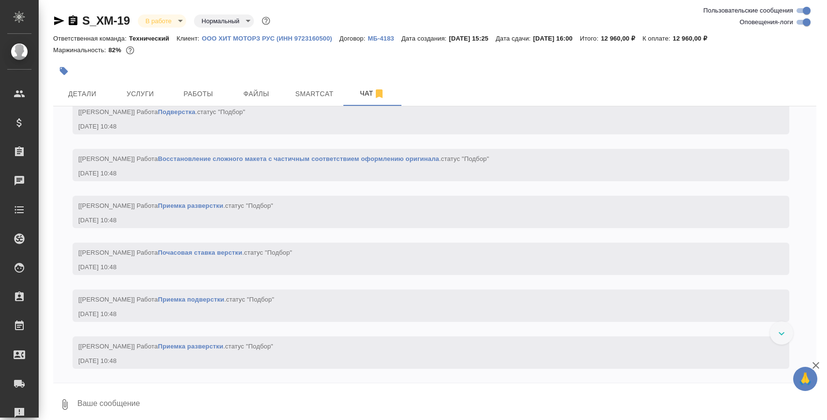
scroll to position [753, 0]
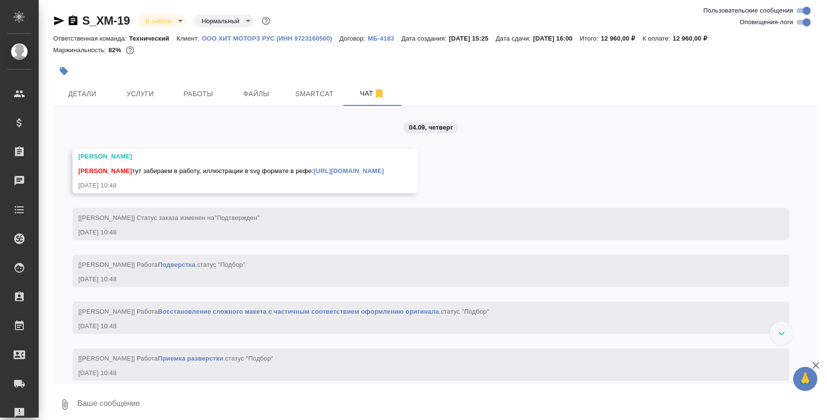
click at [170, 399] on textarea at bounding box center [446, 404] width 740 height 33
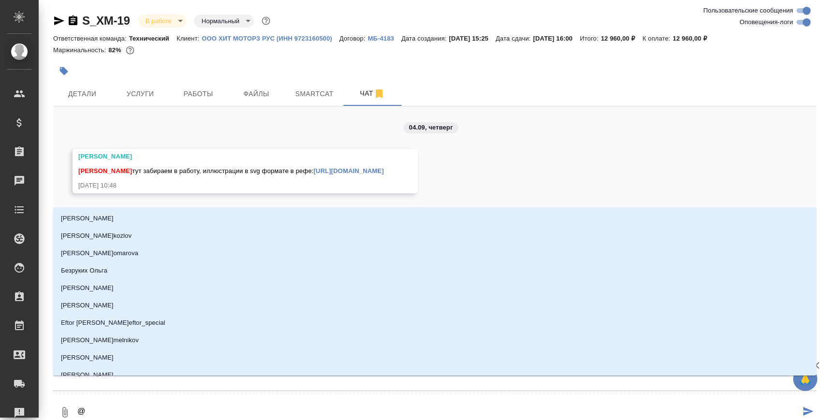
type textarea "@Н"
type input "[PERSON_NAME]"
type textarea "@Ни"
type input "Ни"
type textarea "@Ник"
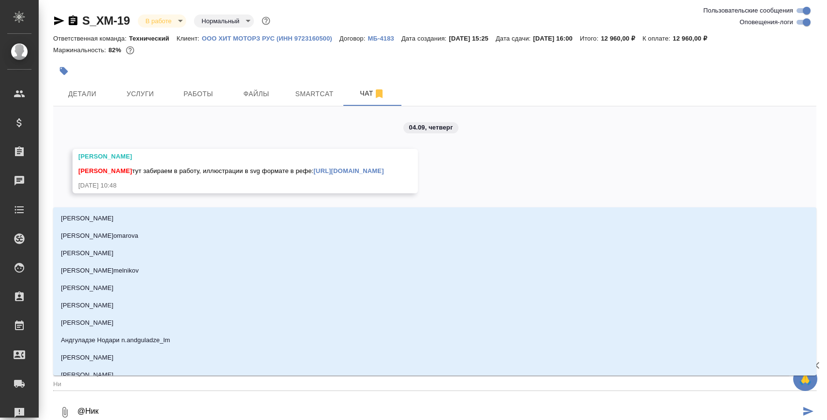
type input "Ник"
type textarea "@Ники"
type input "Ники"
type textarea "@Никиф"
type input "Никиф"
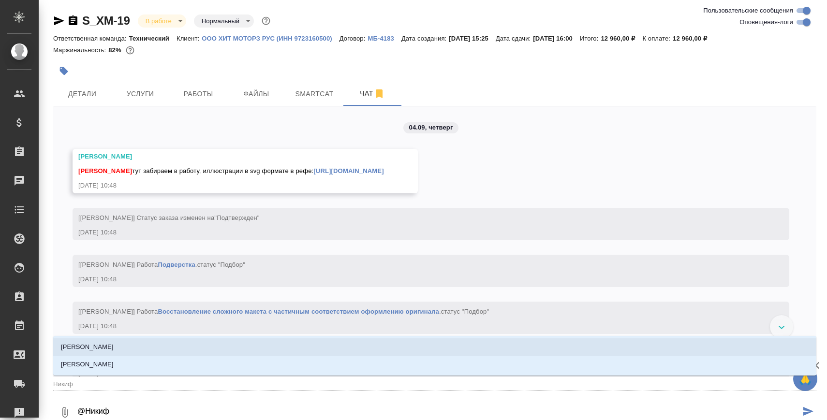
click at [129, 349] on li "Никифорова Валерия" at bounding box center [434, 347] width 763 height 17
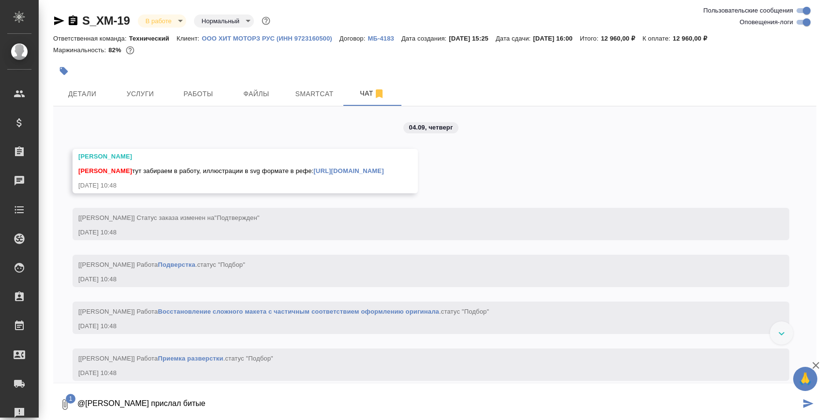
type textarea "@Никифорова Валерия клиент прислал битые"
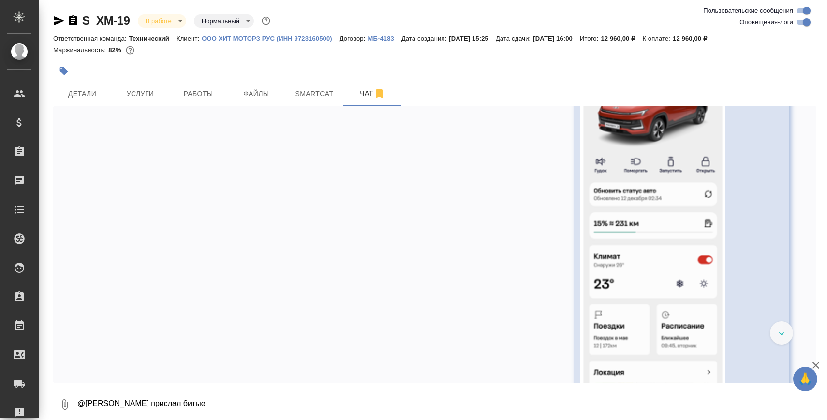
scroll to position [2899, 0]
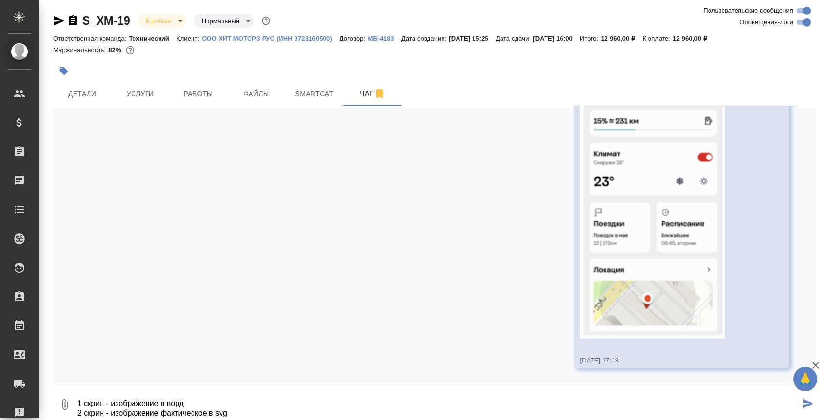
paste textarea
type textarea "1 скрин - изображение в ворд 2 скрин - изображение фактическое в svg"
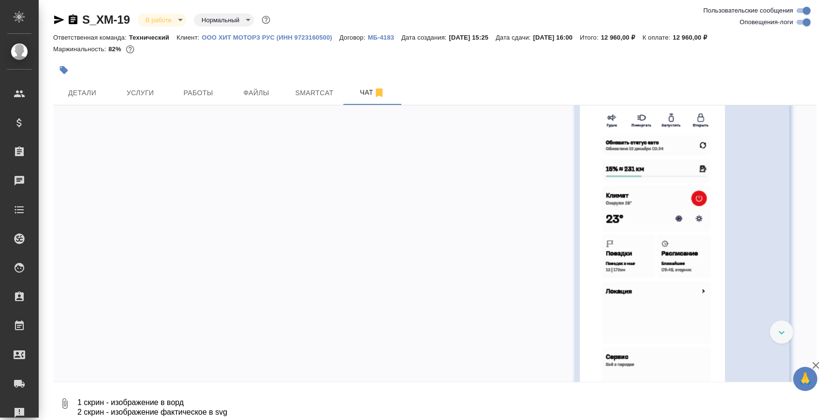
scroll to position [3208, 0]
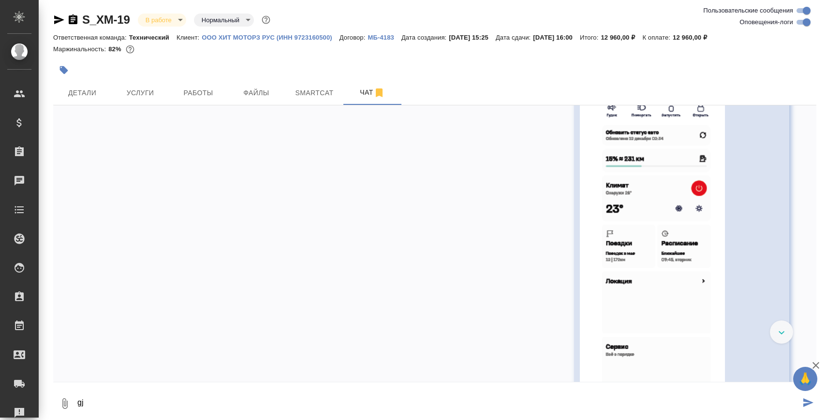
type textarea "g"
type textarea "пока вставим картинки из ворд"
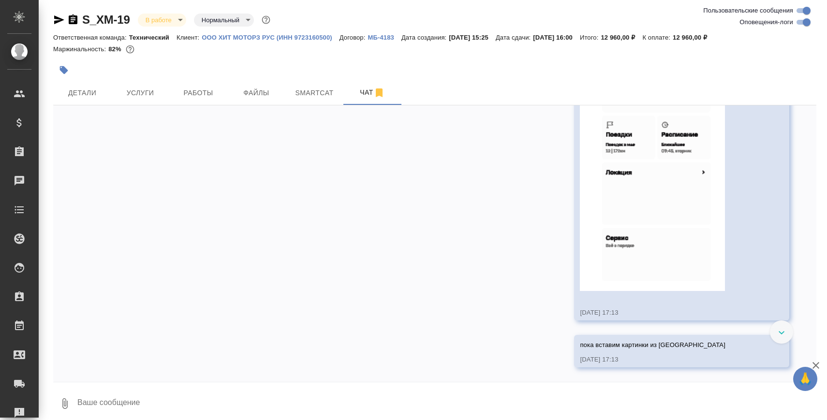
scroll to position [3376, 0]
click at [439, 408] on textarea at bounding box center [446, 403] width 740 height 33
paste textarea "С них пропадают изображения машин, карт и т.п."
drag, startPoint x: 85, startPoint y: 400, endPoint x: 72, endPoint y: 400, distance: 13.1
click at [72, 400] on div "0 С них пропадают изображения машин, карт и т.п." at bounding box center [434, 403] width 763 height 33
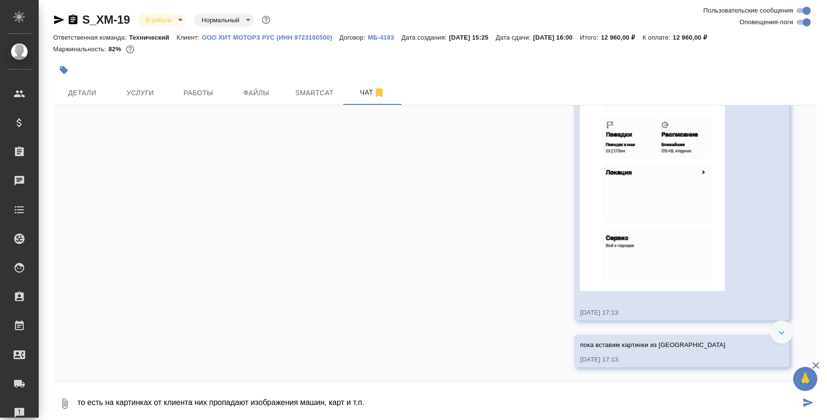
click at [201, 400] on textarea "то есть на картинках от клиента них пропадают изображения машин, карт и т.п." at bounding box center [438, 403] width 724 height 33
type textarea "то есть на картинках от клиента нет пропадают изображения машин, карт и т.п."
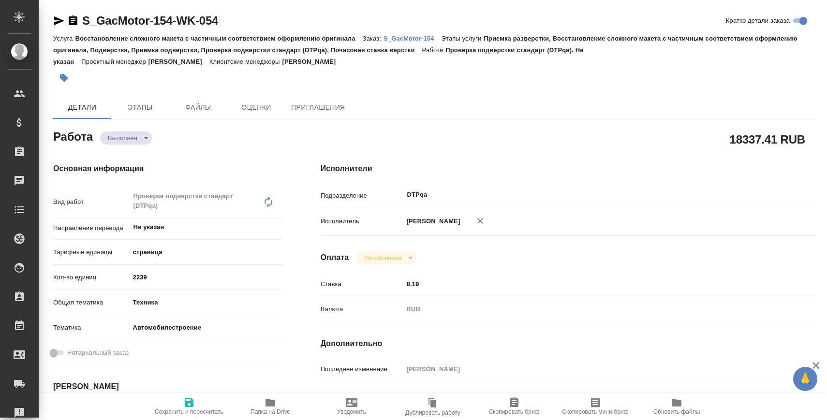
click at [127, 137] on body "🙏 .cls-1 fill:#fff; AWATERA [PERSON_NAME] Спецификации Заказы 0 Чаты Todo Проек…" at bounding box center [413, 249] width 827 height 498
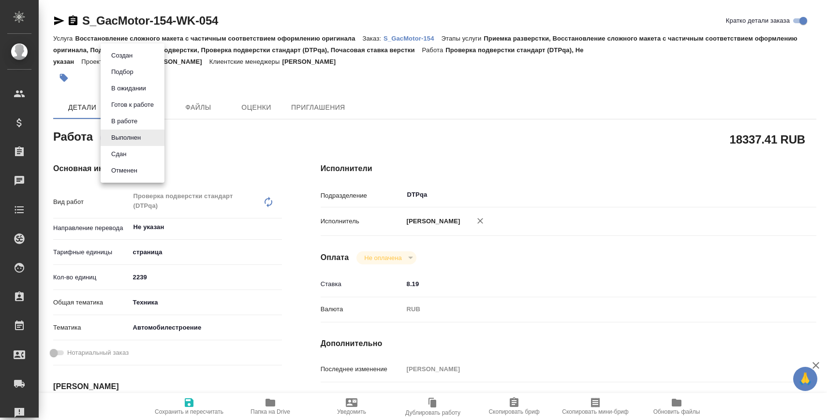
click at [133, 151] on li "Сдан" at bounding box center [133, 154] width 64 height 16
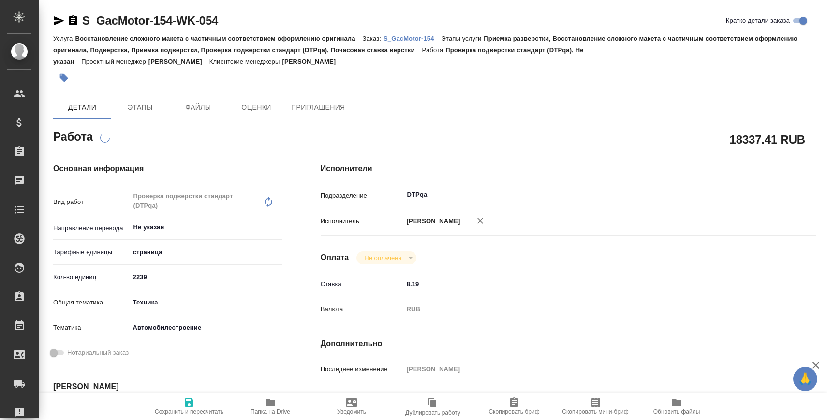
click at [427, 37] on p "S_GacMotor-154" at bounding box center [412, 38] width 58 height 7
type textarea "x"
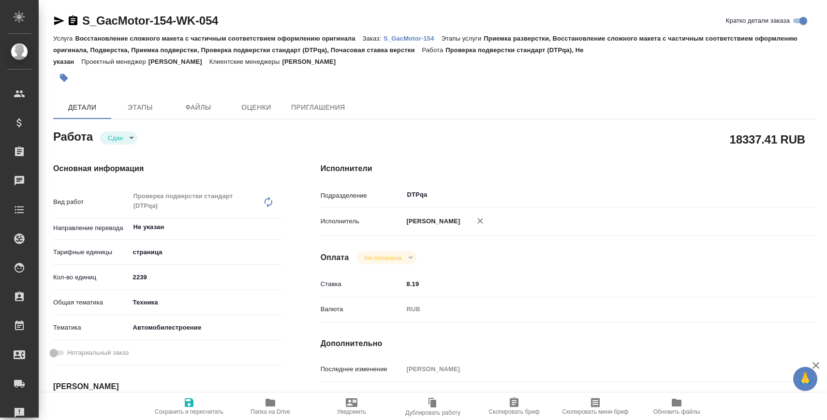
type textarea "x"
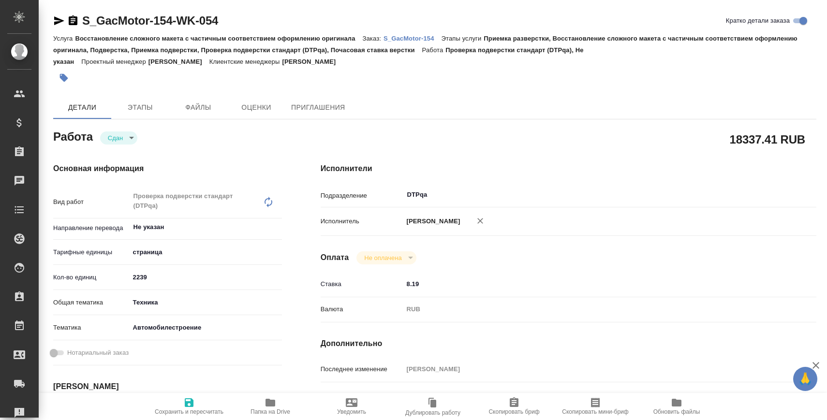
type textarea "x"
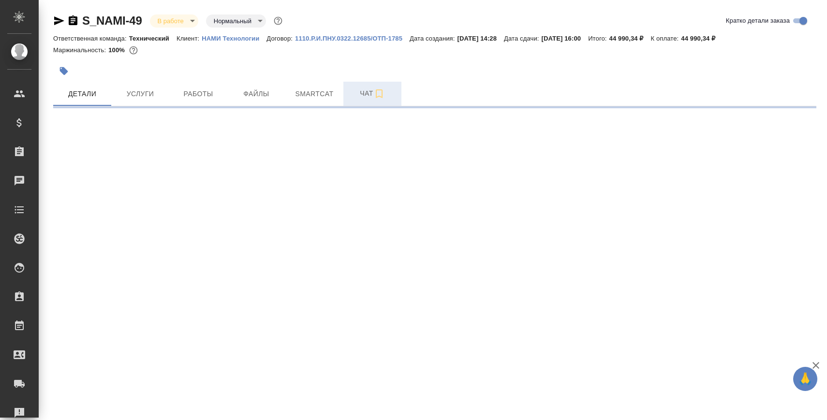
click at [357, 103] on button "Чат" at bounding box center [372, 94] width 58 height 24
select select "RU"
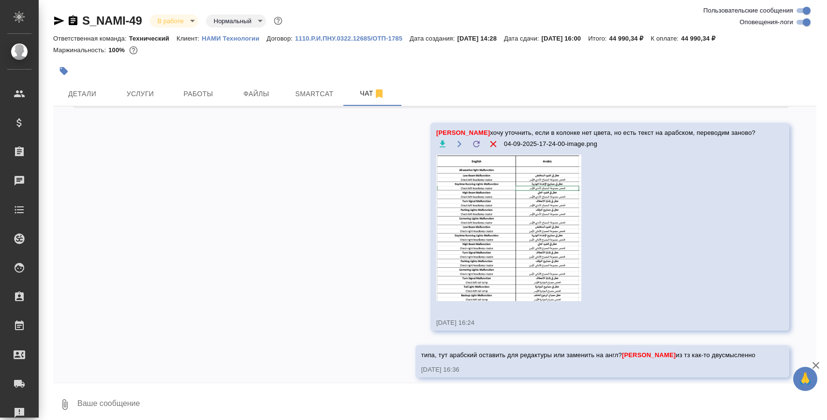
click at [60, 21] on icon "button" at bounding box center [59, 20] width 10 height 9
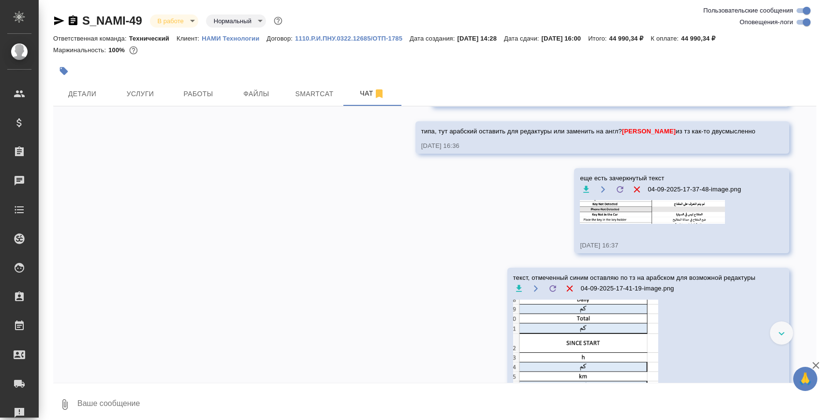
scroll to position [4648, 0]
click at [658, 224] on img at bounding box center [652, 212] width 145 height 23
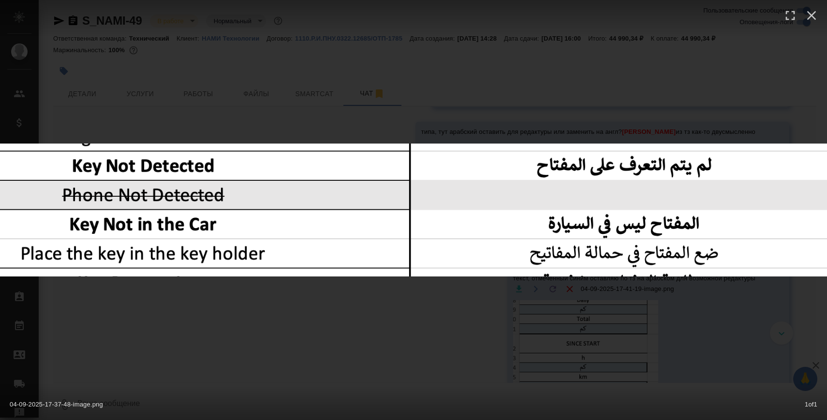
click at [433, 341] on div "04-09-2025-17-37-48-image.png 1 of 1" at bounding box center [413, 210] width 827 height 420
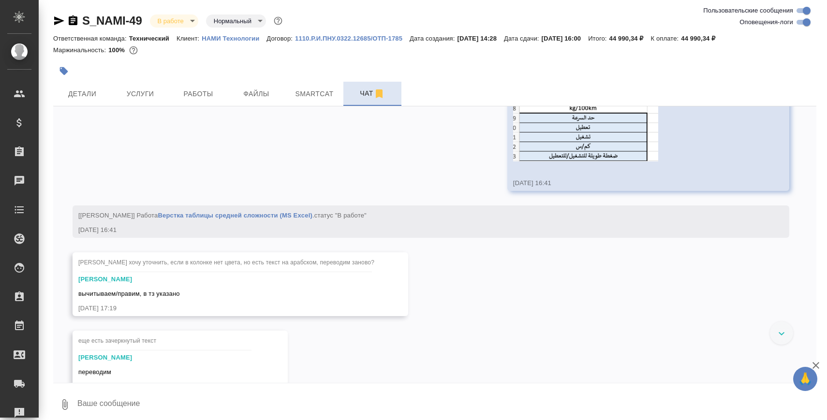
scroll to position [4982, 0]
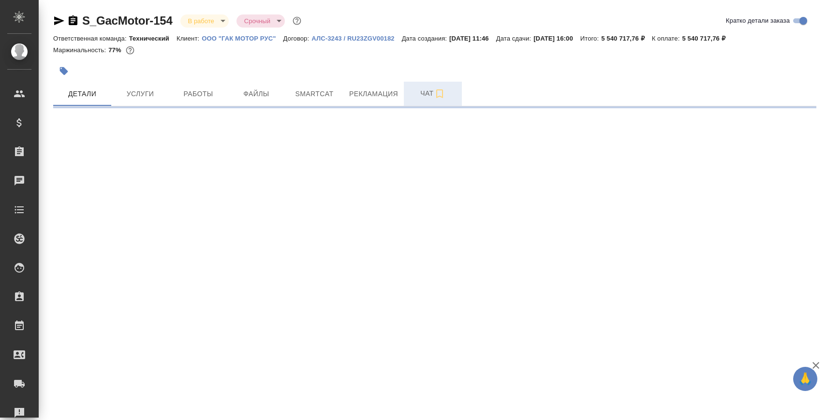
select select "RU"
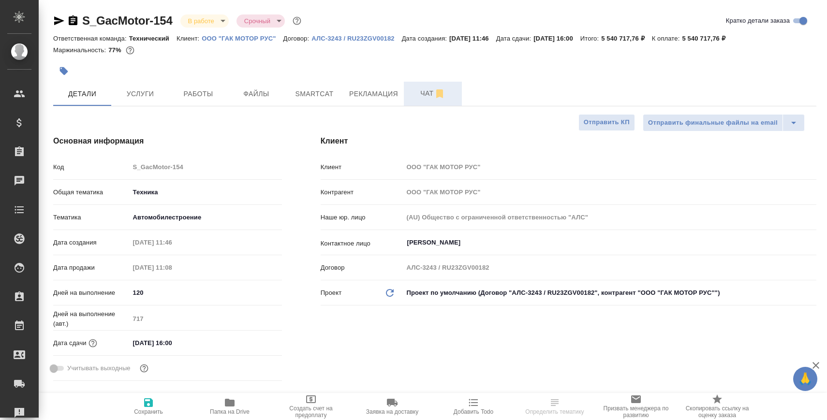
click at [419, 91] on span "Чат" at bounding box center [433, 94] width 46 height 12
type textarea "x"
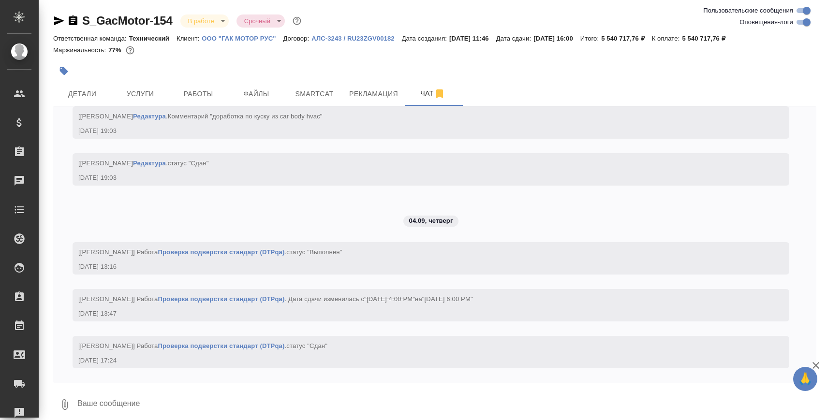
scroll to position [68247, 0]
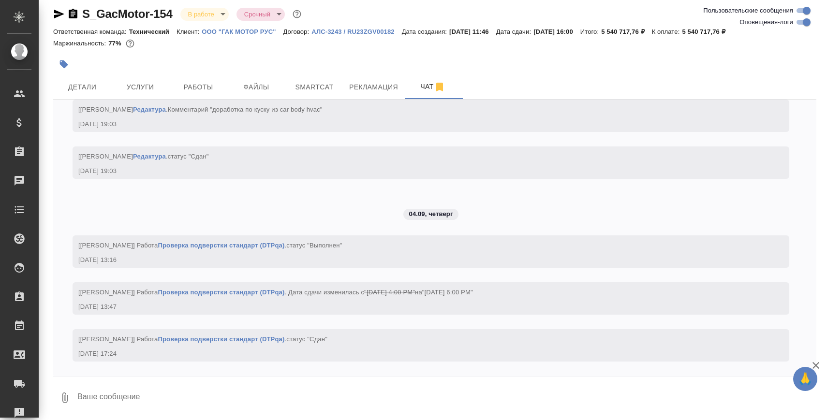
click at [295, 392] on textarea at bounding box center [446, 398] width 740 height 33
paste textarea "https://drive.awatera.com/apps/files/files/10293968?dir=/Shares/GacMotor/Orders…"
click at [288, 392] on textarea "https://drive.awatera.com/apps/files/files/10293968?dir=/Shares/GacMotor/Orders…" at bounding box center [438, 398] width 724 height 33
type textarea "https://drive.awatera.com/apps/files/files/10293968?dir=/Shares/GacMotor/Orders…"
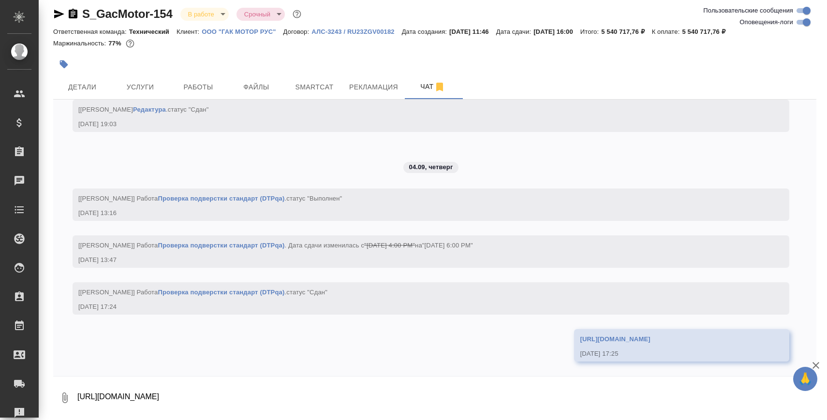
scroll to position [68294, 0]
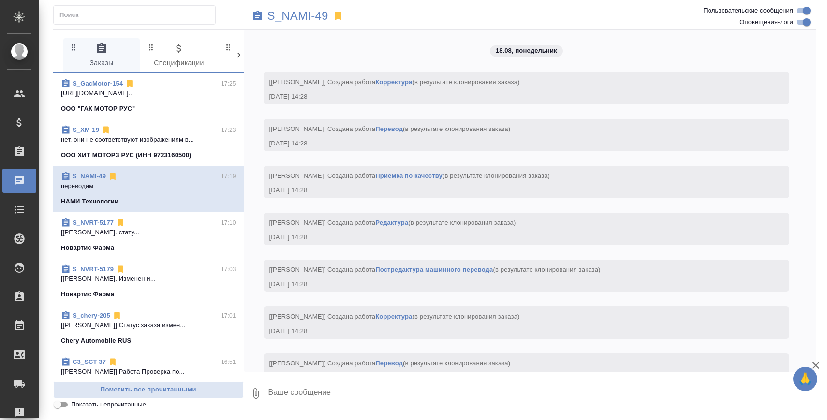
scroll to position [5024, 0]
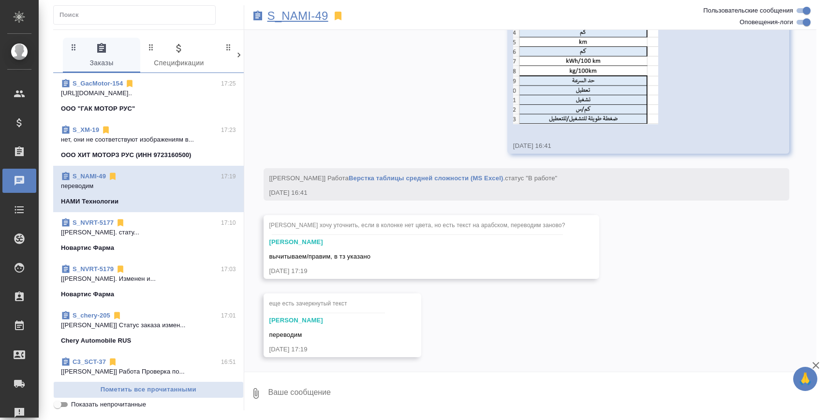
click at [309, 15] on p "S_NAMI-49" at bounding box center [297, 16] width 61 height 10
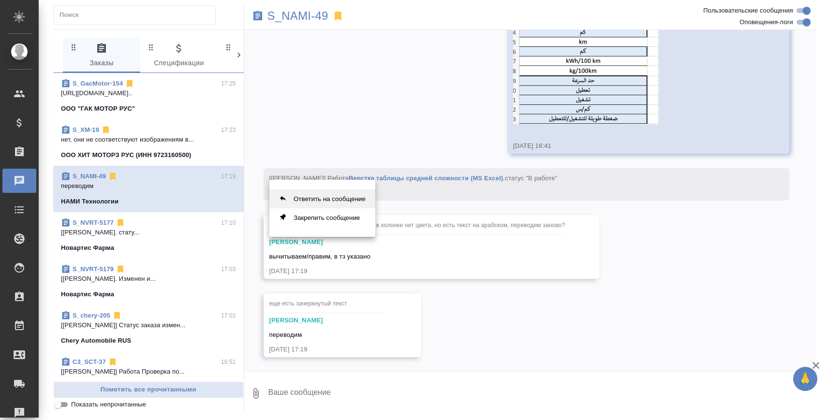
click at [339, 206] on button "Ответить на сообщение" at bounding box center [322, 199] width 106 height 19
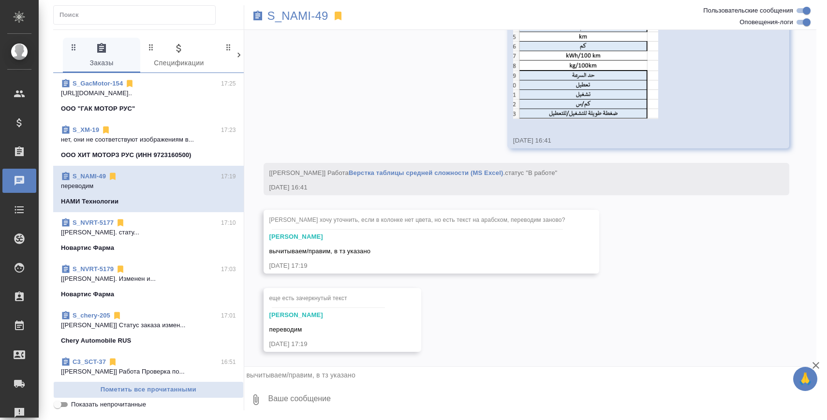
click at [326, 401] on textarea at bounding box center [541, 399] width 549 height 33
type textarea "ок, понимаю как - оставить [DEMOGRAPHIC_DATA] в этой строке"
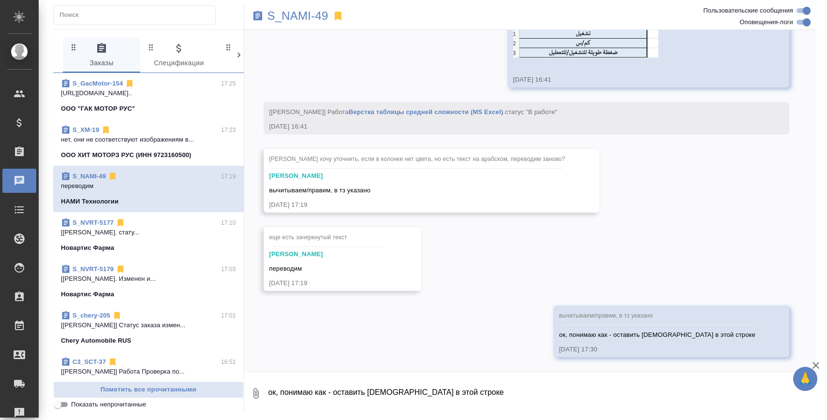
scroll to position [5090, 0]
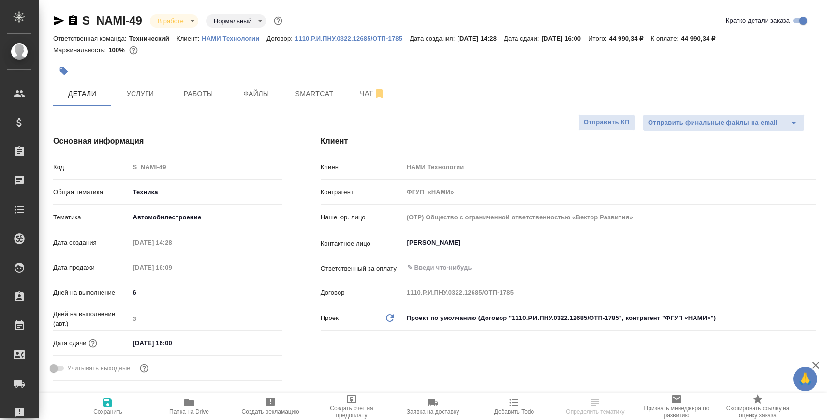
select select "RU"
type textarea "x"
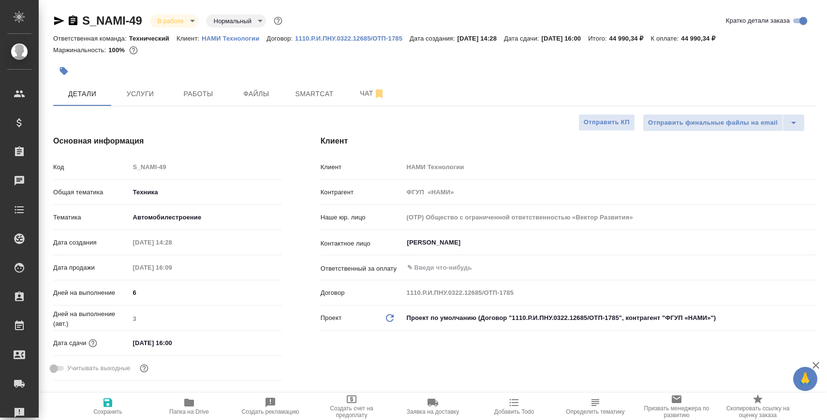
type textarea "x"
click at [199, 94] on span "Работы" at bounding box center [198, 94] width 46 height 12
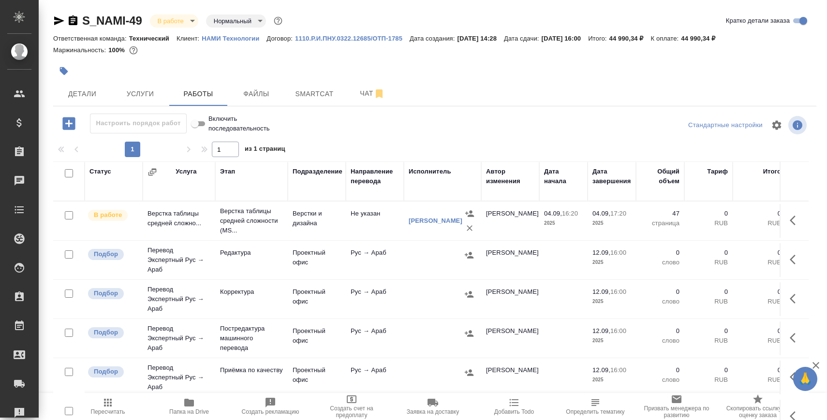
click at [263, 216] on p "Верстка таблицы средней сложности (MS..." at bounding box center [251, 220] width 63 height 29
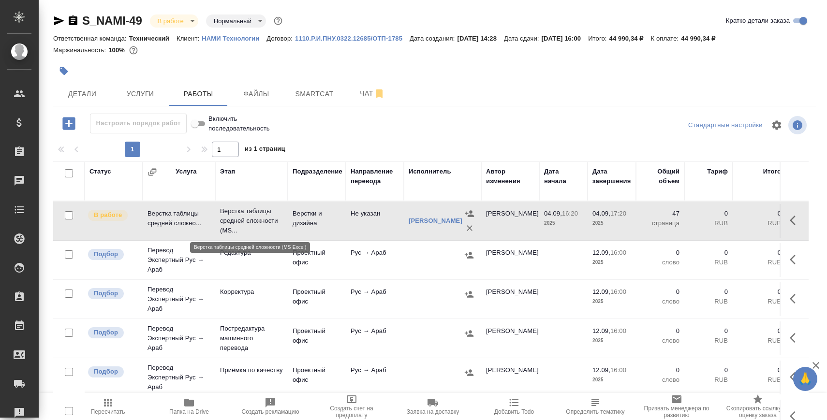
click at [263, 216] on p "Верстка таблицы средней сложности (MS..." at bounding box center [251, 220] width 63 height 29
click at [363, 87] on button "Чат" at bounding box center [372, 94] width 58 height 24
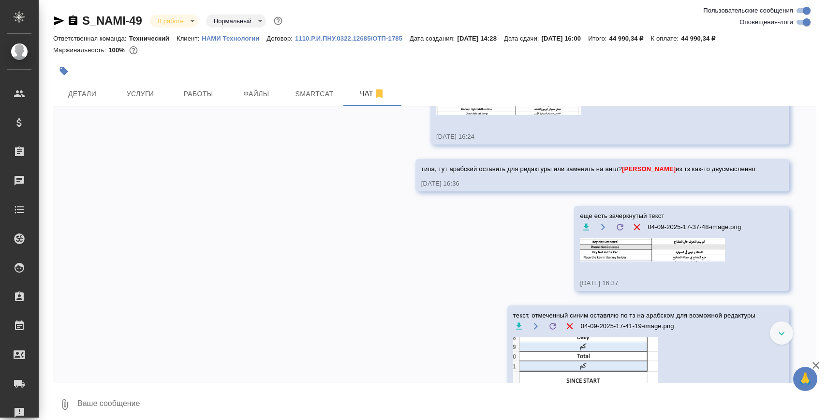
click at [168, 403] on textarea at bounding box center [446, 404] width 740 height 33
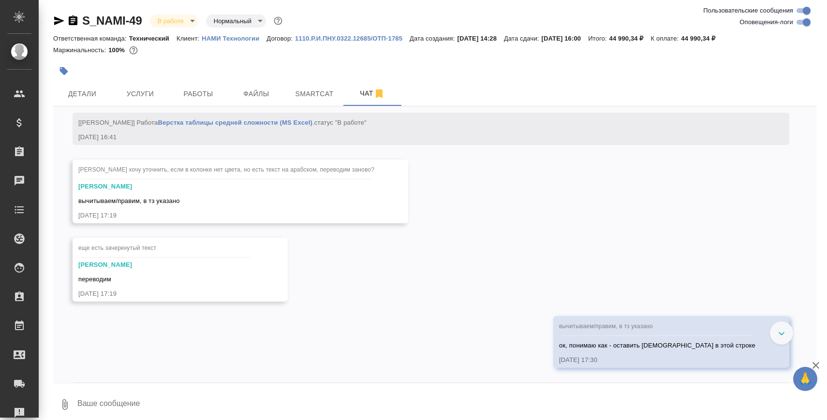
scroll to position [5096, 0]
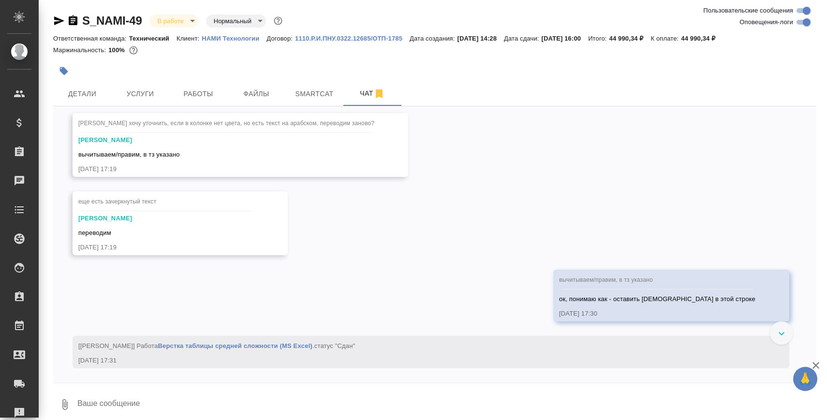
type textarea """
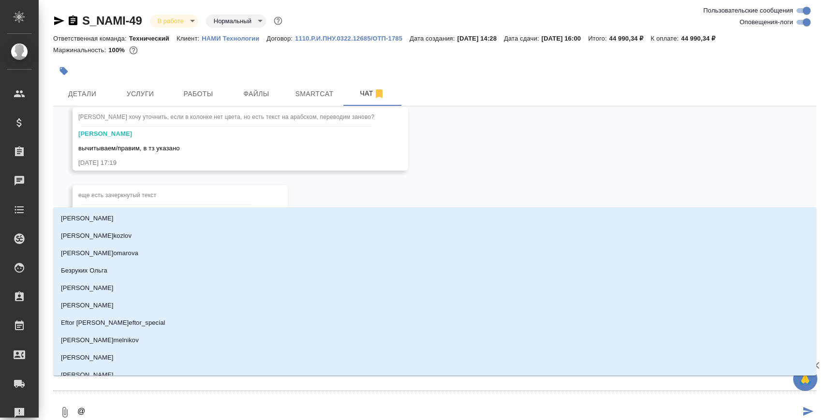
type textarea "@С"
type input "С"
type textarea "@Се"
type input "Се"
type textarea "@Сер"
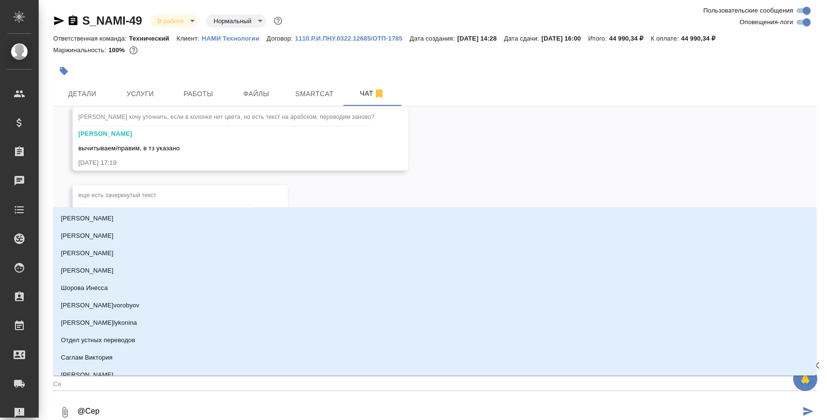
type input "Сер"
type textarea "@Серг"
type input "Серг"
type textarea "@Серге"
type input "Серге"
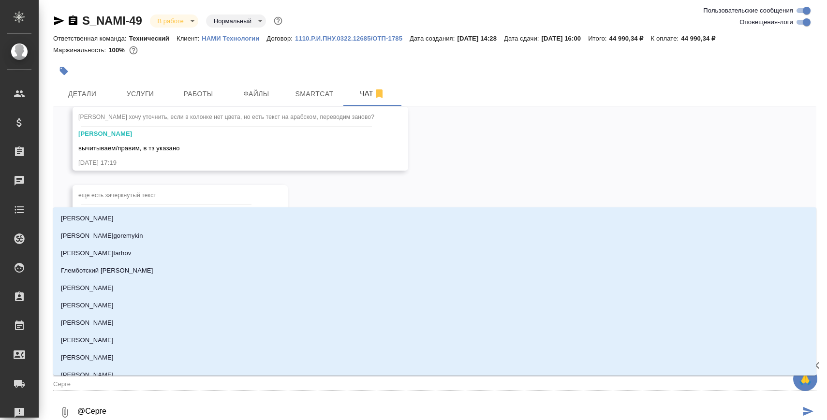
type textarea "@Сергее"
type input "Сергее"
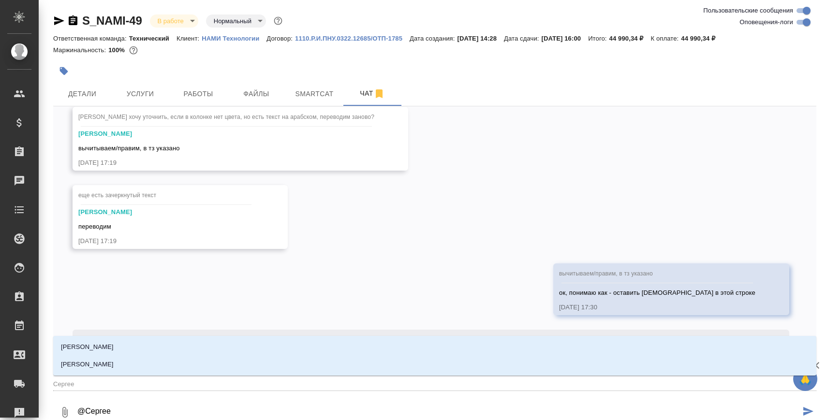
click at [145, 366] on li "Сергеева Анастасия" at bounding box center [434, 364] width 763 height 17
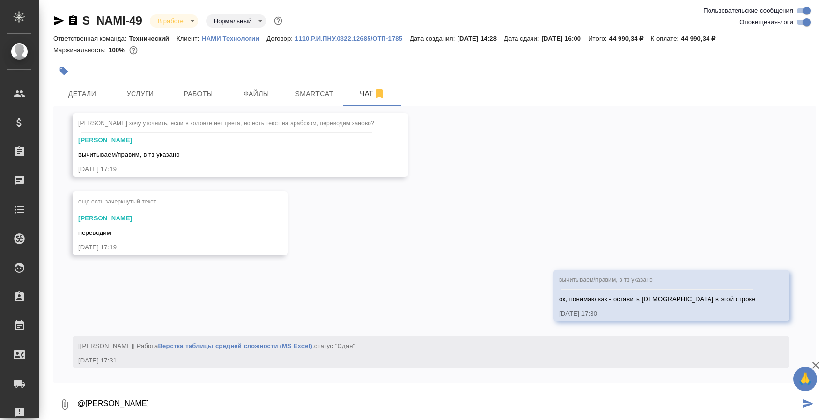
paste textarea "https://drive.awatera.com/apps/files/files/10137368?dir=/Shares/nami/Orders/S_N…"
type textarea "@Сергеева Анастасия https://drive.awatera.com/apps/files/files/10137368?dir=/Sh…"
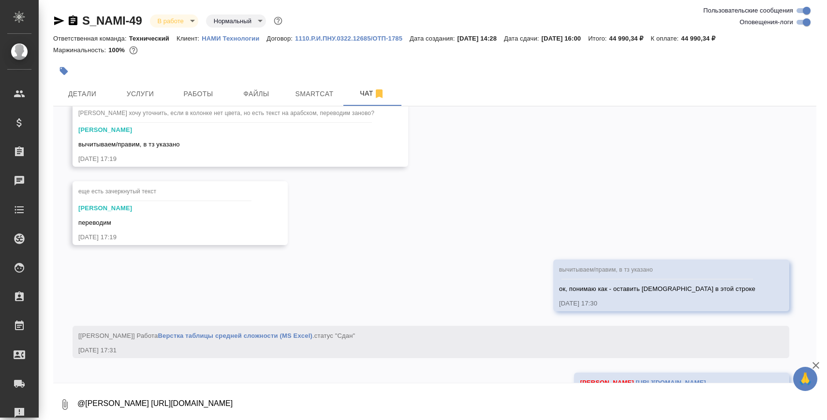
scroll to position [5143, 0]
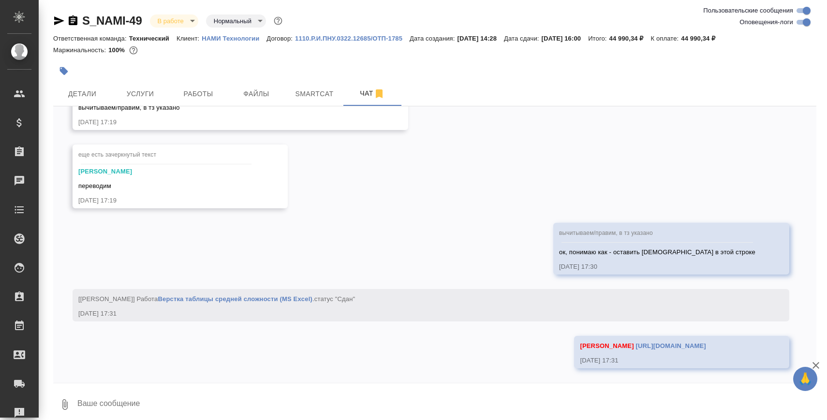
type textarea "в"
click at [217, 399] on textarea "весь лишний текст скрыт, оставлены строки на англ для нового перевода и араб - д" at bounding box center [438, 404] width 724 height 33
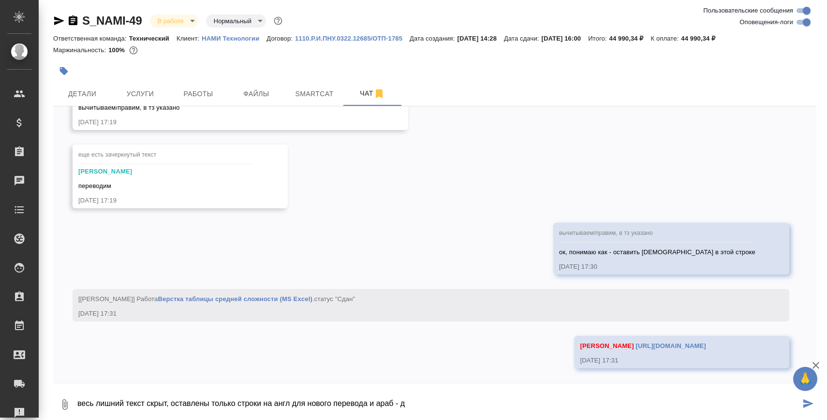
click at [176, 403] on textarea "весь лишний текст скрыт, оставлены только строки на англ для нового перевода и …" at bounding box center [438, 404] width 724 height 33
click at [508, 405] on textarea "весь текст кроме арабских колонок скрыт. в ней оставлены только строки на англ …" at bounding box center [438, 404] width 724 height 33
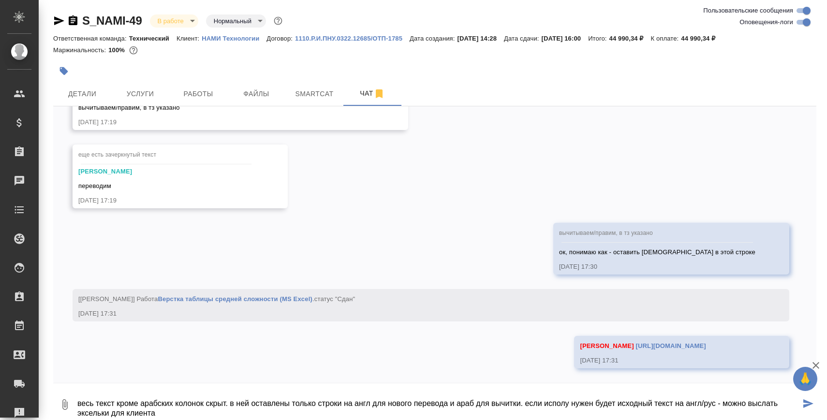
type textarea "весь текст кроме арабских колонок скрыт. в ней оставлены только строки на англ …"
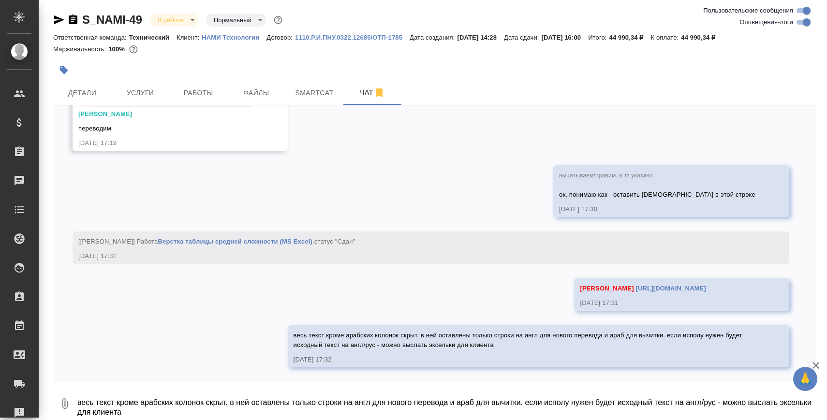
scroll to position [5199, 0]
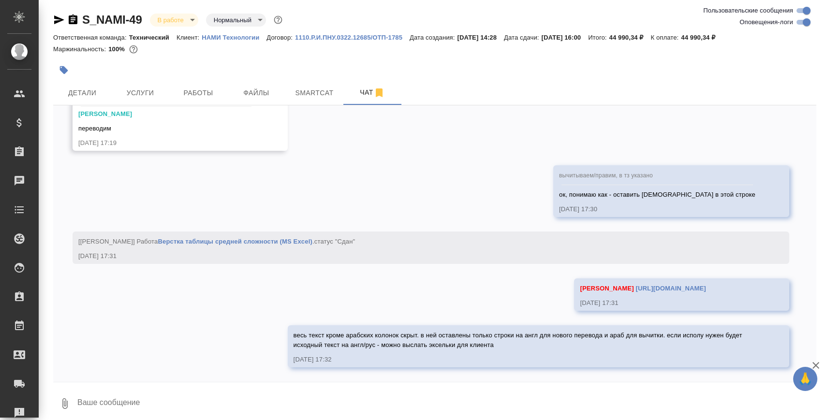
type textarea "ж"
type textarea "эксельки от клиента*"
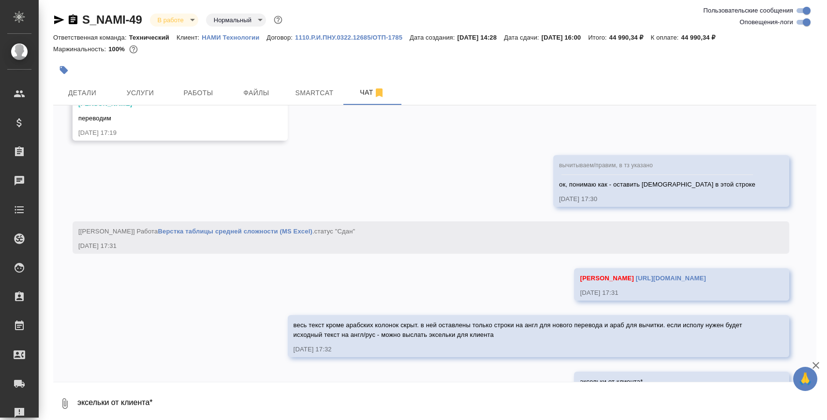
scroll to position [5246, 0]
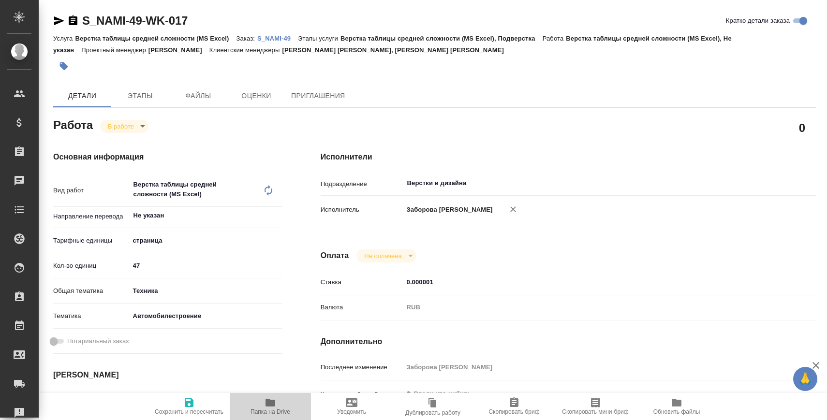
click at [266, 404] on icon "button" at bounding box center [270, 403] width 10 height 8
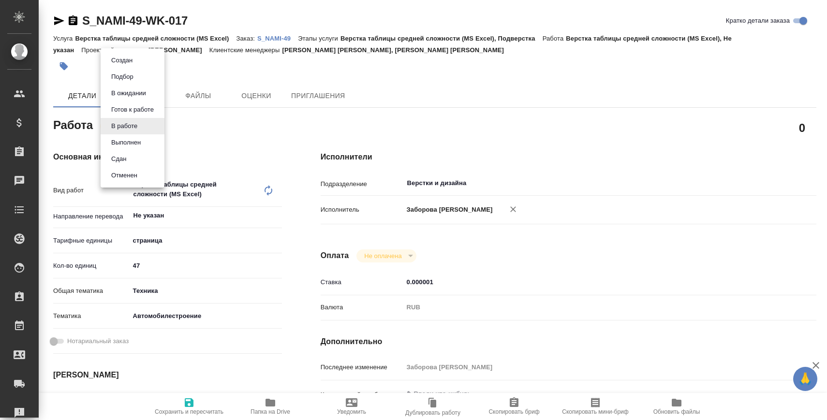
click at [119, 132] on body "🙏 .cls-1 fill:#fff; AWATERA [PERSON_NAME] Спецификации Заказы 0 Чаты Todo Проек…" at bounding box center [413, 249] width 827 height 498
click at [124, 158] on button "Сдан" at bounding box center [118, 159] width 21 height 11
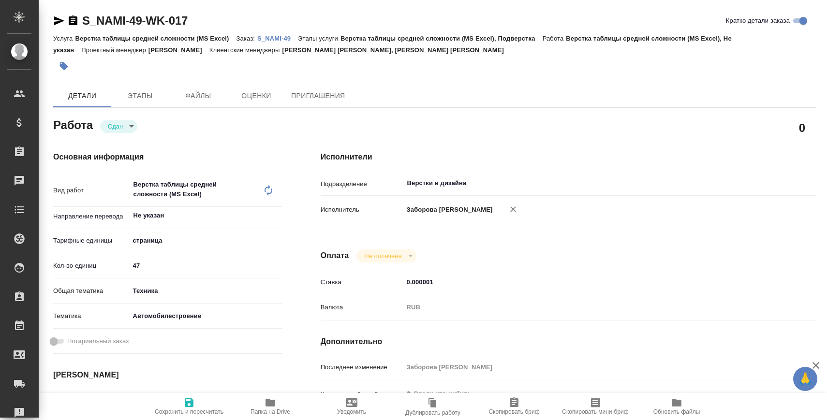
type textarea "x"
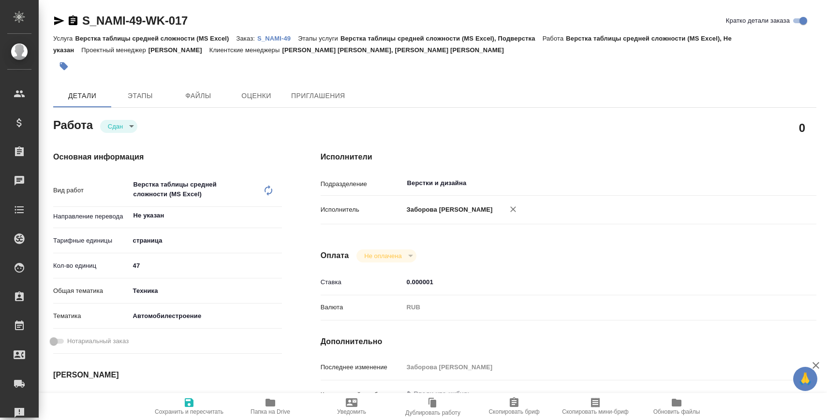
type textarea "x"
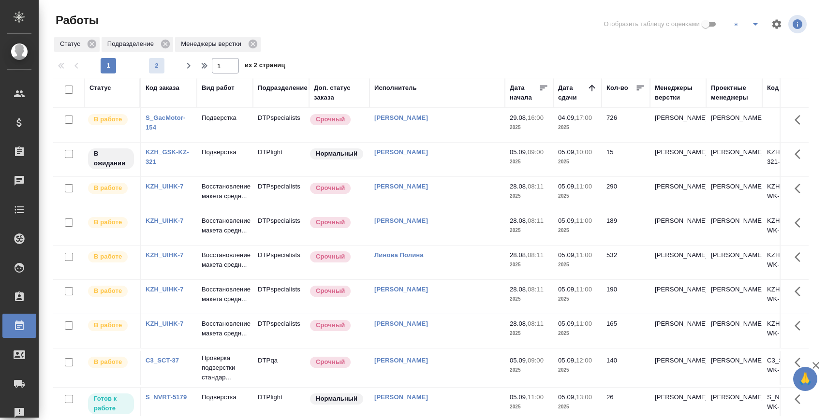
click at [152, 71] on button "2" at bounding box center [156, 65] width 15 height 15
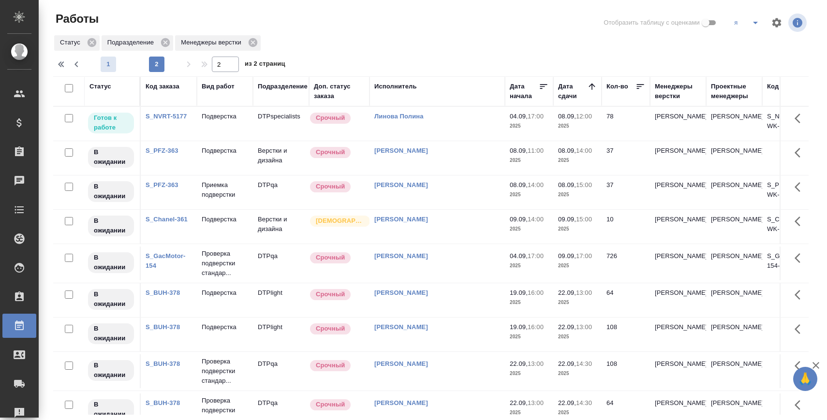
click at [109, 65] on span "1" at bounding box center [108, 64] width 15 height 10
type input "1"
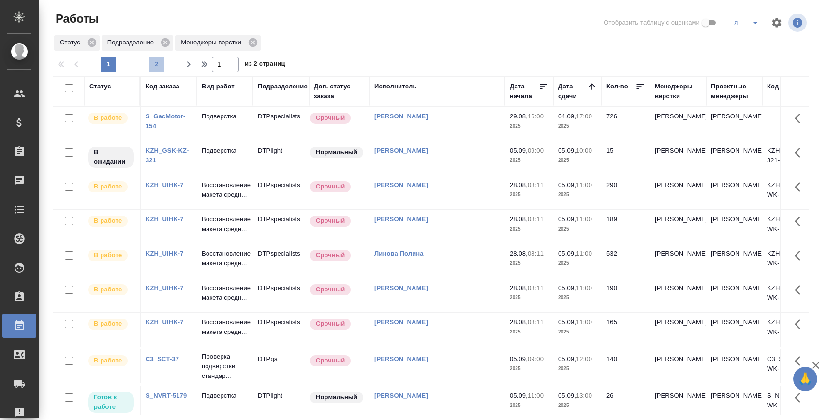
click at [154, 62] on span "2" at bounding box center [156, 64] width 15 height 10
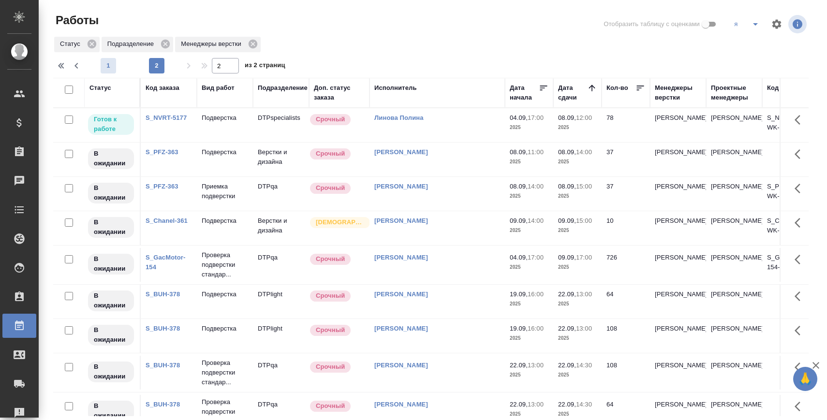
click at [107, 64] on span "1" at bounding box center [108, 66] width 15 height 10
type input "1"
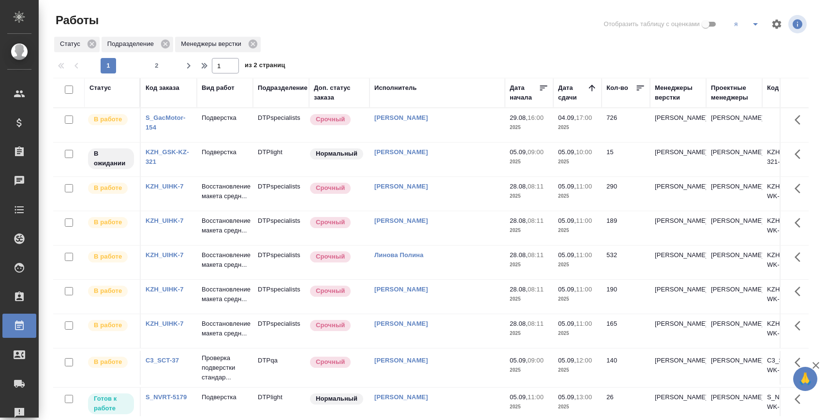
click at [152, 116] on link "S_GacMotor-154" at bounding box center [166, 122] width 40 height 17
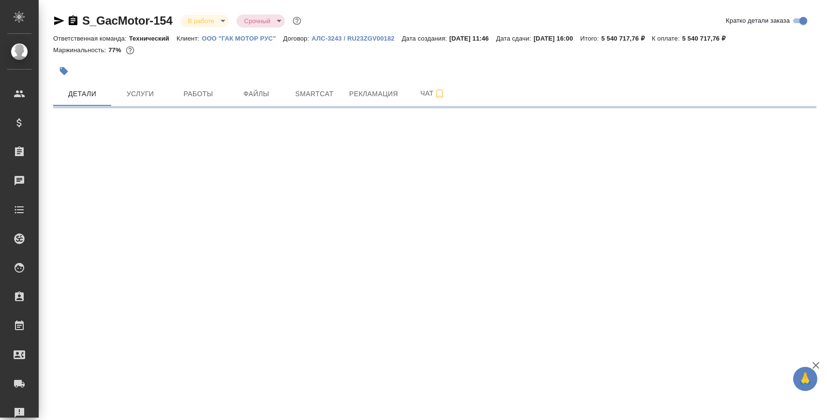
select select "RU"
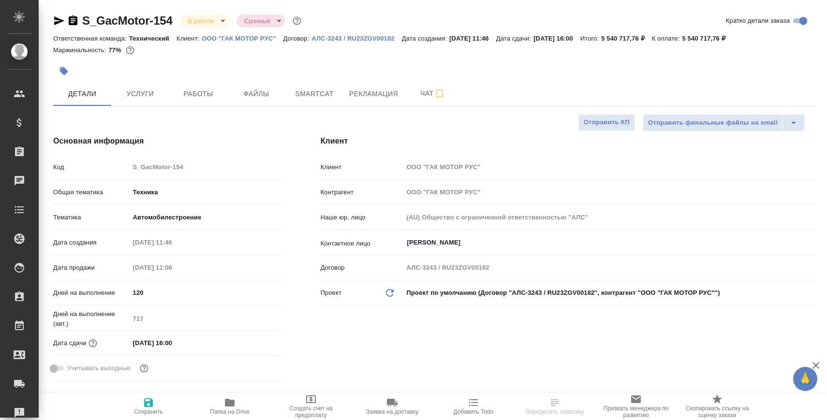
type textarea "x"
select select "RU"
type textarea "x"
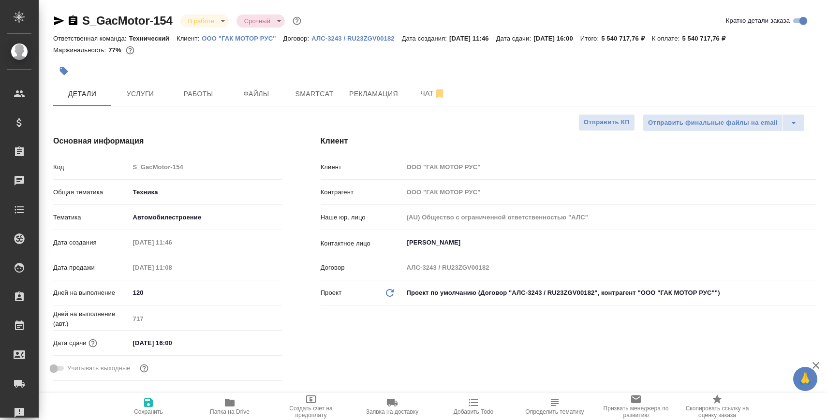
type textarea "x"
click at [212, 96] on span "Работы" at bounding box center [198, 94] width 46 height 12
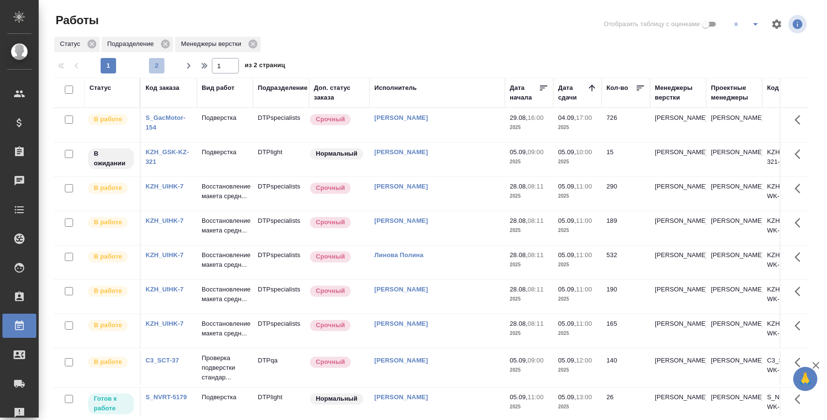
click at [156, 67] on span "2" at bounding box center [156, 66] width 15 height 10
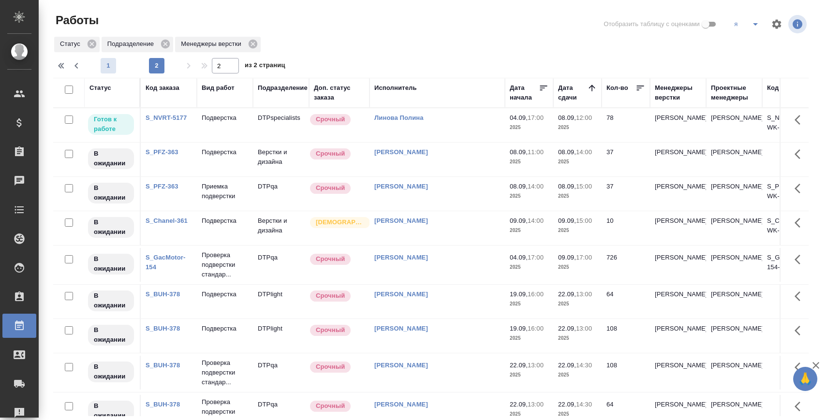
click at [104, 60] on button "1" at bounding box center [108, 65] width 15 height 15
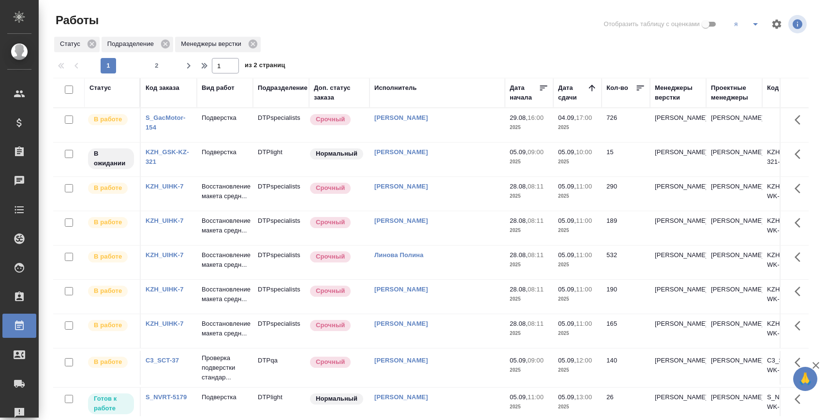
click at [153, 57] on div at bounding box center [434, 55] width 763 height 5
click at [153, 63] on span "2" at bounding box center [156, 66] width 15 height 10
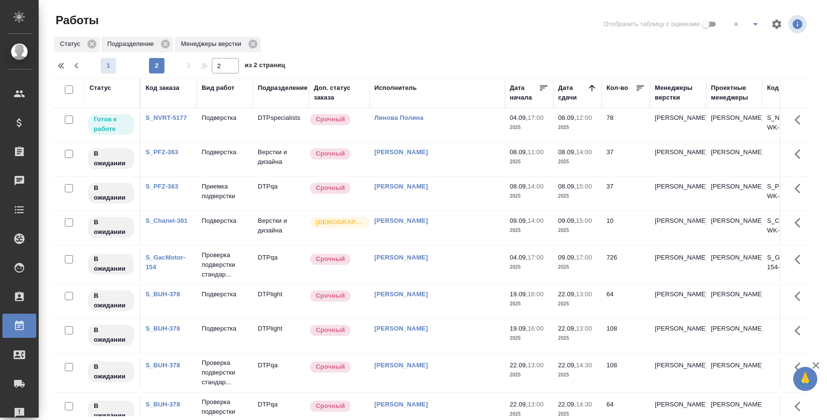
click at [112, 67] on span "1" at bounding box center [108, 66] width 15 height 10
type input "1"
